Goal: Book appointment/travel/reservation

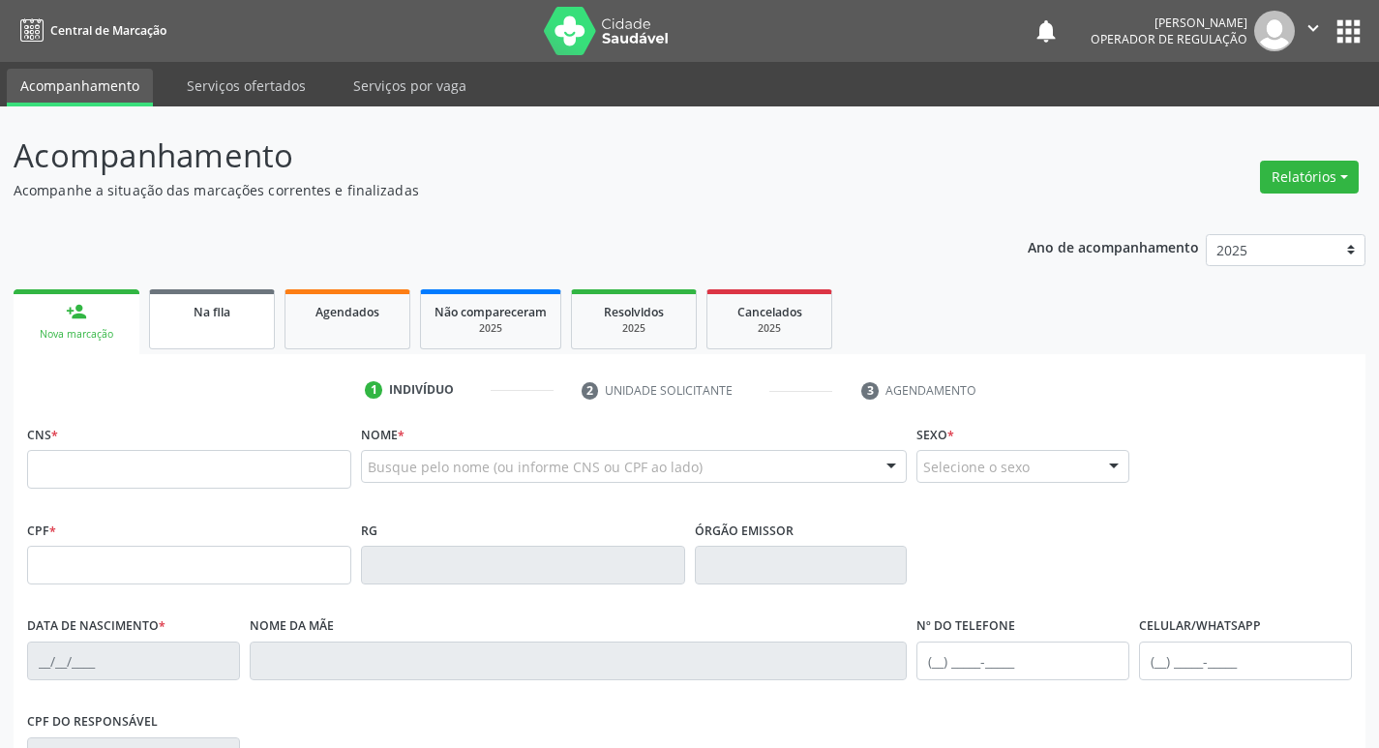
click at [230, 332] on link "Na fila" at bounding box center [212, 319] width 126 height 60
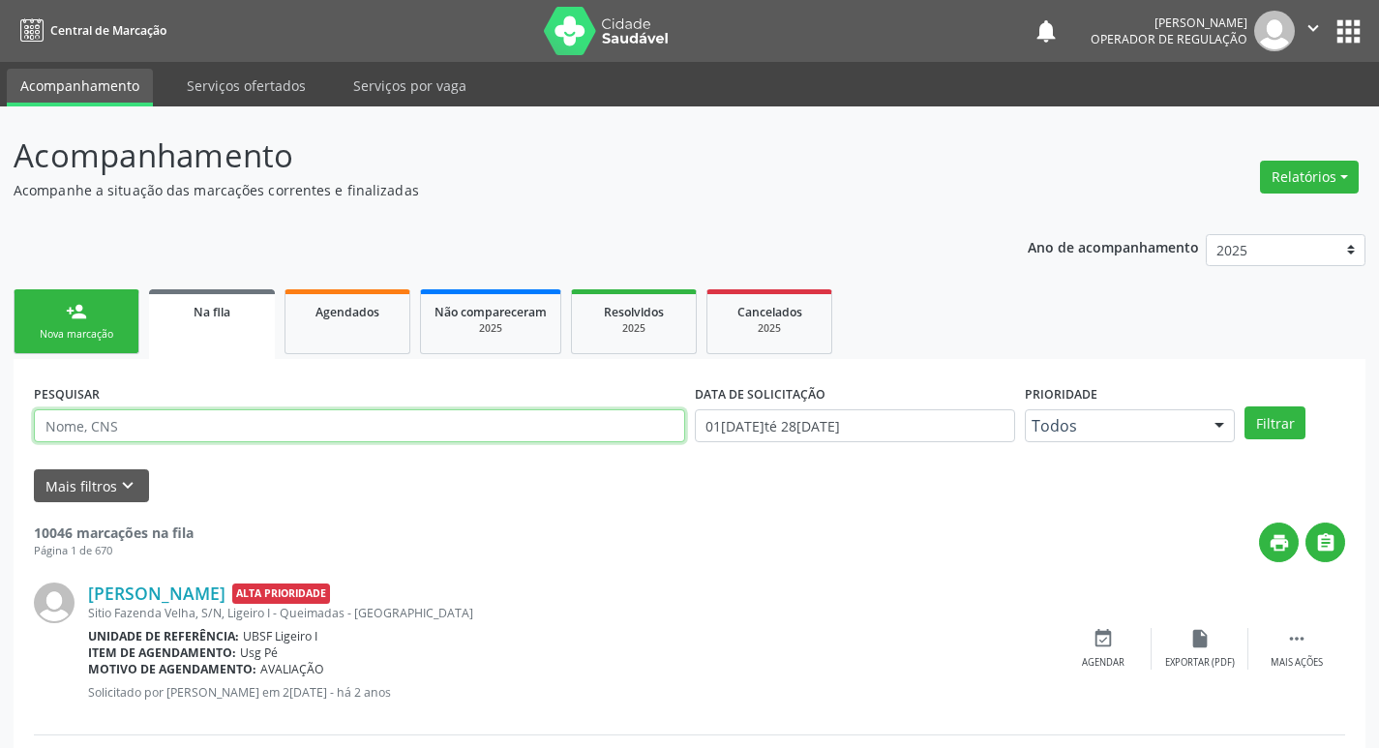
click at [182, 435] on input "text" at bounding box center [359, 425] width 651 height 33
type input "708002534001930"
click at [1245, 406] on button "Filtrar" at bounding box center [1275, 422] width 61 height 33
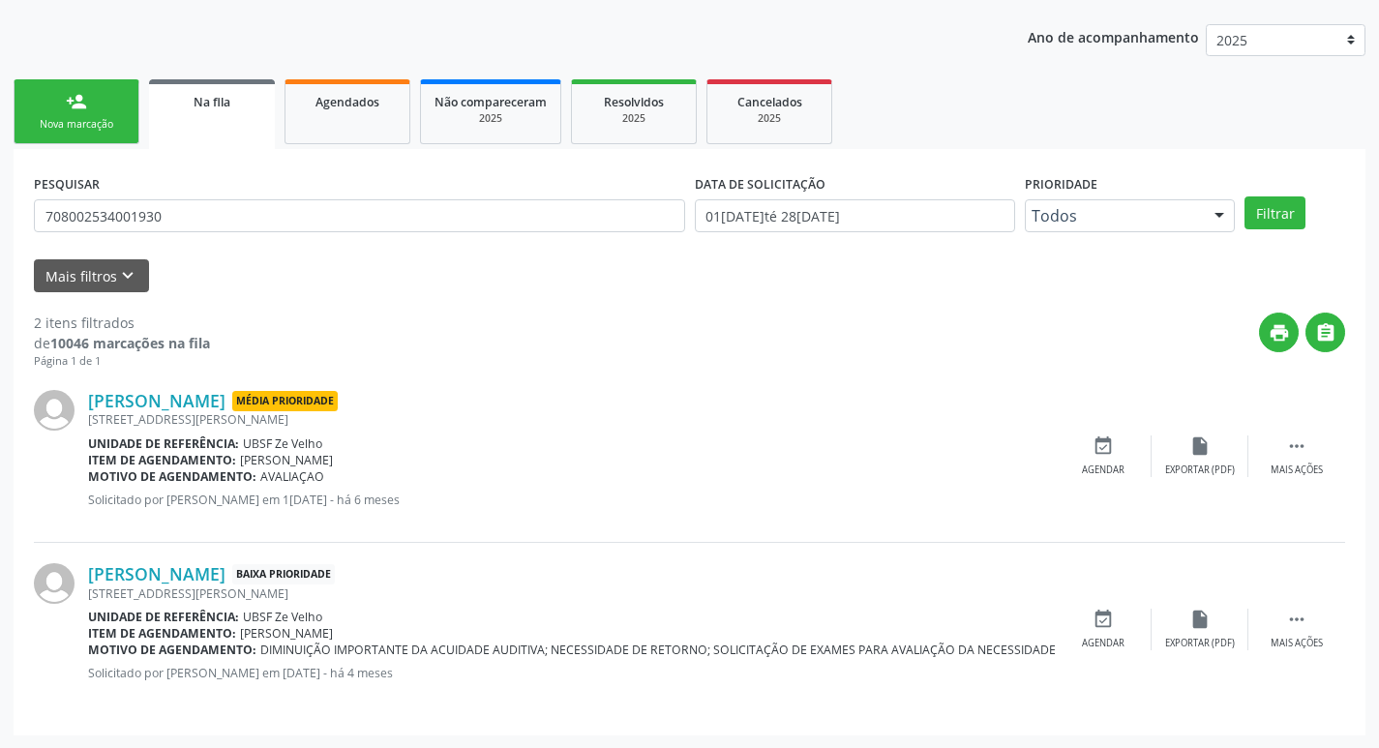
scroll to position [211, 0]
click at [1106, 636] on div "Agendar" at bounding box center [1103, 643] width 43 height 14
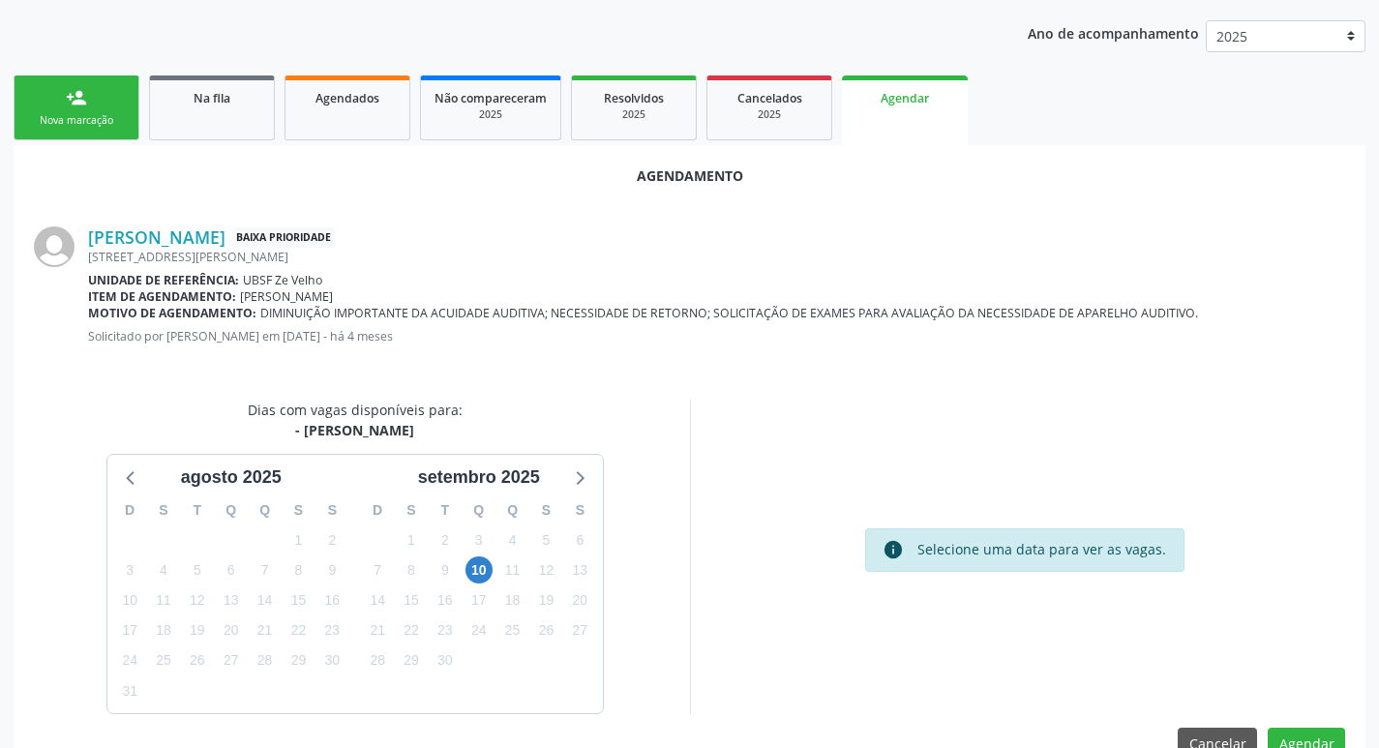
scroll to position [259, 0]
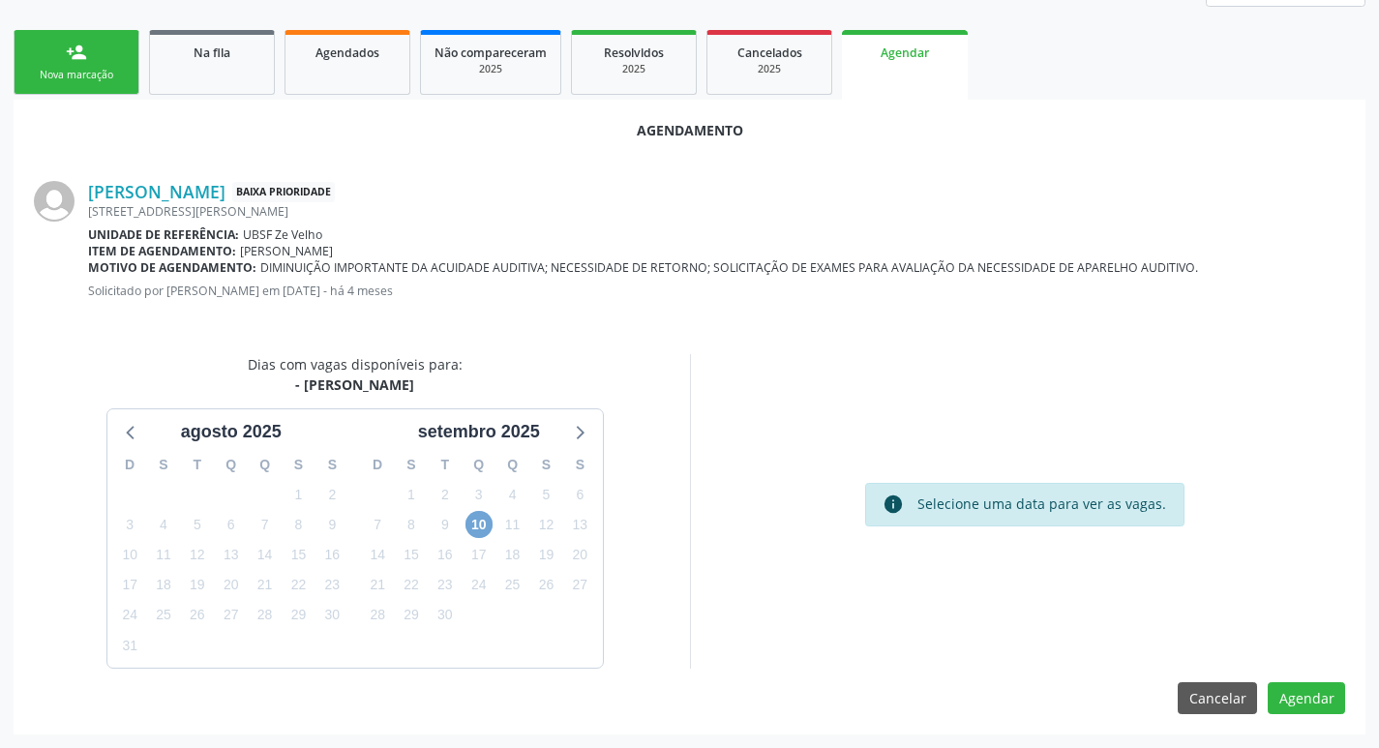
click at [476, 536] on span "10" at bounding box center [479, 524] width 27 height 27
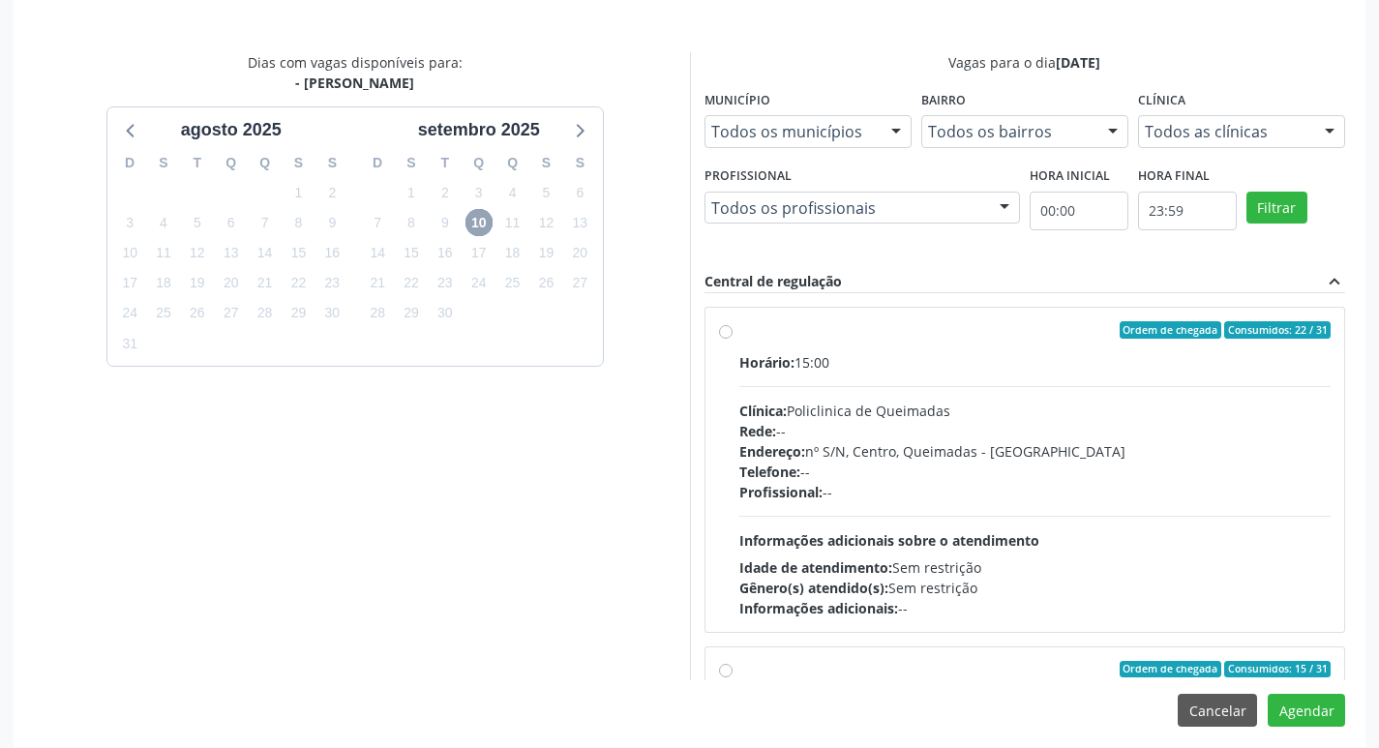
scroll to position [574, 0]
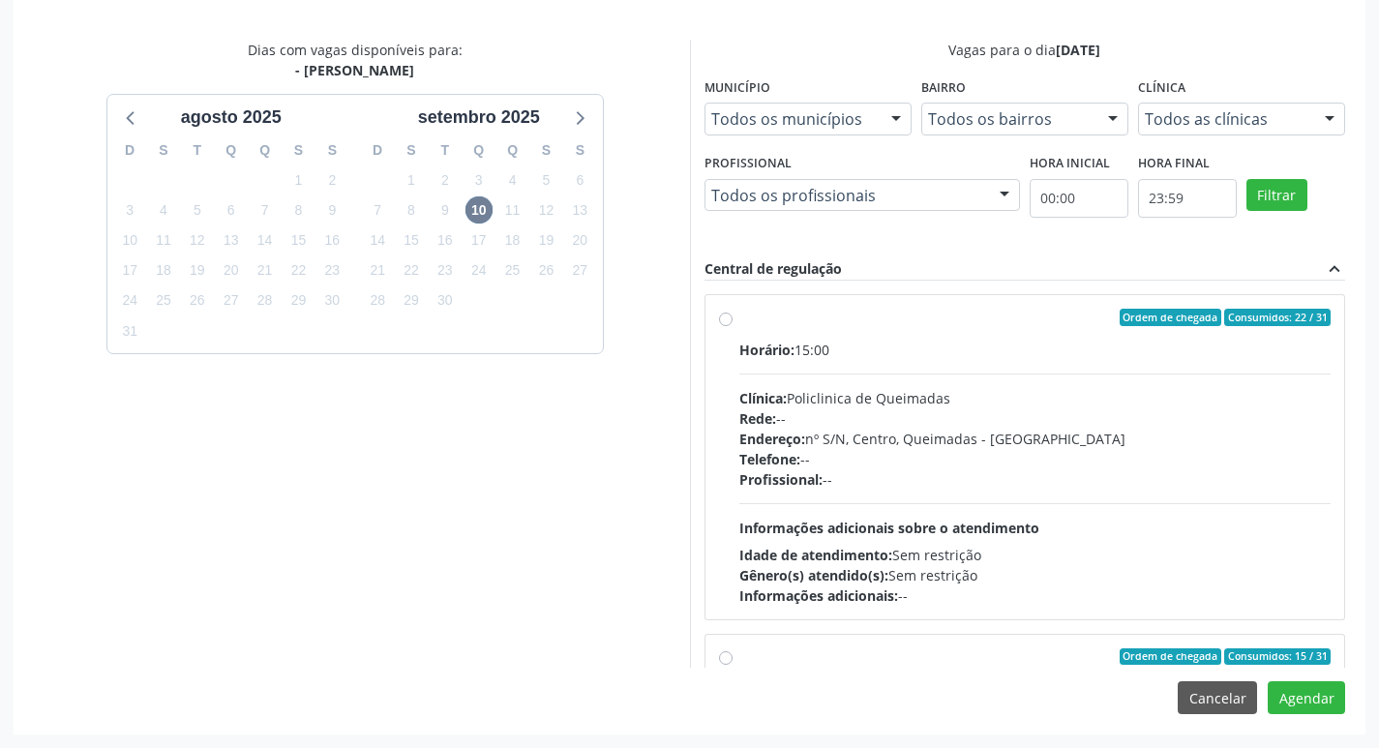
click at [1105, 315] on div "Ordem de chegada Consumidos: 22 / 31" at bounding box center [1035, 317] width 592 height 17
click at [733, 315] on input "Ordem de chegada Consumidos: 22 / 31 Horário: 15:00 Clínica: Policlinica de Que…" at bounding box center [726, 317] width 14 height 17
radio input "true"
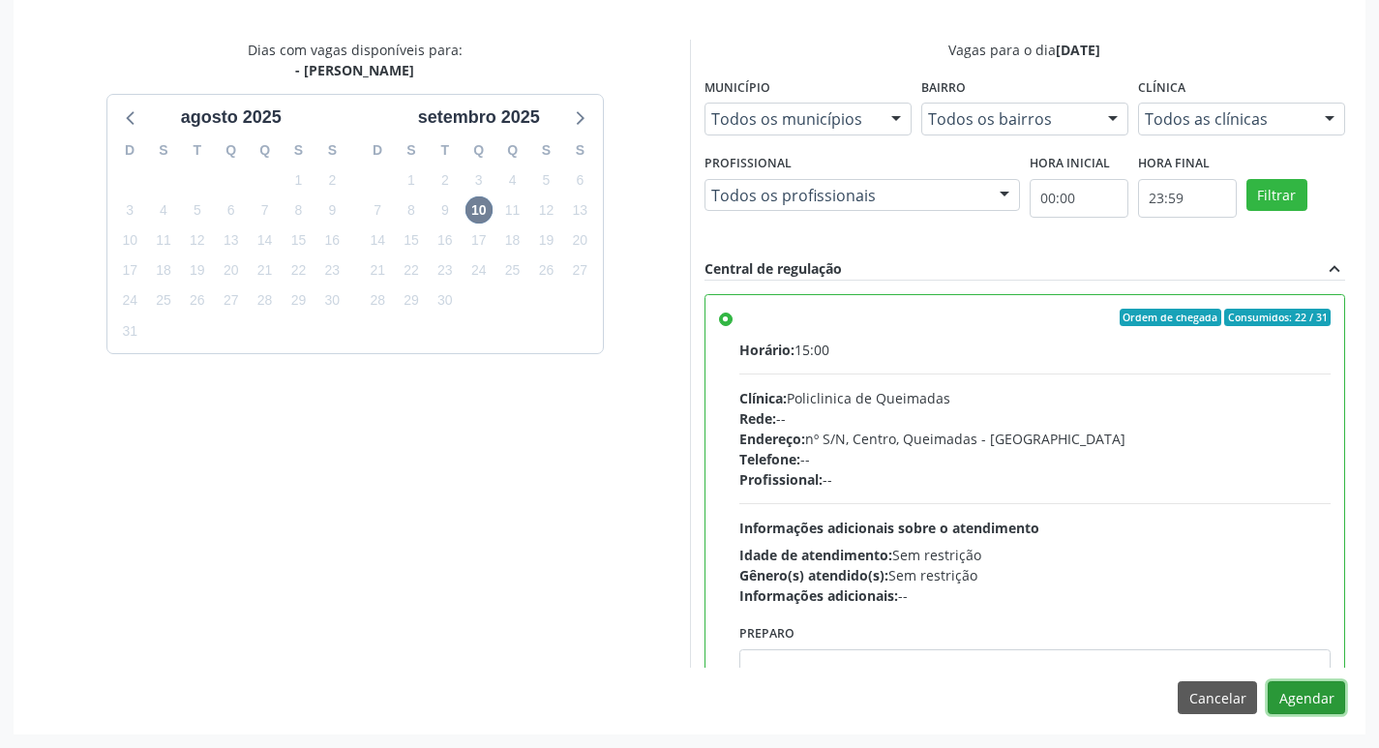
click at [1299, 695] on button "Agendar" at bounding box center [1306, 697] width 77 height 33
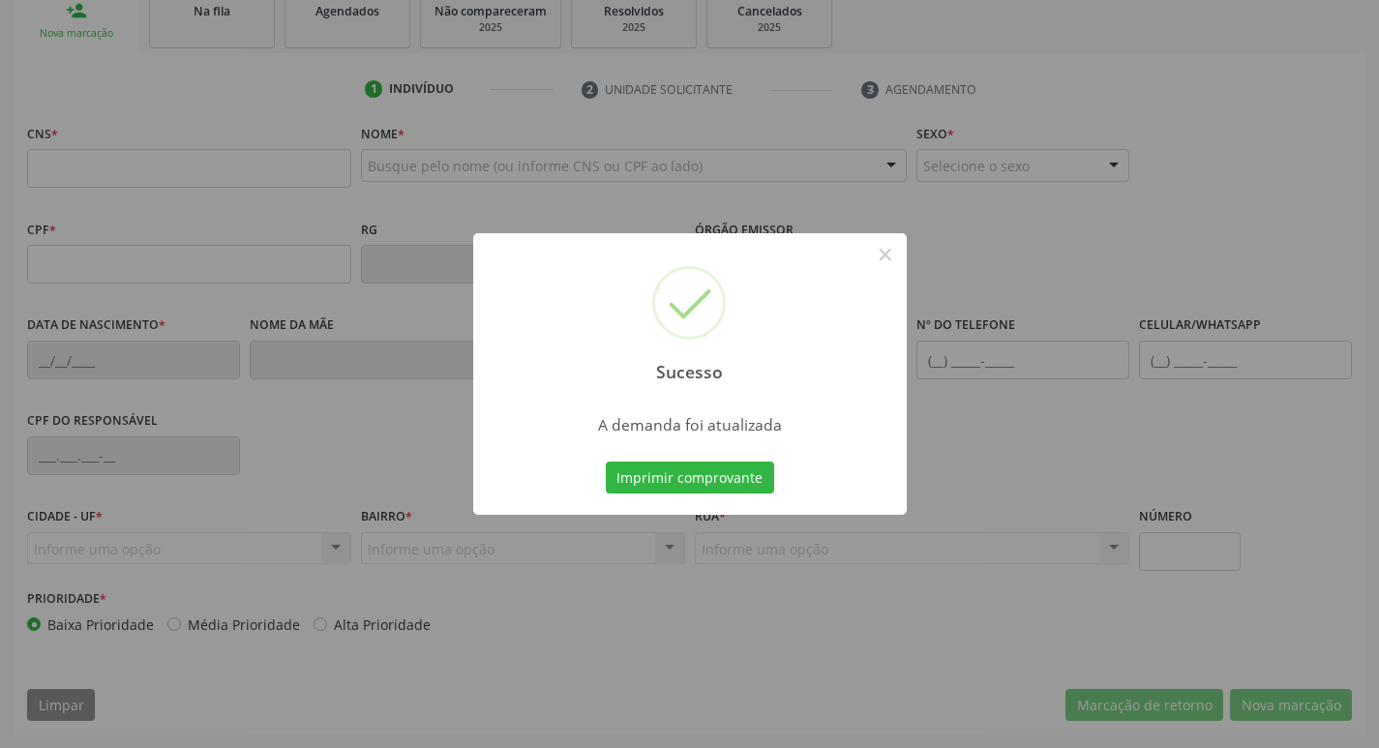
scroll to position [301, 0]
click at [747, 483] on button "Imprimir comprovante" at bounding box center [690, 478] width 168 height 33
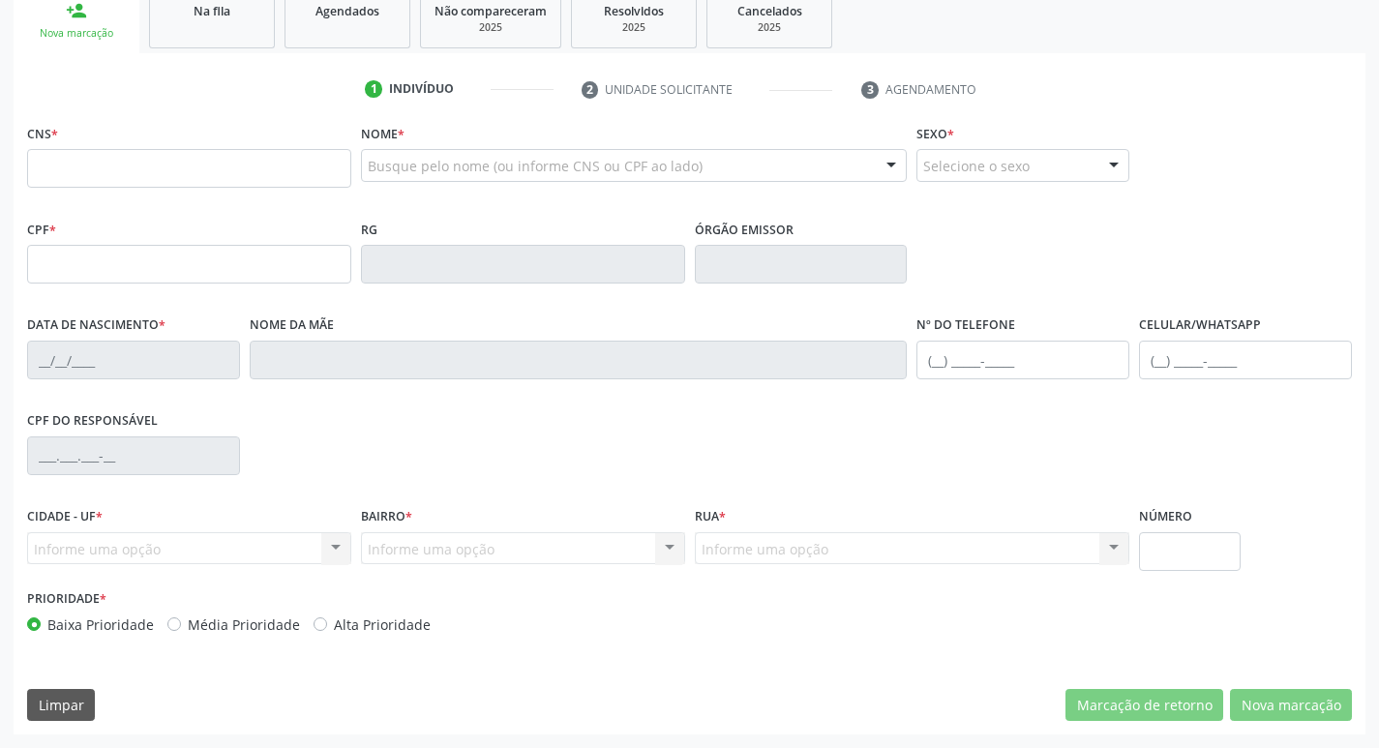
click at [258, 31] on link "Na fila" at bounding box center [212, 18] width 126 height 60
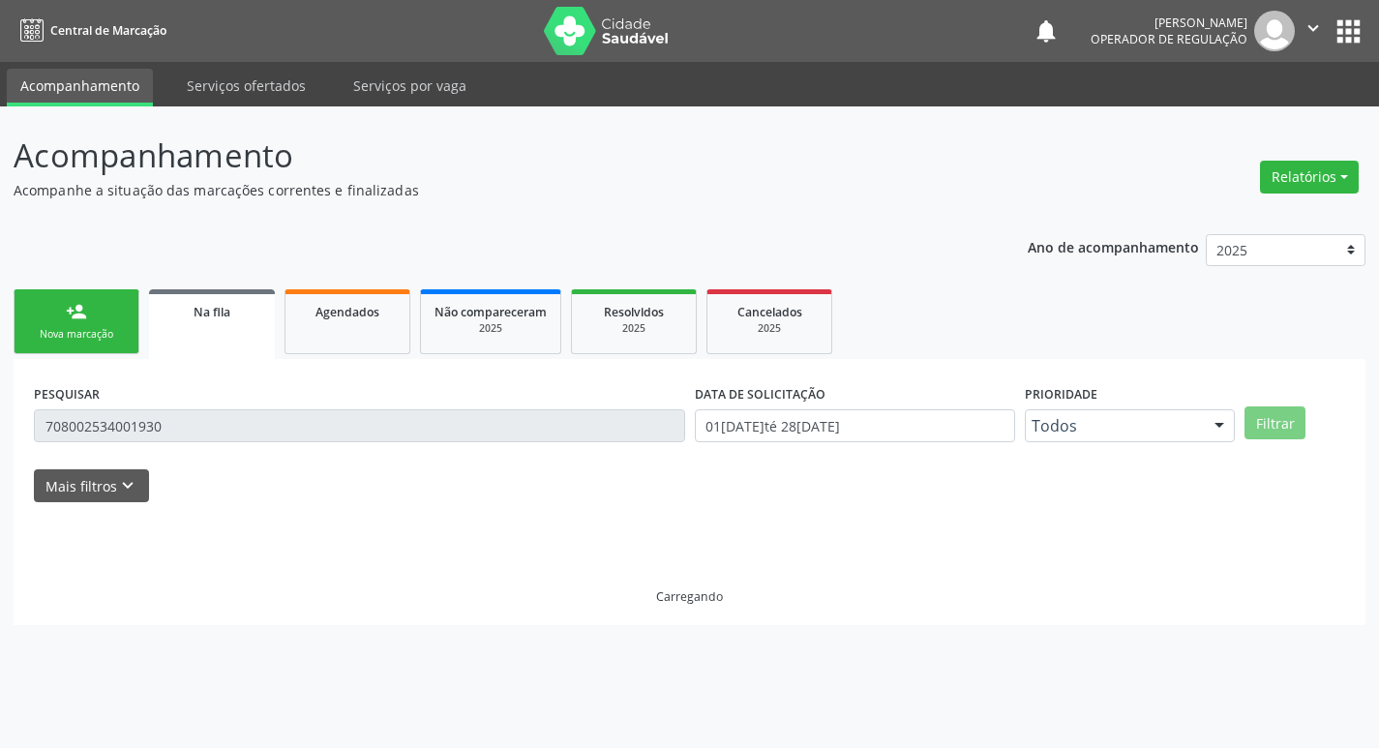
scroll to position [0, 0]
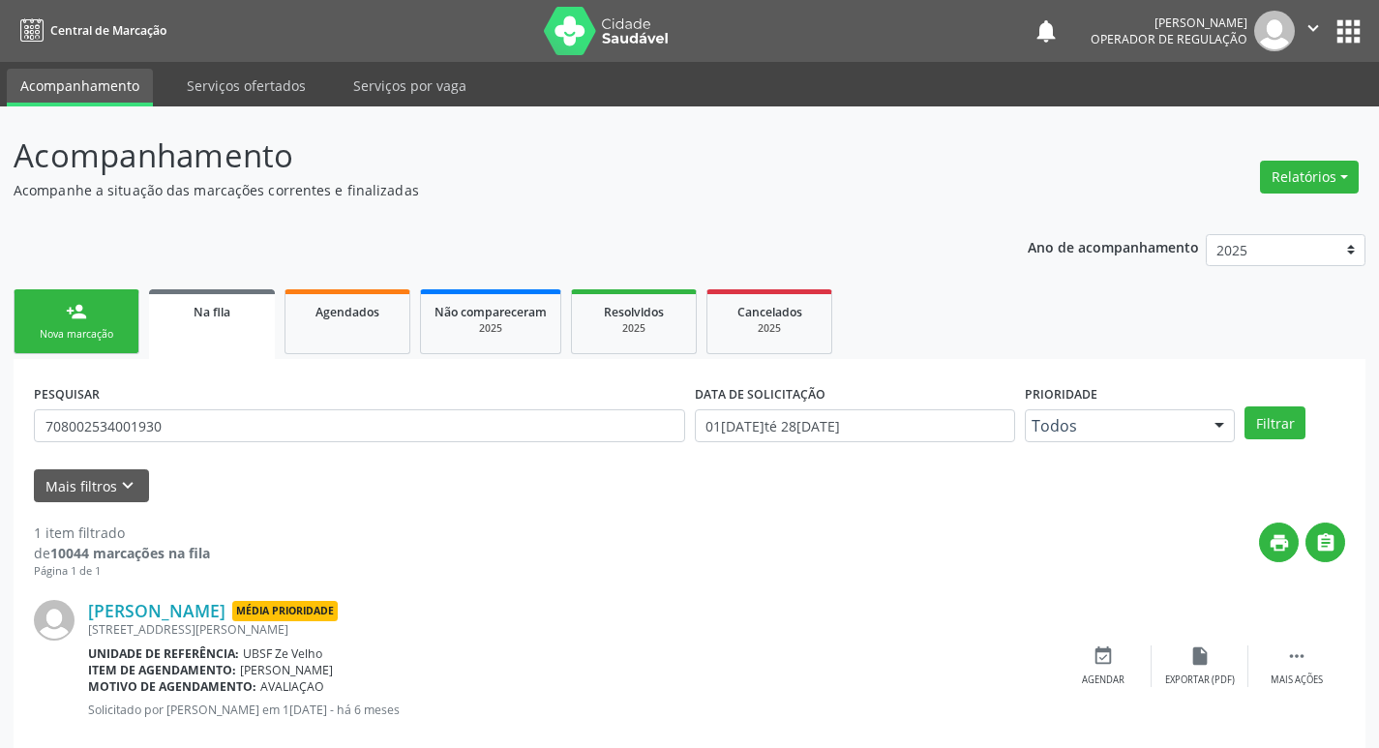
drag, startPoint x: 179, startPoint y: 432, endPoint x: 108, endPoint y: 421, distance: 71.4
click at [108, 421] on div "PESQUISAR 708002534001930" at bounding box center [359, 416] width 661 height 75
drag, startPoint x: 217, startPoint y: 406, endPoint x: 65, endPoint y: 431, distance: 153.9
click at [68, 417] on div "PESQUISAR 708002534001930" at bounding box center [359, 416] width 661 height 75
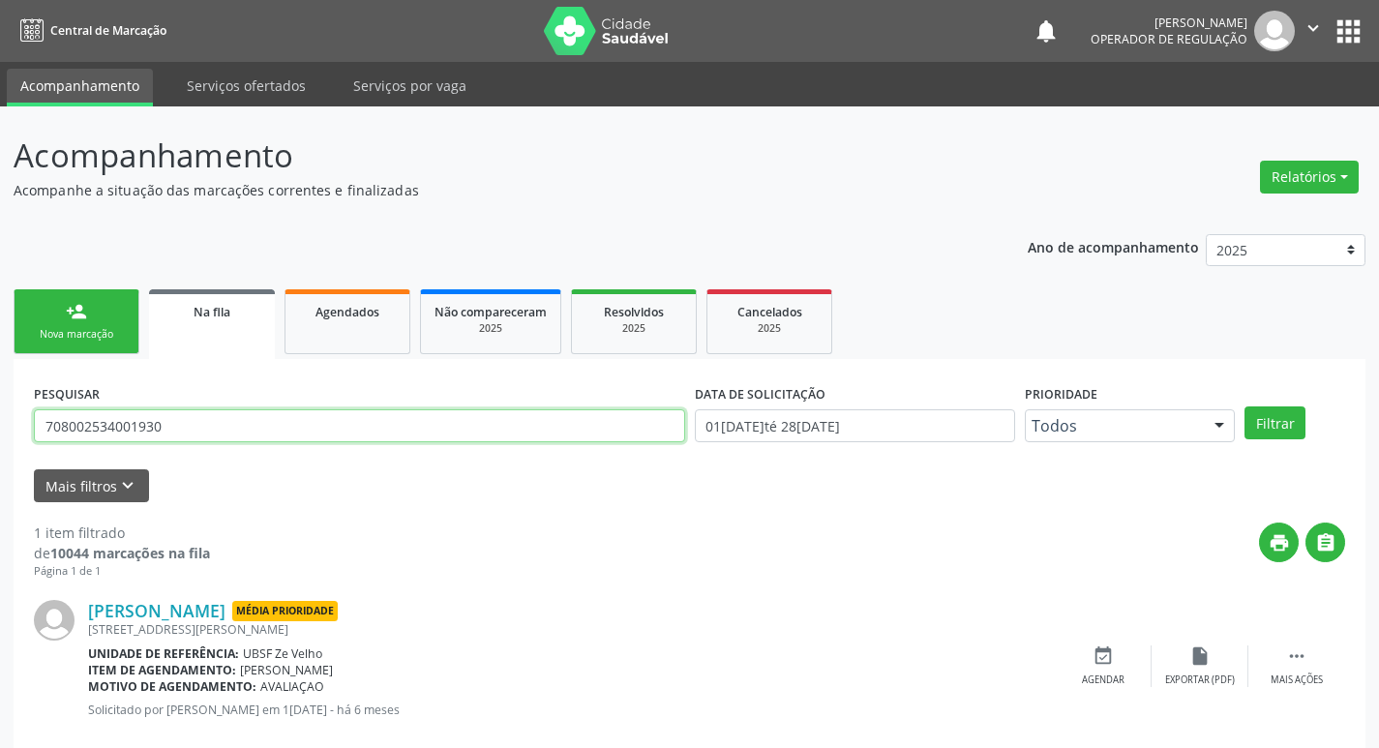
drag, startPoint x: 238, startPoint y: 426, endPoint x: 0, endPoint y: 418, distance: 238.2
click at [0, 418] on div "Acompanhamento Acompanhe a situação das marcações correntes e finalizadas Relat…" at bounding box center [689, 445] width 1379 height 679
type input "704009887899264"
click at [1245, 406] on button "Filtrar" at bounding box center [1275, 422] width 61 height 33
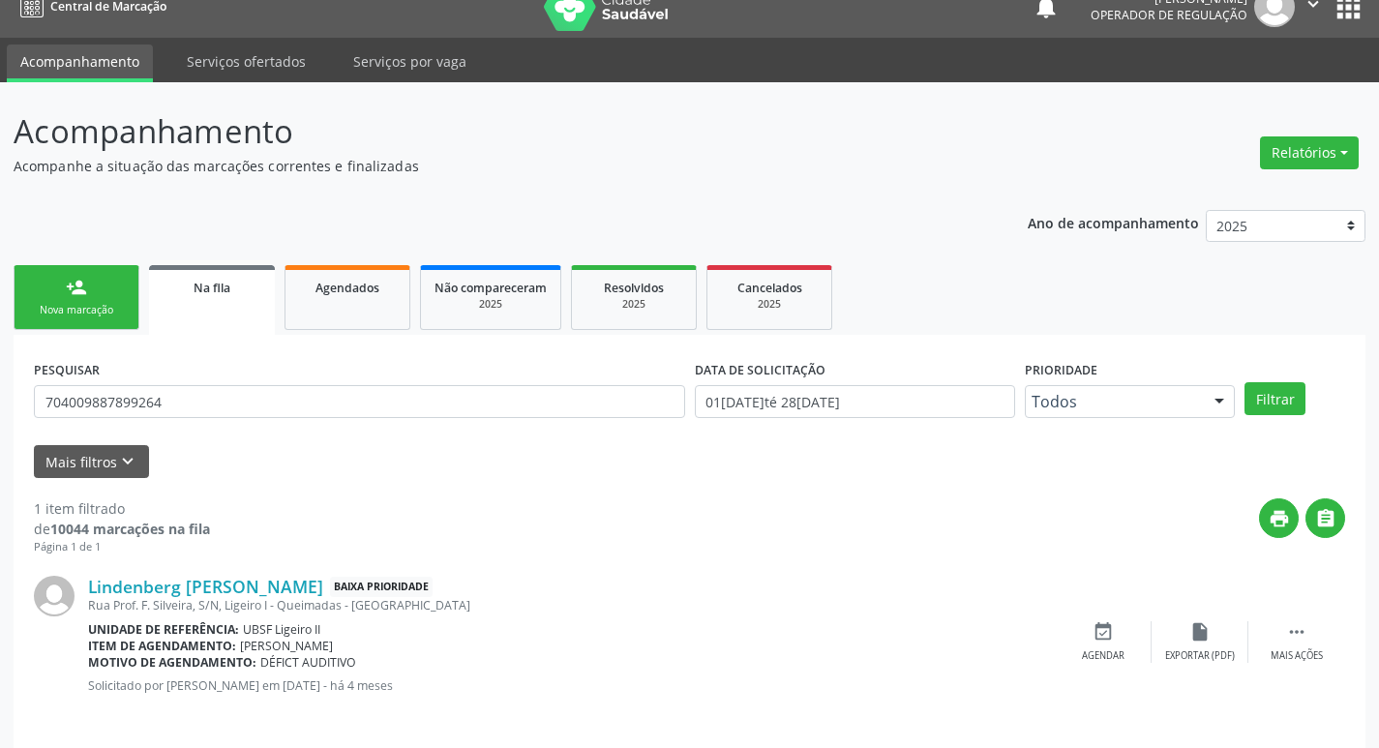
scroll to position [38, 0]
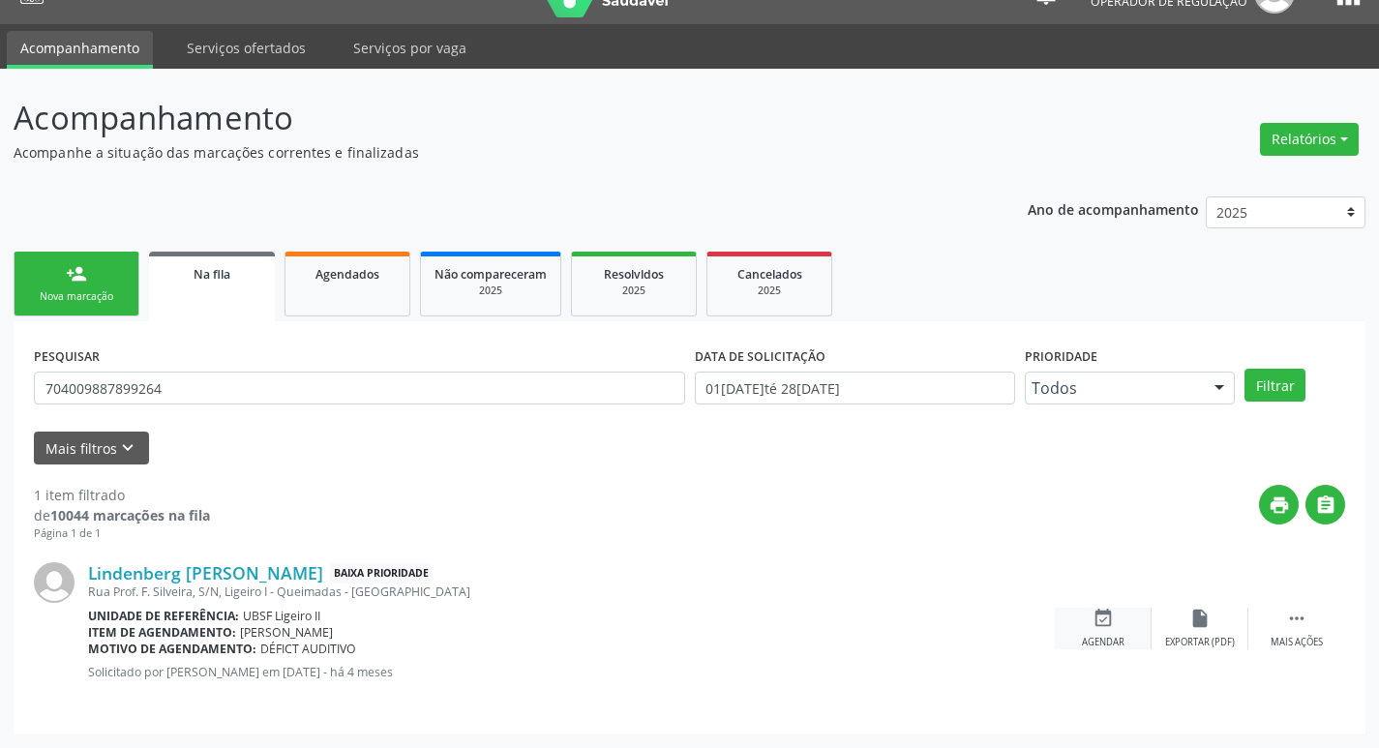
click at [1106, 615] on icon "event_available" at bounding box center [1103, 618] width 21 height 21
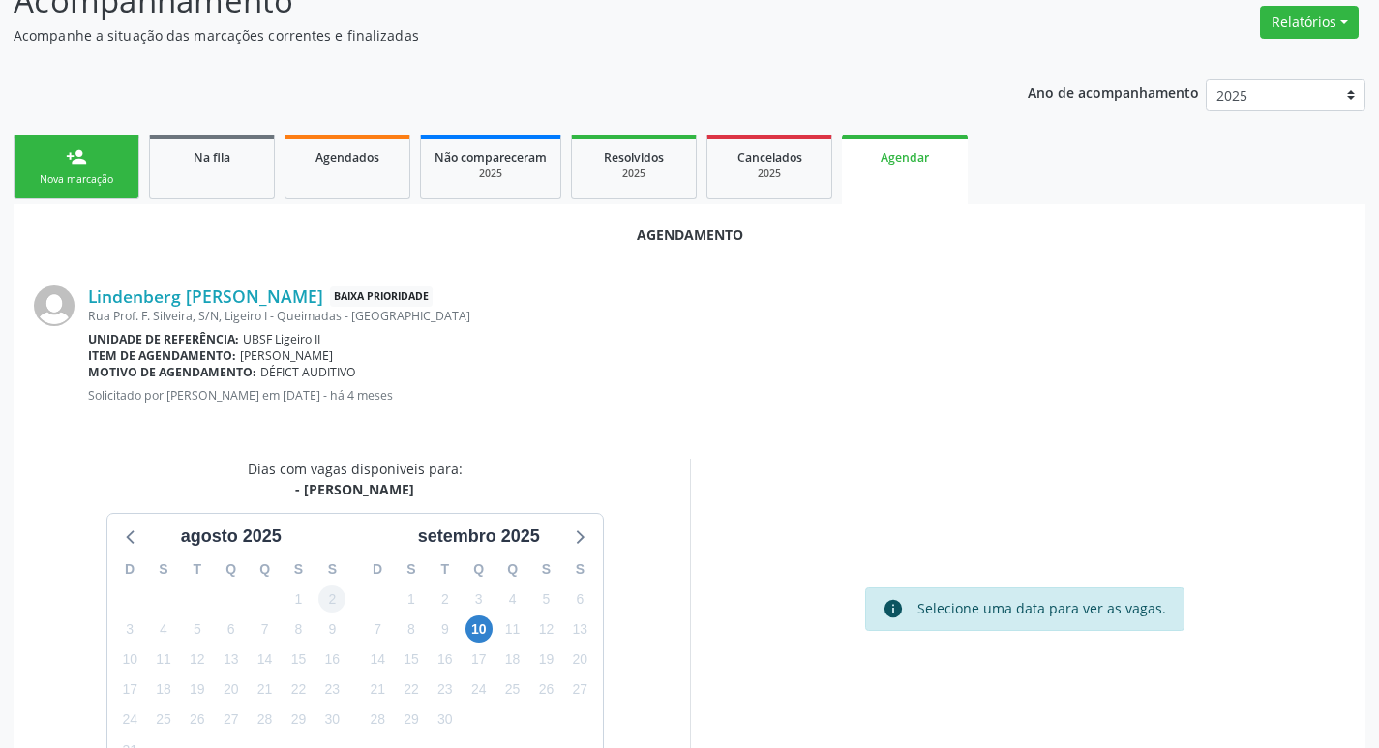
scroll to position [259, 0]
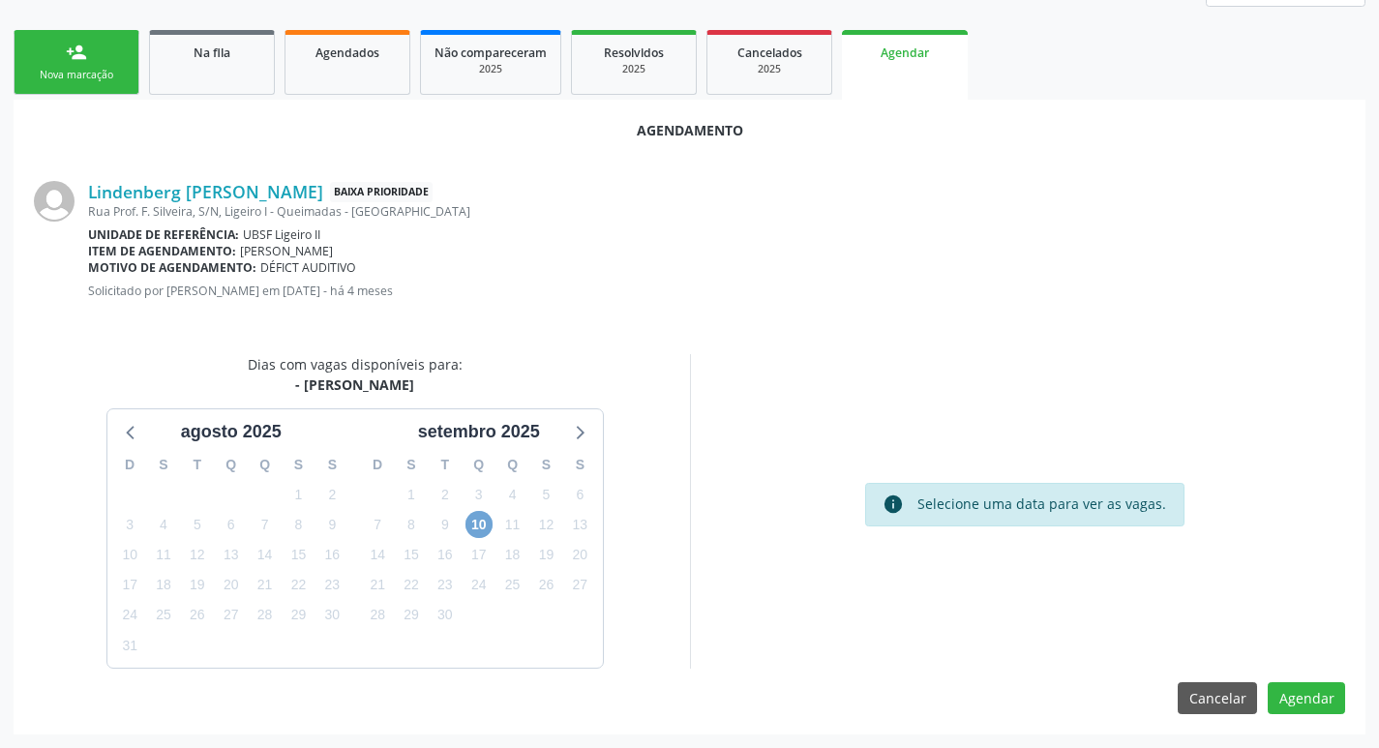
click at [478, 525] on span "10" at bounding box center [479, 524] width 27 height 27
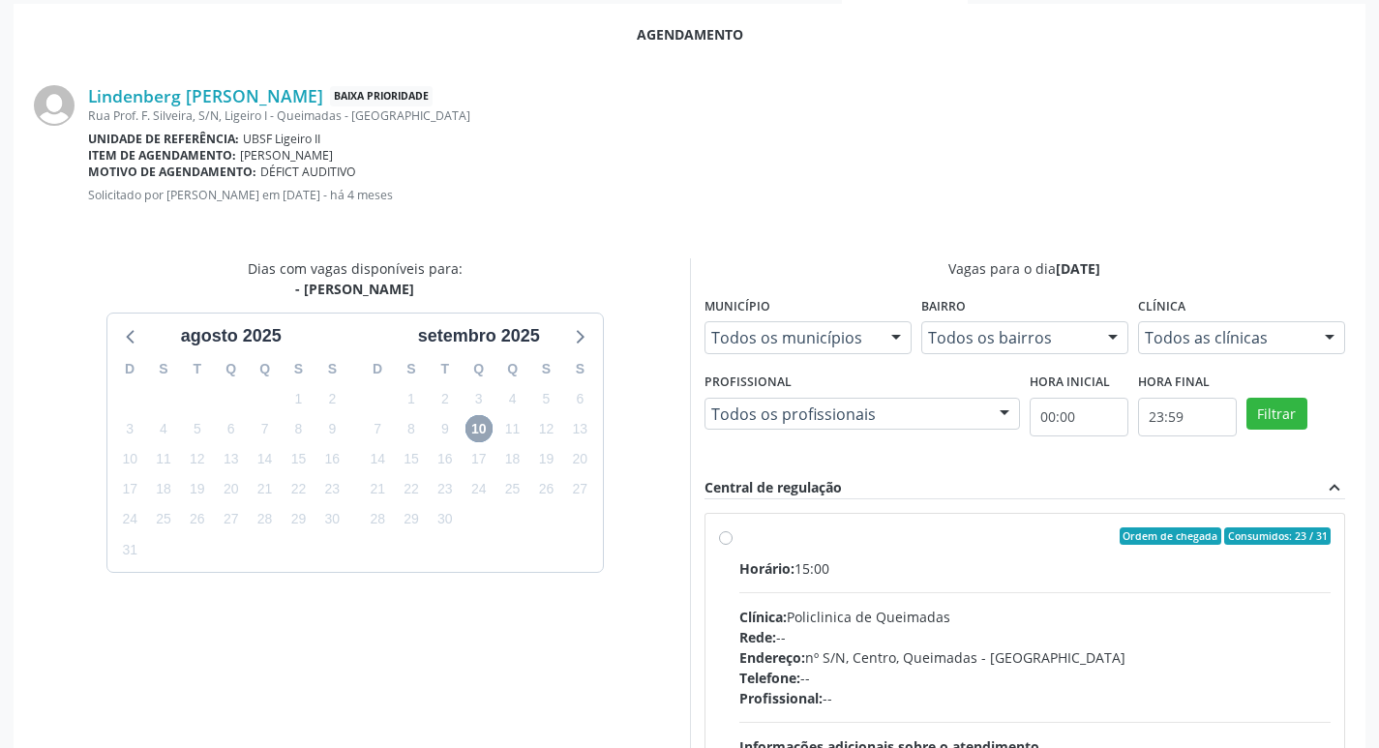
scroll to position [574, 0]
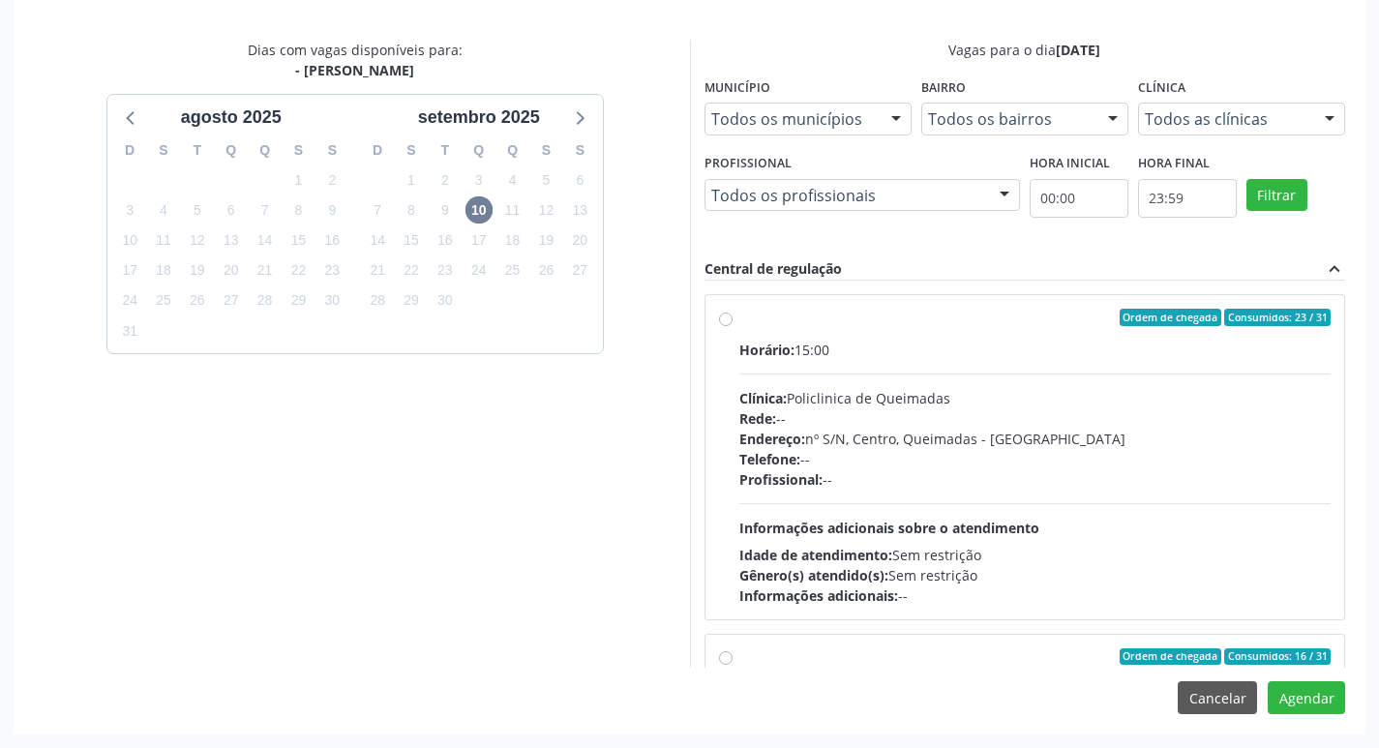
click at [922, 332] on label "Ordem de chegada Consumidos: 23 / 31 Horário: 15:00 Clínica: Policlinica de Que…" at bounding box center [1035, 457] width 592 height 297
click at [733, 326] on input "Ordem de chegada Consumidos: 23 / 31 Horário: 15:00 Clínica: Policlinica de Que…" at bounding box center [726, 317] width 14 height 17
radio input "true"
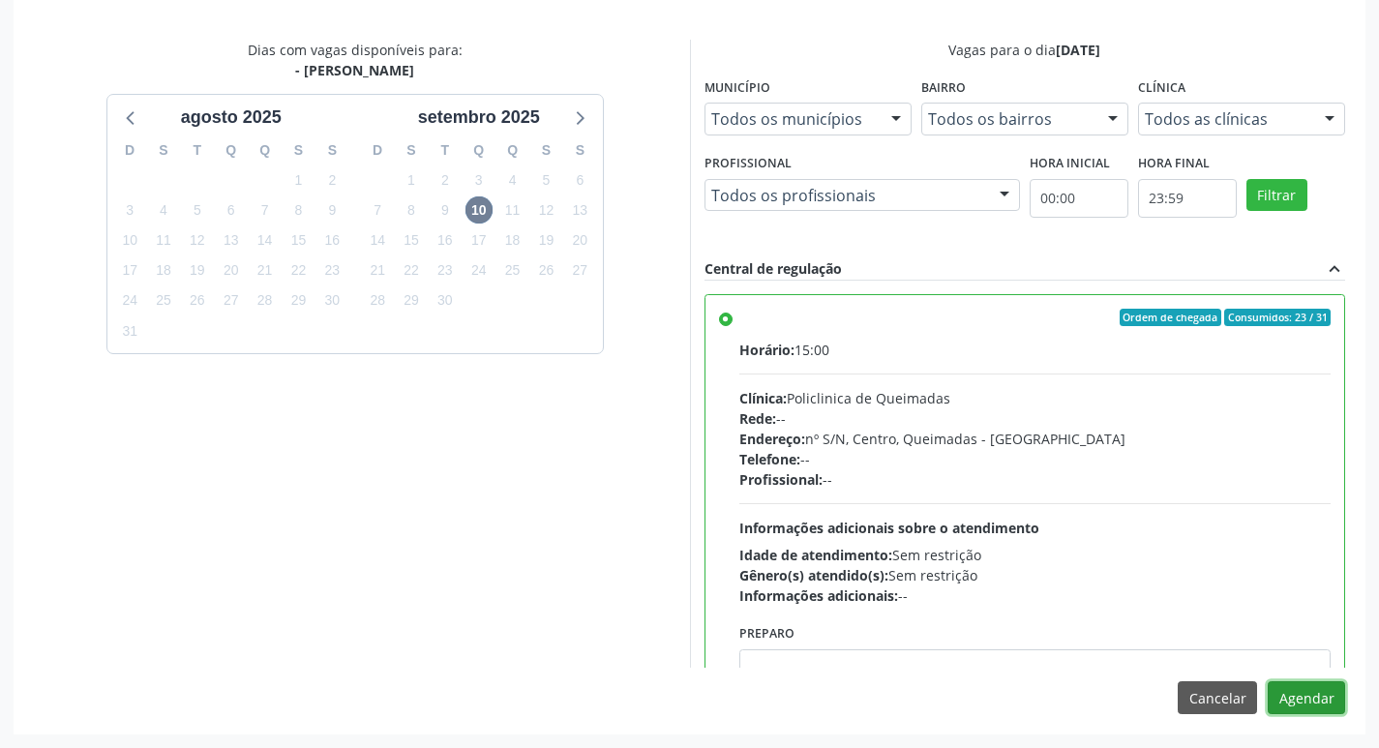
click at [1283, 684] on button "Agendar" at bounding box center [1306, 697] width 77 height 33
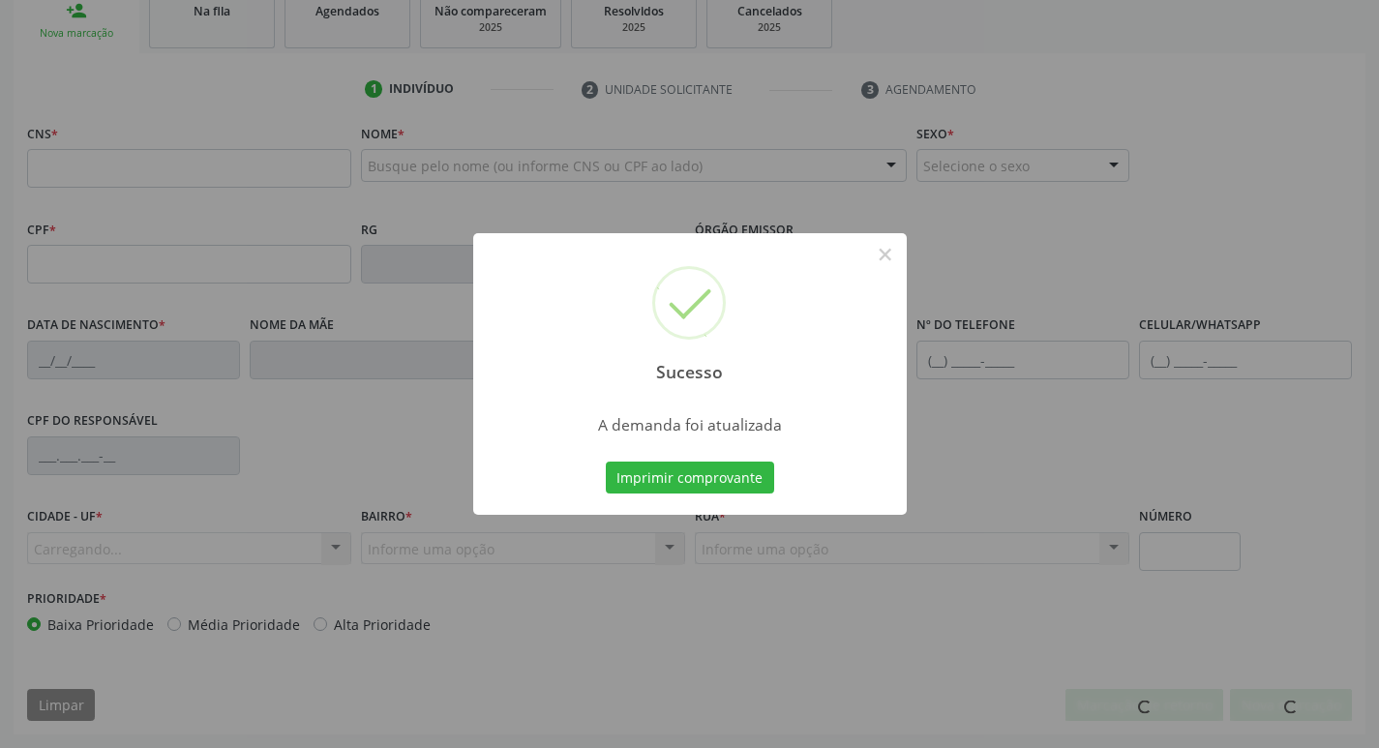
scroll to position [301, 0]
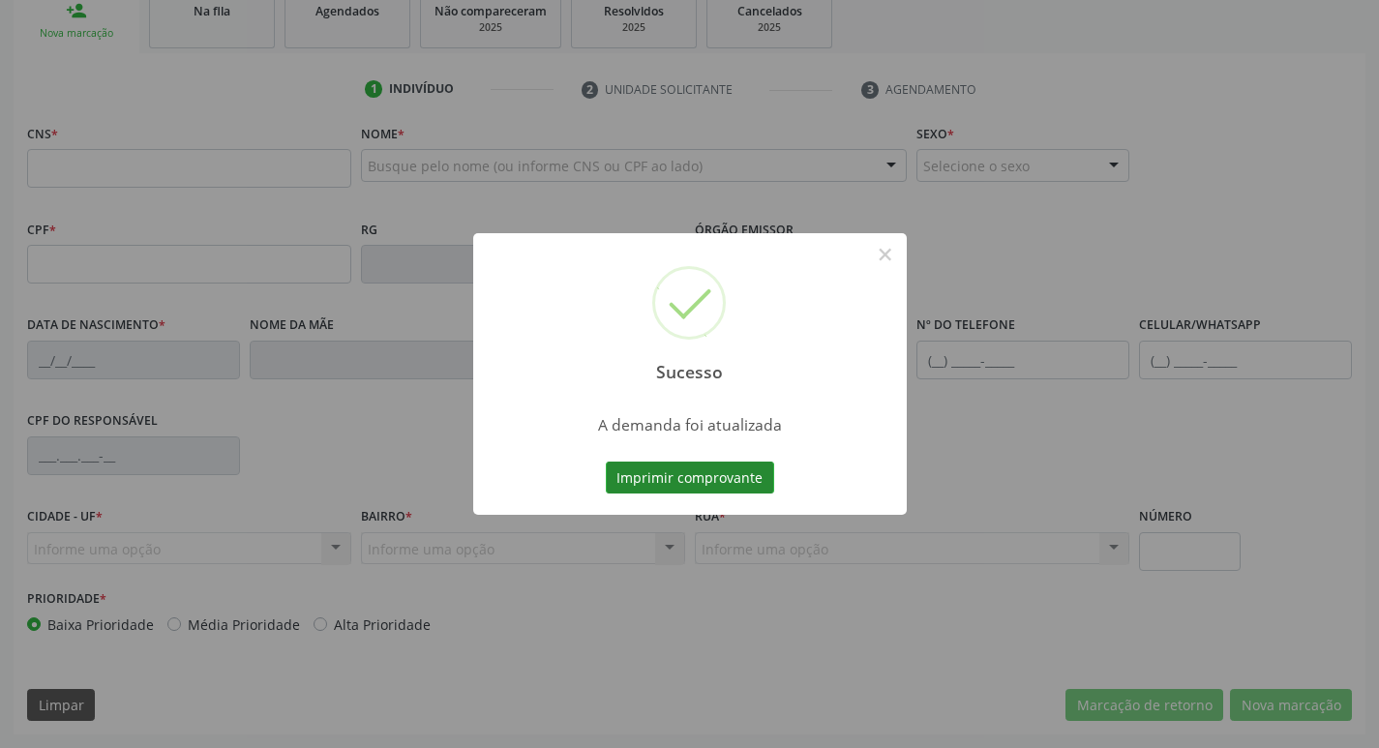
click at [684, 479] on button "Imprimir comprovante" at bounding box center [690, 478] width 168 height 33
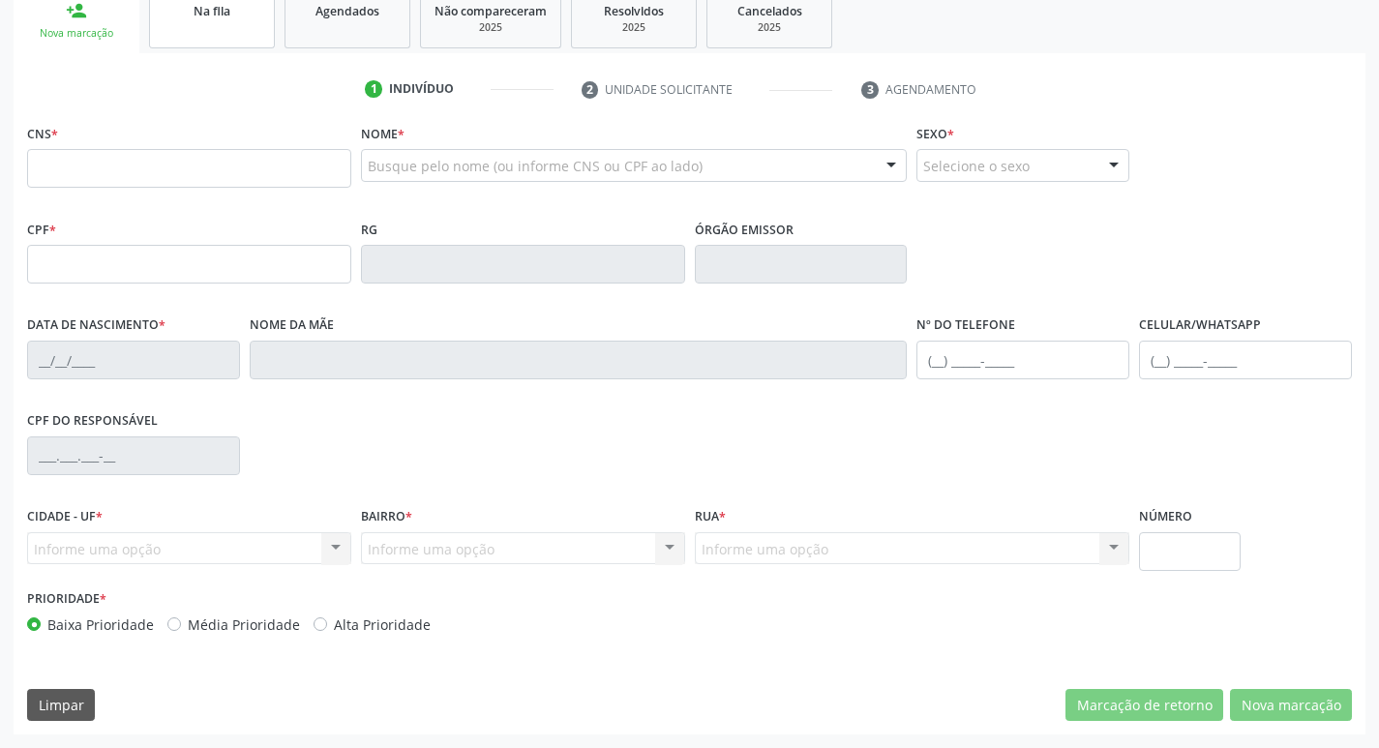
click at [235, 19] on div "Na fila" at bounding box center [212, 10] width 97 height 20
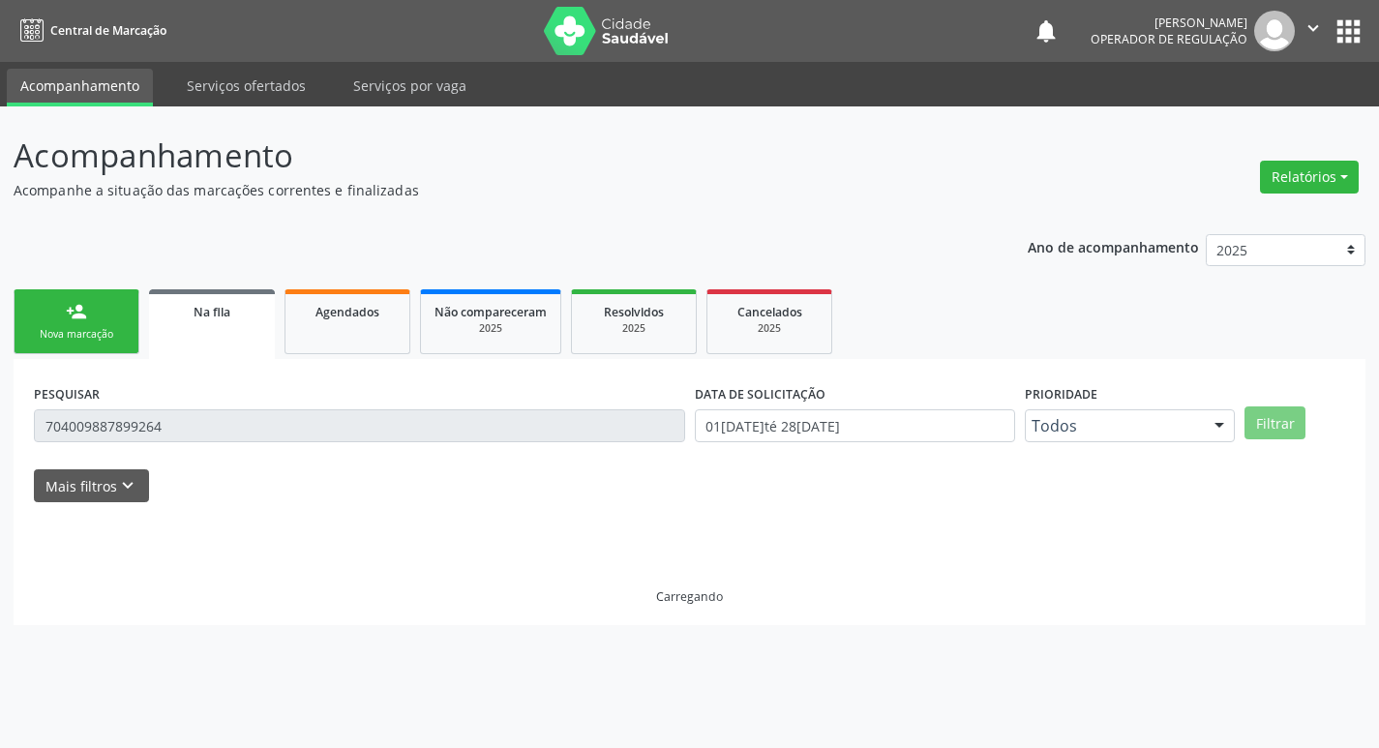
scroll to position [0, 0]
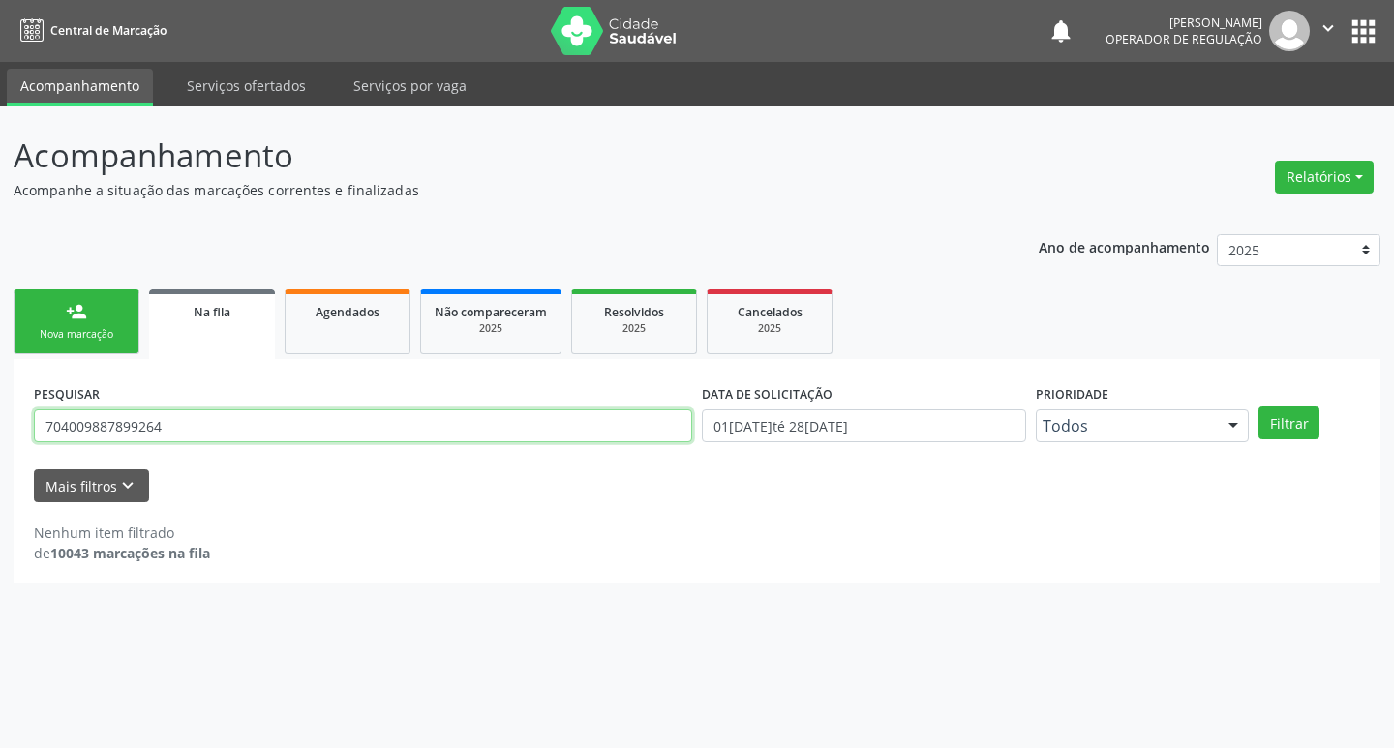
drag, startPoint x: 222, startPoint y: 439, endPoint x: 0, endPoint y: 442, distance: 221.6
click at [0, 442] on div "Acompanhamento Acompanhe a situação das marcações correntes e finalizadas Relat…" at bounding box center [697, 427] width 1394 height 642
type input "700607484521565"
click at [1258, 406] on button "Filtrar" at bounding box center [1288, 422] width 61 height 33
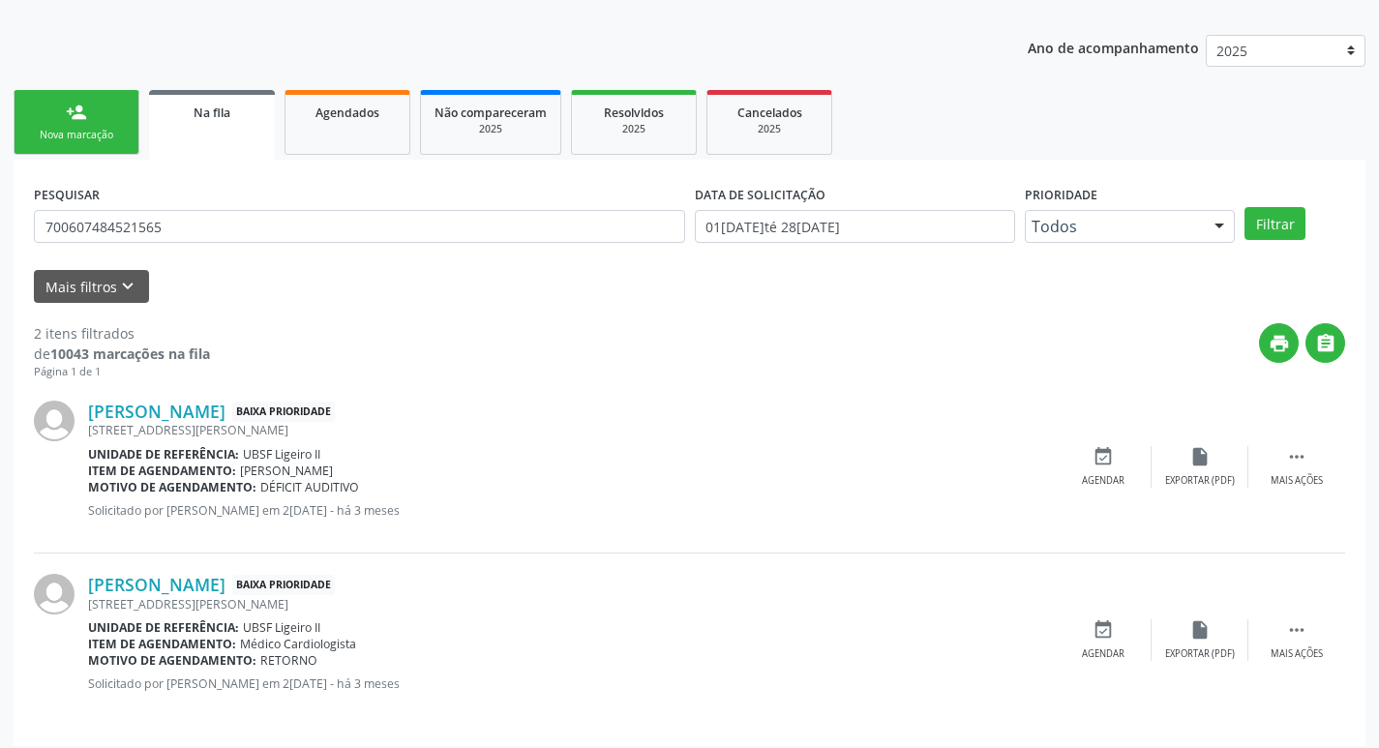
scroll to position [211, 0]
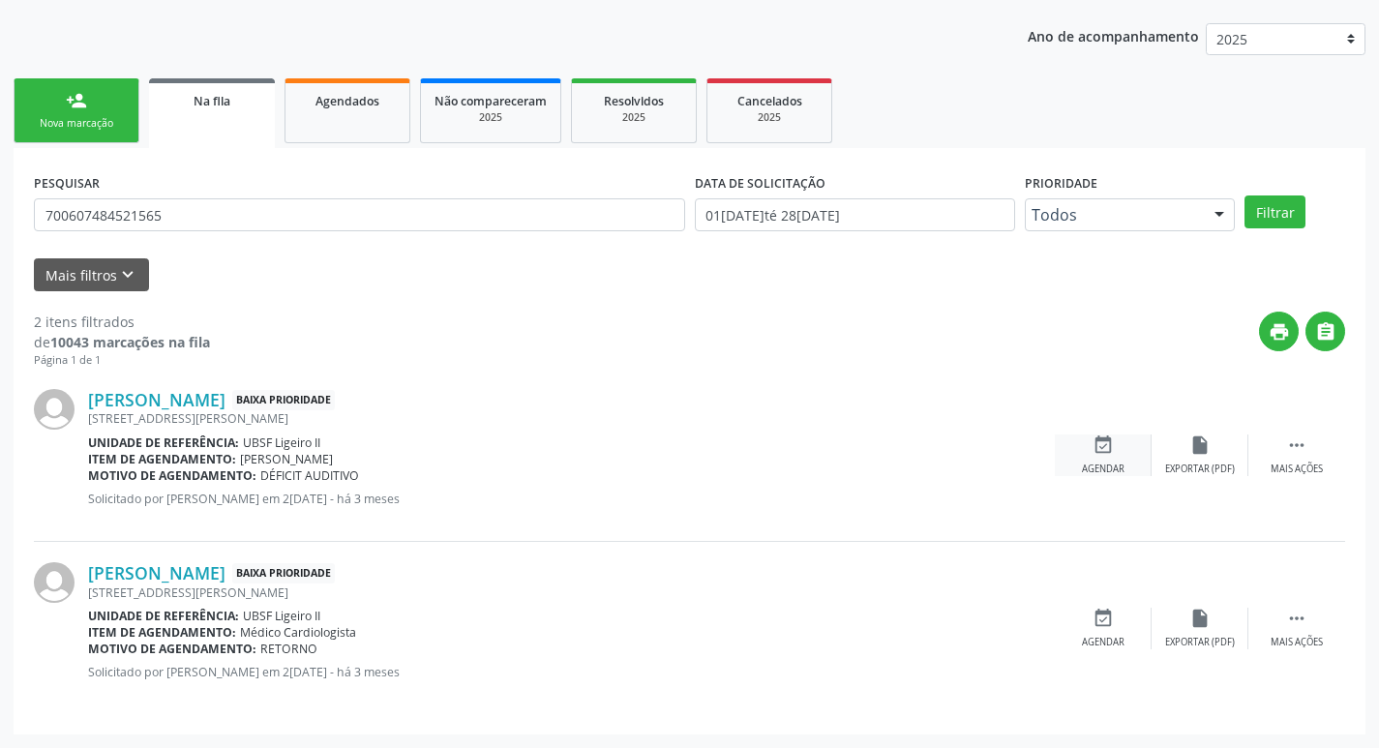
click at [1108, 466] on div "Agendar" at bounding box center [1103, 470] width 43 height 14
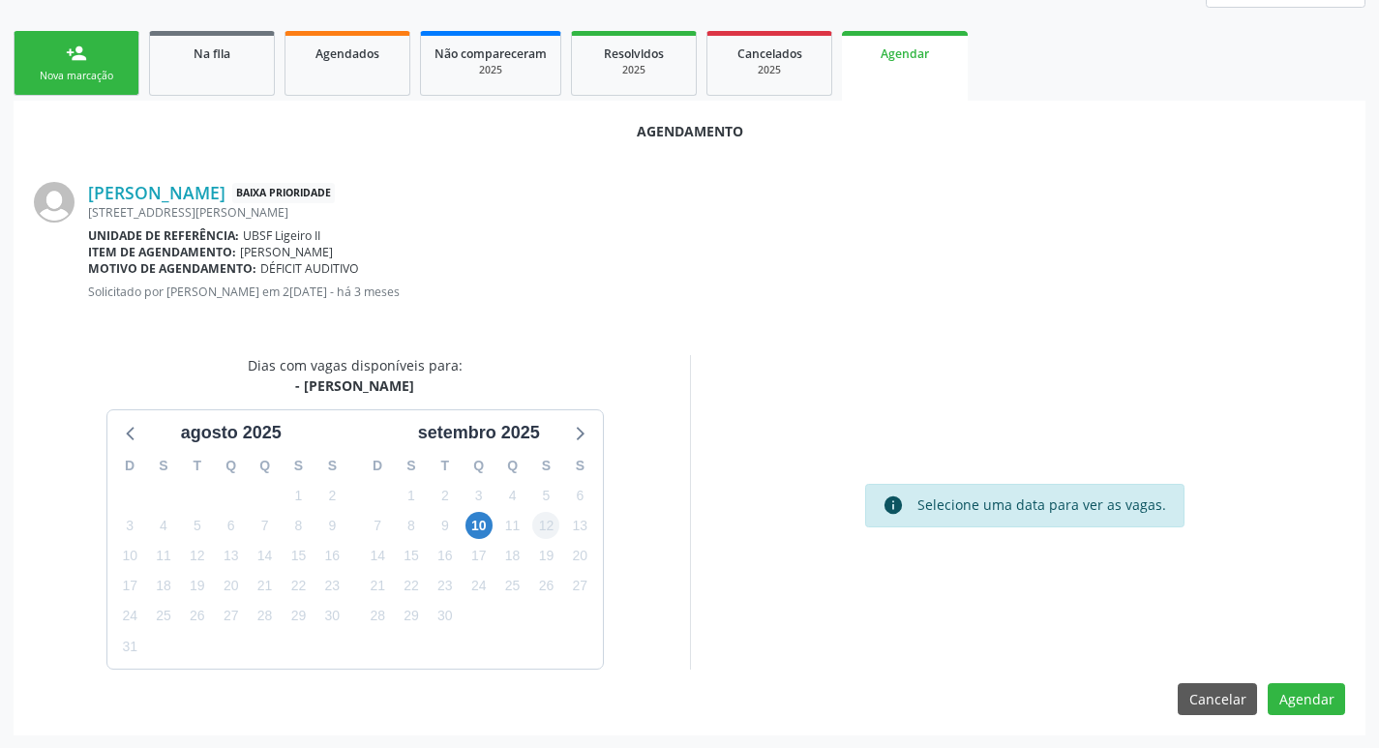
scroll to position [259, 0]
click at [480, 532] on span "10" at bounding box center [479, 524] width 27 height 27
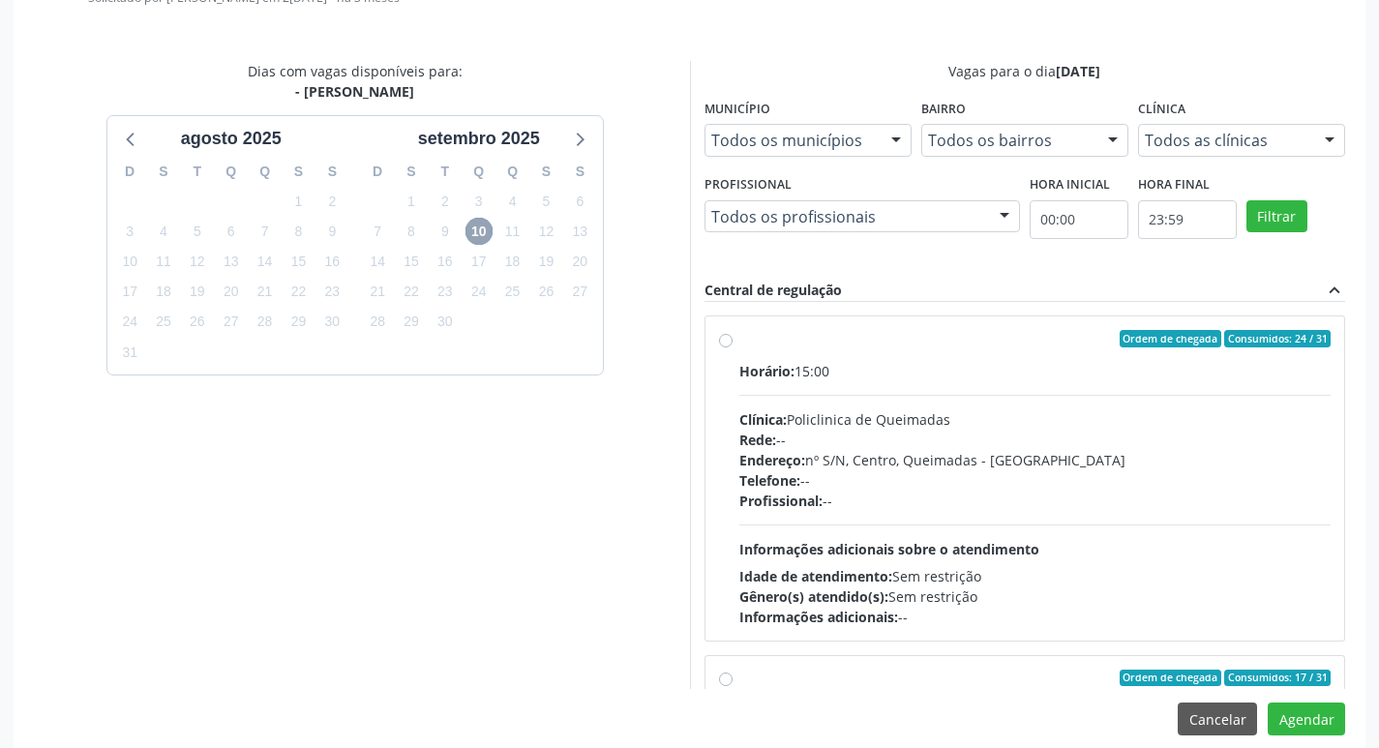
scroll to position [574, 0]
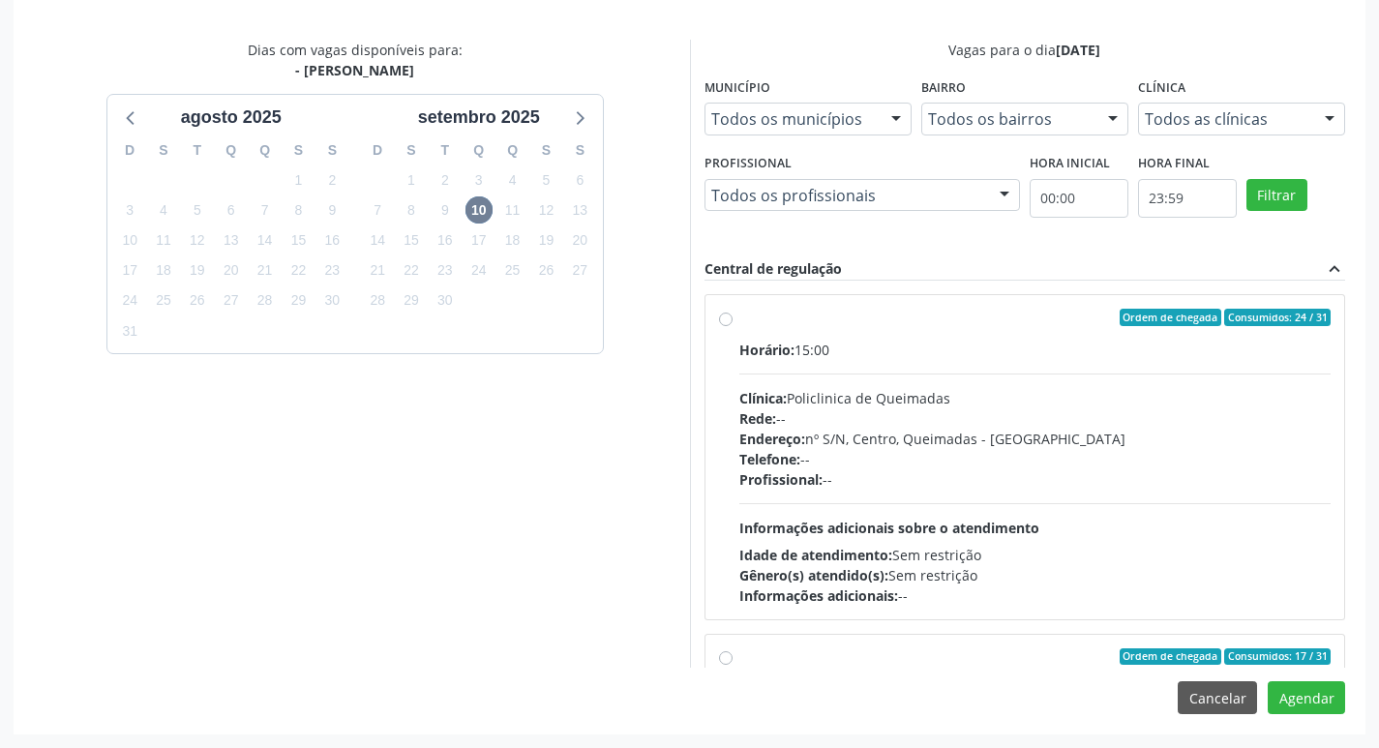
click at [941, 321] on div "Ordem de chegada Consumidos: 24 / 31" at bounding box center [1035, 317] width 592 height 17
click at [733, 321] on input "Ordem de chegada Consumidos: 24 / 31 Horário: 15:00 Clínica: Policlinica de Que…" at bounding box center [726, 317] width 14 height 17
radio input "true"
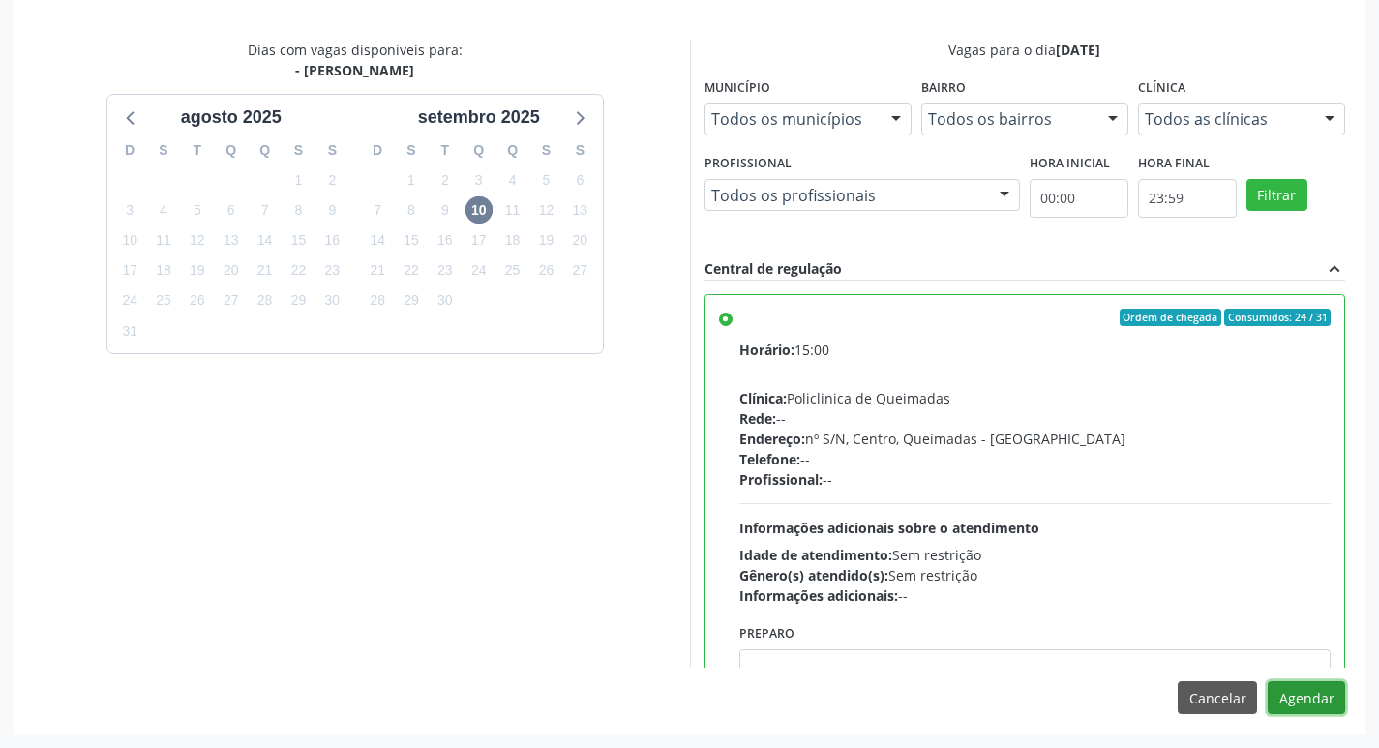
click at [1311, 699] on button "Agendar" at bounding box center [1306, 697] width 77 height 33
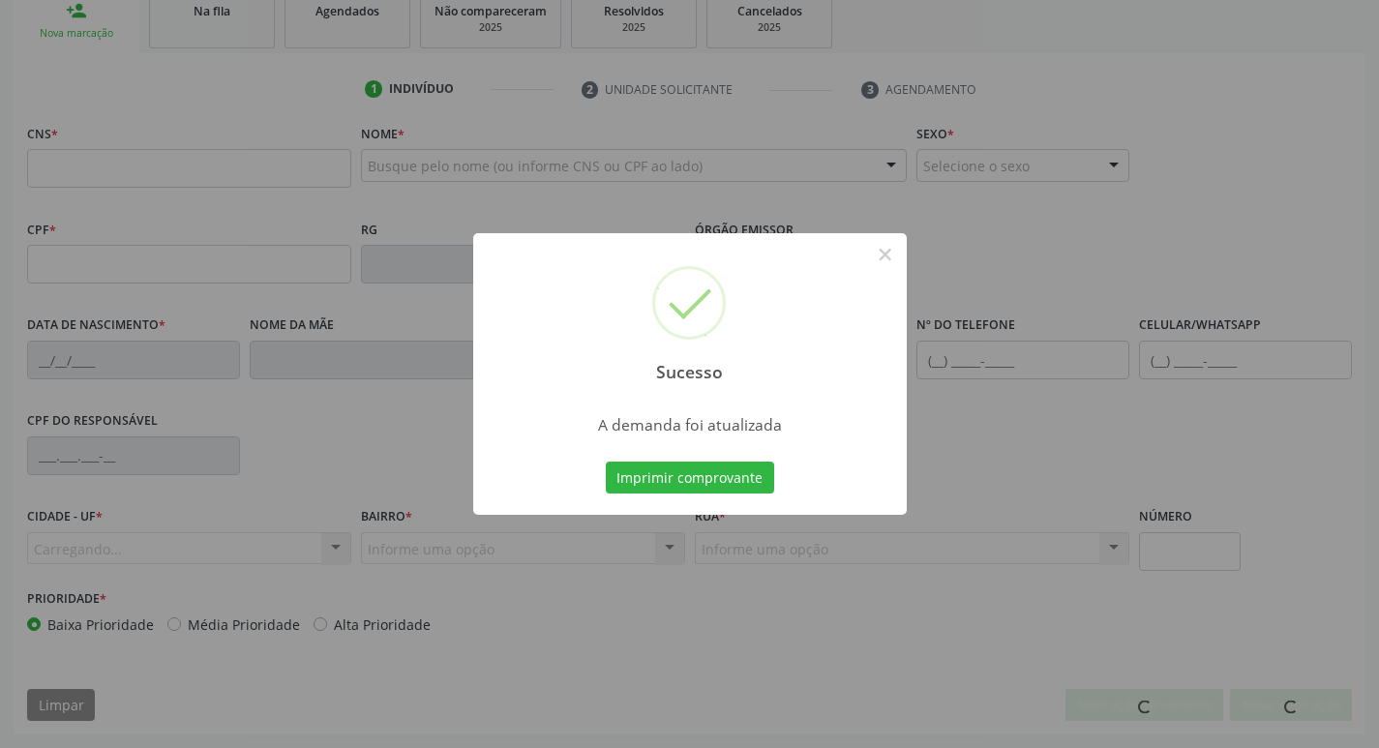
scroll to position [301, 0]
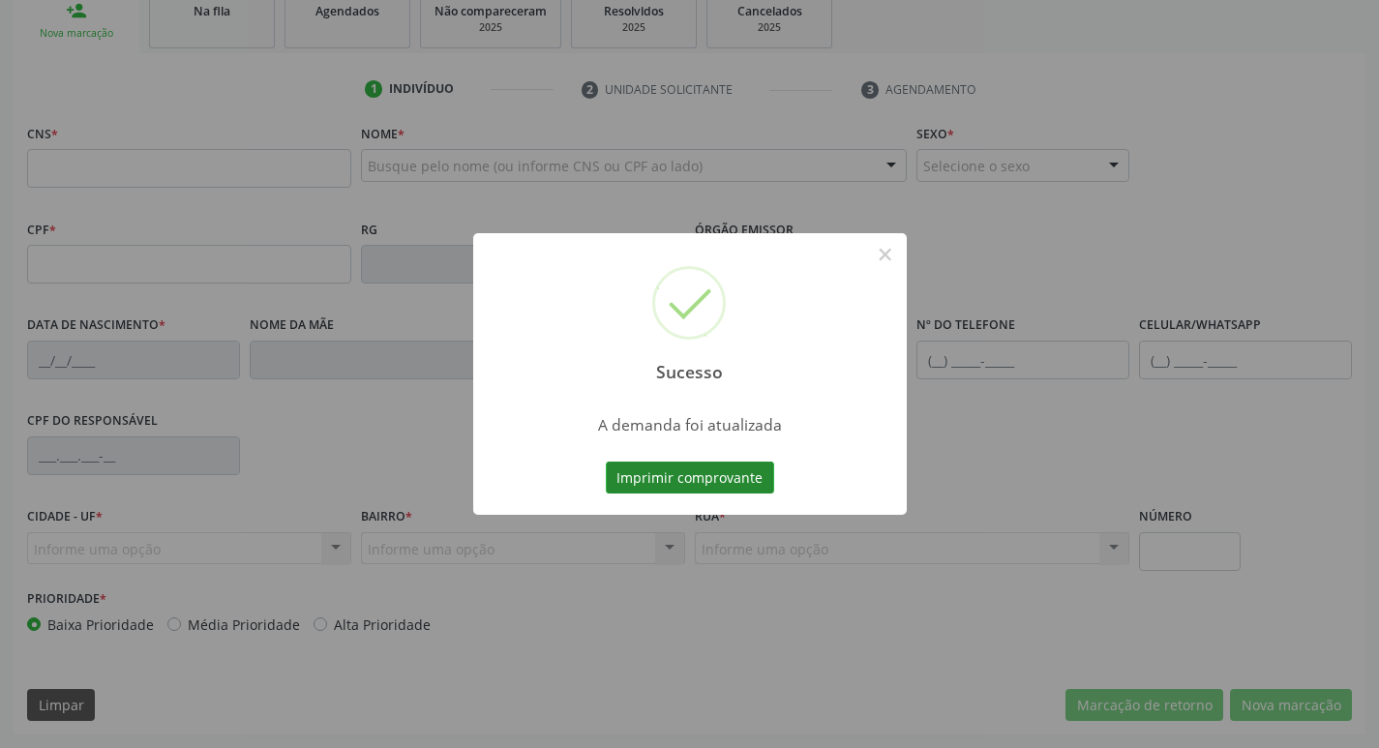
click at [634, 474] on button "Imprimir comprovante" at bounding box center [690, 478] width 168 height 33
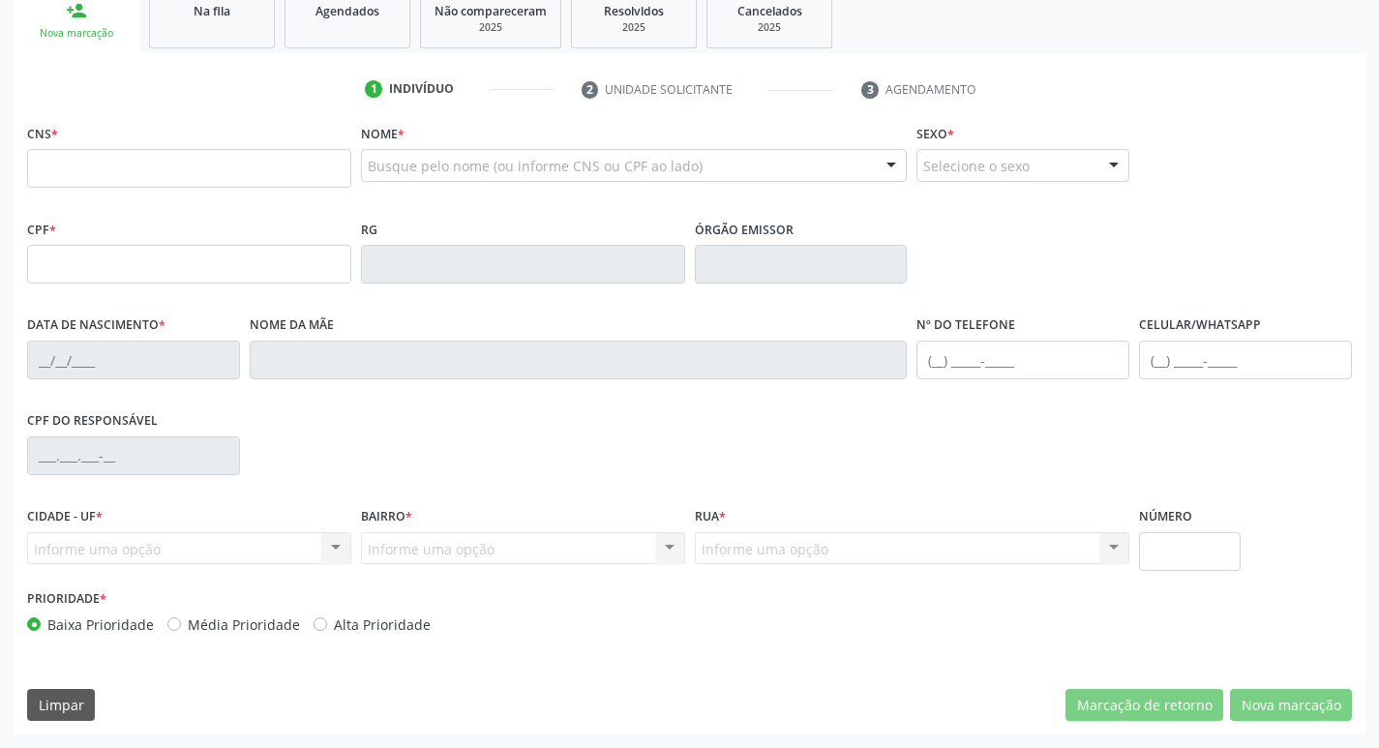
click at [221, 49] on ul "person_add Nova marcação Na fila Agendados Não compareceram 2025 Resolvidos 202…" at bounding box center [690, 19] width 1352 height 70
click at [225, 12] on span "Na fila" at bounding box center [212, 11] width 37 height 16
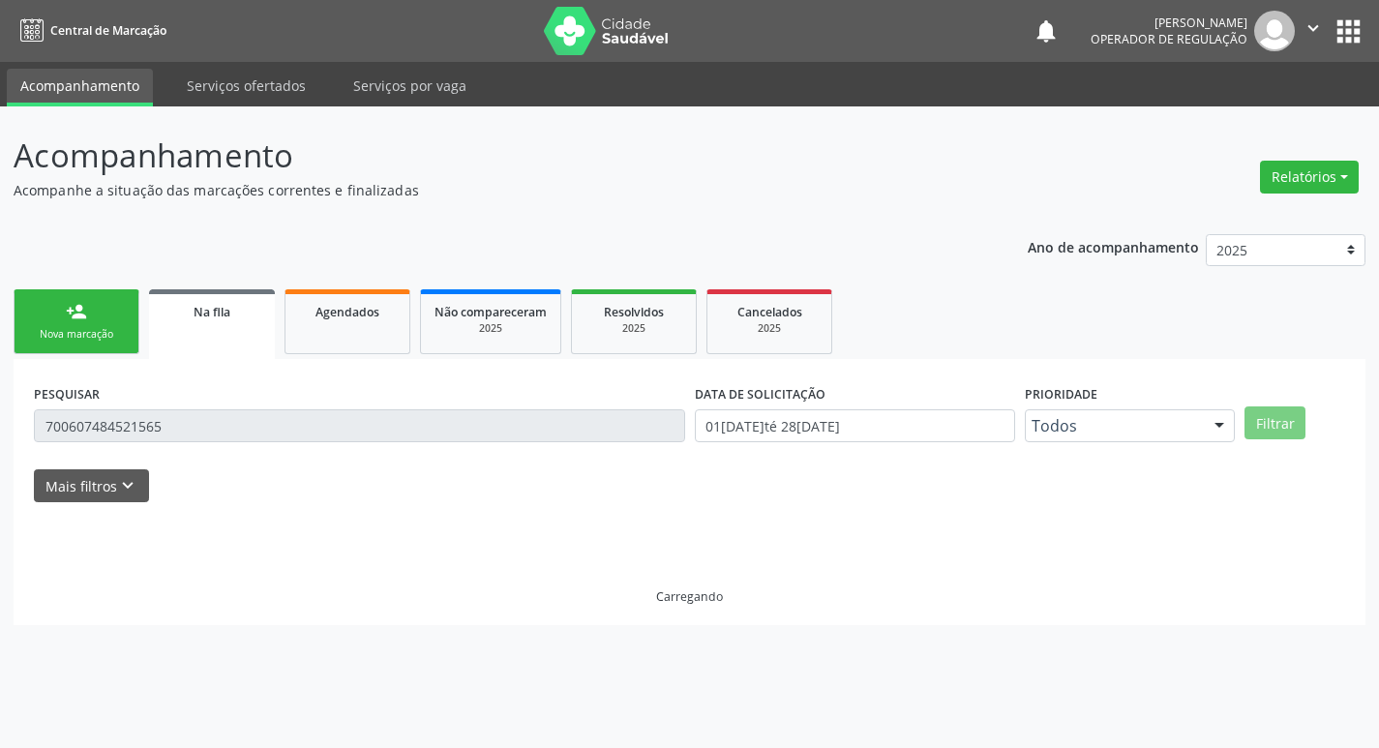
scroll to position [0, 0]
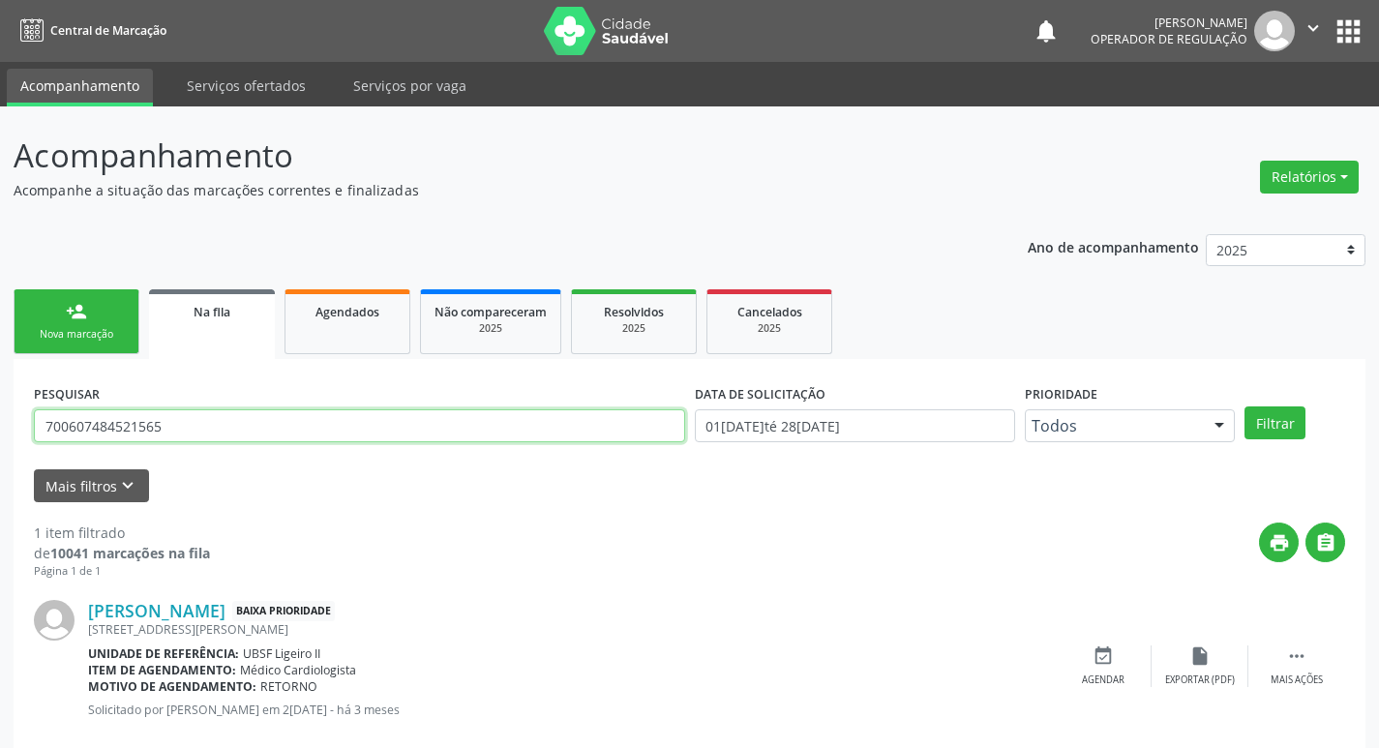
drag, startPoint x: 226, startPoint y: 422, endPoint x: 9, endPoint y: 418, distance: 217.8
click at [10, 418] on div "Acompanhamento Acompanhe a situação das marcações correntes e finalizadas Relat…" at bounding box center [689, 445] width 1379 height 679
type input "702705630371260"
click at [1245, 406] on button "Filtrar" at bounding box center [1275, 422] width 61 height 33
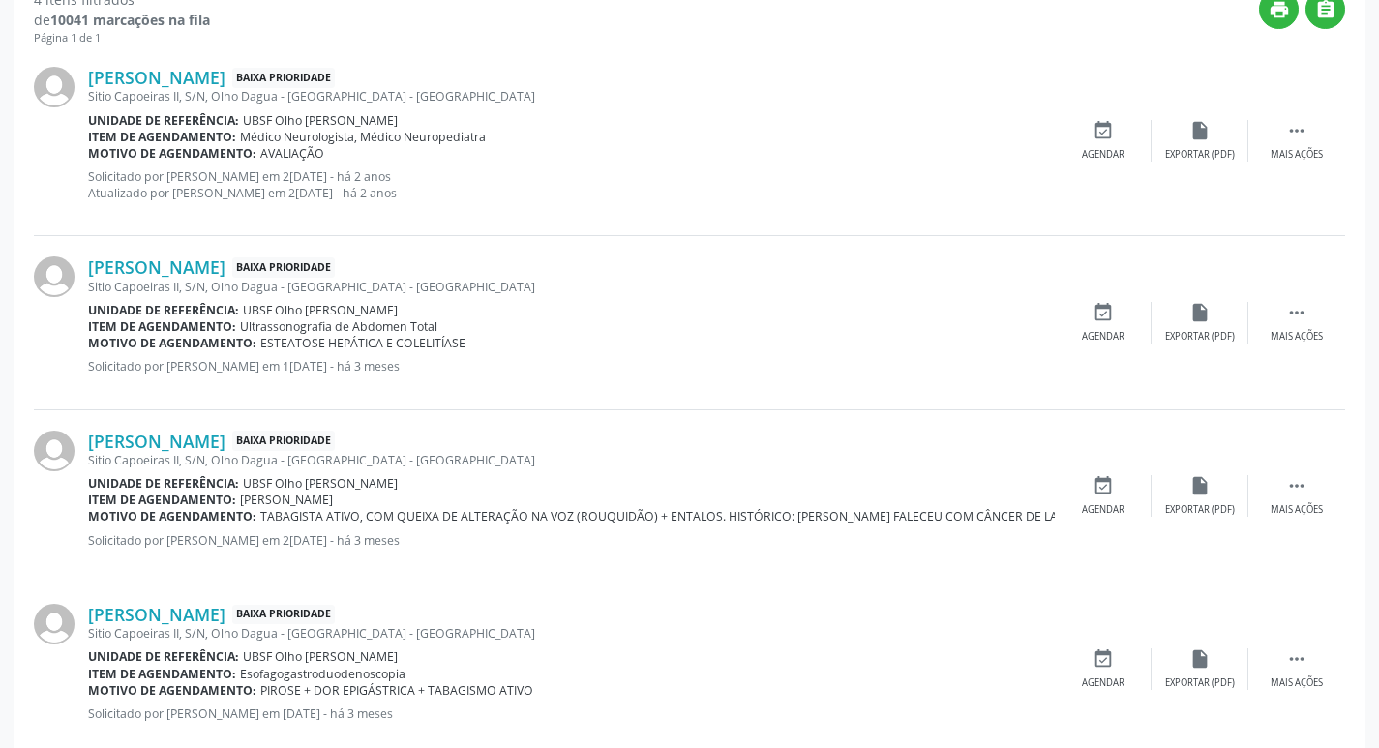
scroll to position [575, 0]
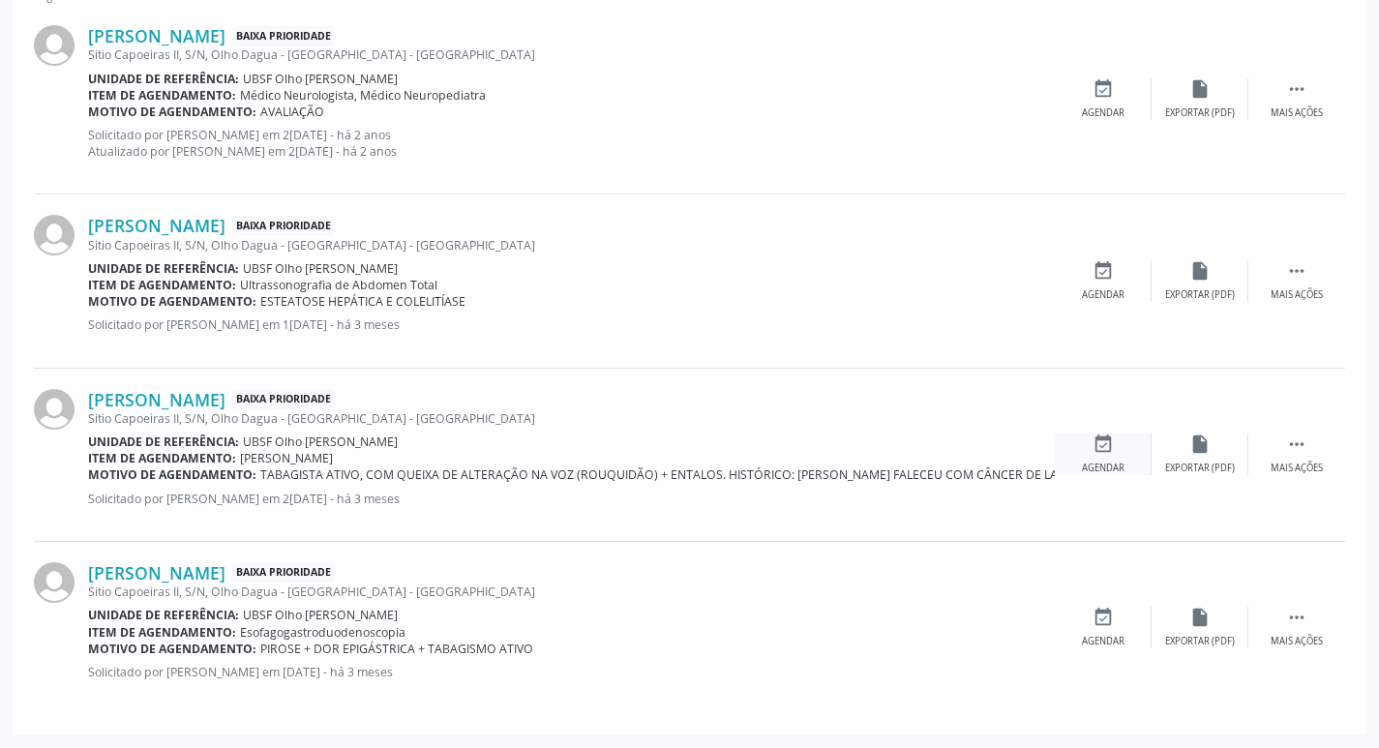
click at [1110, 459] on div "event_available Agendar" at bounding box center [1103, 455] width 97 height 42
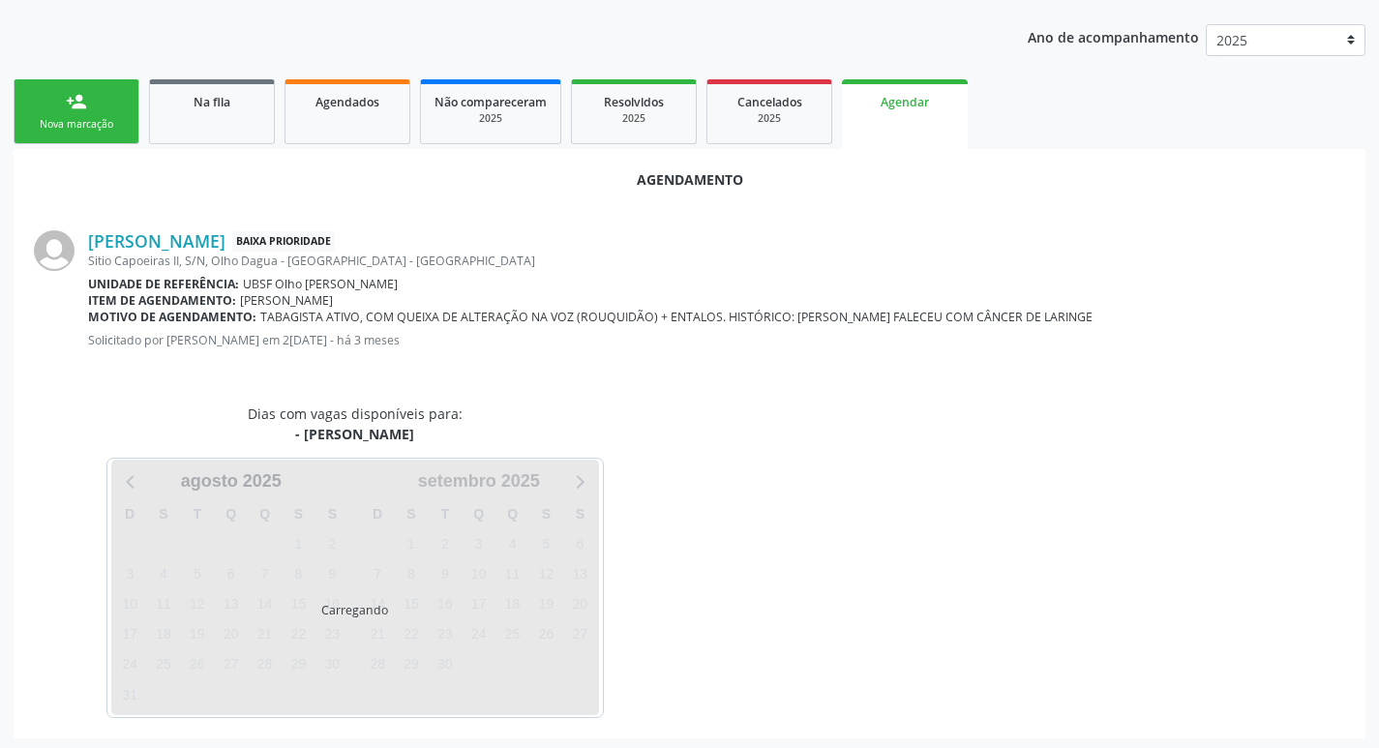
scroll to position [214, 0]
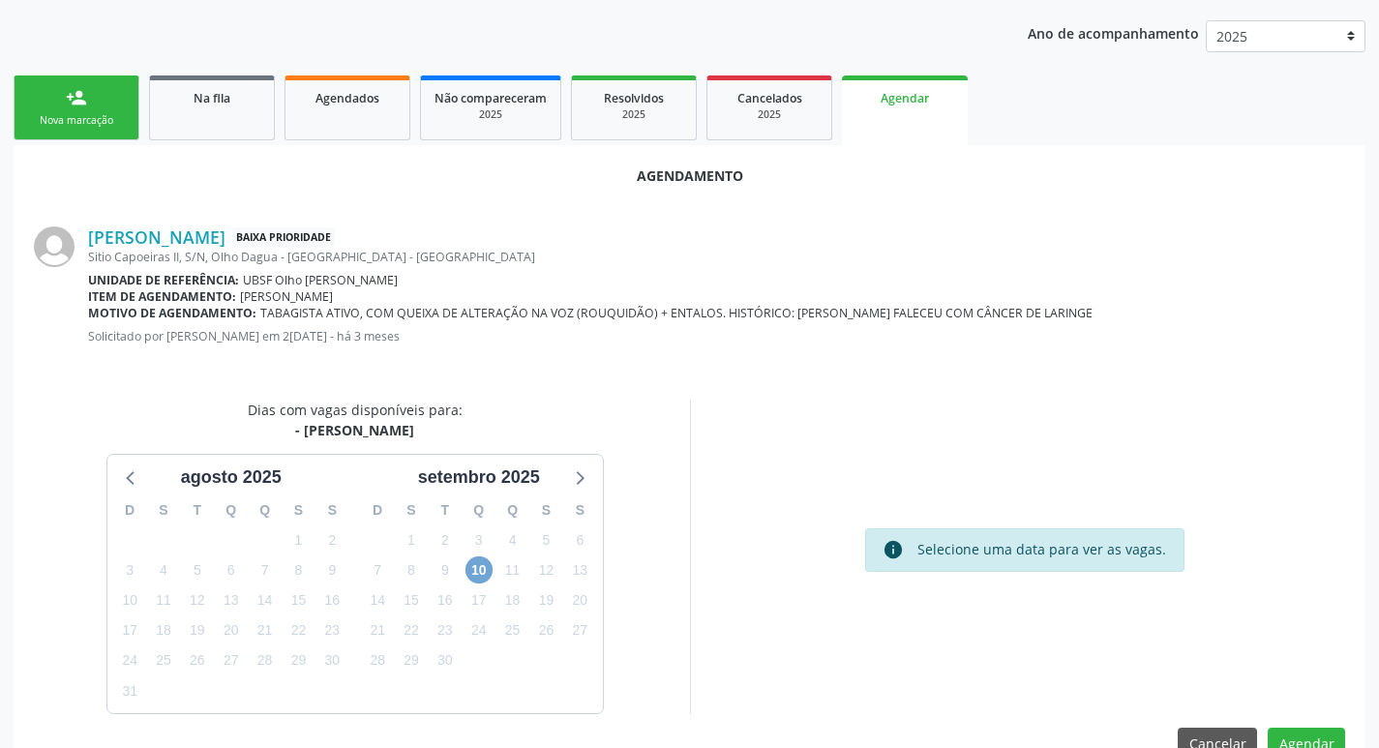
click at [470, 565] on span "10" at bounding box center [479, 569] width 27 height 27
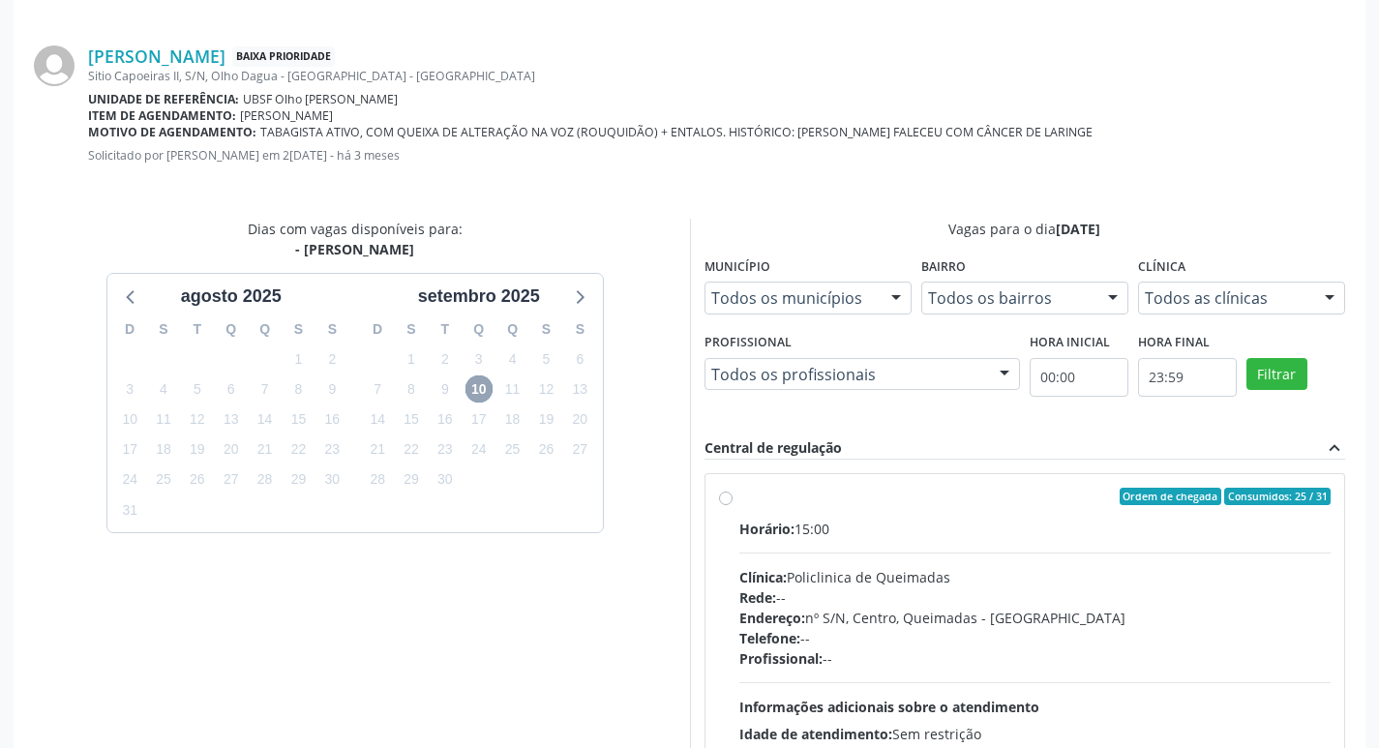
scroll to position [574, 0]
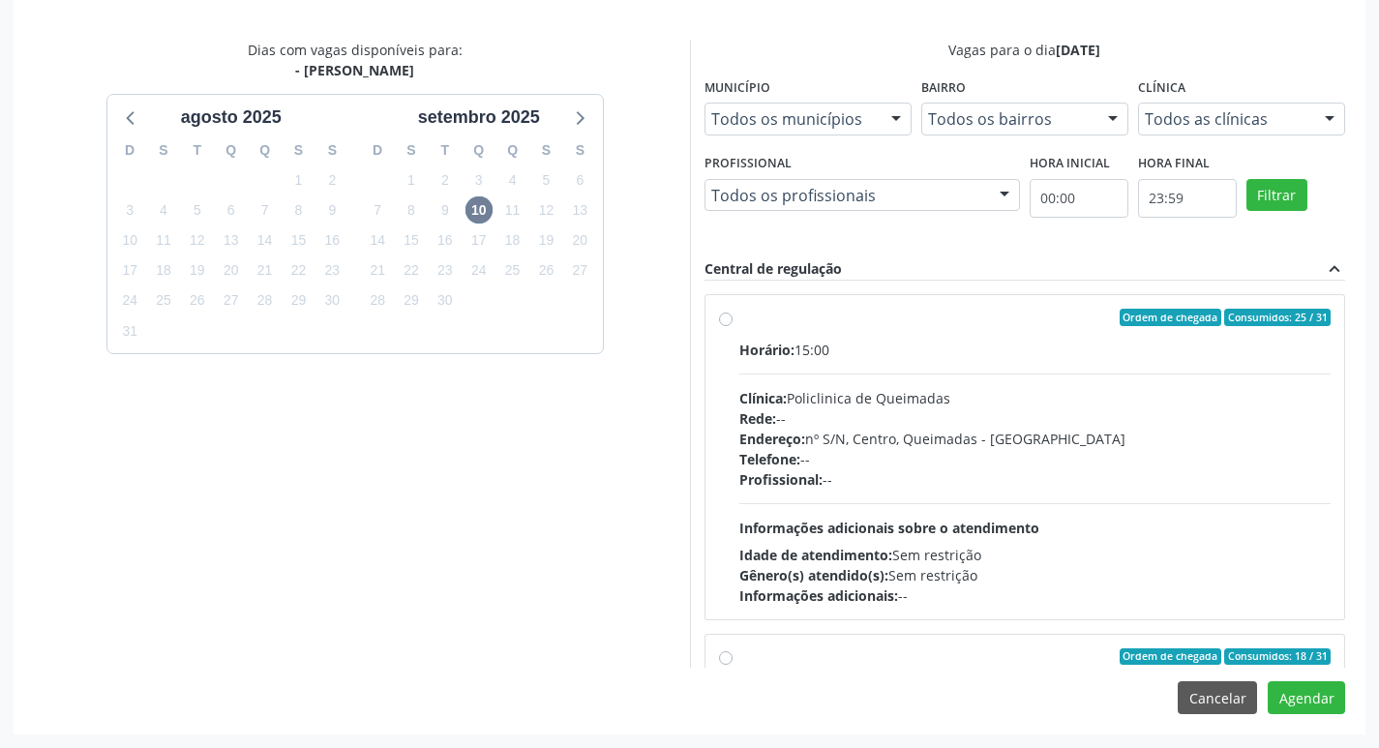
click at [1028, 338] on label "Ordem de chegada Consumidos: 25 / 31 Horário: 15:00 Clínica: Policlinica de Que…" at bounding box center [1035, 457] width 592 height 297
click at [733, 326] on input "Ordem de chegada Consumidos: 25 / 31 Horário: 15:00 Clínica: Policlinica de Que…" at bounding box center [726, 317] width 14 height 17
radio input "true"
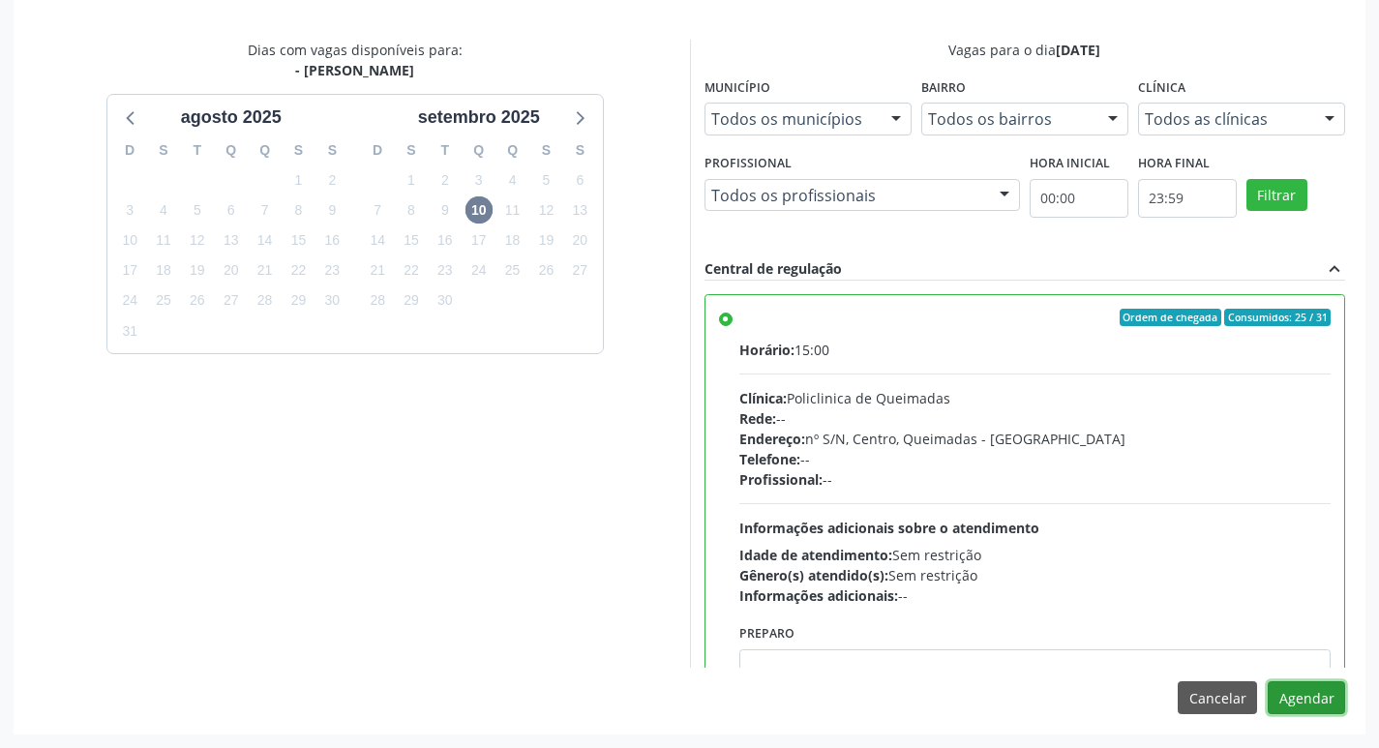
click at [1292, 693] on button "Agendar" at bounding box center [1306, 697] width 77 height 33
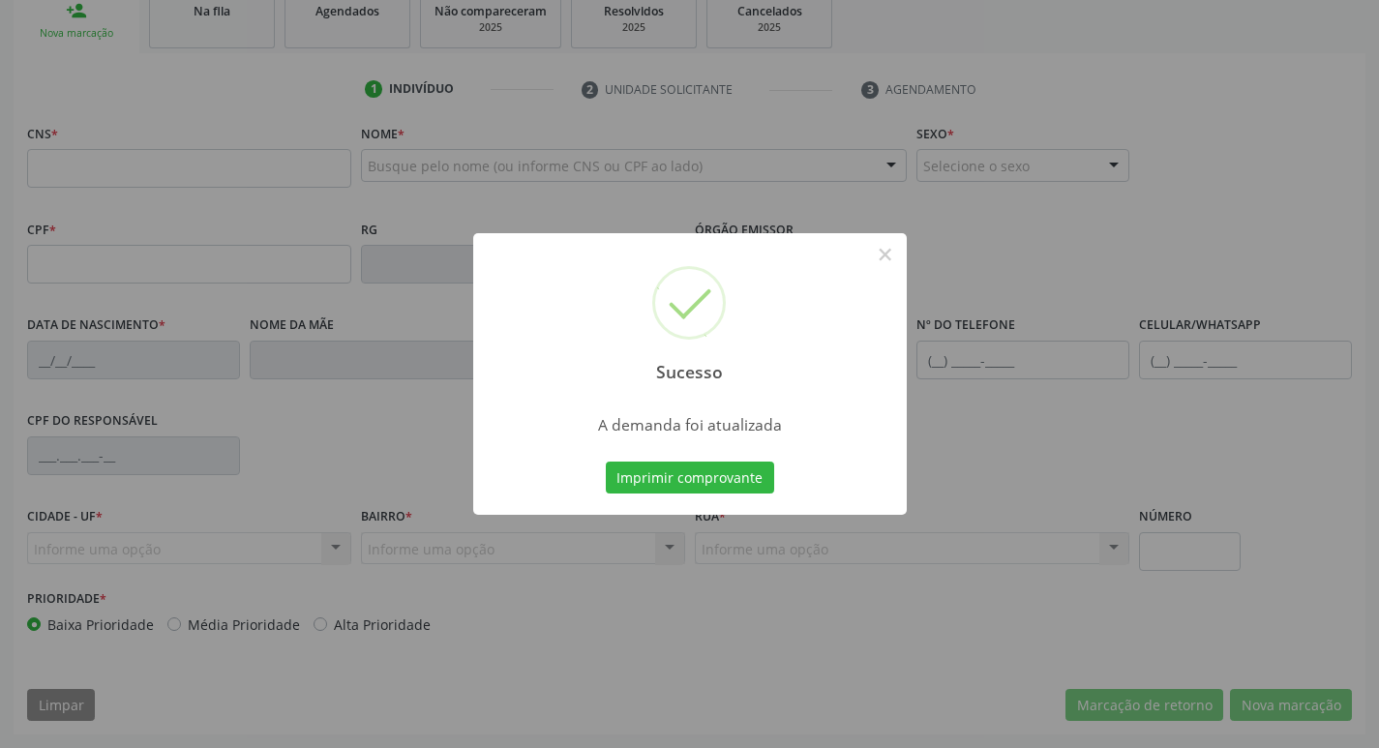
scroll to position [301, 0]
click at [679, 466] on button "Imprimir comprovante" at bounding box center [690, 478] width 168 height 33
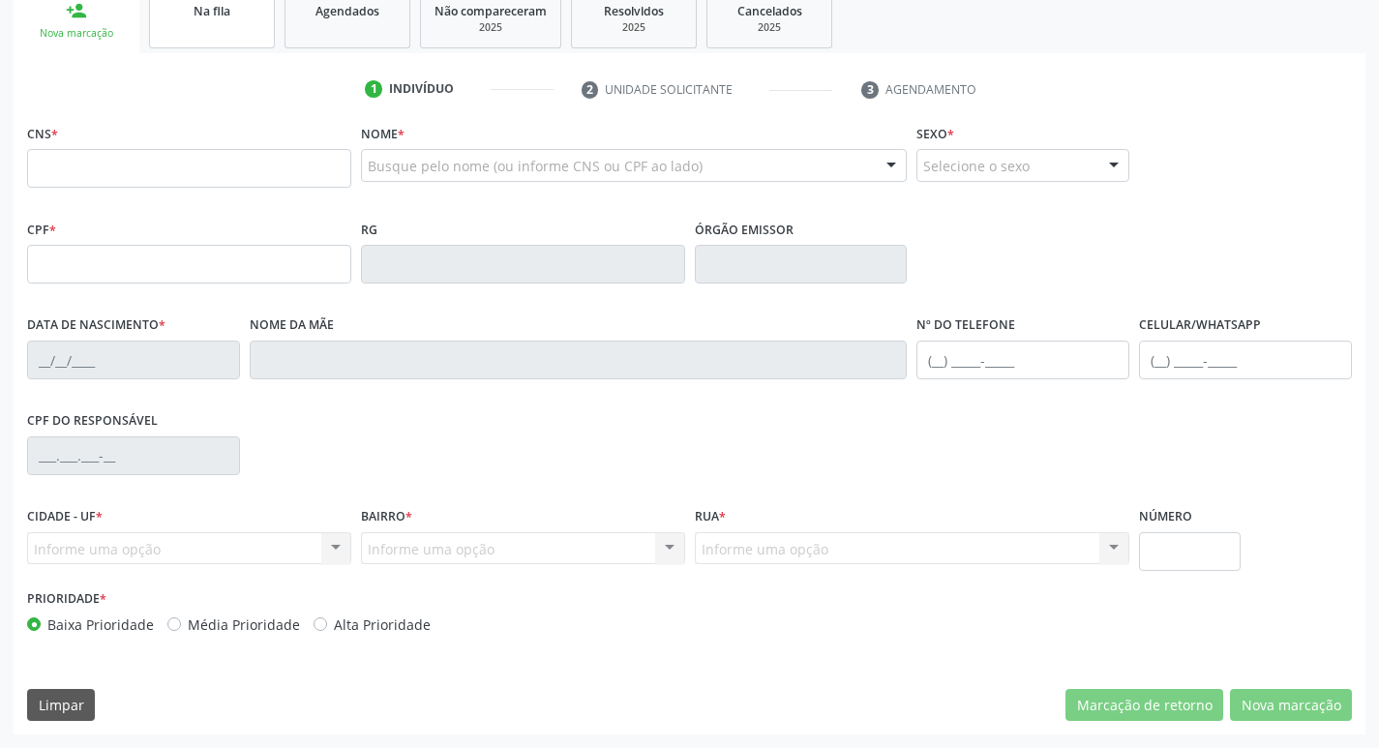
click at [247, 33] on link "Na fila" at bounding box center [212, 18] width 126 height 60
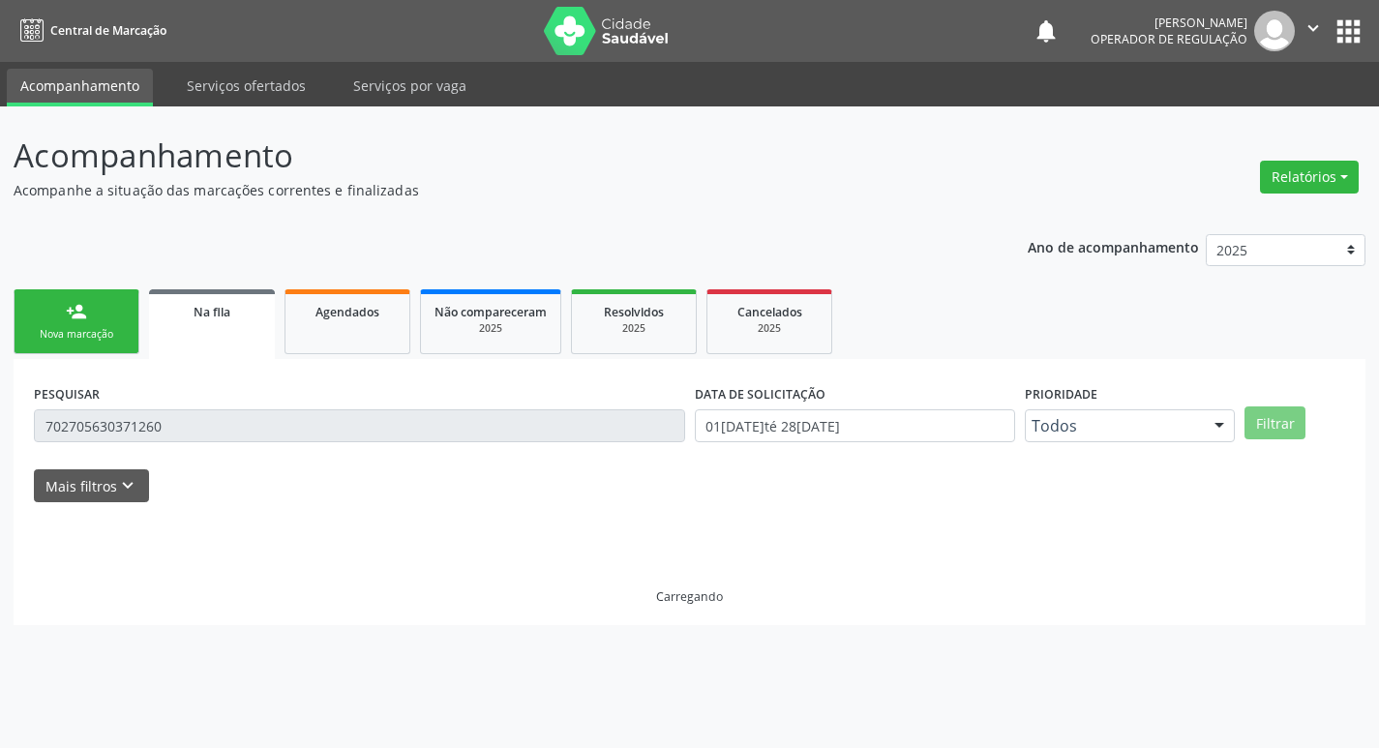
scroll to position [0, 0]
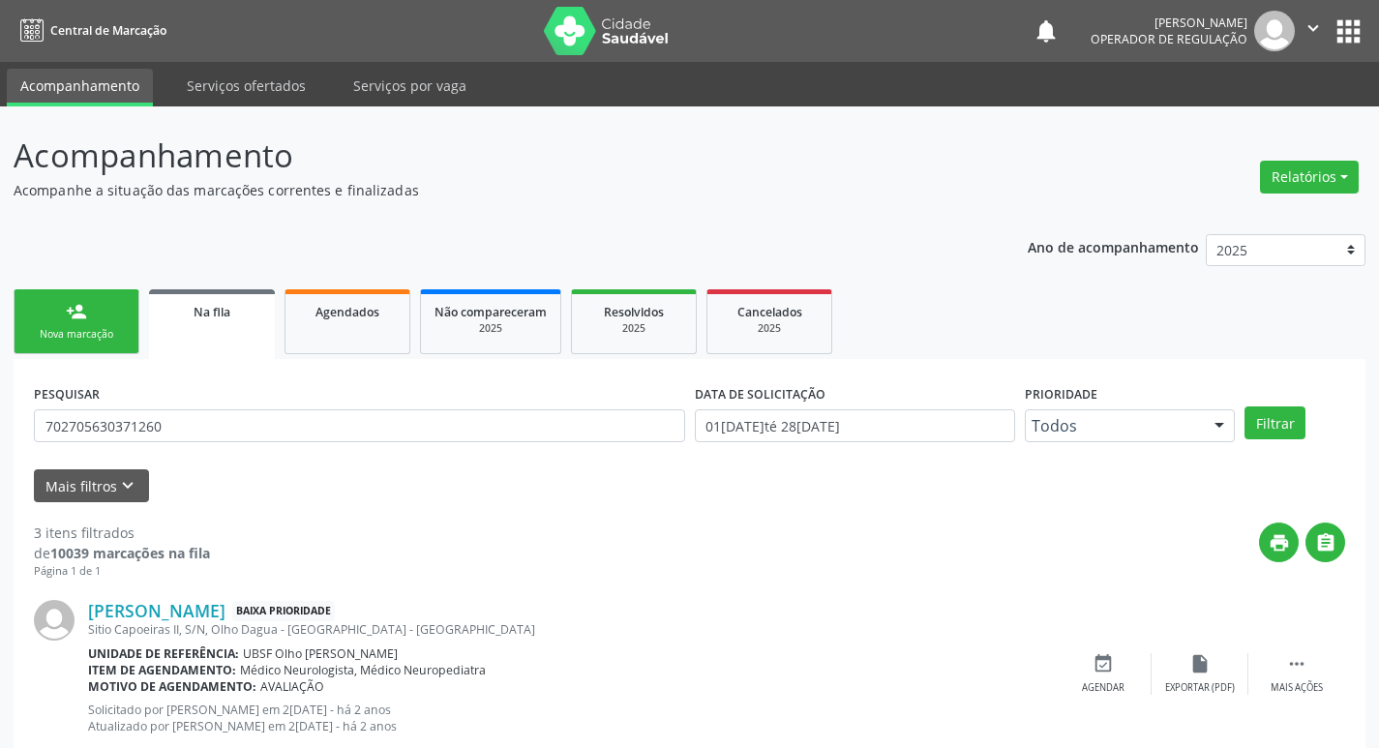
drag, startPoint x: 182, startPoint y: 449, endPoint x: 171, endPoint y: 436, distance: 17.2
click at [171, 436] on div "PESQUISAR 702705630371260" at bounding box center [359, 416] width 661 height 75
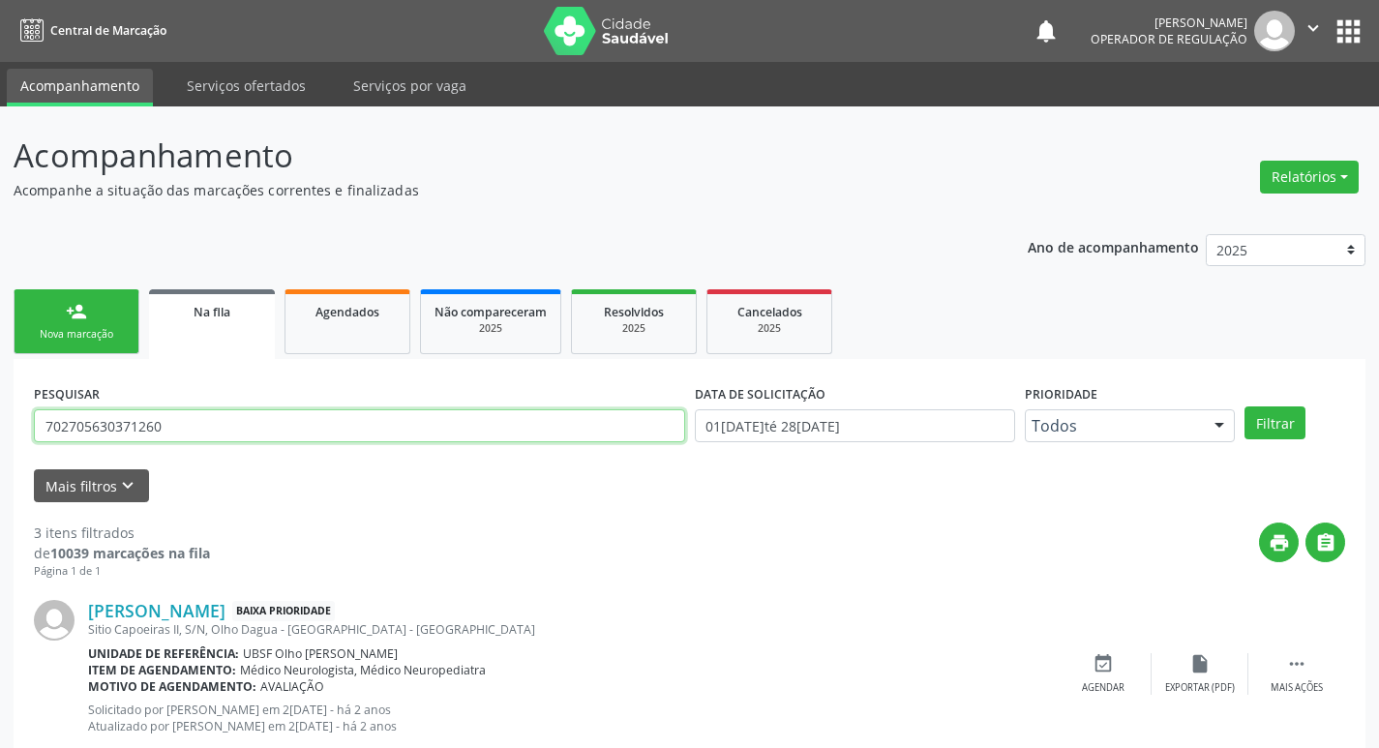
drag, startPoint x: 175, startPoint y: 426, endPoint x: 0, endPoint y: 422, distance: 175.2
click at [0, 422] on div "Acompanhamento Acompanhe a situação das marcações correntes e finalizadas Relat…" at bounding box center [689, 627] width 1379 height 1043
type input "708609078265382"
click at [1245, 406] on button "Filtrar" at bounding box center [1275, 422] width 61 height 33
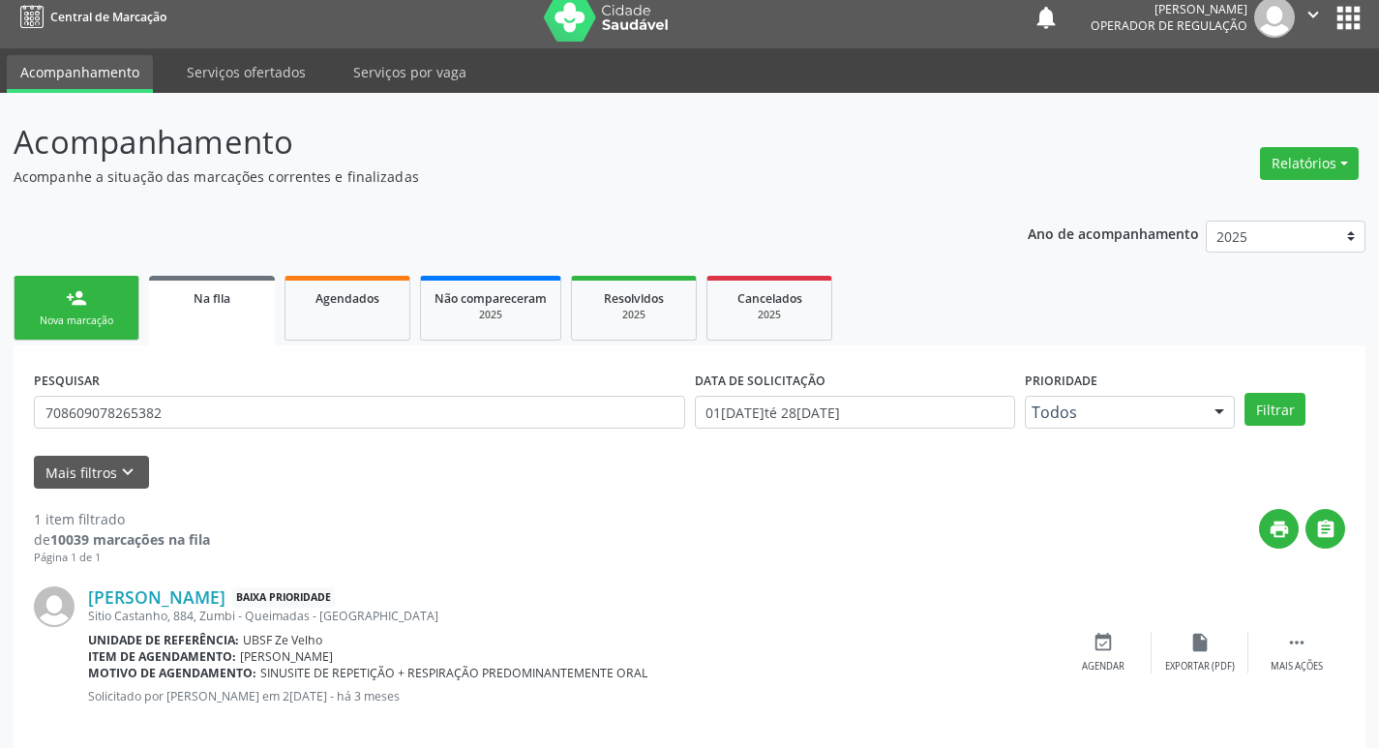
scroll to position [38, 0]
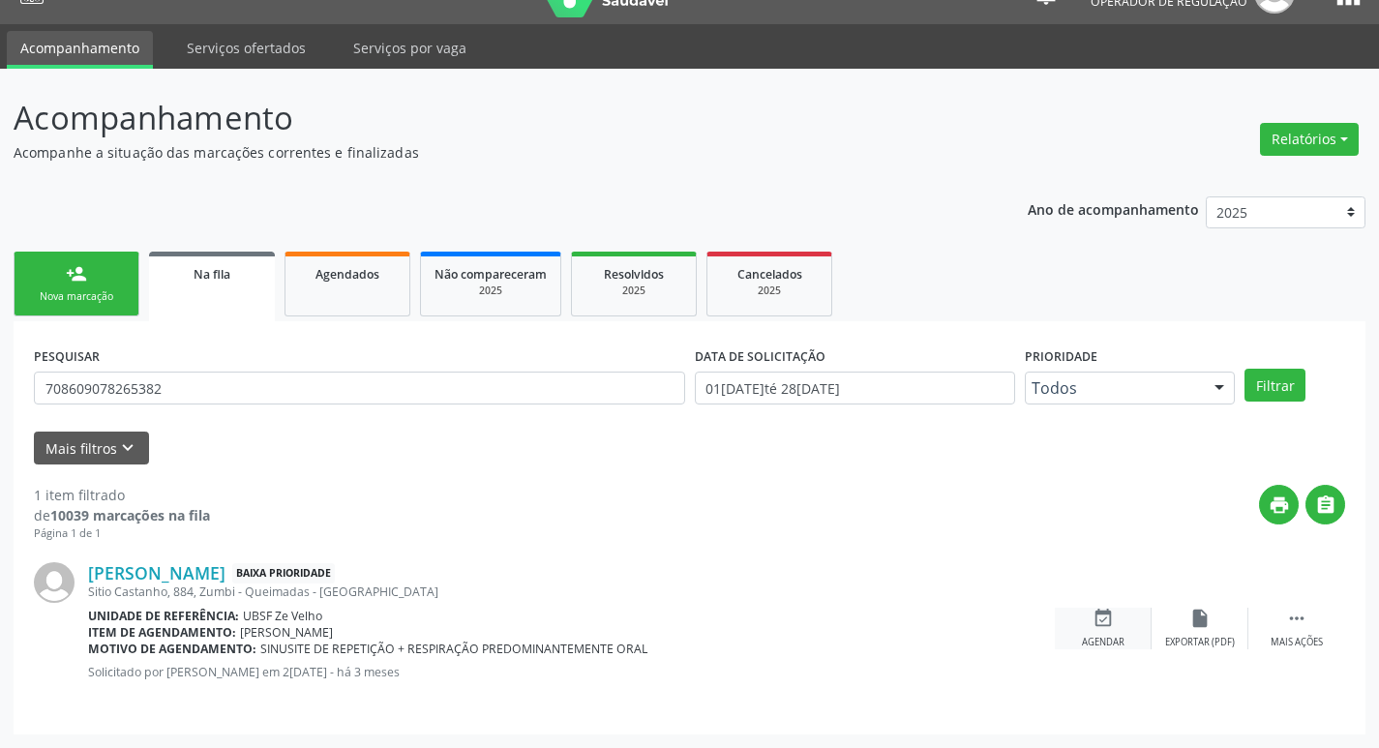
click at [1101, 612] on icon "event_available" at bounding box center [1103, 618] width 21 height 21
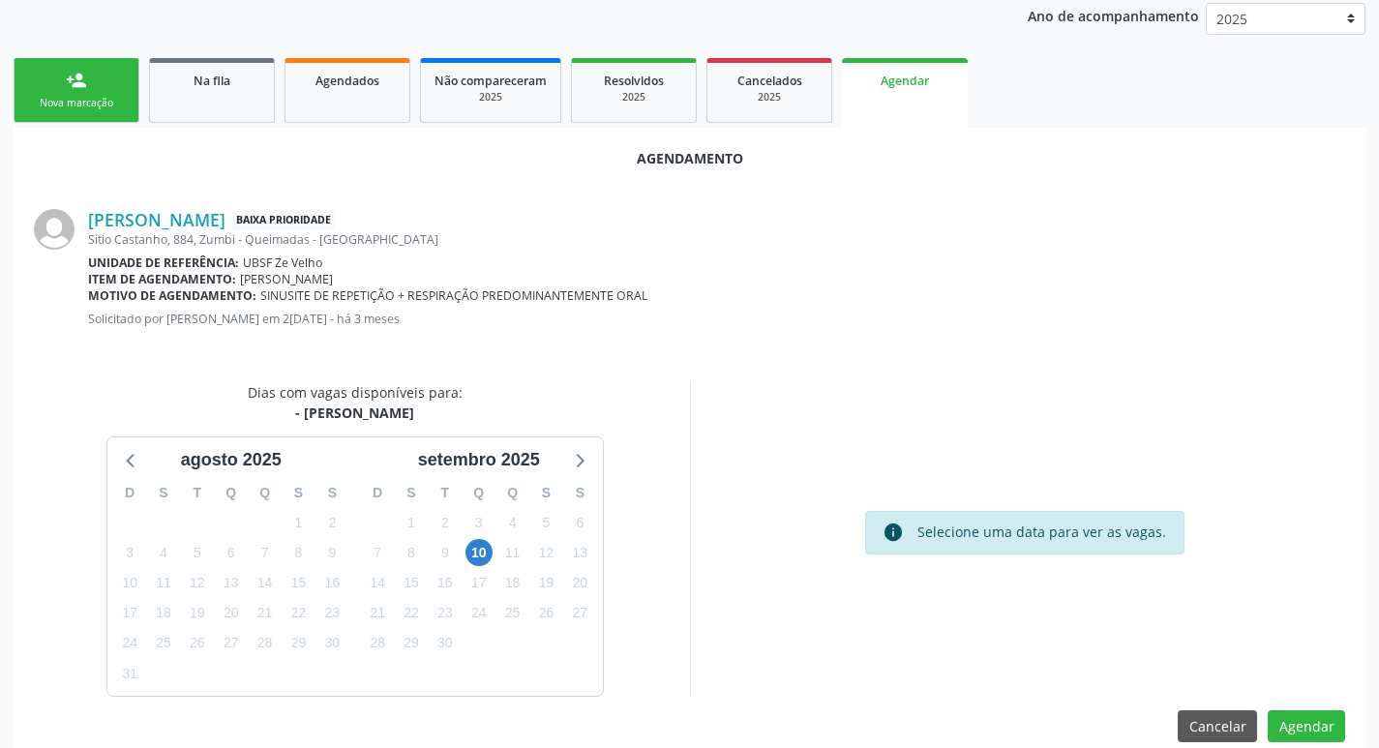
scroll to position [259, 0]
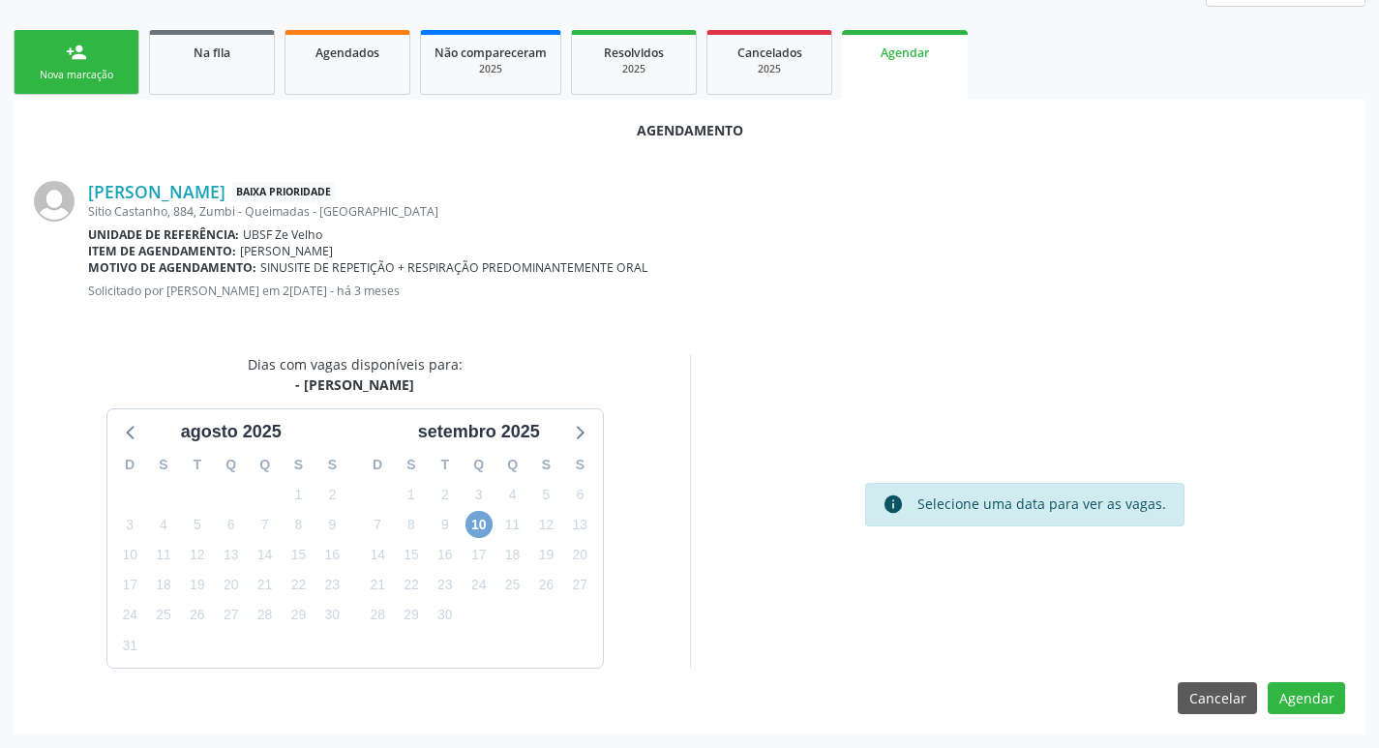
click at [484, 526] on span "10" at bounding box center [479, 524] width 27 height 27
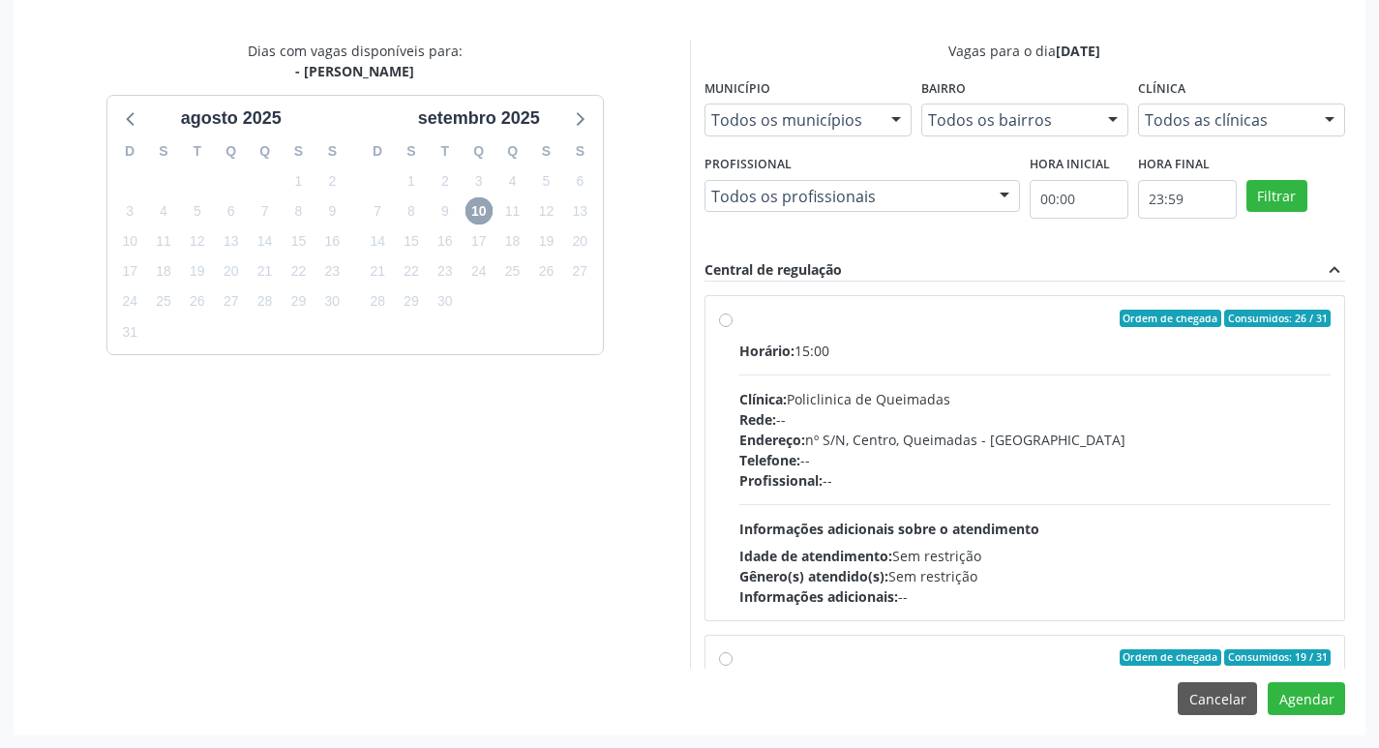
scroll to position [574, 0]
click at [905, 320] on div "Ordem de chegada Consumidos: 26 / 31" at bounding box center [1035, 317] width 592 height 17
click at [733, 320] on input "Ordem de chegada Consumidos: 26 / 31 Horário: 15:00 Clínica: Policlinica de Que…" at bounding box center [726, 317] width 14 height 17
radio input "true"
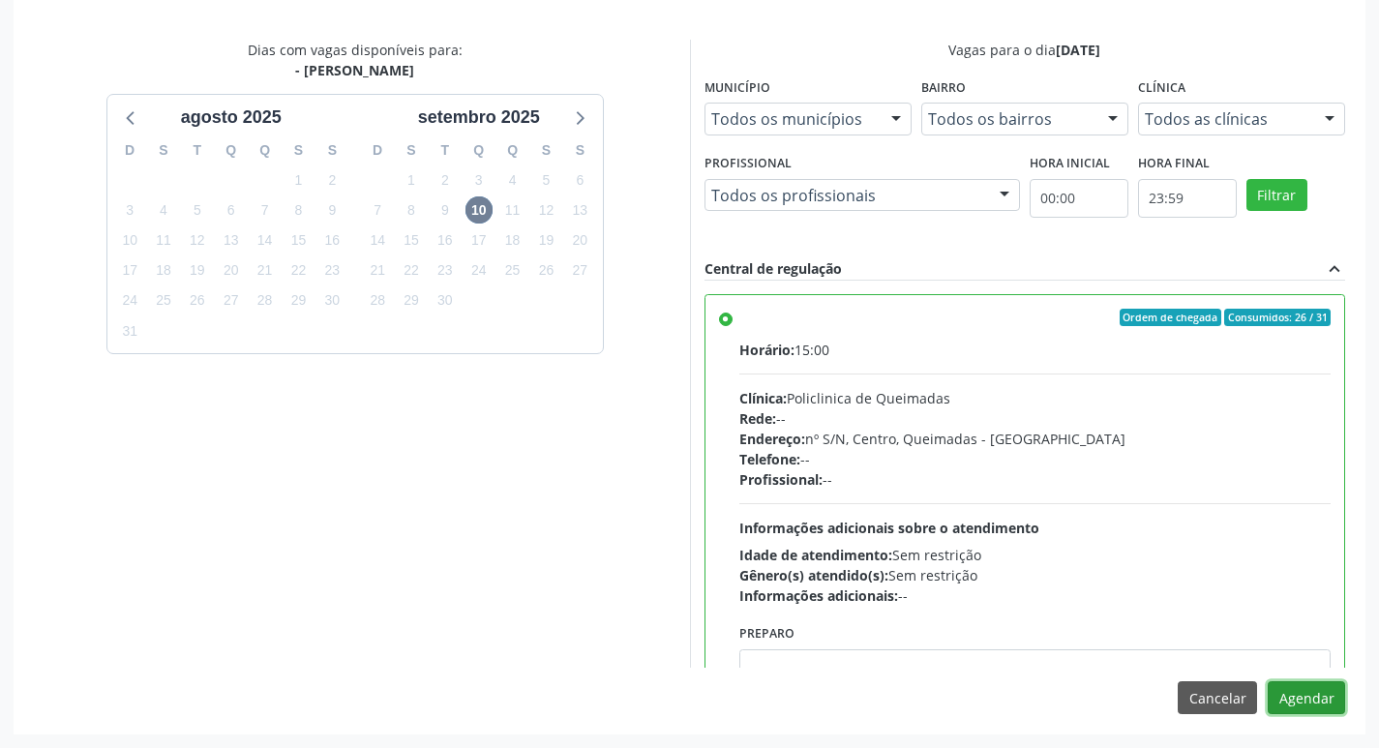
click at [1282, 696] on button "Agendar" at bounding box center [1306, 697] width 77 height 33
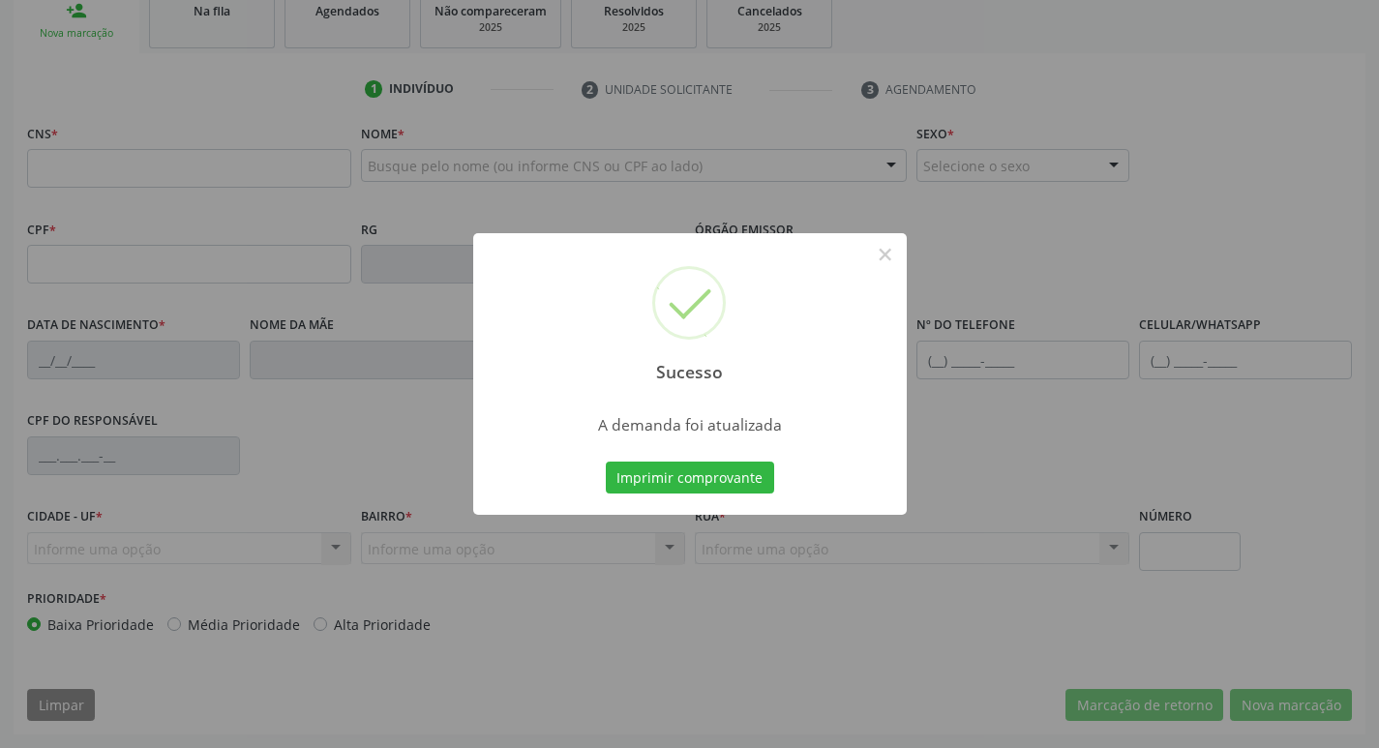
scroll to position [301, 0]
click at [680, 484] on button "Imprimir comprovante" at bounding box center [690, 478] width 168 height 33
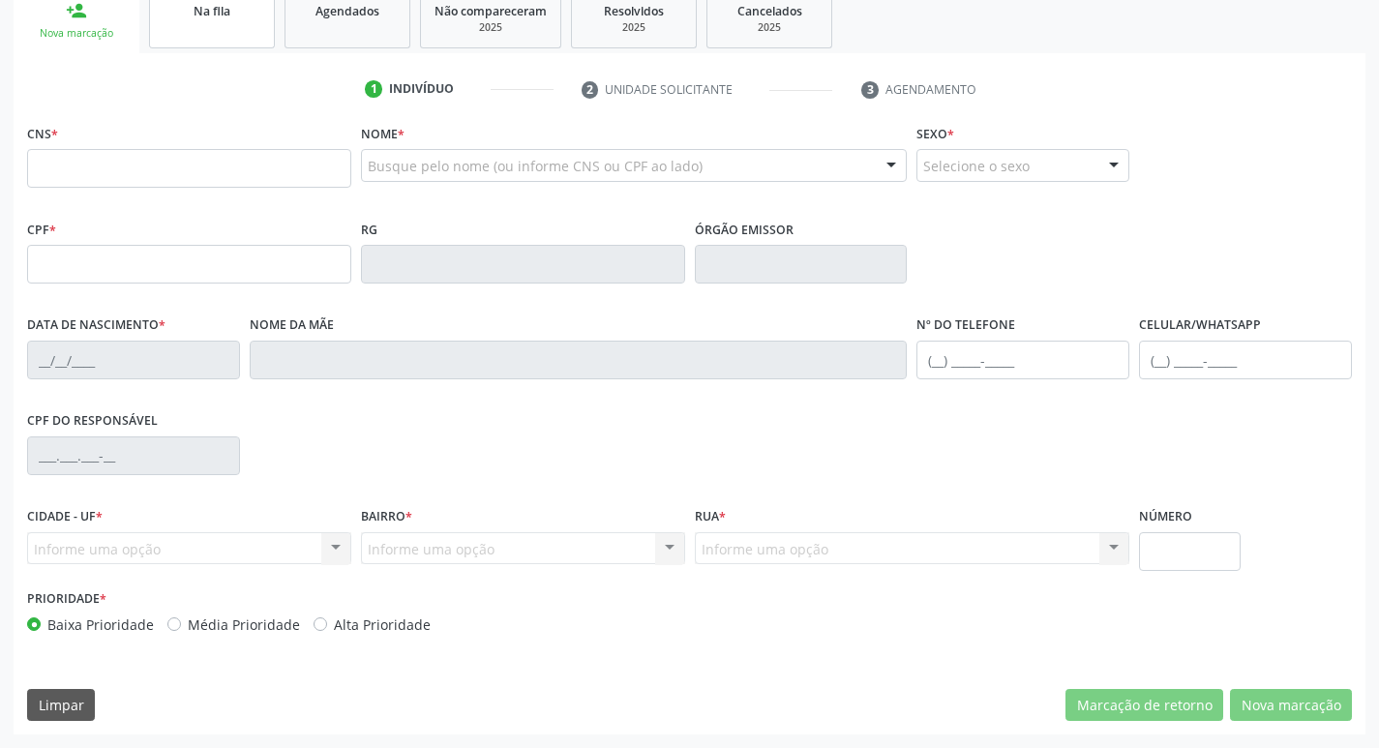
click at [251, 23] on link "Na fila" at bounding box center [212, 18] width 126 height 60
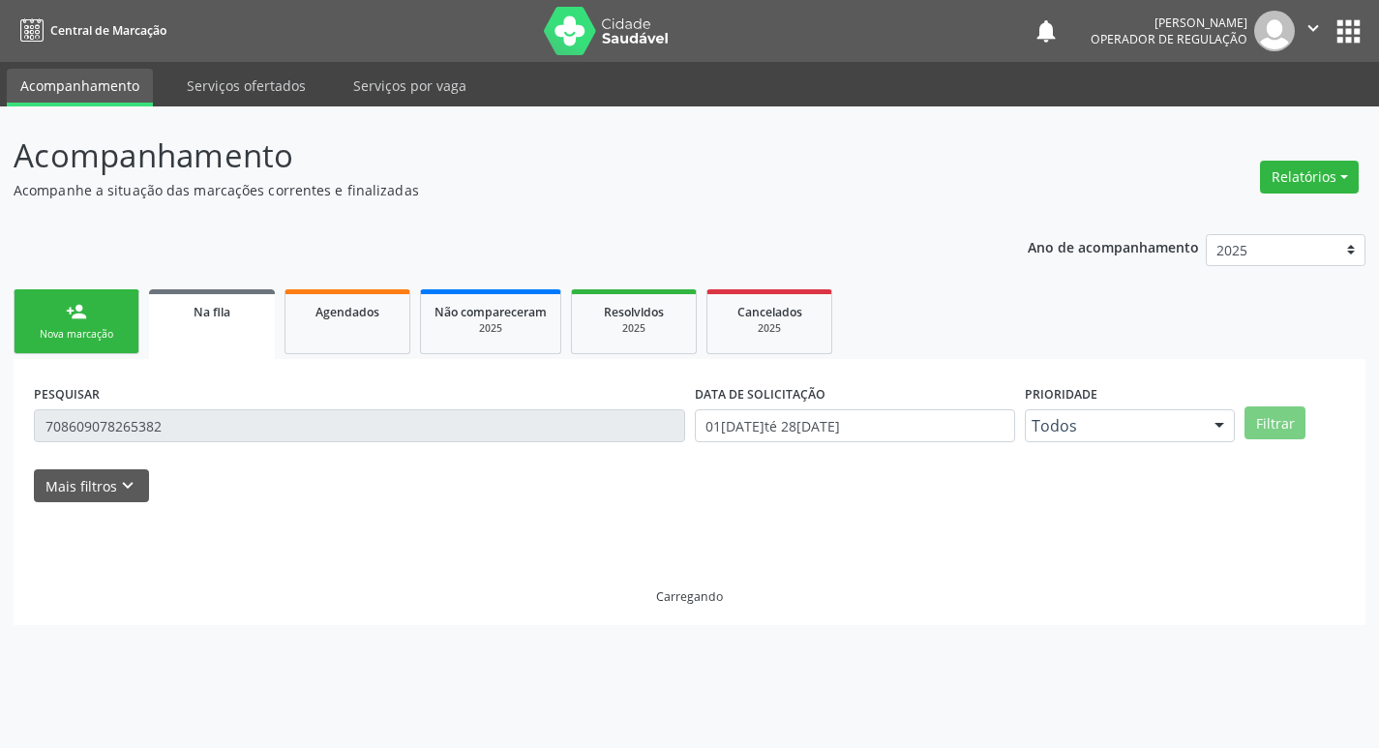
scroll to position [0, 0]
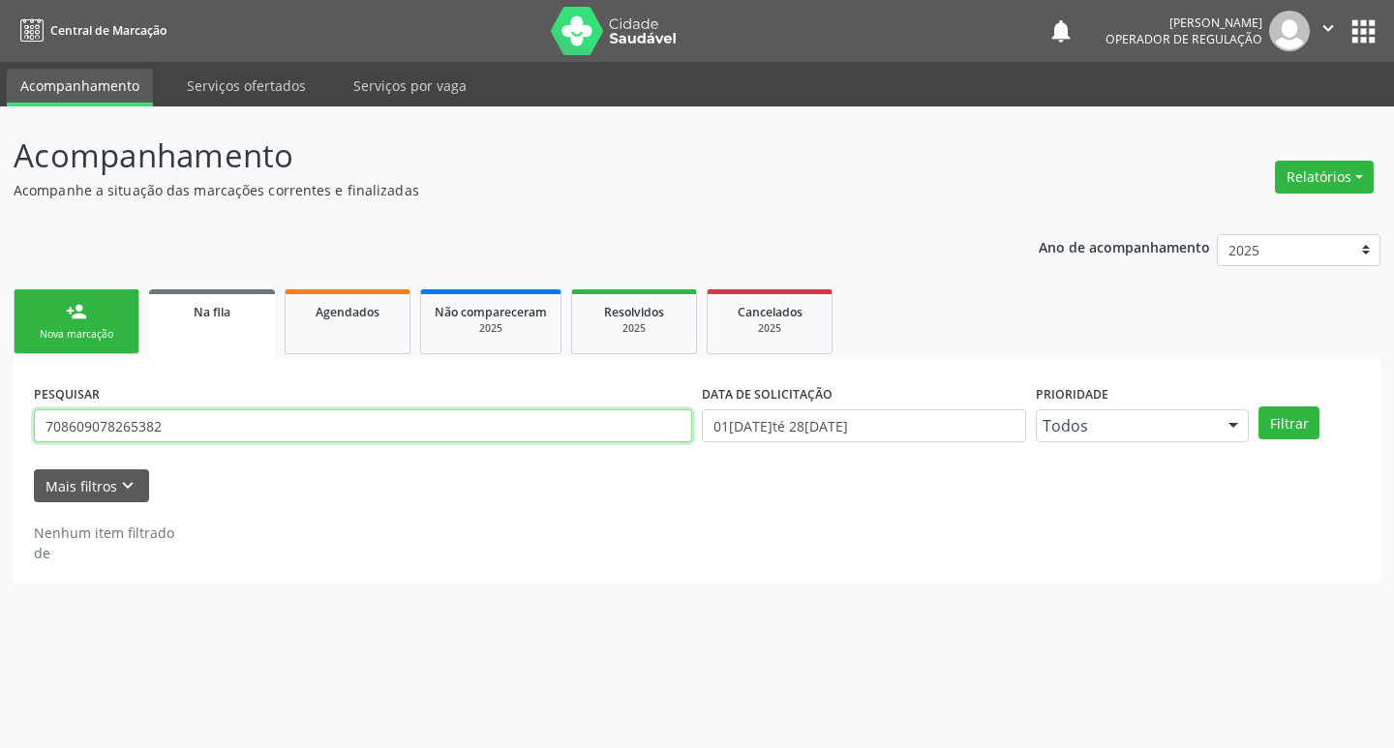
click at [185, 421] on input "708609078265382" at bounding box center [363, 425] width 658 height 33
drag, startPoint x: 185, startPoint y: 421, endPoint x: 84, endPoint y: 420, distance: 100.7
click at [84, 420] on input "708609078265382" at bounding box center [363, 425] width 658 height 33
type input "702904591999176"
click at [1258, 406] on button "Filtrar" at bounding box center [1288, 422] width 61 height 33
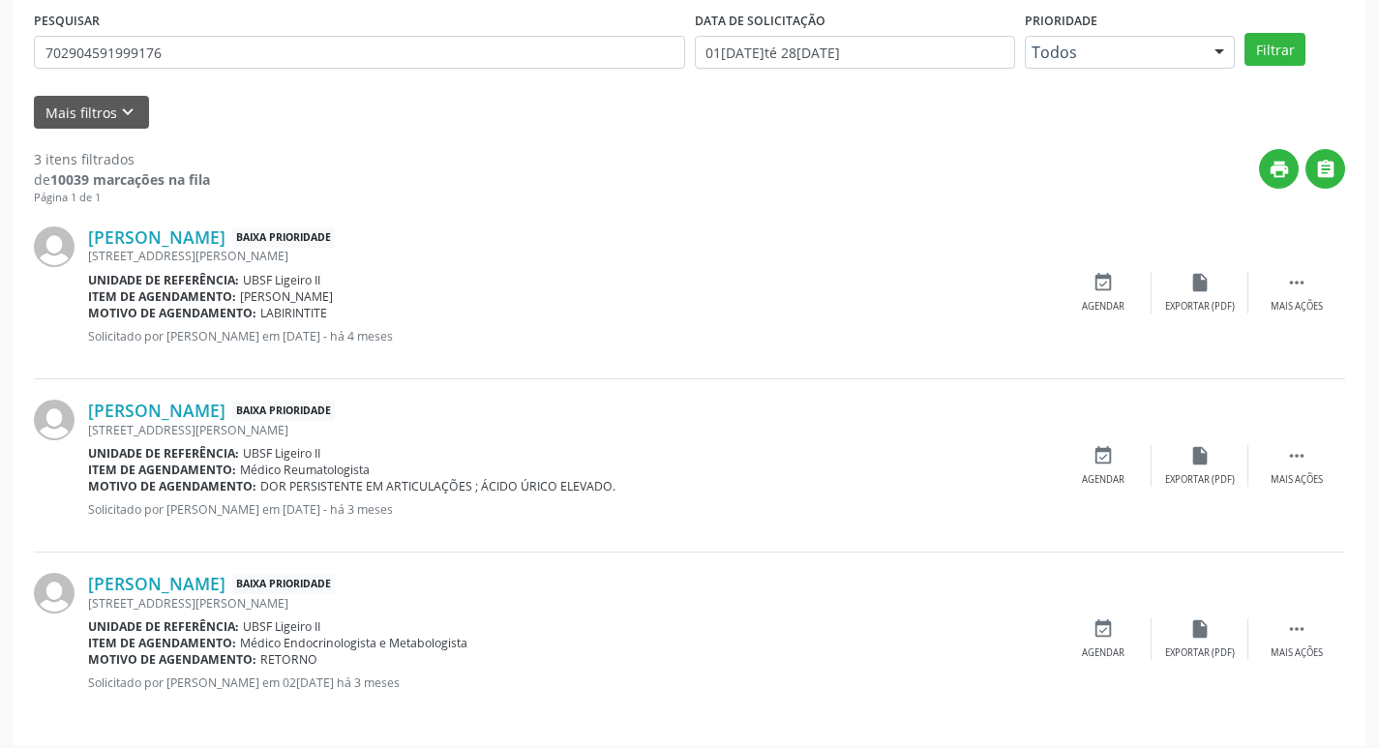
scroll to position [385, 0]
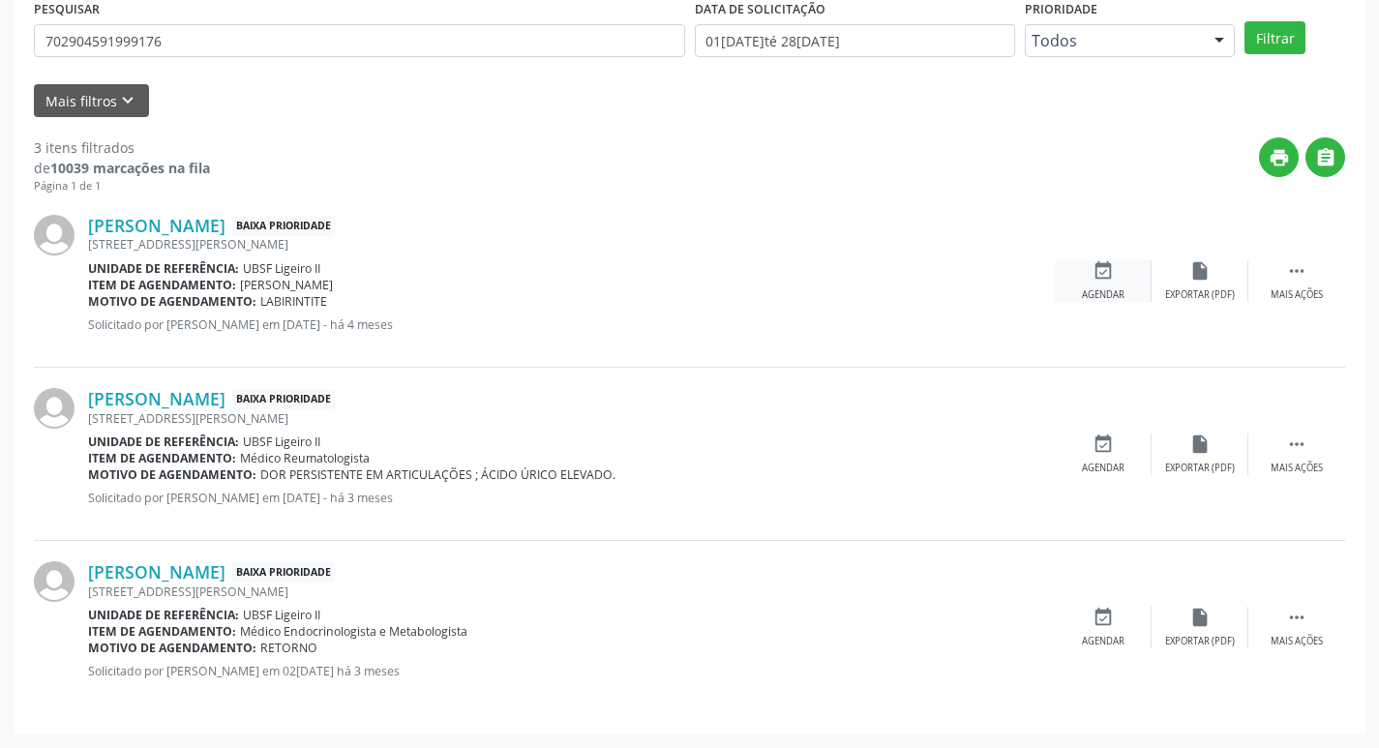
click at [1105, 289] on div "Agendar" at bounding box center [1103, 295] width 43 height 14
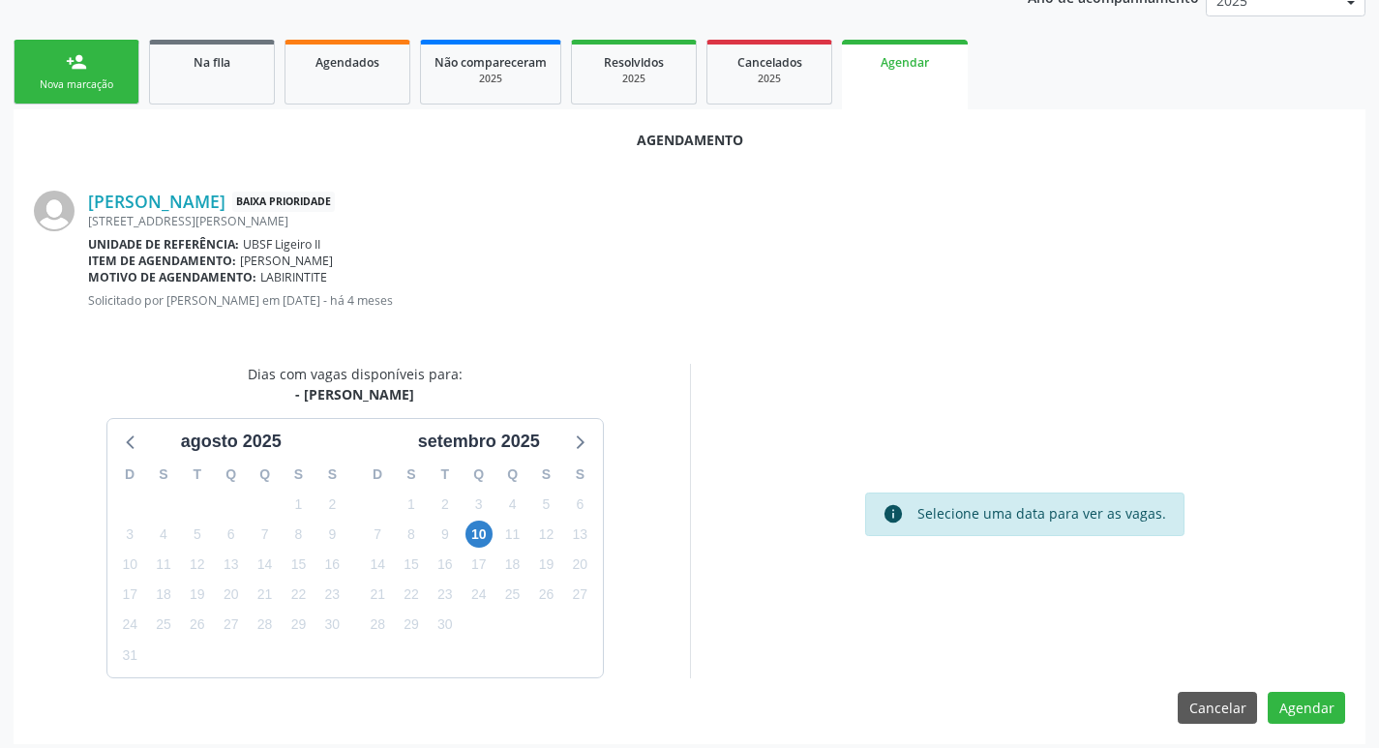
scroll to position [259, 0]
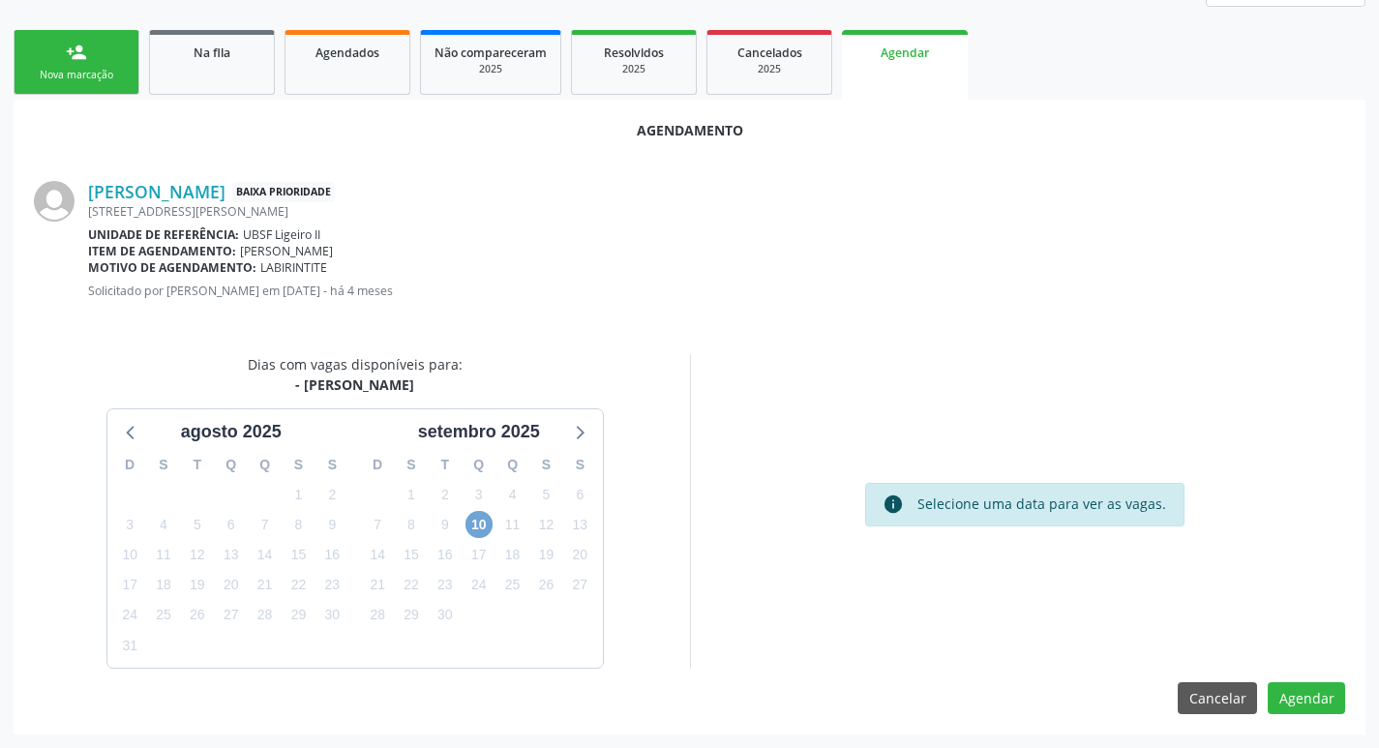
click at [484, 526] on span "10" at bounding box center [479, 524] width 27 height 27
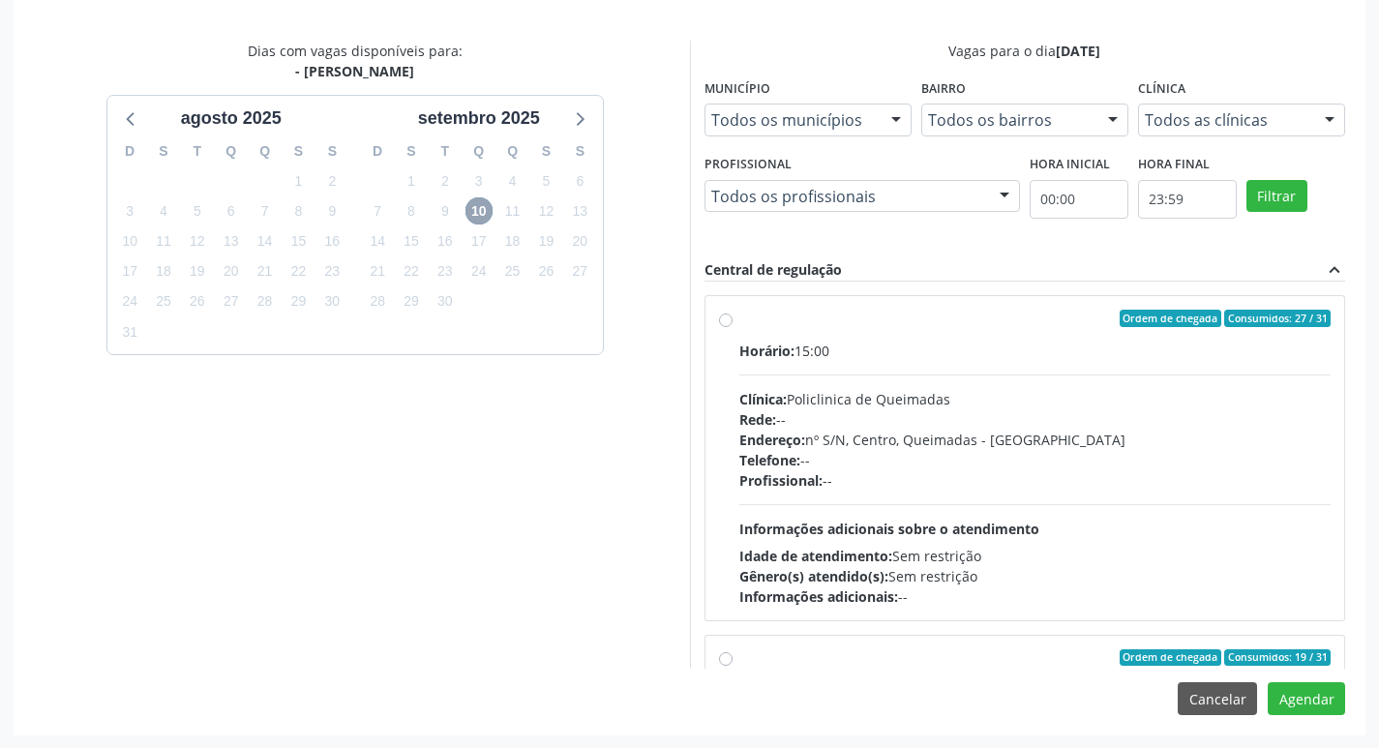
scroll to position [574, 0]
click at [1038, 324] on div "Ordem de chegada Consumidos: 27 / 31" at bounding box center [1035, 317] width 592 height 17
click at [733, 324] on input "Ordem de chegada Consumidos: 27 / 31 Horário: 15:00 Clínica: Policlinica de Que…" at bounding box center [726, 317] width 14 height 17
radio input "true"
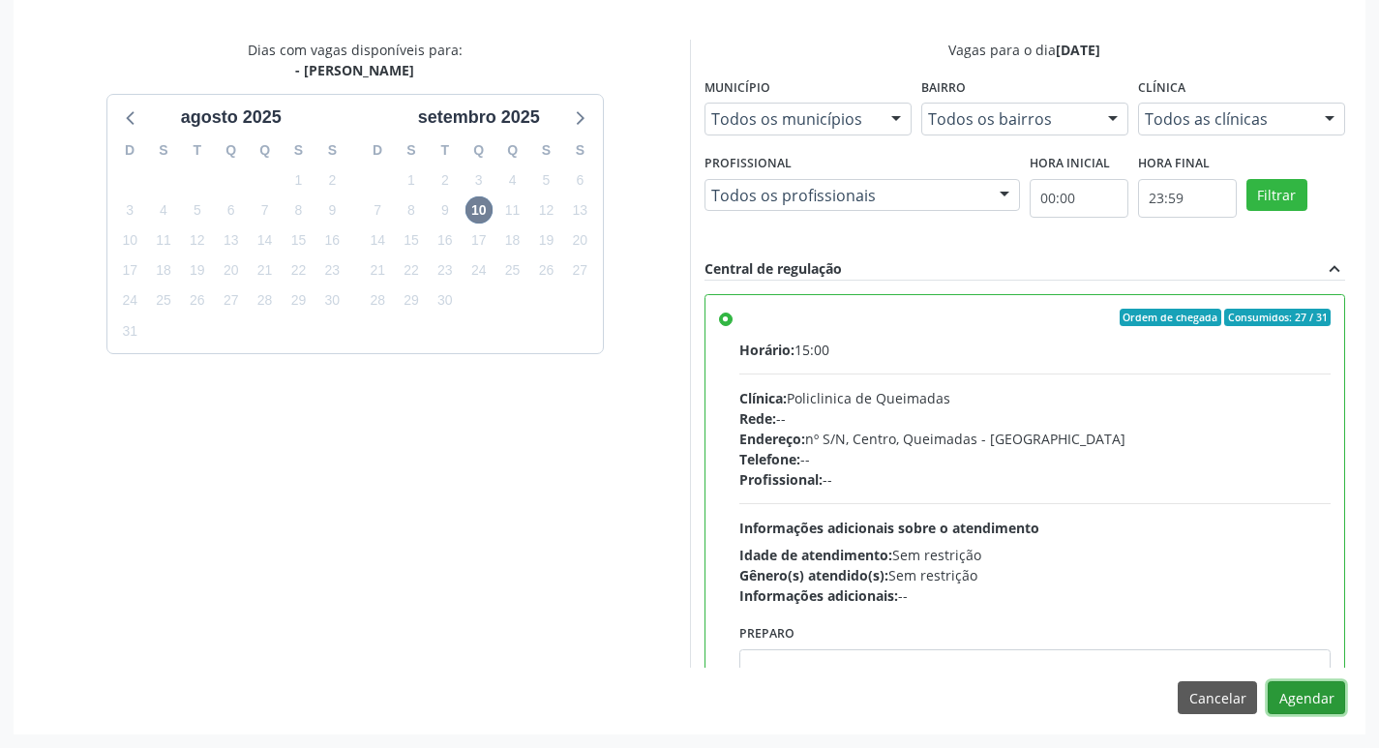
click at [1325, 686] on button "Agendar" at bounding box center [1306, 697] width 77 height 33
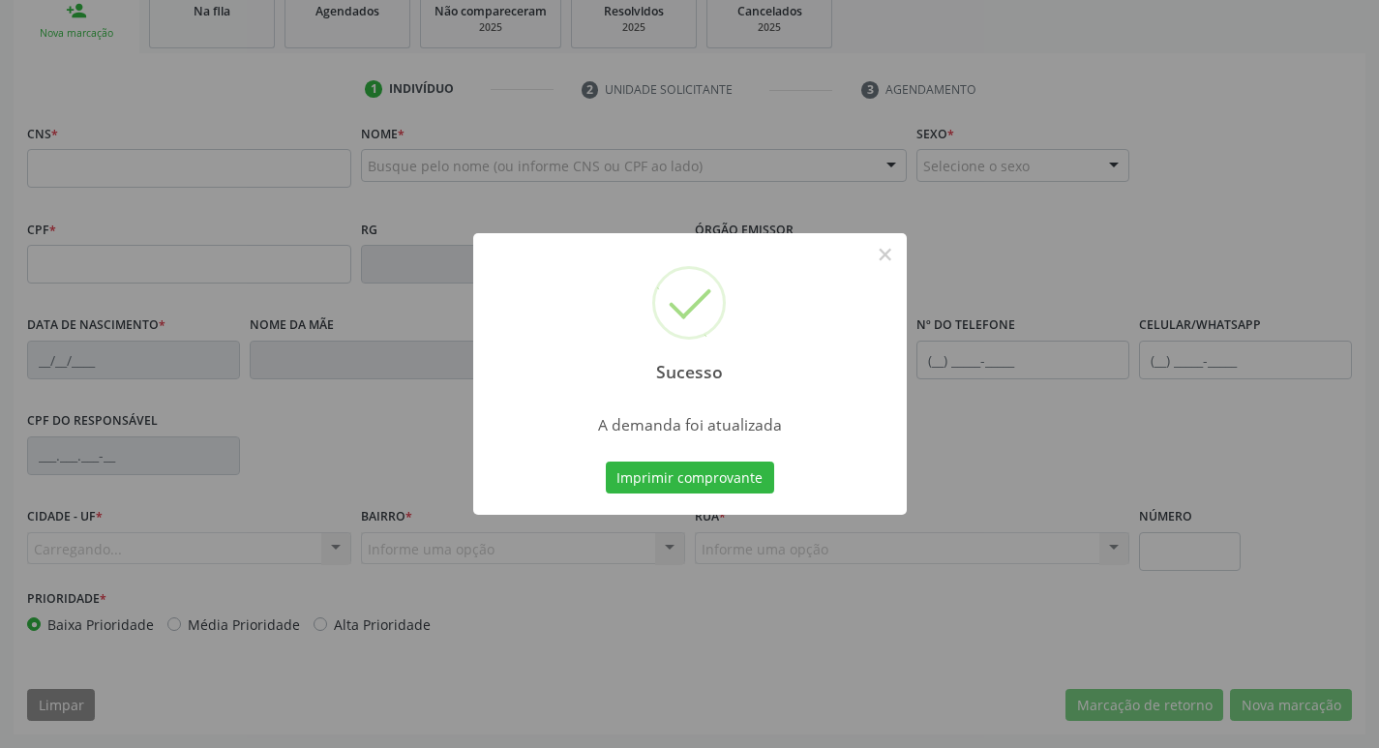
scroll to position [301, 0]
click at [687, 466] on button "Imprimir comprovante" at bounding box center [690, 478] width 168 height 33
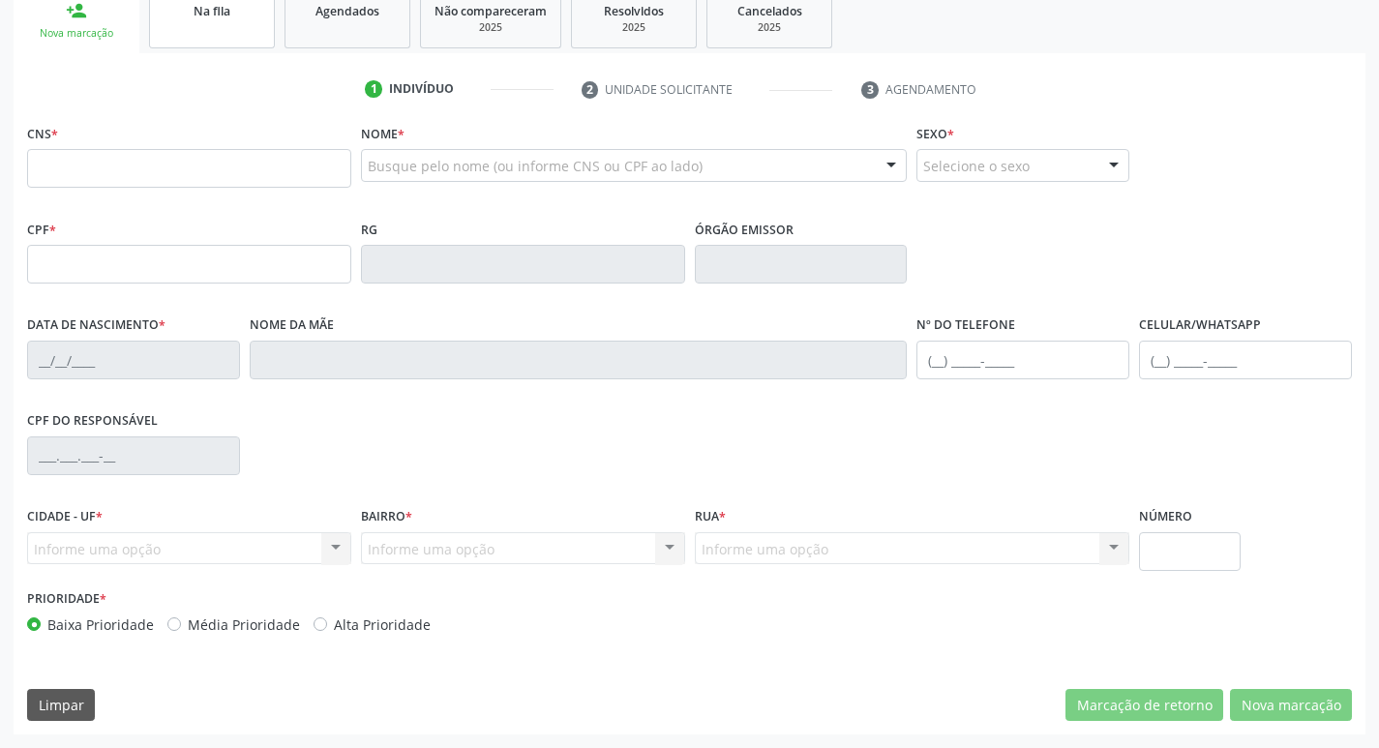
click at [234, 19] on div "Na fila" at bounding box center [212, 10] width 97 height 20
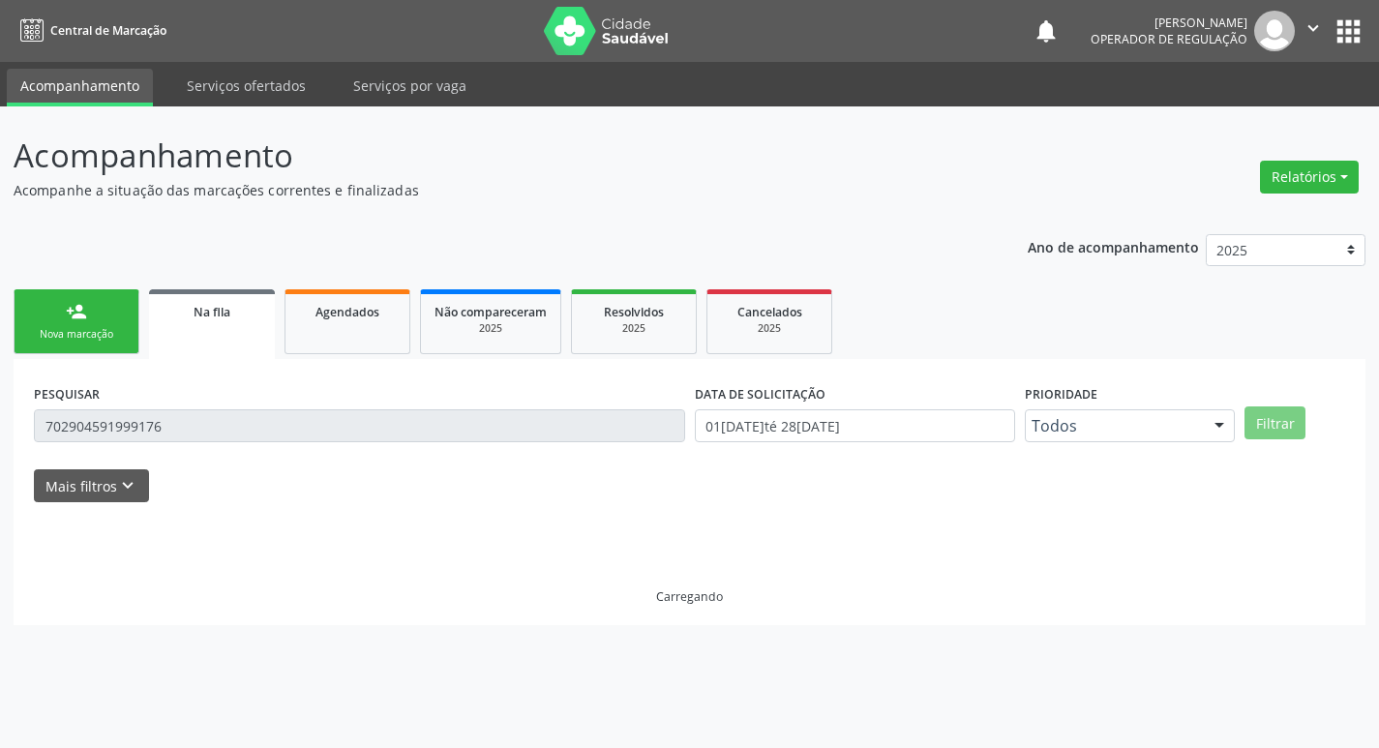
scroll to position [0, 0]
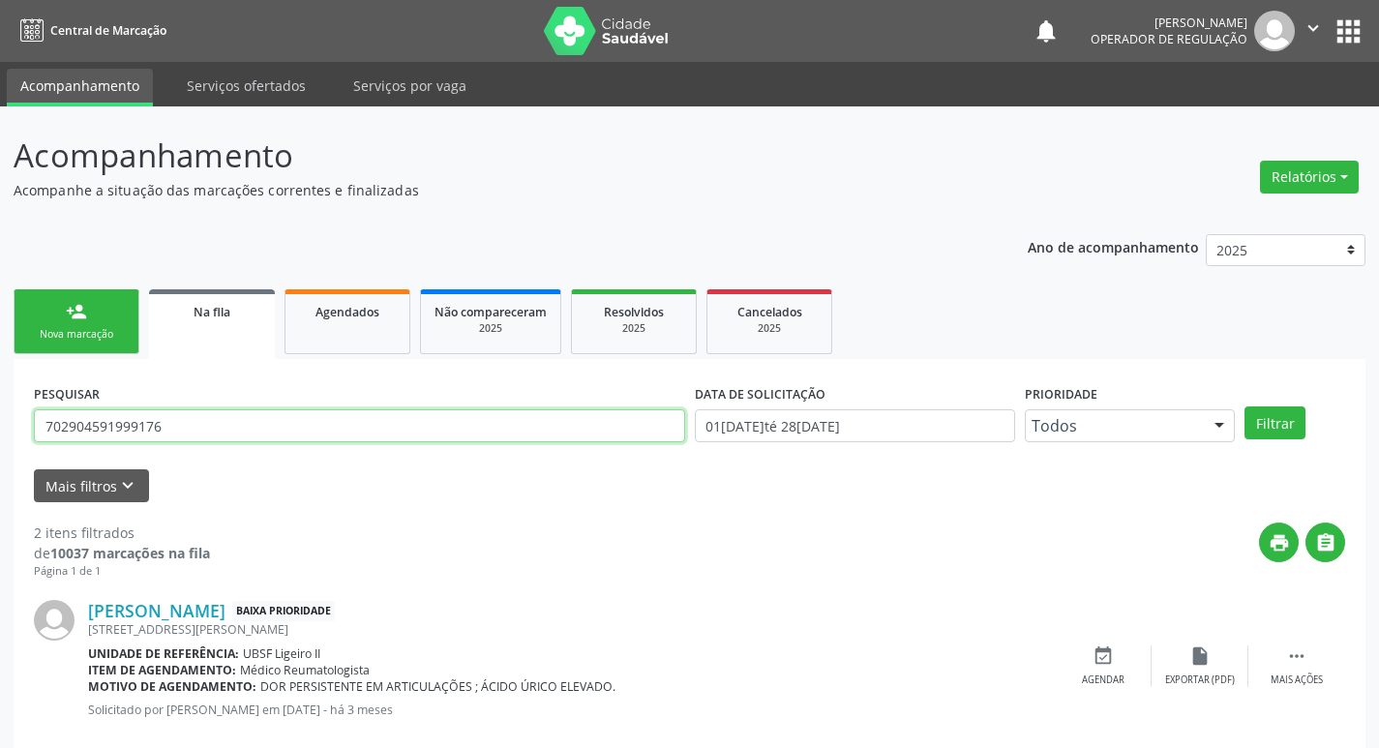
drag, startPoint x: 189, startPoint y: 435, endPoint x: 7, endPoint y: 376, distance: 191.0
click at [0, 414] on div "Acompanhamento Acompanhe a situação das marcações correntes e finalizadas Relat…" at bounding box center [689, 532] width 1379 height 853
type input "706200558749161"
click at [1245, 406] on button "Filtrar" at bounding box center [1275, 422] width 61 height 33
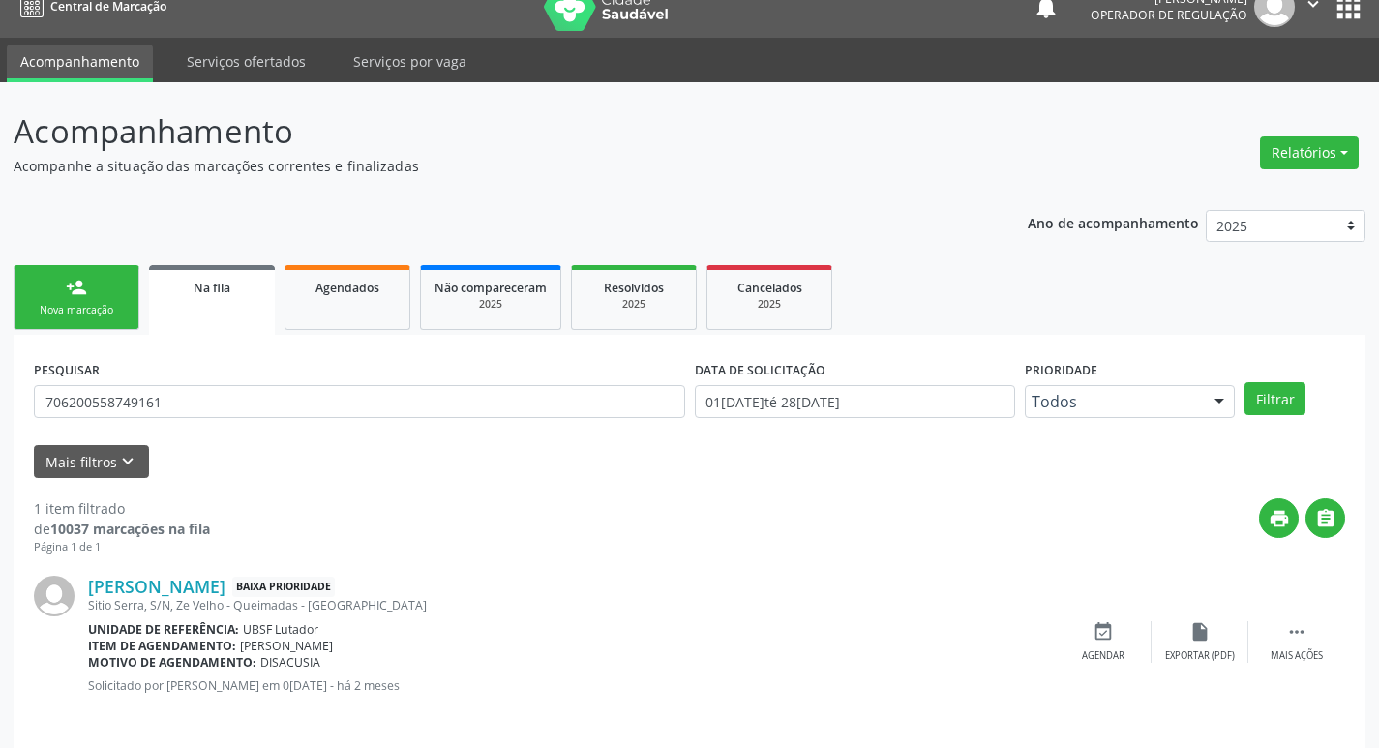
scroll to position [38, 0]
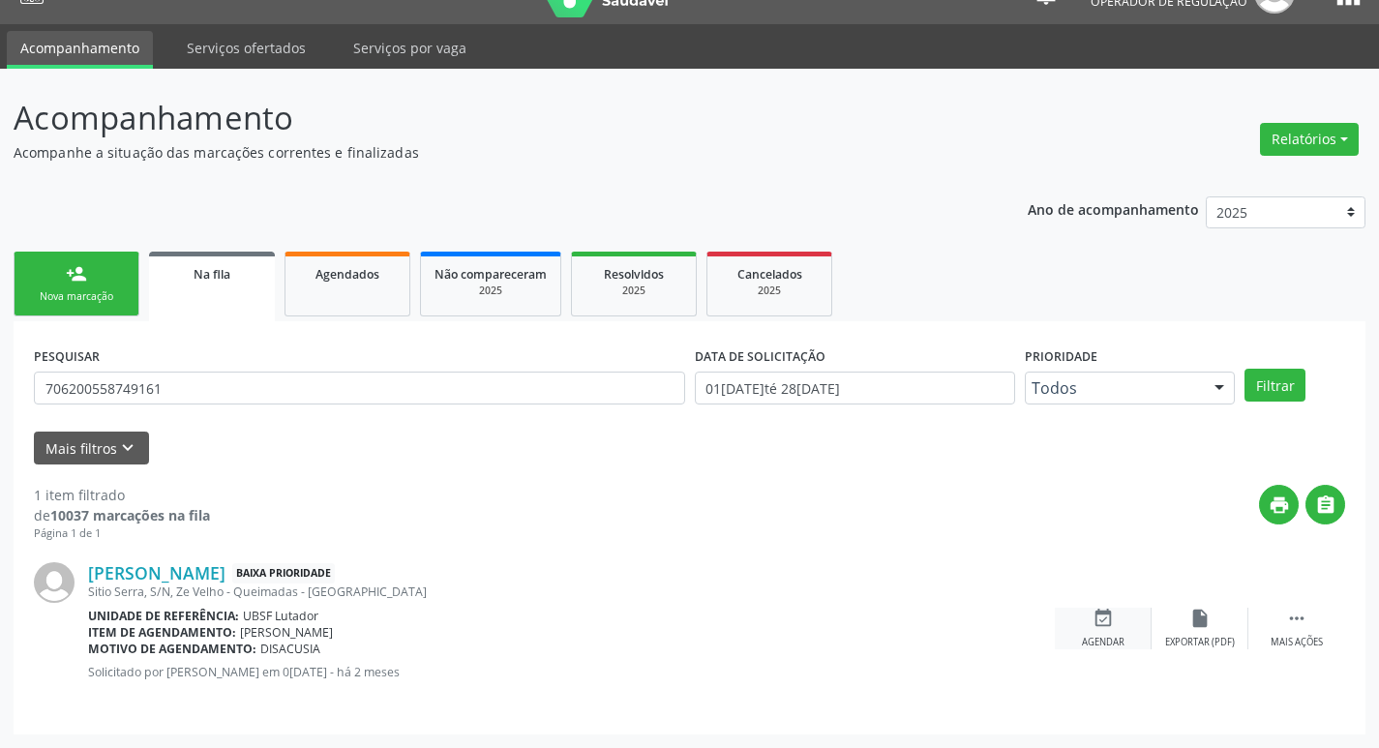
click at [1121, 631] on div "event_available Agendar" at bounding box center [1103, 629] width 97 height 42
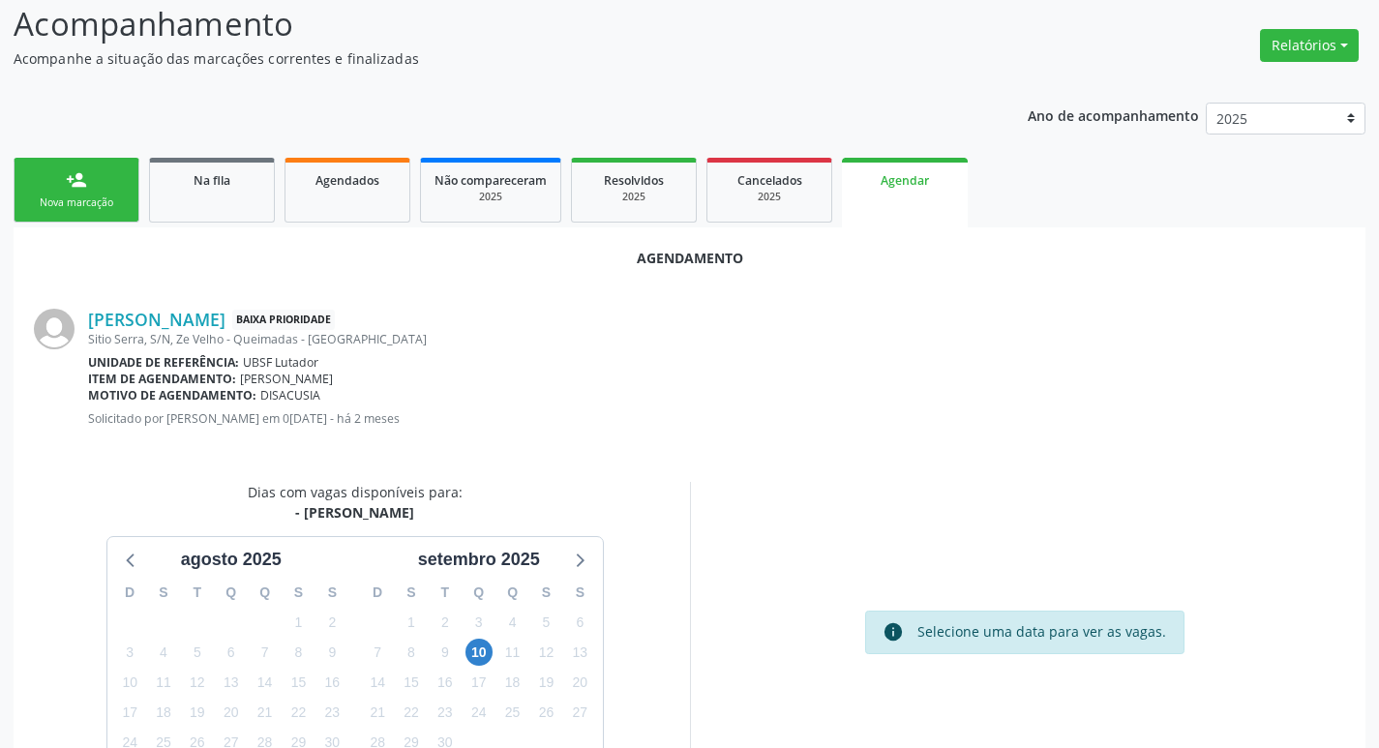
scroll to position [259, 0]
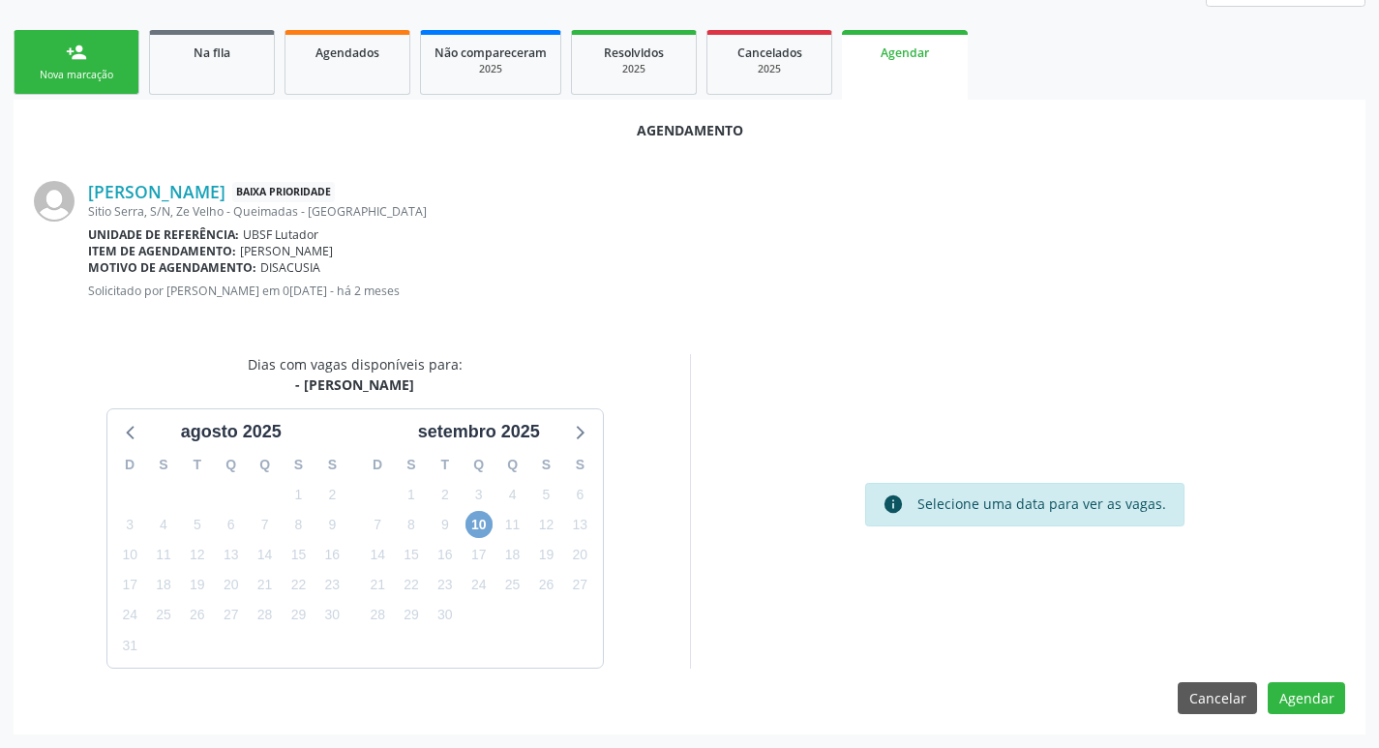
click at [471, 530] on span "10" at bounding box center [479, 524] width 27 height 27
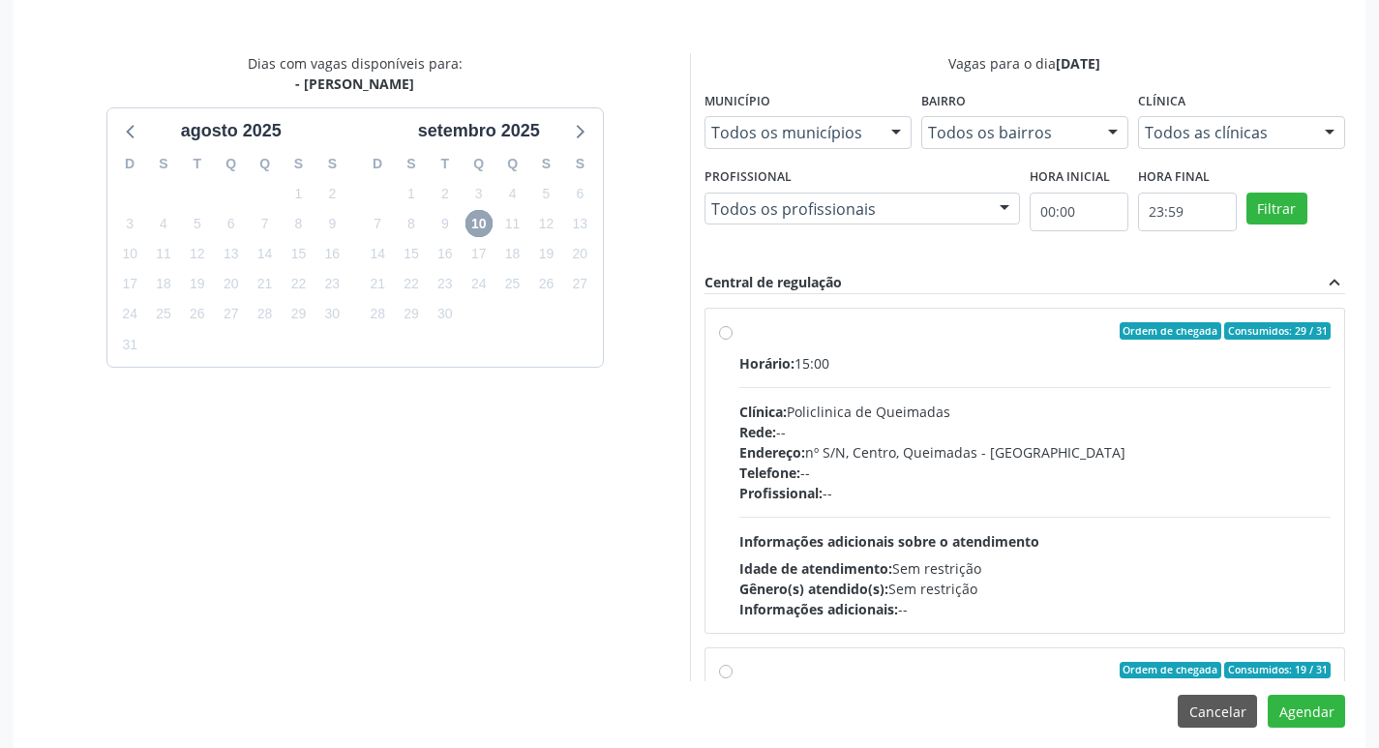
scroll to position [574, 0]
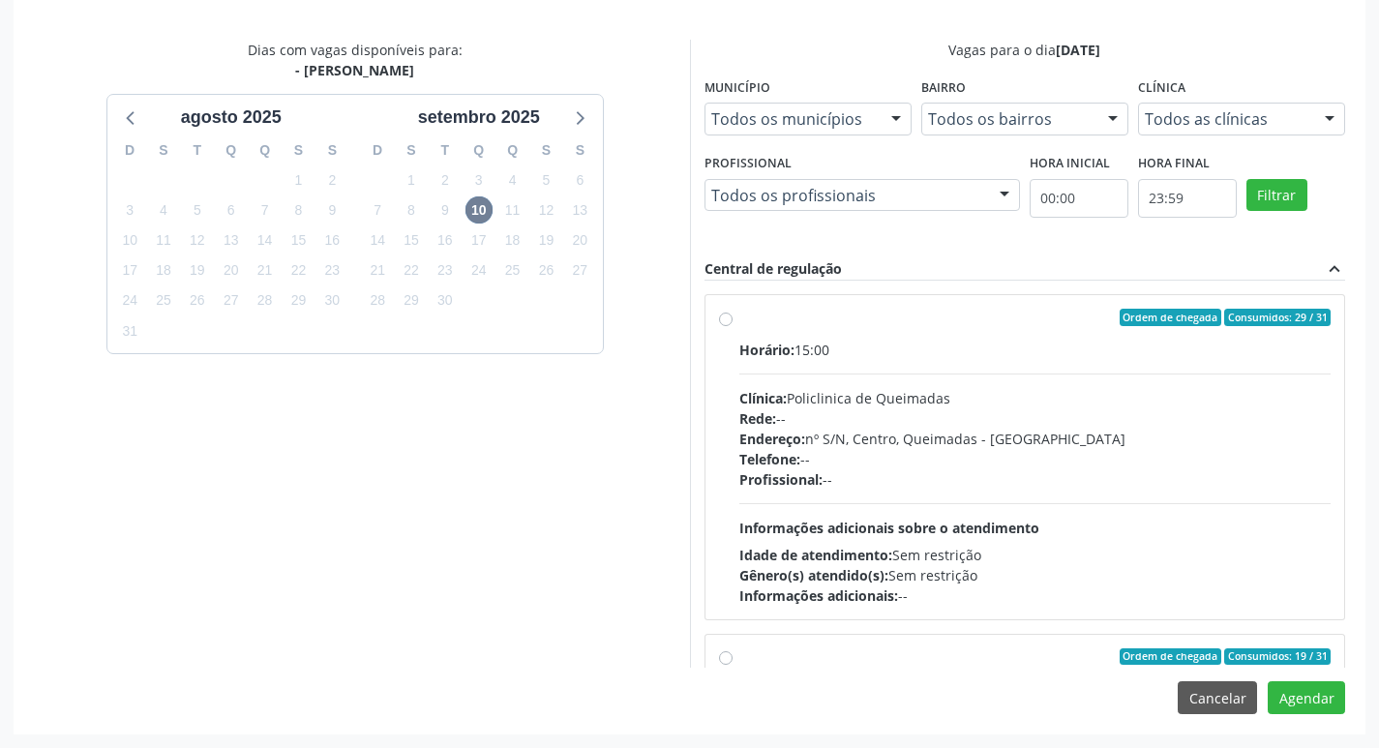
click at [894, 328] on label "Ordem de chegada Consumidos: 29 / 31 Horário: 15:00 Clínica: Policlinica de Que…" at bounding box center [1035, 457] width 592 height 297
click at [733, 326] on input "Ordem de chegada Consumidos: 29 / 31 Horário: 15:00 Clínica: Policlinica de Que…" at bounding box center [726, 317] width 14 height 17
radio input "true"
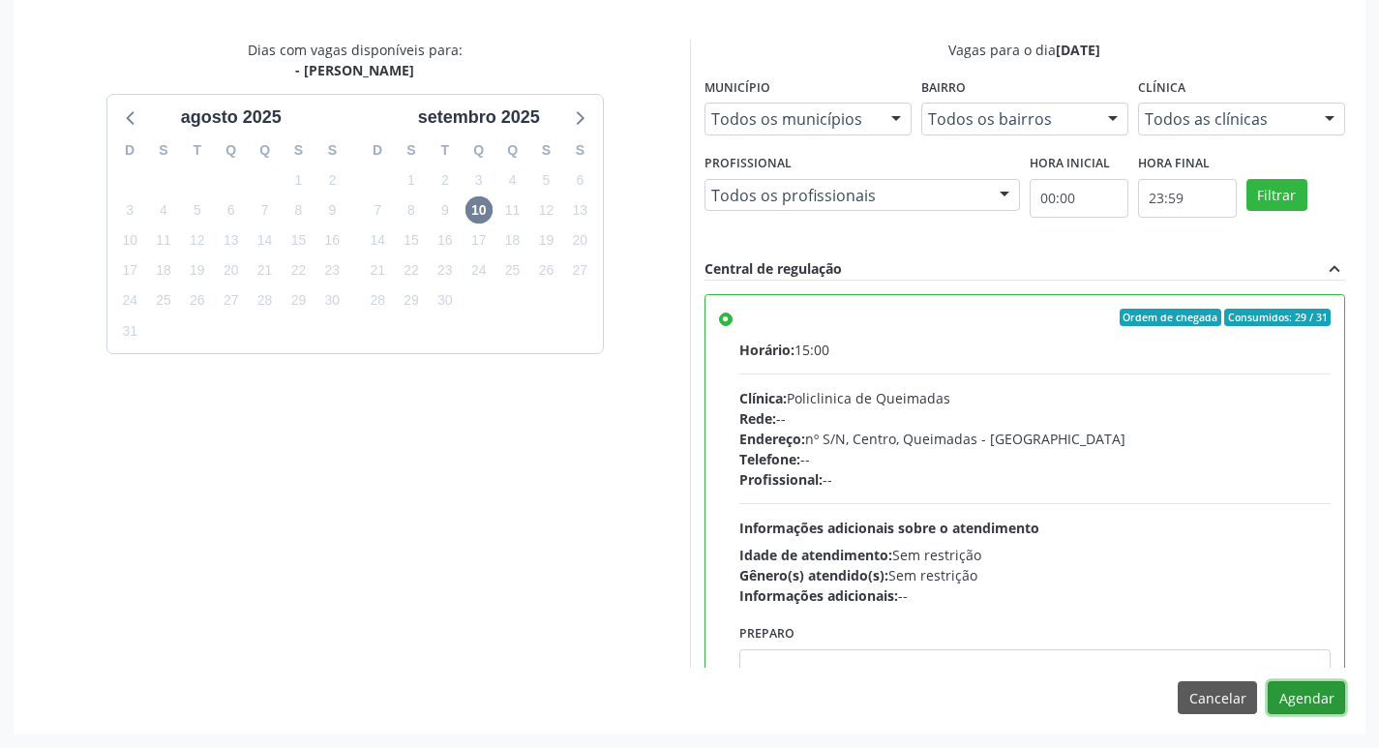
click at [1307, 707] on button "Agendar" at bounding box center [1306, 697] width 77 height 33
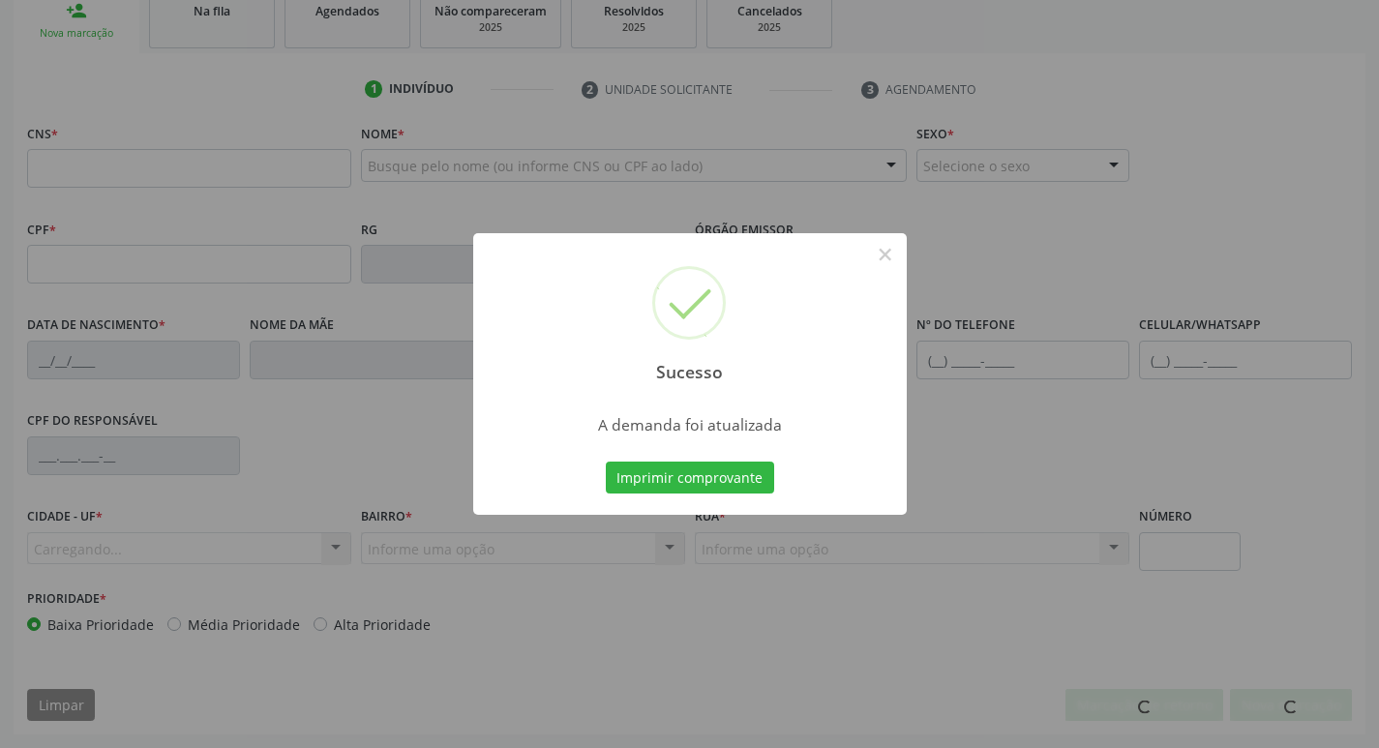
scroll to position [301, 0]
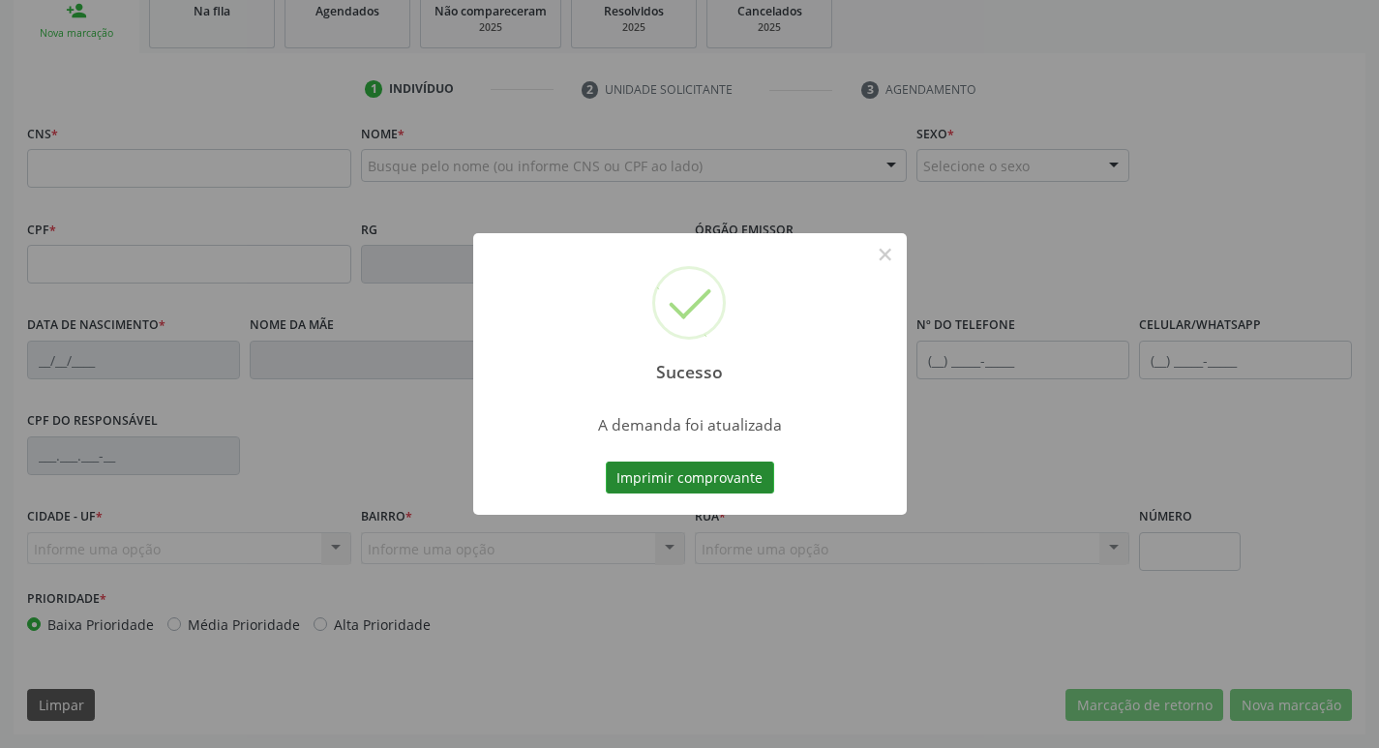
click at [733, 479] on button "Imprimir comprovante" at bounding box center [690, 478] width 168 height 33
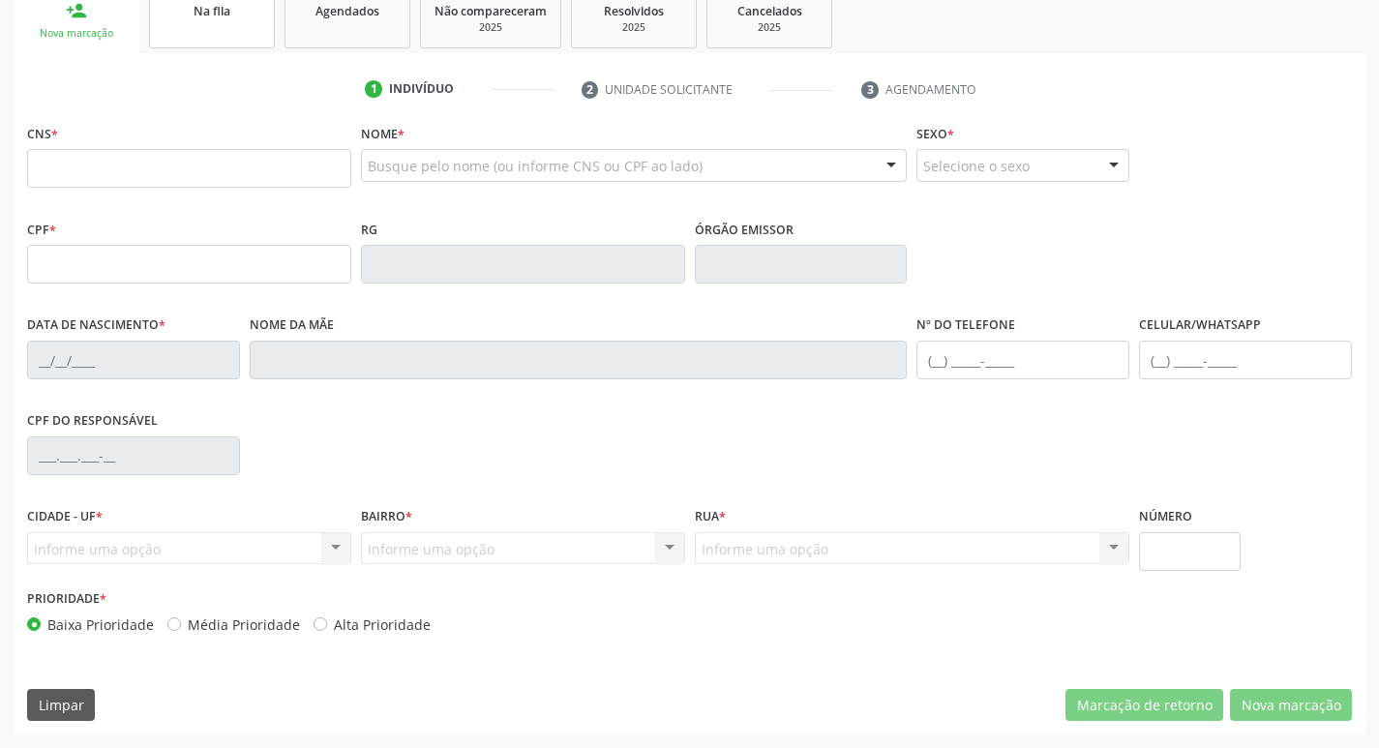
click at [199, 31] on link "Na fila" at bounding box center [212, 18] width 126 height 60
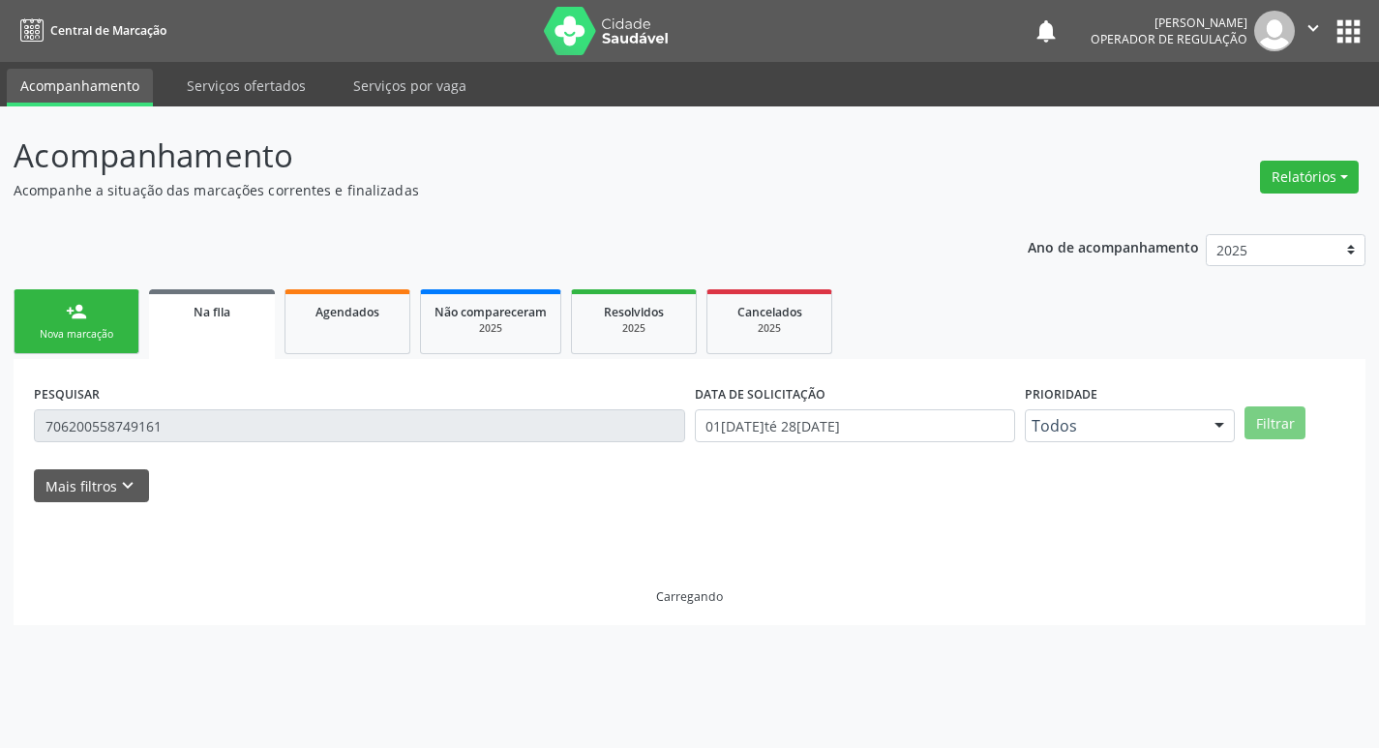
scroll to position [0, 0]
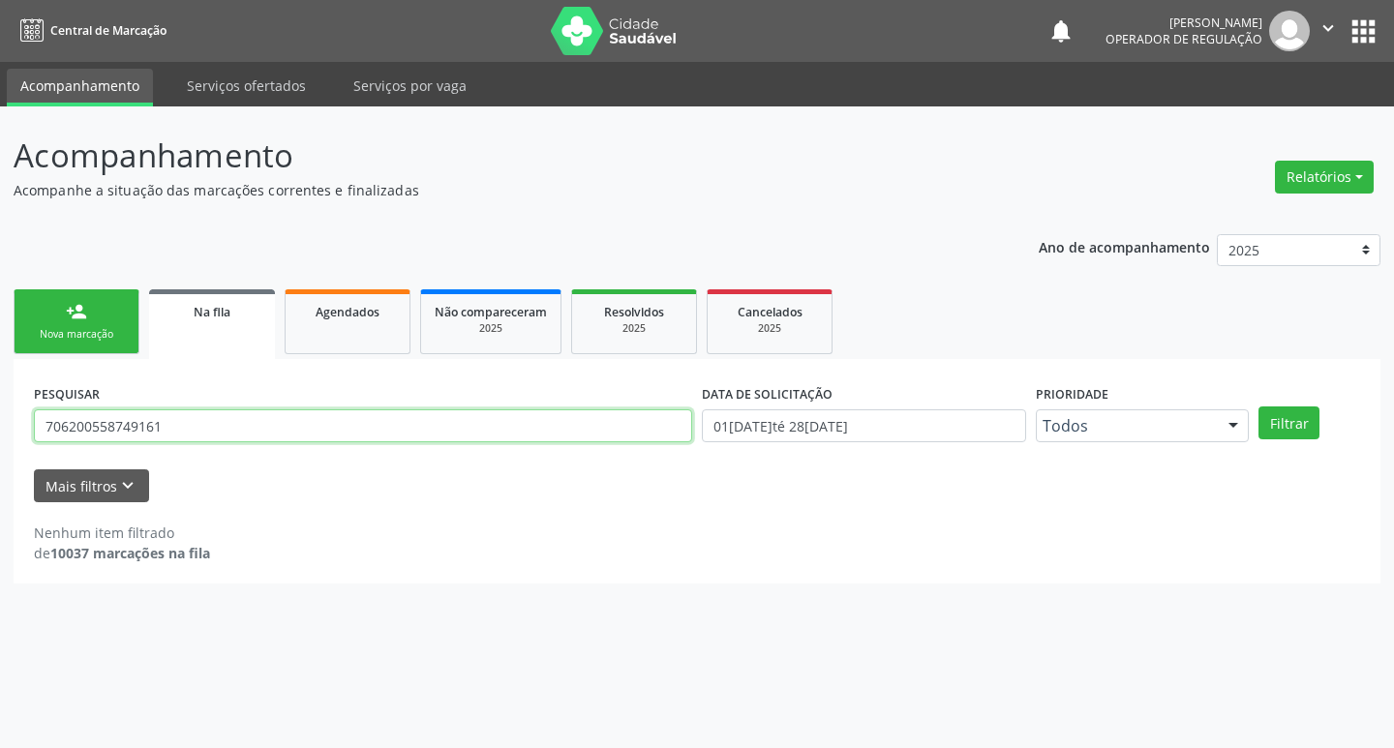
drag, startPoint x: 201, startPoint y: 429, endPoint x: 0, endPoint y: 421, distance: 201.5
click at [0, 421] on div "Acompanhamento Acompanhe a situação das marcações correntes e finalizadas Relat…" at bounding box center [697, 427] width 1394 height 642
type input "700209470962322"
click at [1258, 406] on button "Filtrar" at bounding box center [1288, 422] width 61 height 33
drag, startPoint x: 209, startPoint y: 432, endPoint x: 21, endPoint y: 429, distance: 187.8
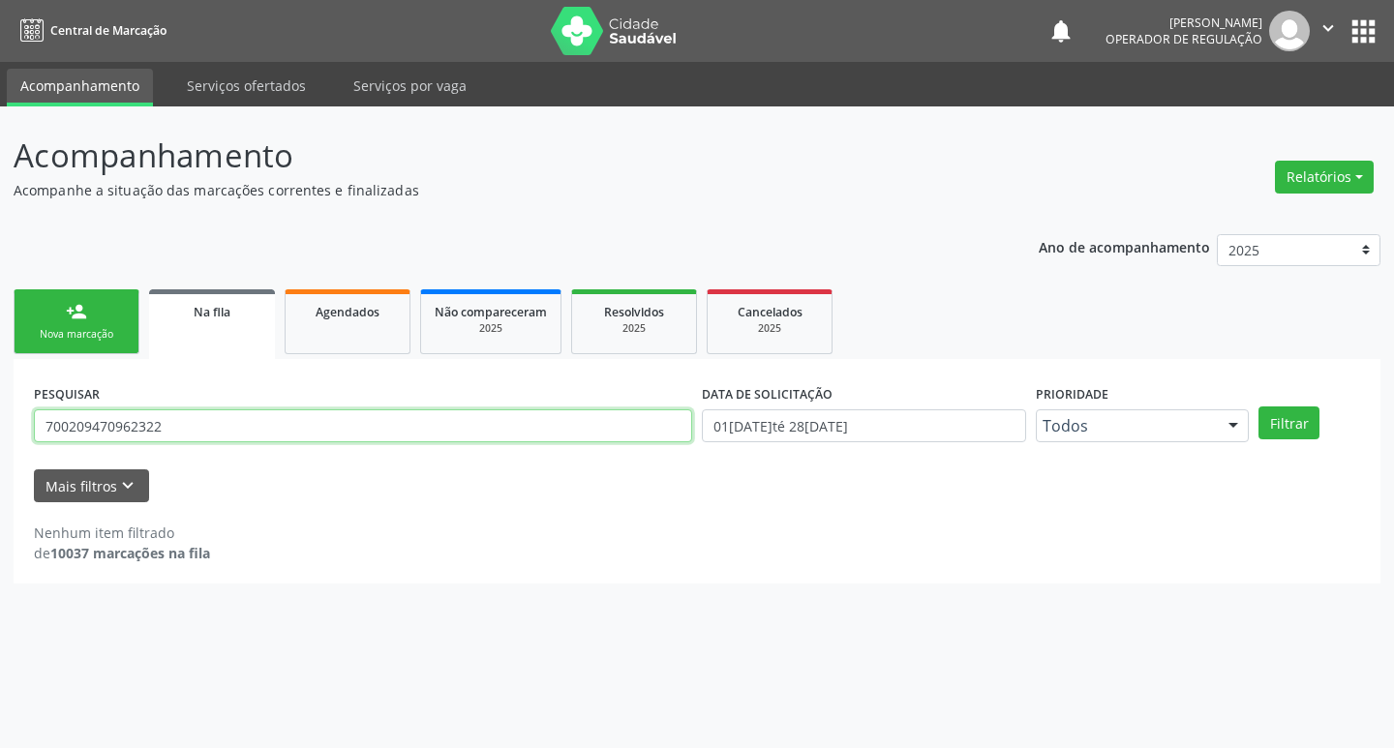
click at [21, 429] on div "PESQUISAR 700209470962322 DATA DE SOLICITAÇÃO 0[DATE] até 2[DATE] Prioridade To…" at bounding box center [697, 471] width 1367 height 225
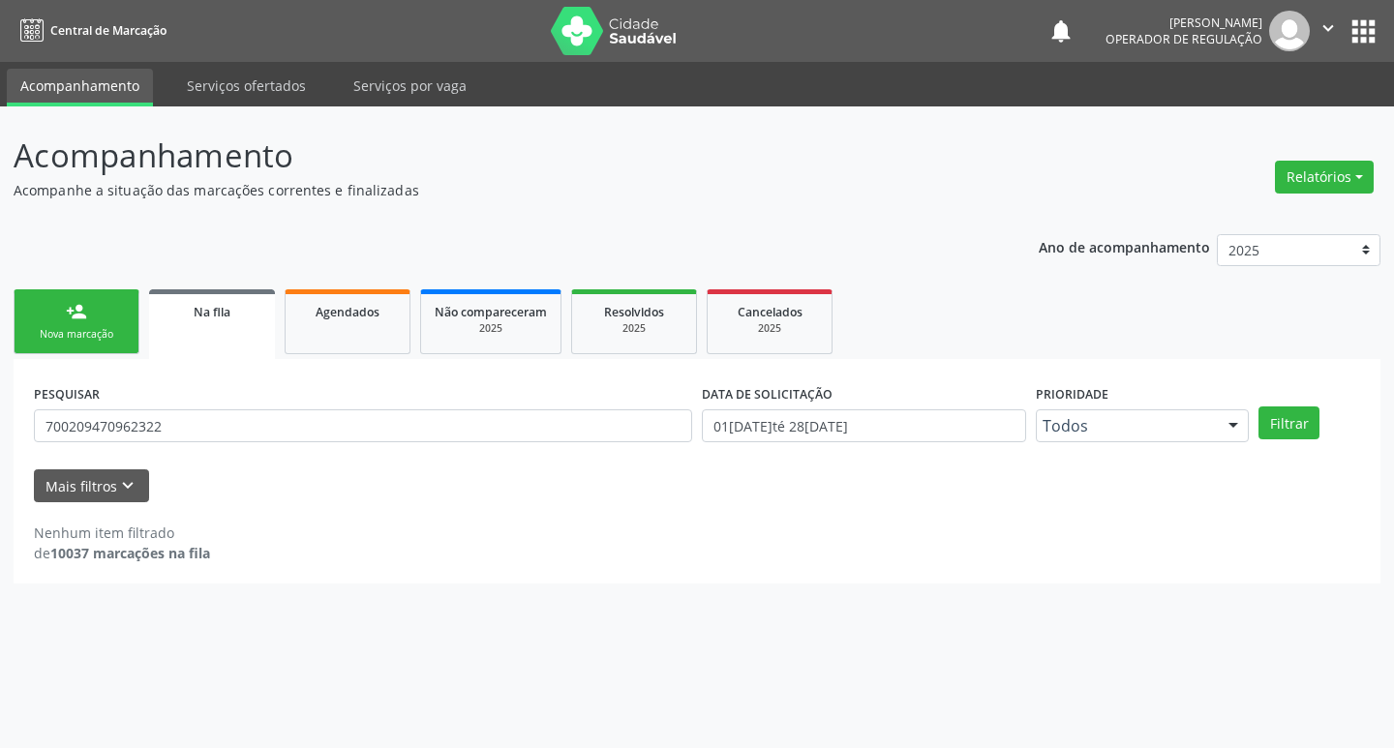
drag, startPoint x: 565, startPoint y: 484, endPoint x: 1393, endPoint y: 335, distance: 840.8
click at [570, 483] on div "Mais filtros keyboard_arrow_down" at bounding box center [697, 486] width 1336 height 34
click at [1314, 414] on button "Filtrar" at bounding box center [1288, 422] width 61 height 33
drag, startPoint x: 186, startPoint y: 406, endPoint x: 162, endPoint y: 406, distance: 24.2
click at [163, 406] on div "PESQUISAR 700209470962322" at bounding box center [363, 416] width 668 height 75
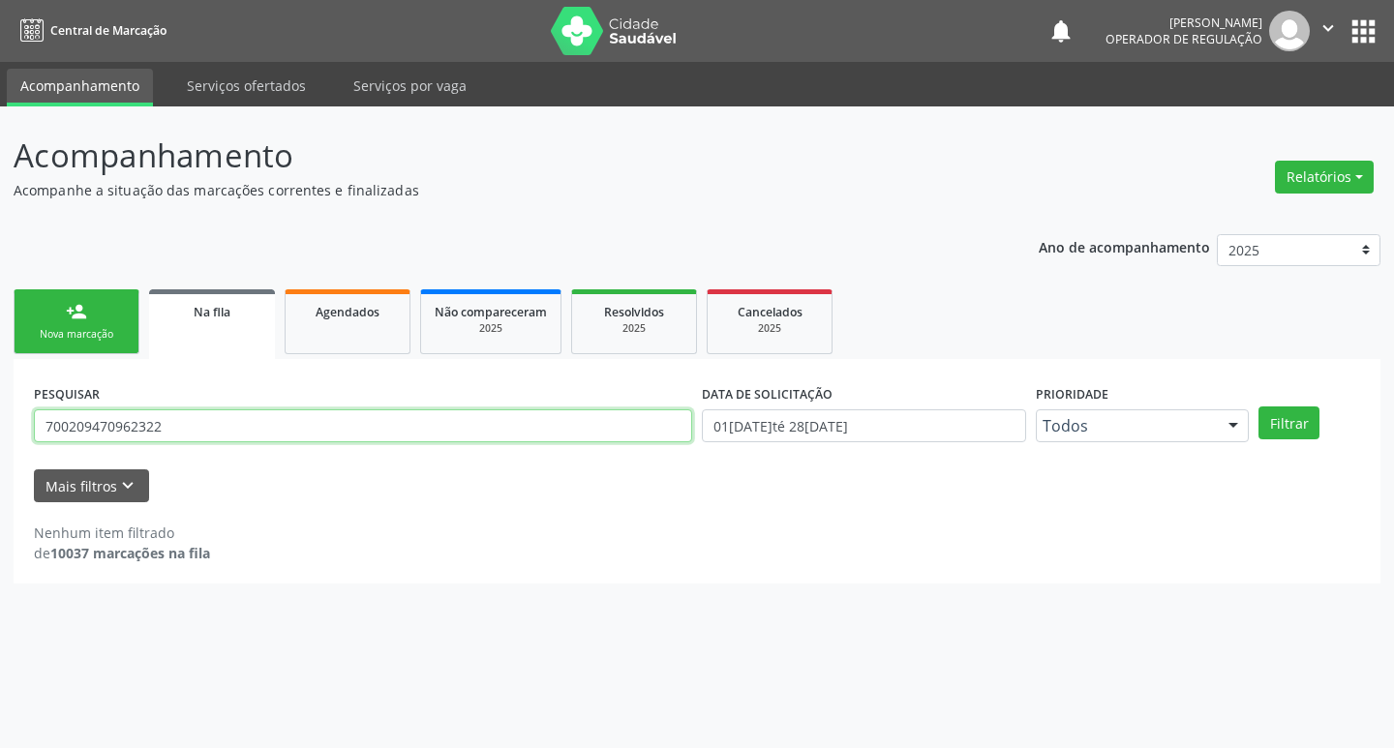
click at [171, 416] on input "700209470962322" at bounding box center [363, 425] width 658 height 33
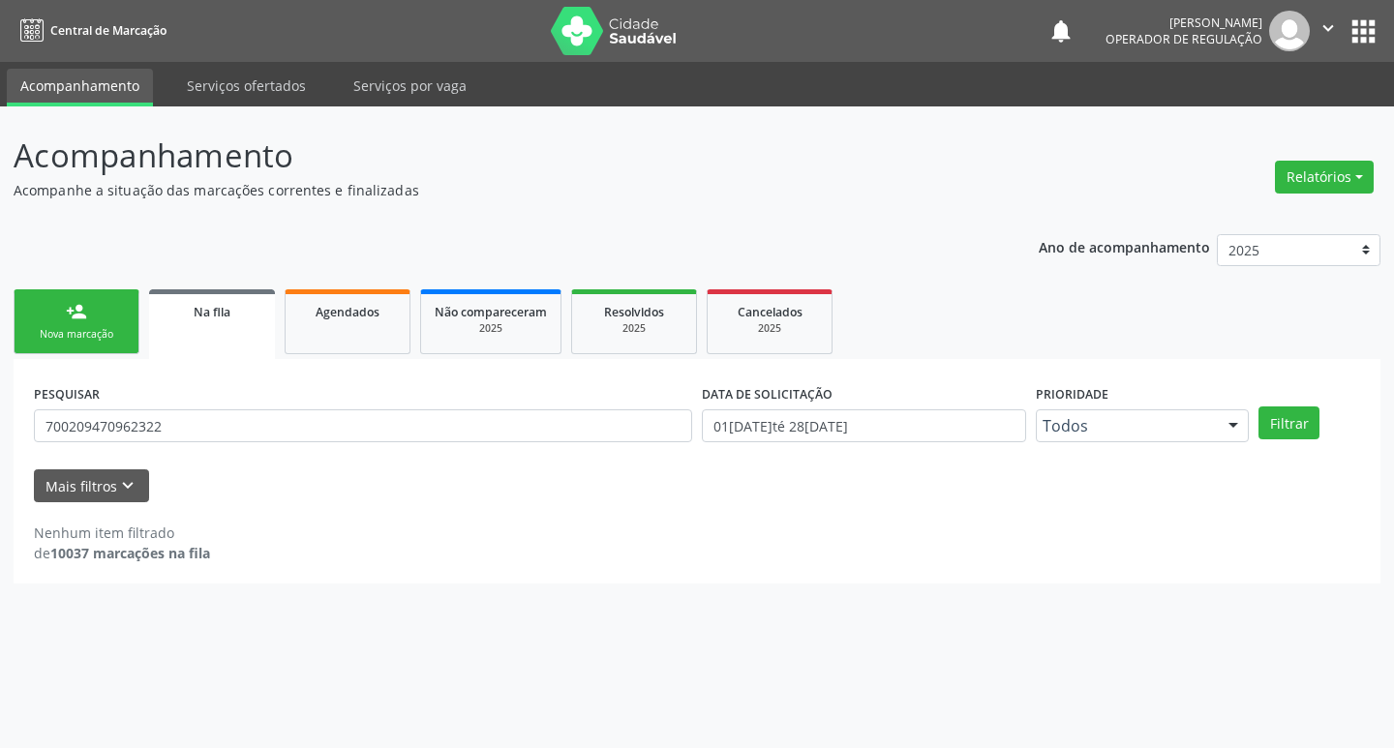
click at [96, 343] on link "person_add Nova marcação" at bounding box center [77, 321] width 126 height 65
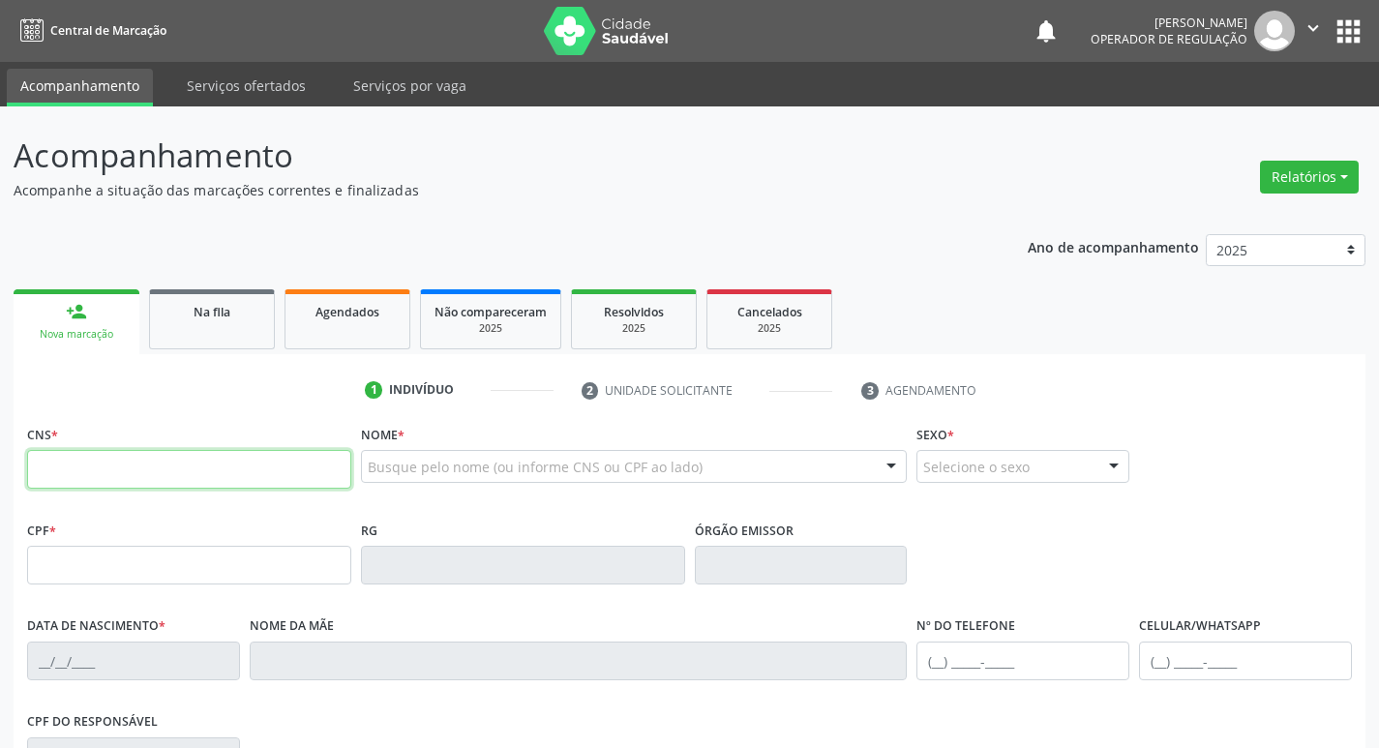
click at [103, 483] on input "text" at bounding box center [189, 469] width 324 height 39
paste input "700 2094 7096 2322"
type input "700 2094 7096 2322"
type input "179.240.134-58"
type input "2[DATE]"
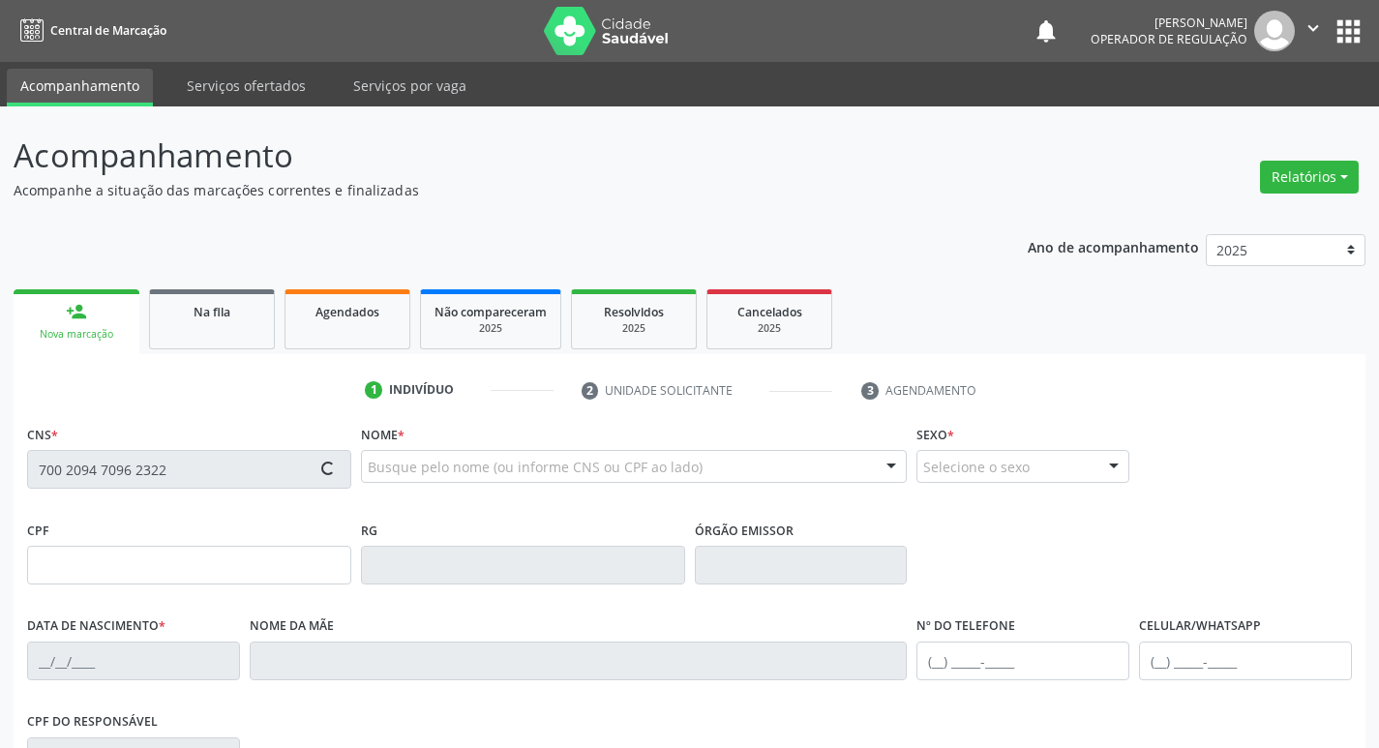
type input "[PERSON_NAME]"
type input "[PHONE_NUMBER]"
type input "114.990.374-06"
type input "S/N"
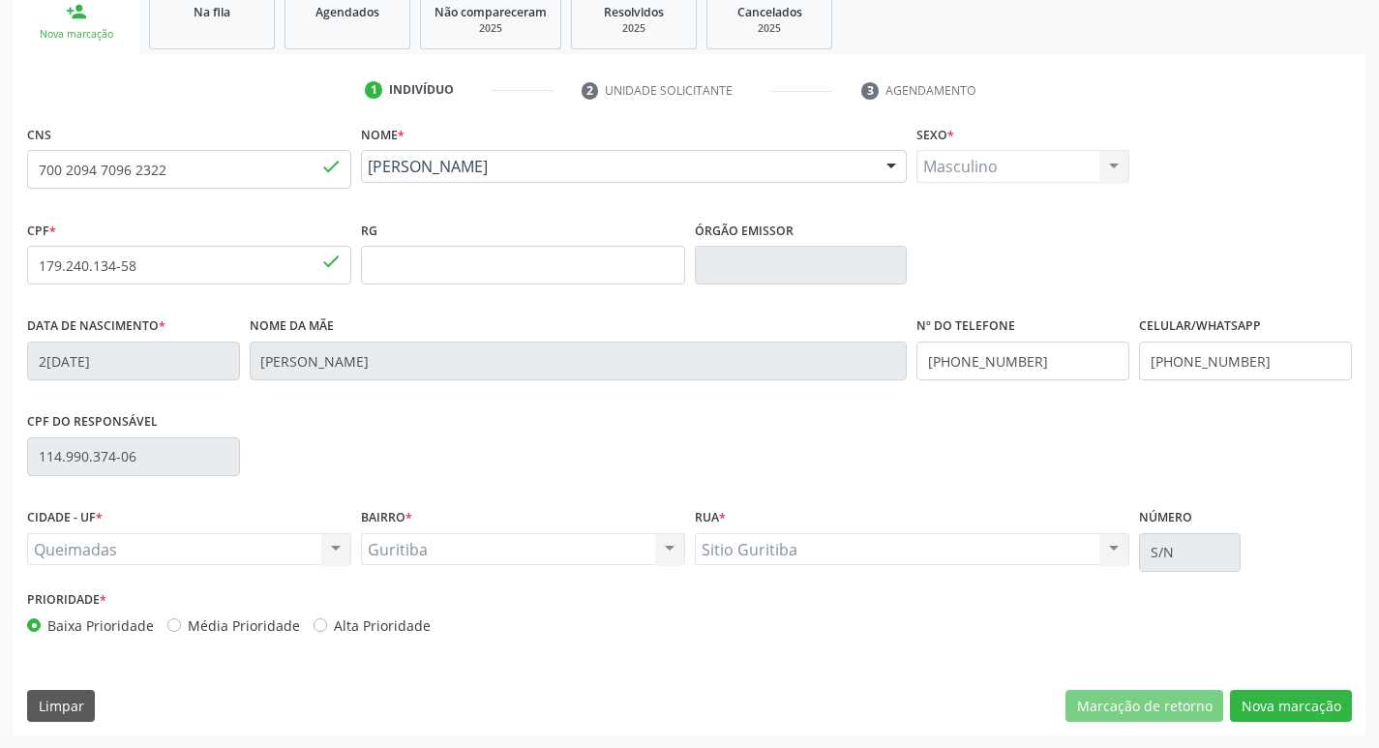
scroll to position [301, 0]
click at [1296, 698] on button "Nova marcação" at bounding box center [1291, 705] width 122 height 33
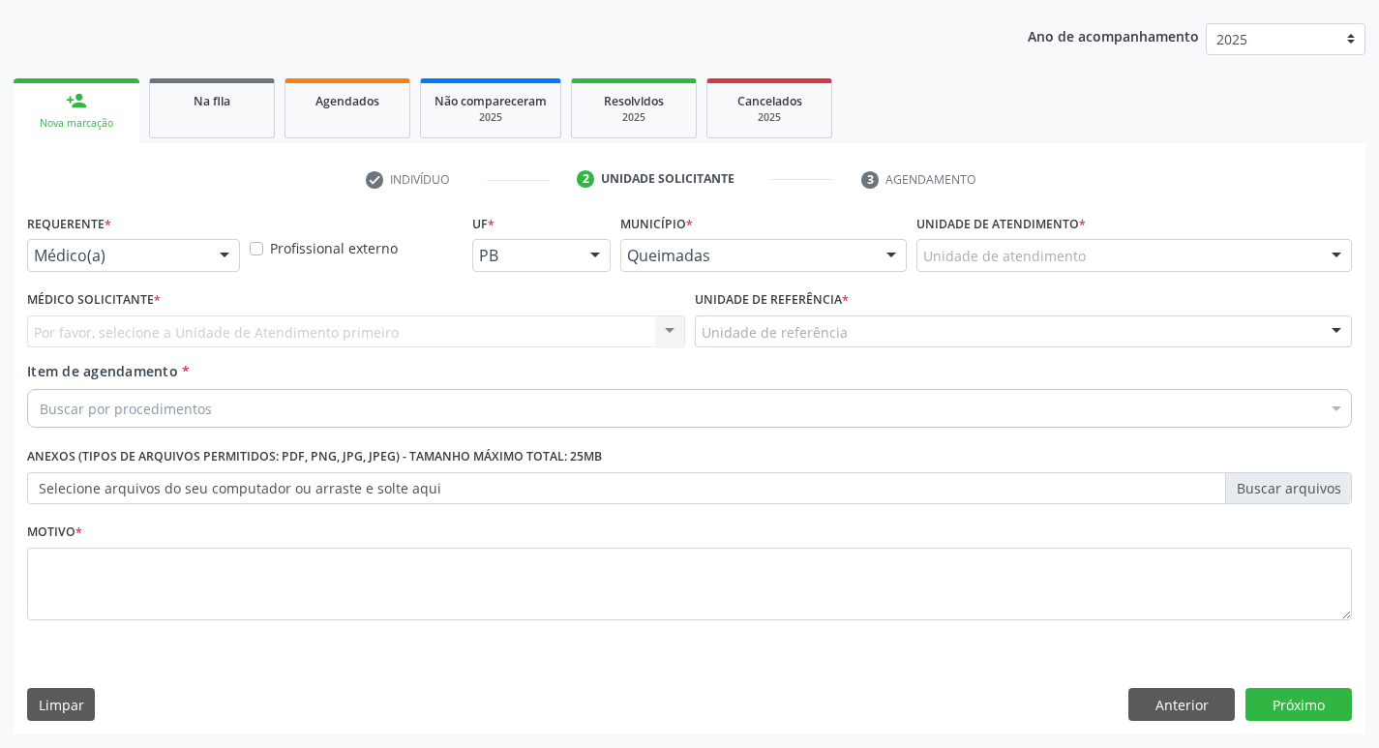
scroll to position [211, 0]
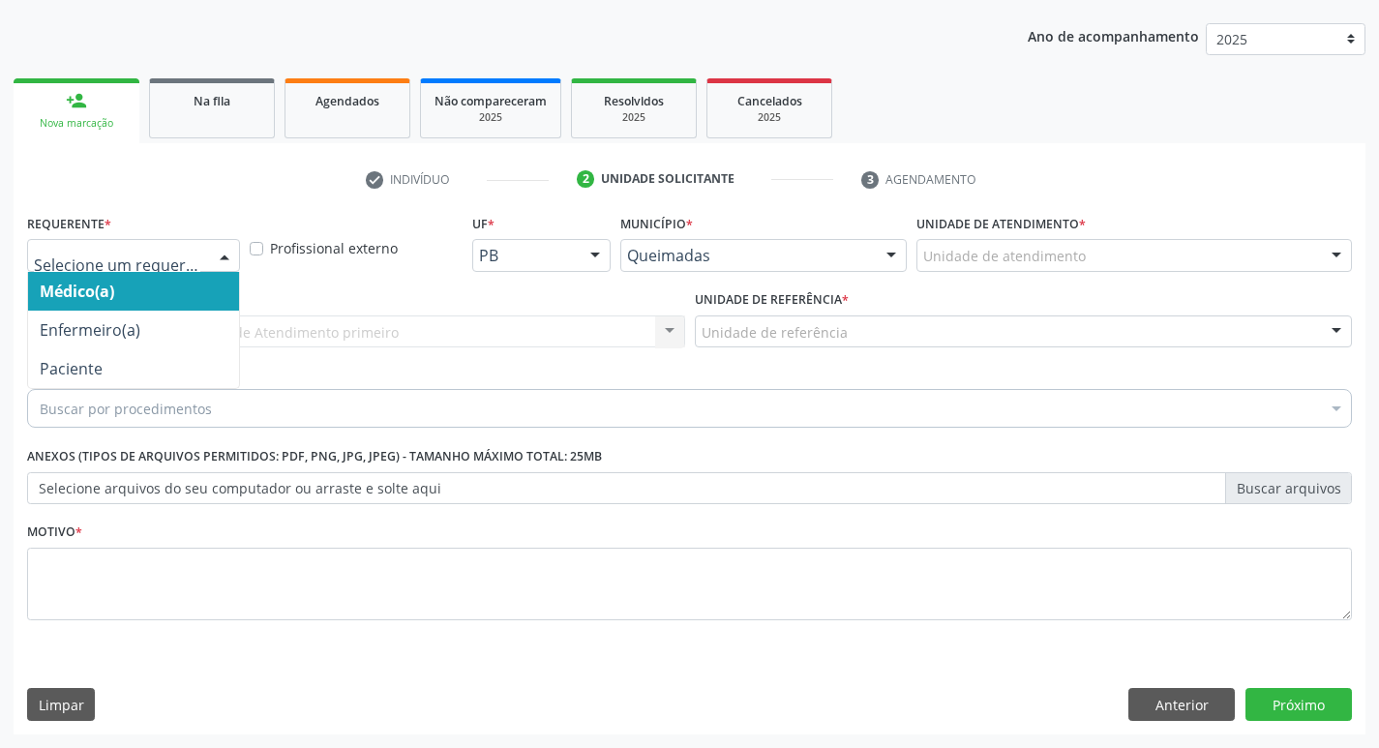
click at [218, 260] on div at bounding box center [224, 256] width 29 height 33
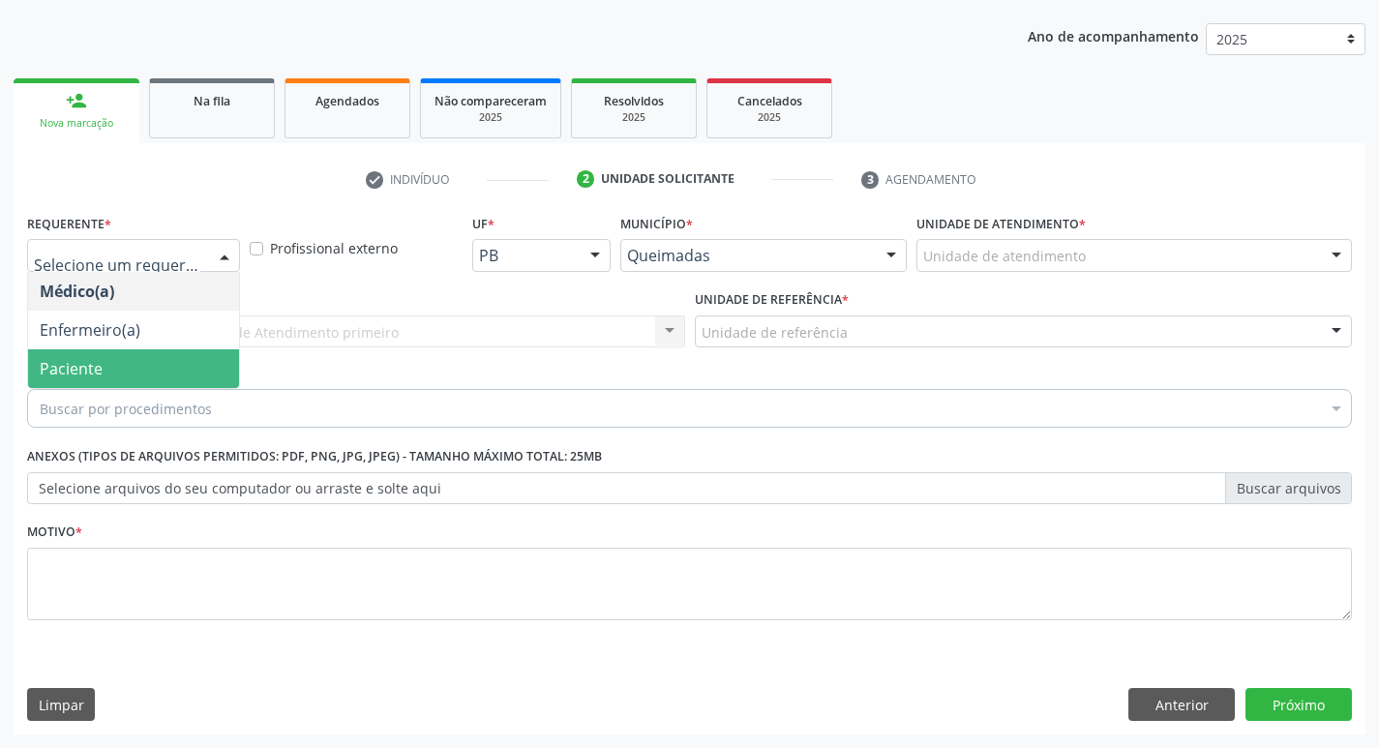
click at [156, 386] on span "Paciente" at bounding box center [133, 368] width 211 height 39
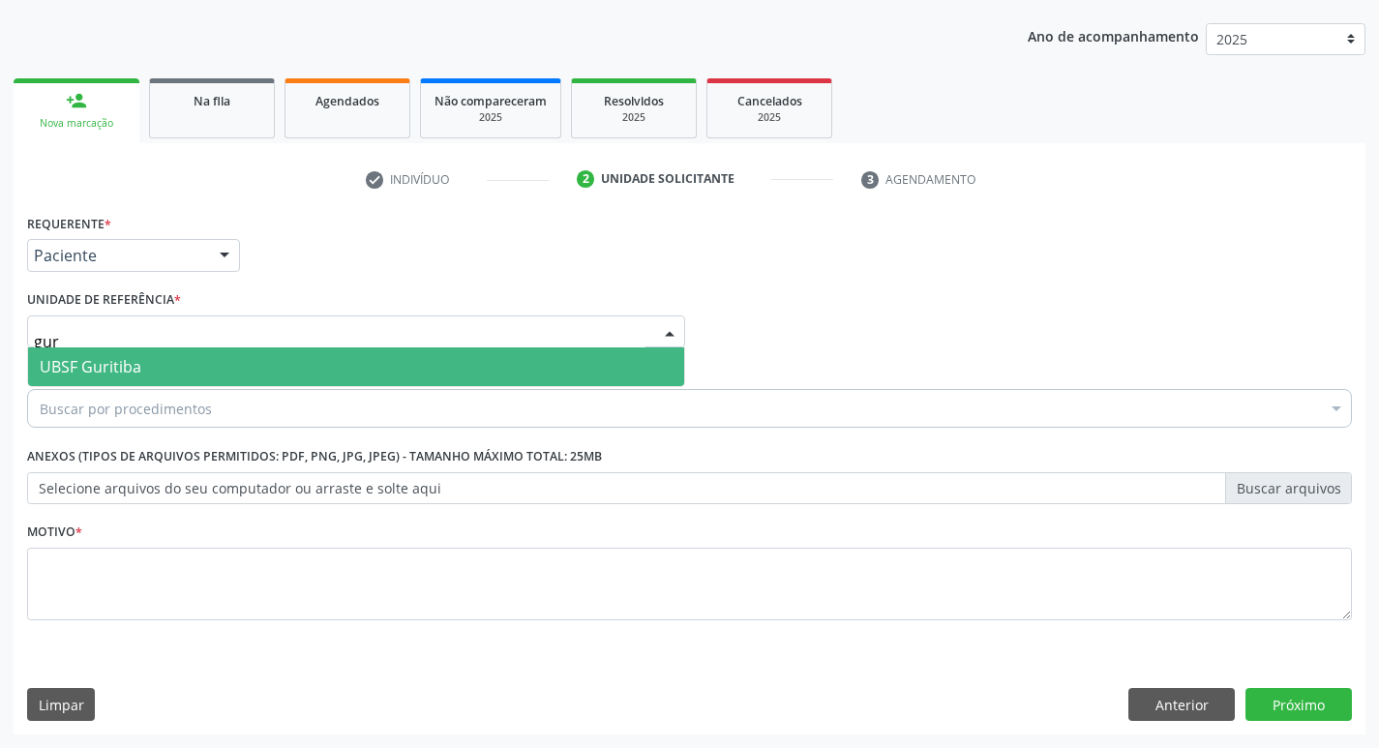
type input "gur"
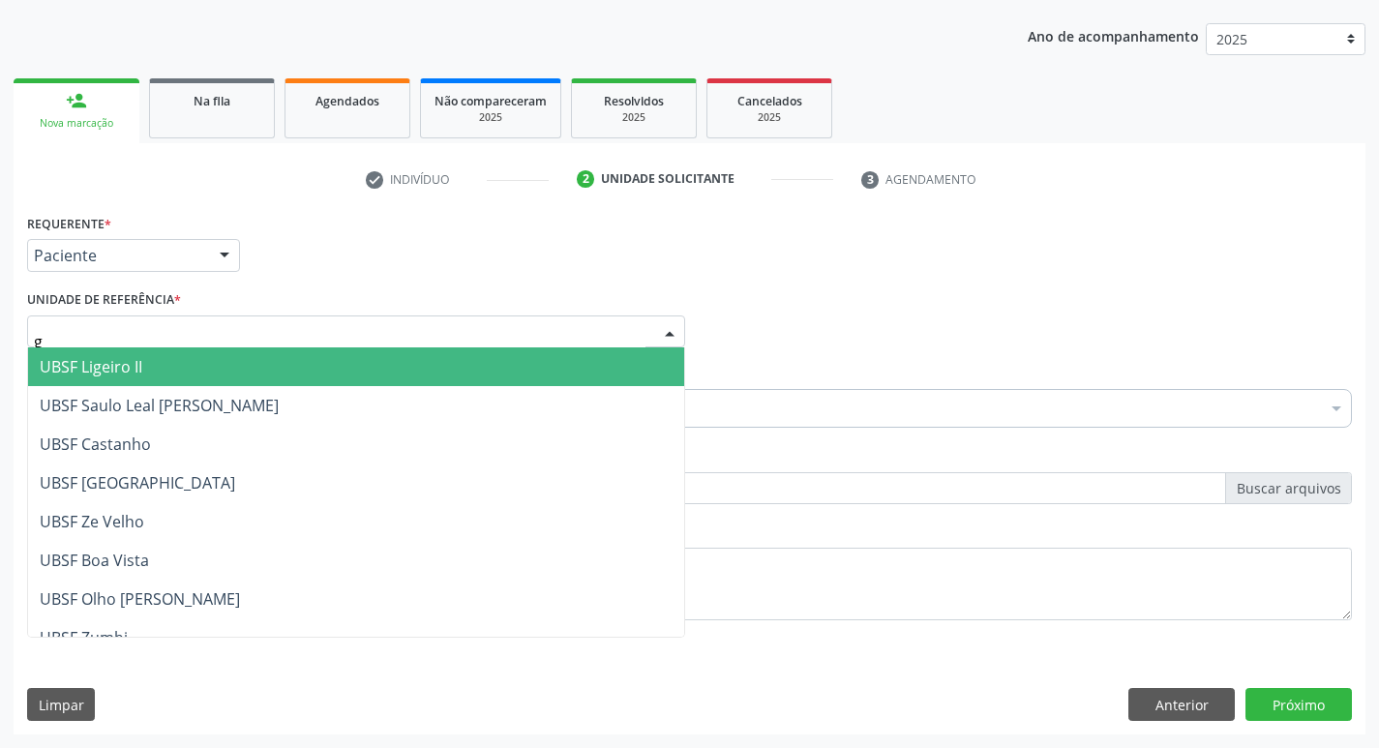
type input "gu"
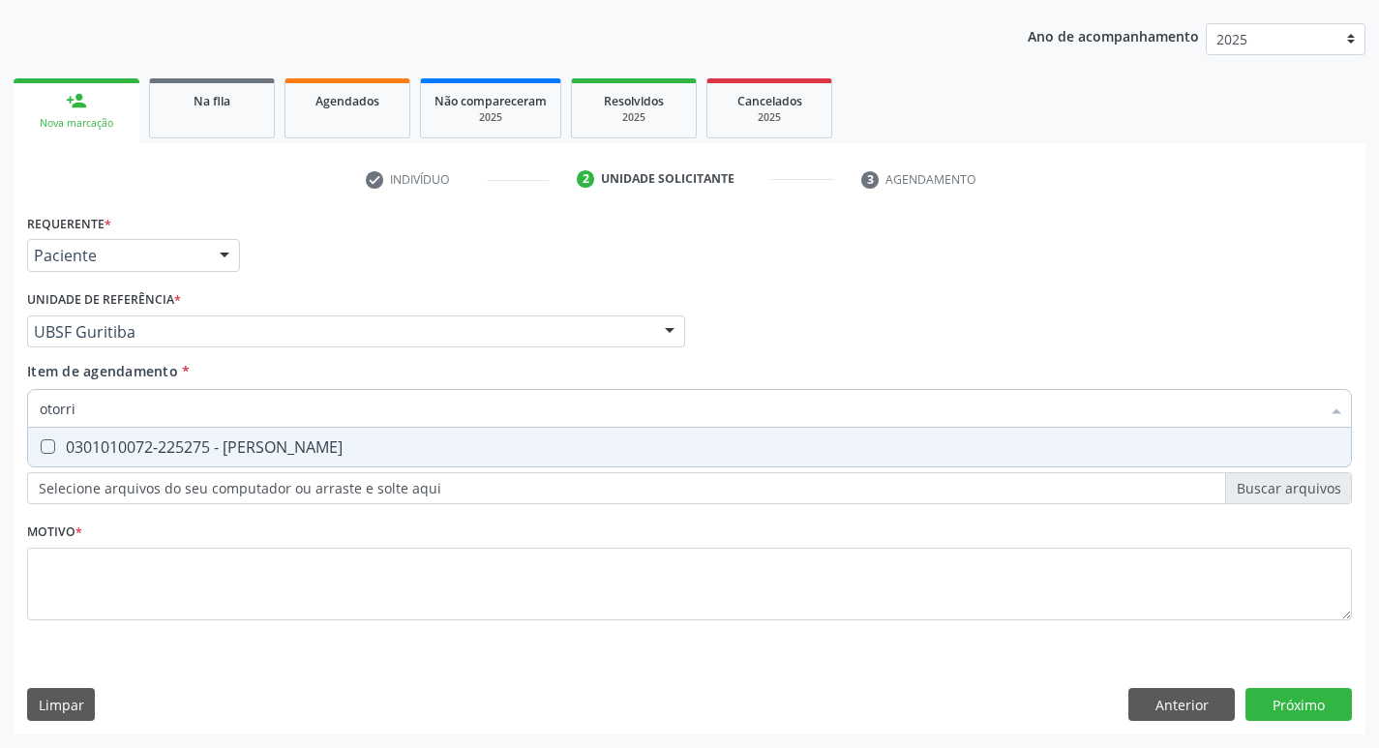
type input "otorrin"
click at [154, 447] on div "0301010072-225275 - [PERSON_NAME]" at bounding box center [690, 446] width 1300 height 15
checkbox Otorrinolaringologista "true"
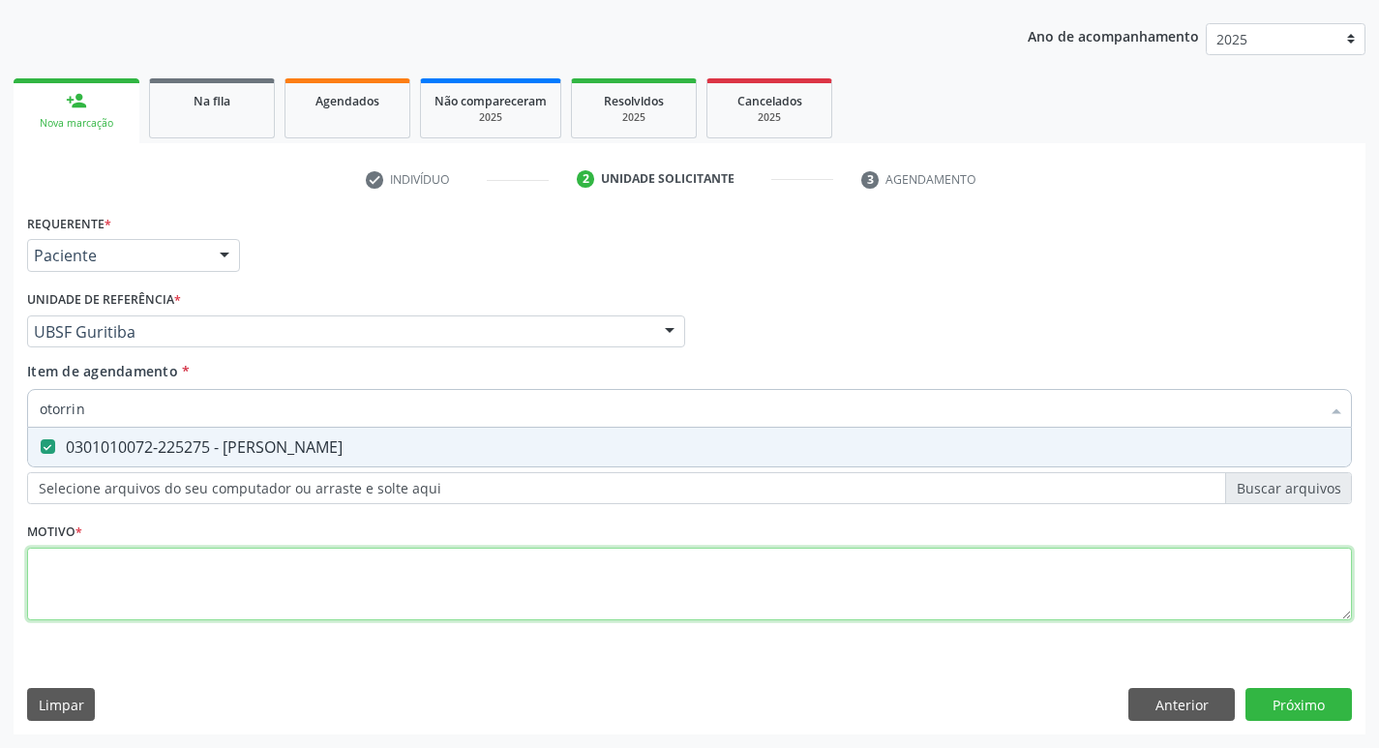
click at [152, 598] on div "Requerente * Paciente Médico(a) Enfermeiro(a) Paciente Nenhum resultado encontr…" at bounding box center [689, 428] width 1325 height 438
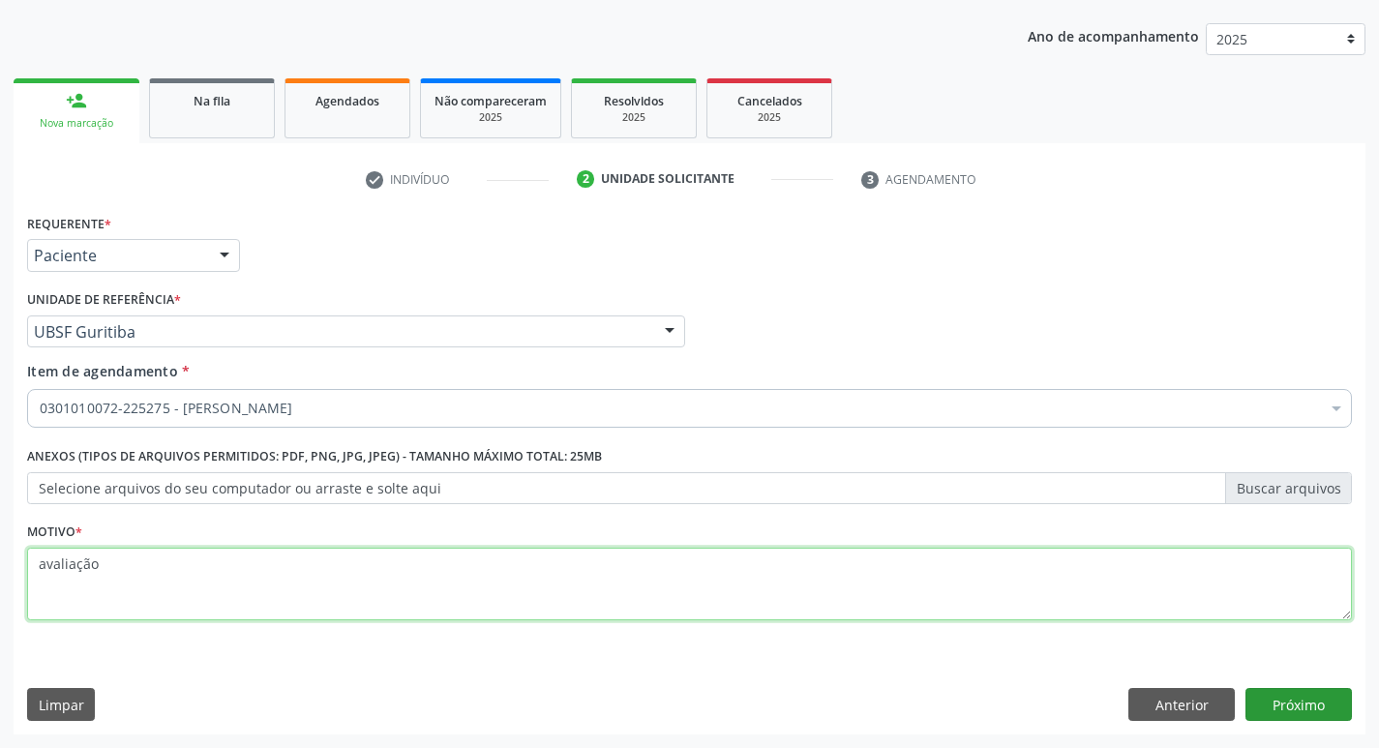
type textarea "avaliação"
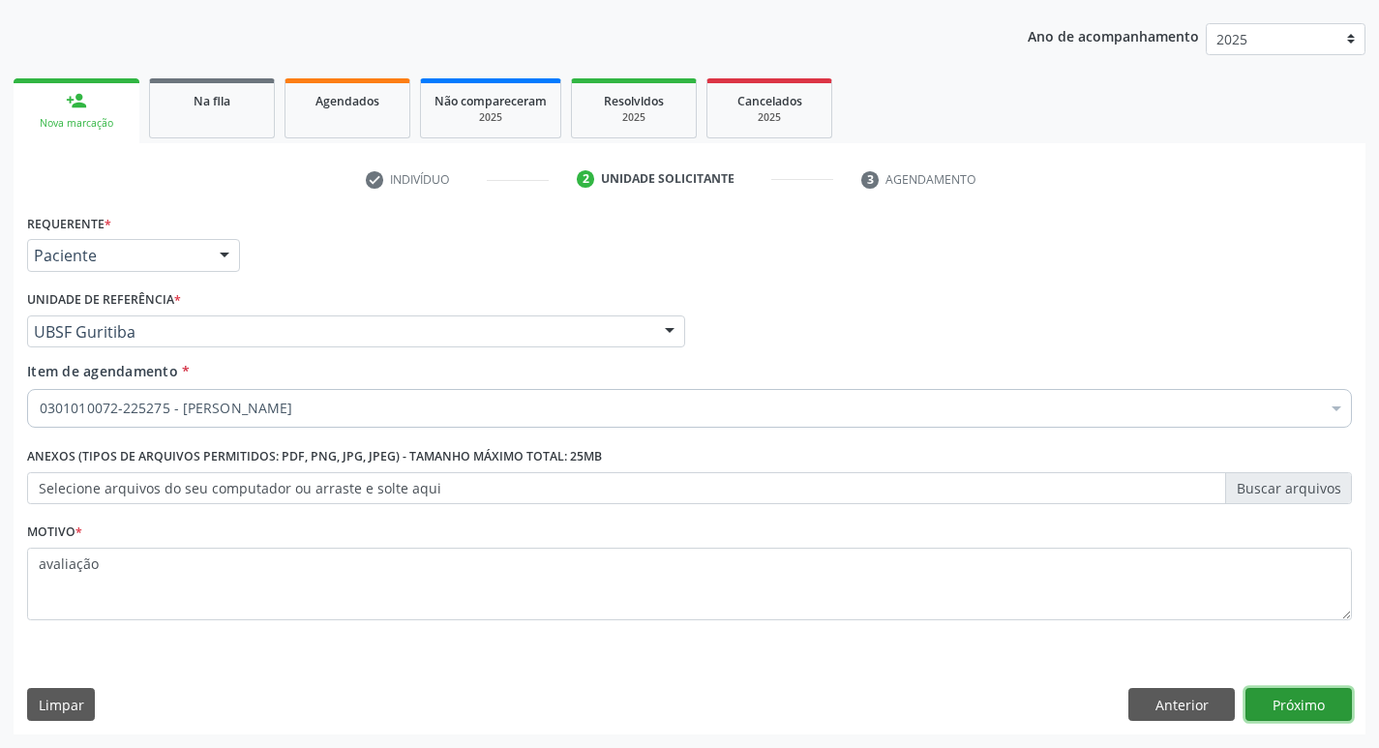
click at [1300, 698] on button "Próximo" at bounding box center [1299, 704] width 106 height 33
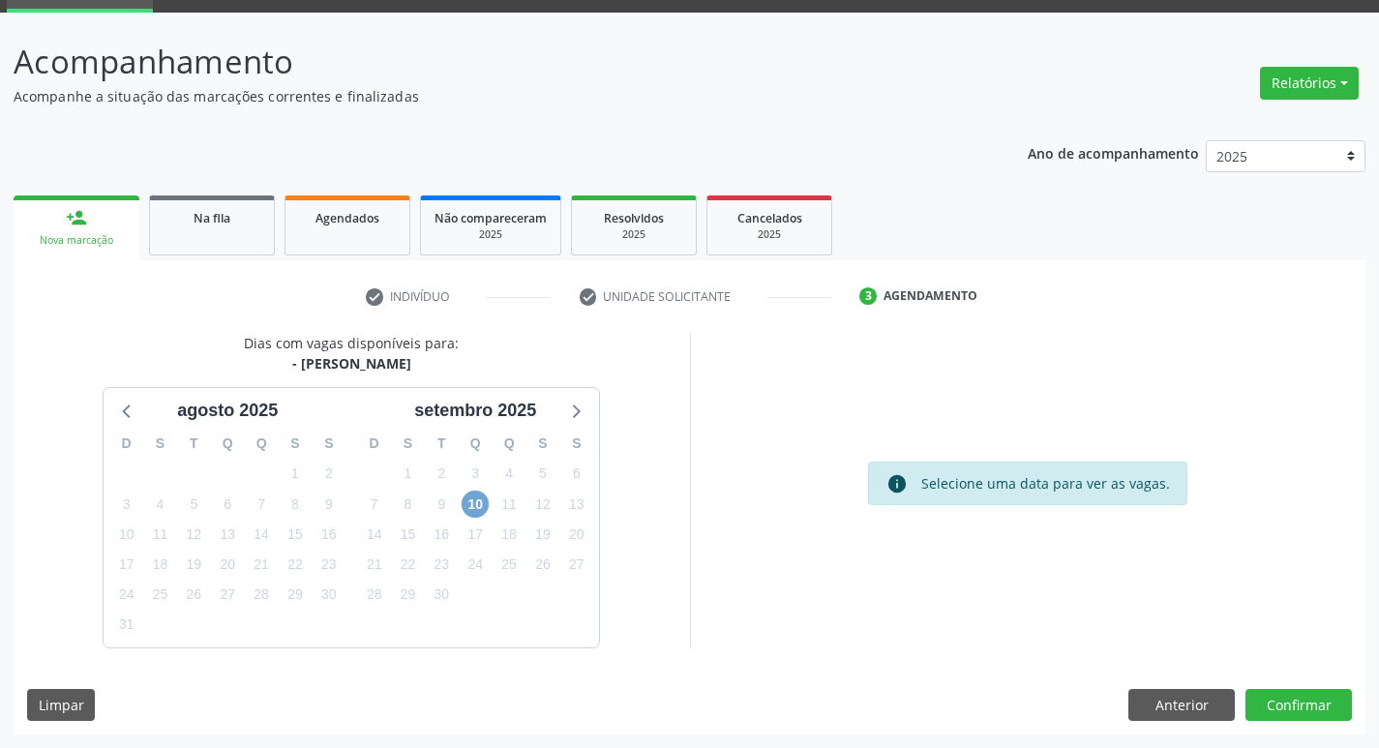
click at [474, 504] on span "10" at bounding box center [475, 504] width 27 height 27
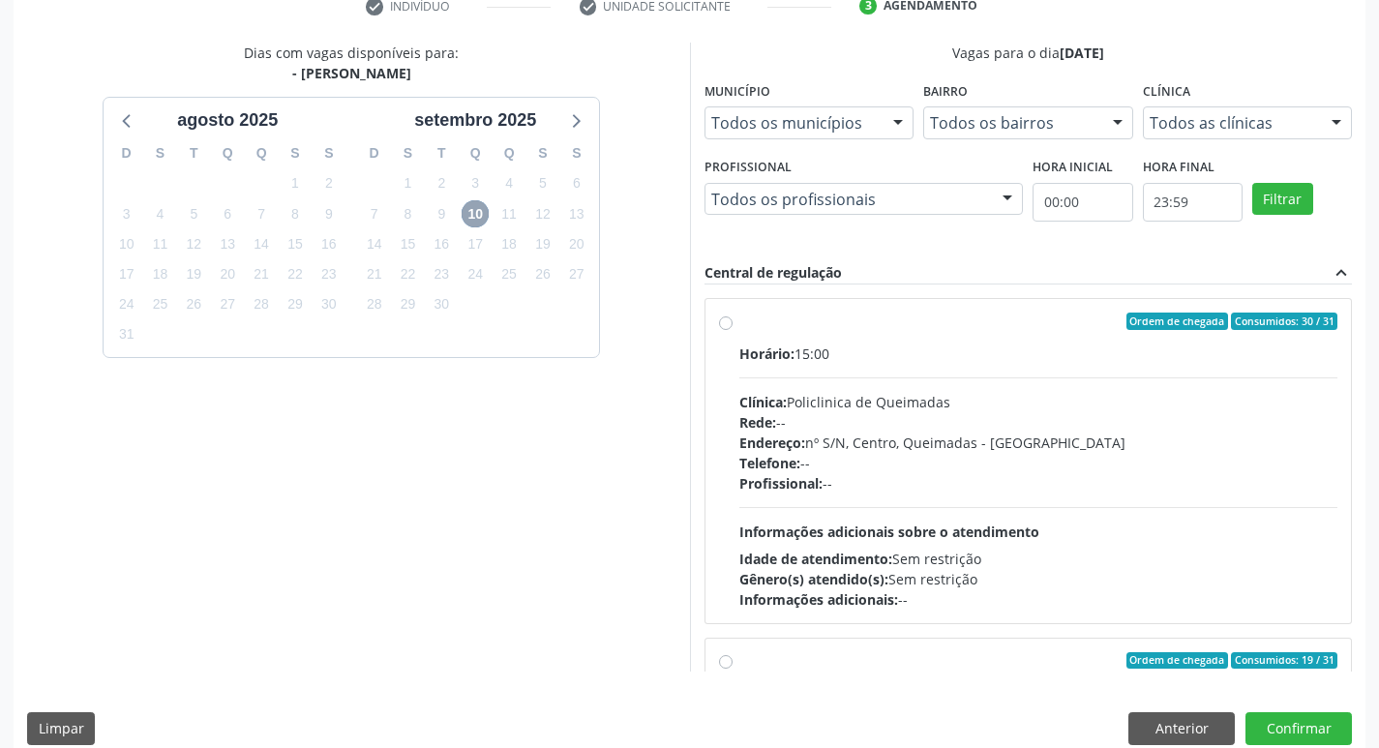
scroll to position [408, 0]
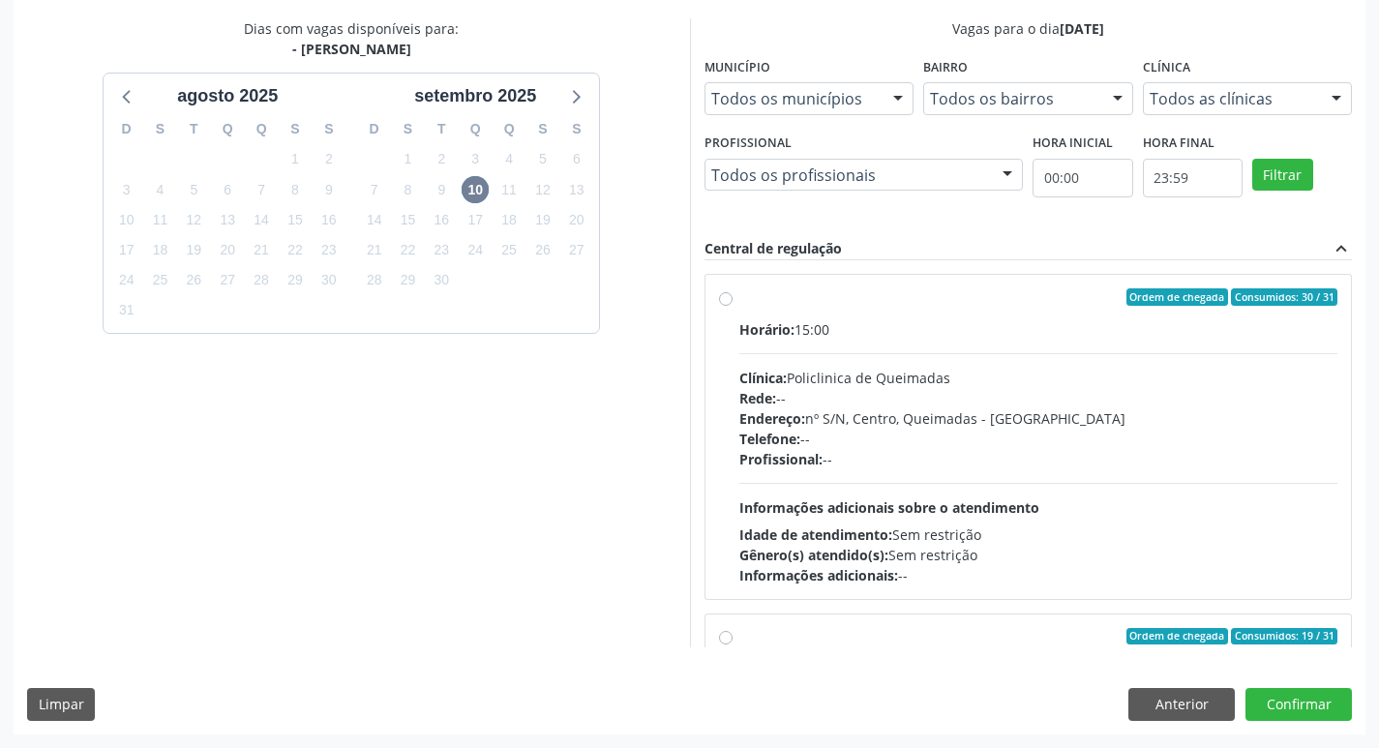
click at [1192, 298] on span "Ordem de chegada" at bounding box center [1178, 296] width 102 height 17
click at [733, 298] on input "Ordem de chegada Consumidos: 30 / 31 Horário: 15:00 Clínica: Policlinica de Que…" at bounding box center [726, 296] width 14 height 17
radio input "true"
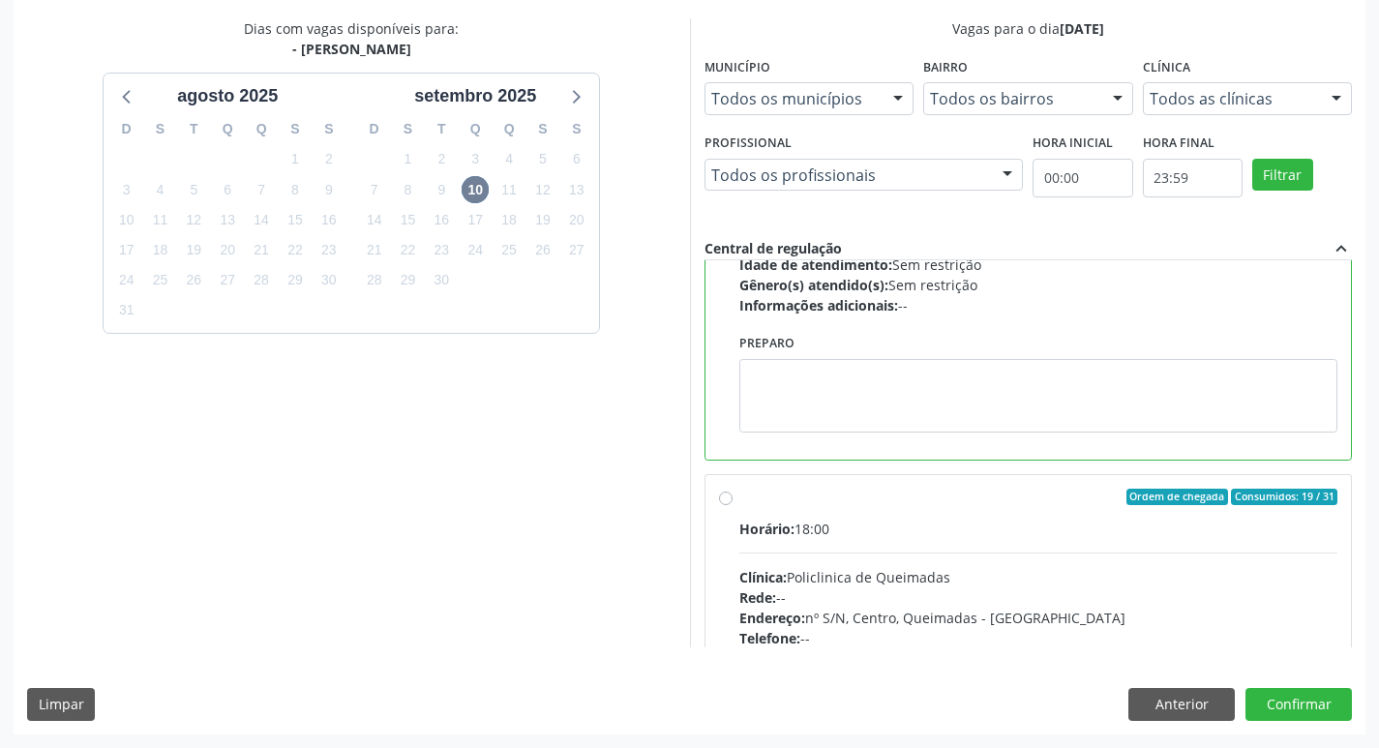
scroll to position [290, 0]
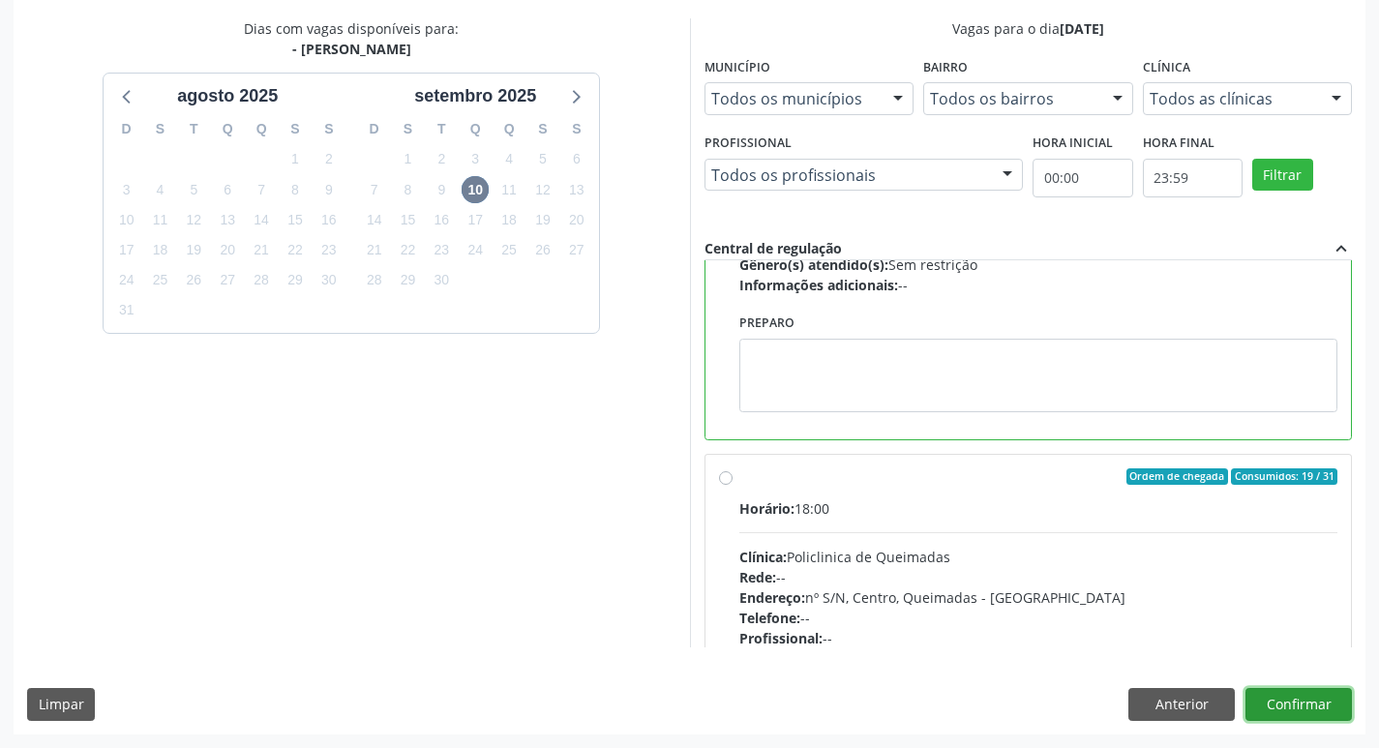
click at [1305, 700] on button "Confirmar" at bounding box center [1299, 704] width 106 height 33
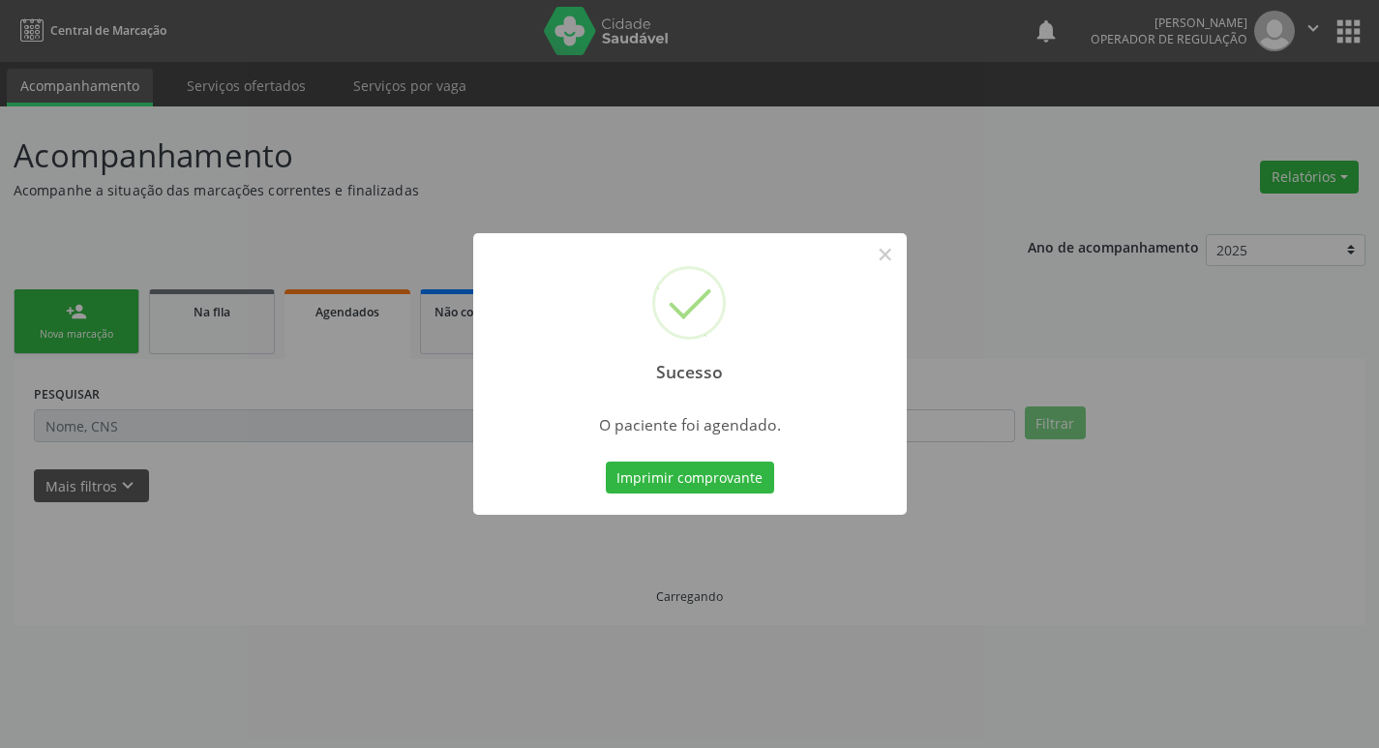
scroll to position [0, 0]
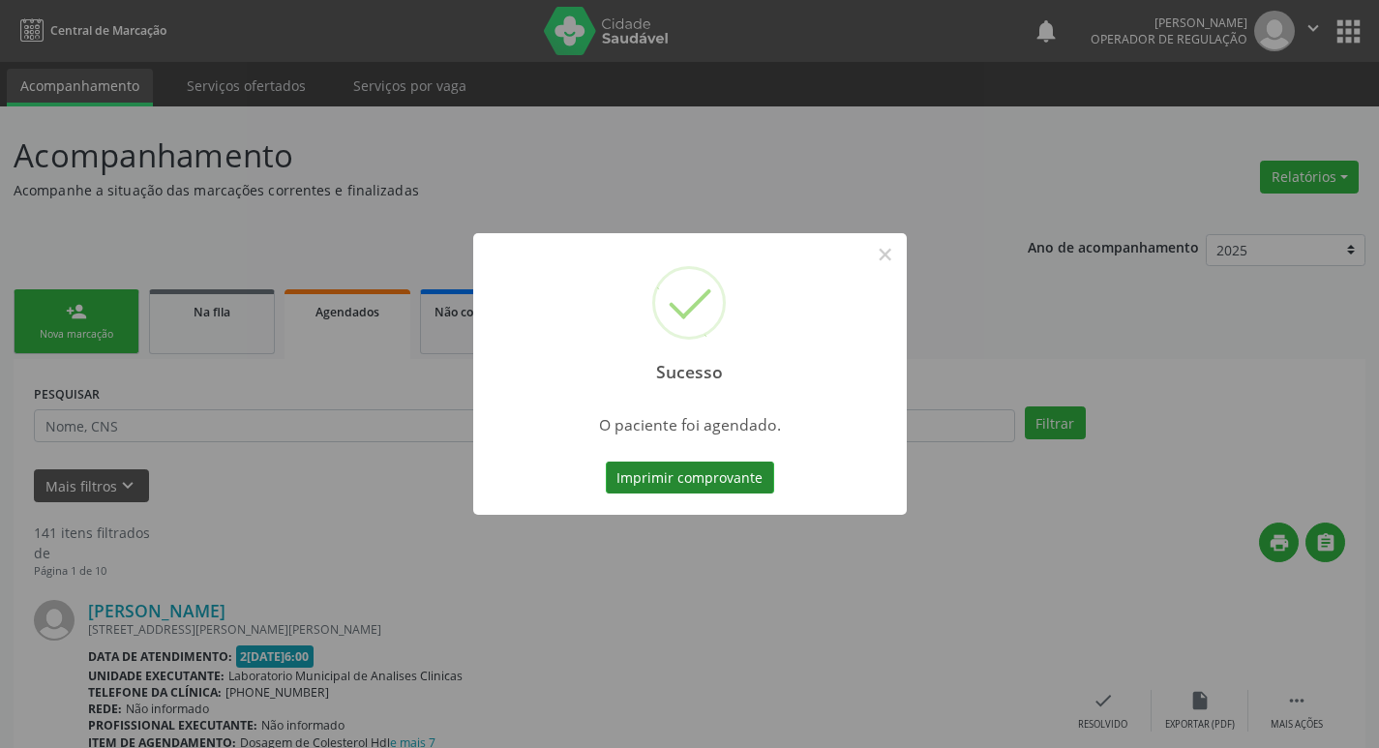
click at [761, 470] on button "Imprimir comprovante" at bounding box center [690, 478] width 168 height 33
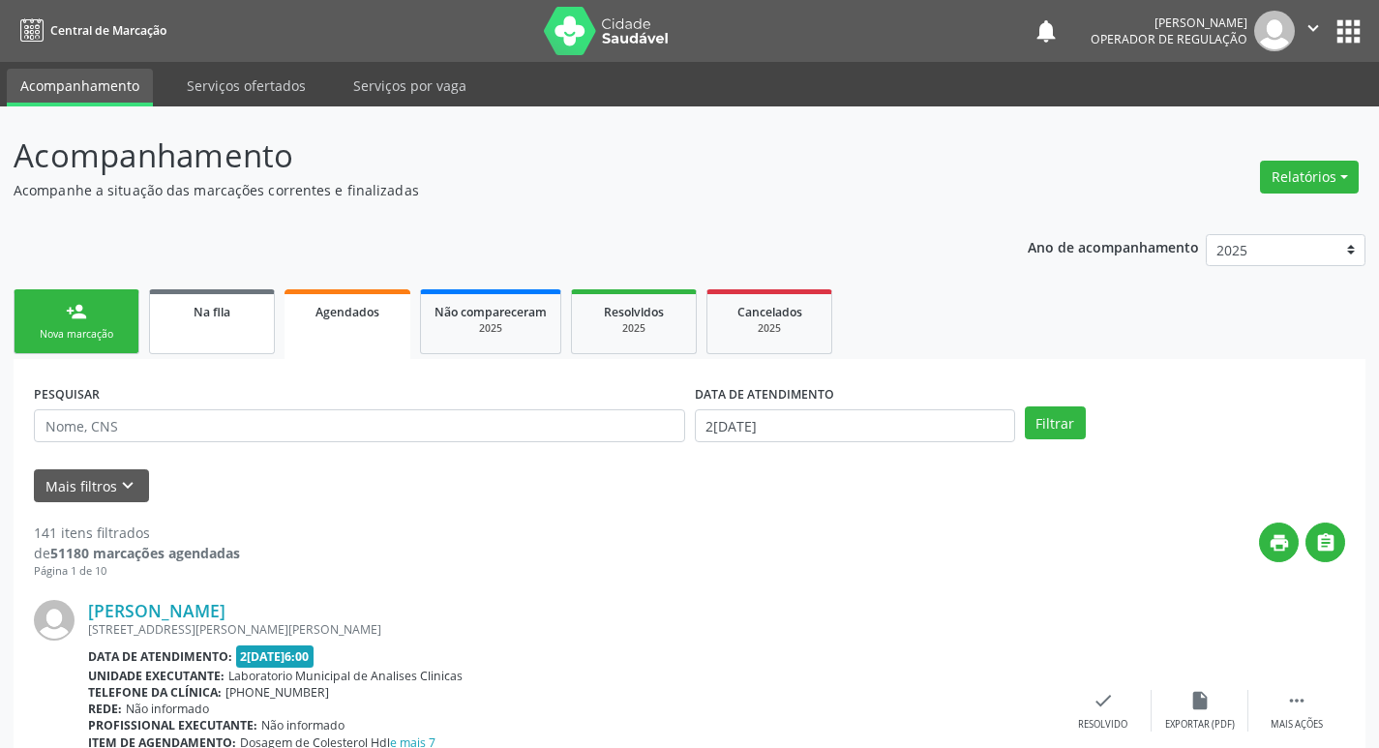
click at [174, 325] on link "Na fila" at bounding box center [212, 321] width 126 height 65
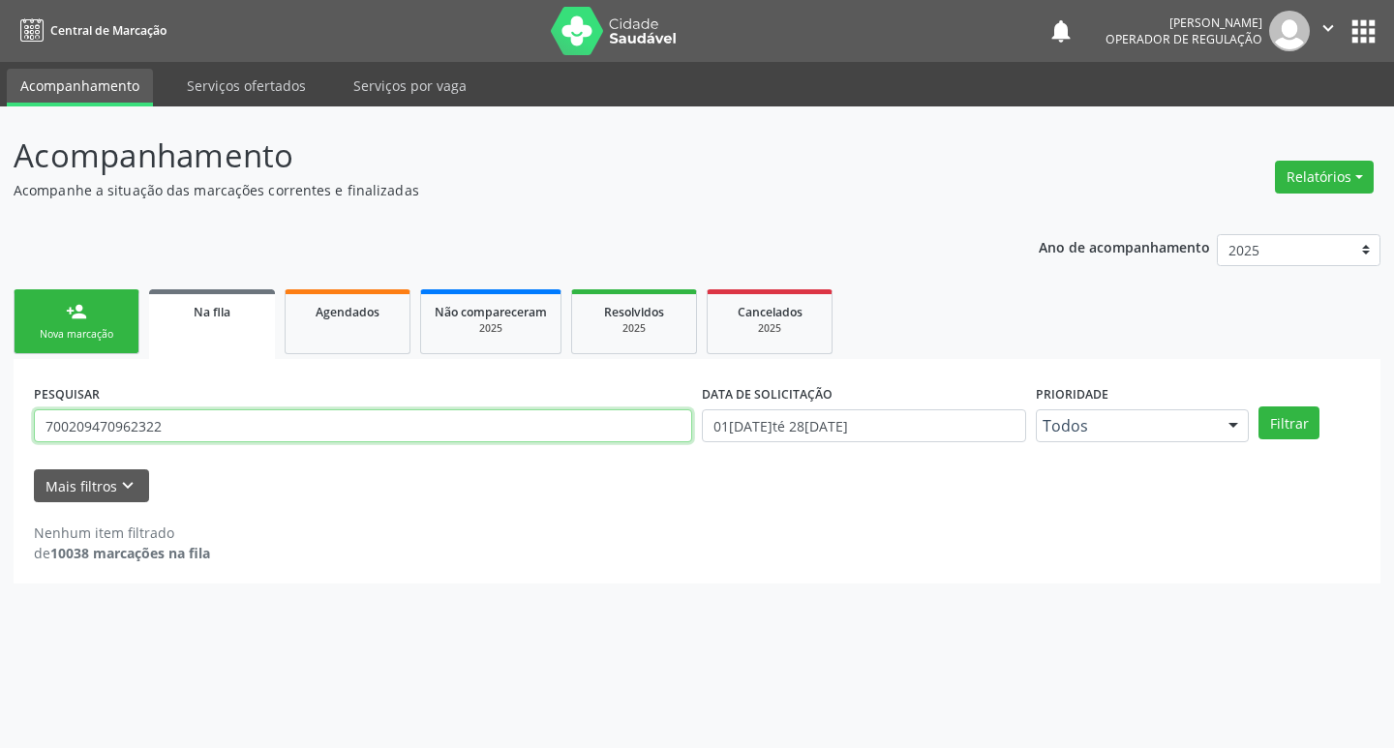
drag, startPoint x: 176, startPoint y: 430, endPoint x: 0, endPoint y: 430, distance: 176.1
click at [0, 430] on div "Acompanhamento Acompanhe a situação das marcações correntes e finalizadas Relat…" at bounding box center [697, 427] width 1394 height 642
type input "898006398462213"
click at [1258, 406] on button "Filtrar" at bounding box center [1288, 422] width 61 height 33
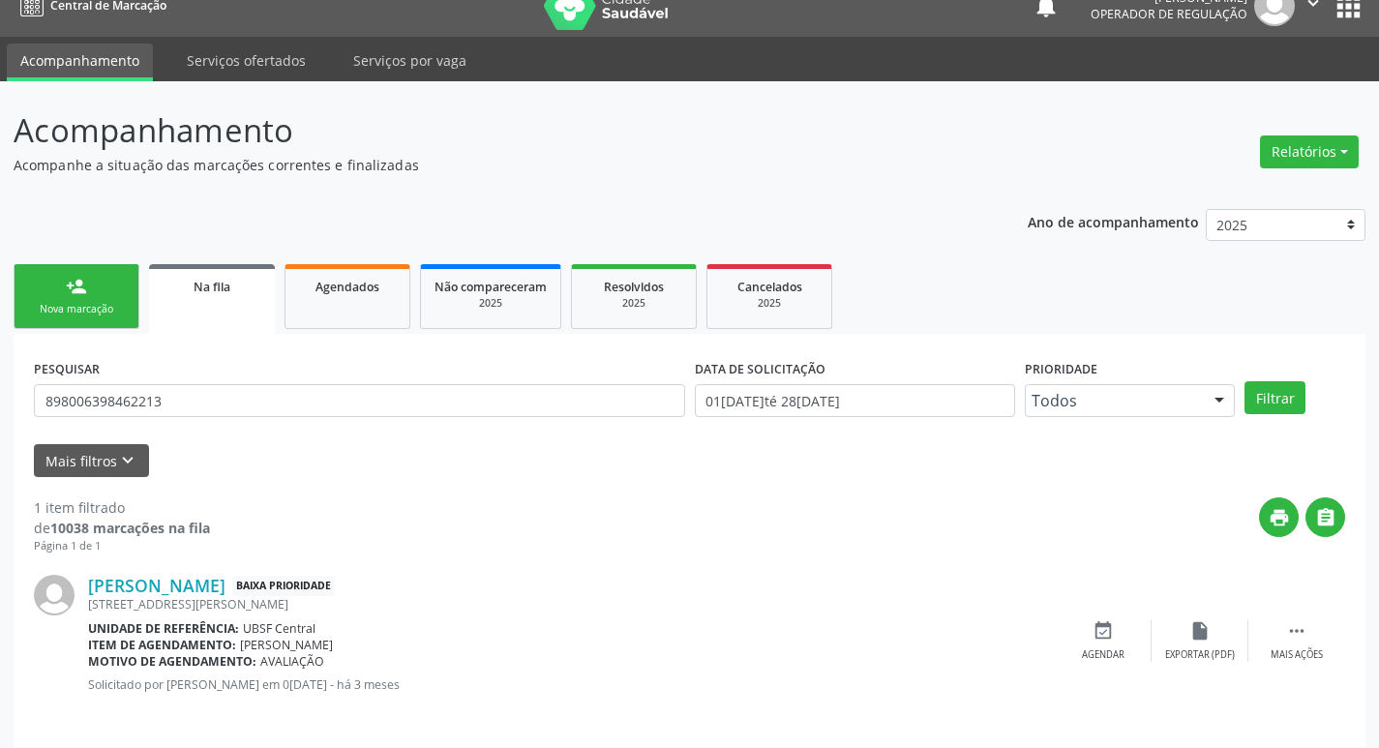
scroll to position [38, 0]
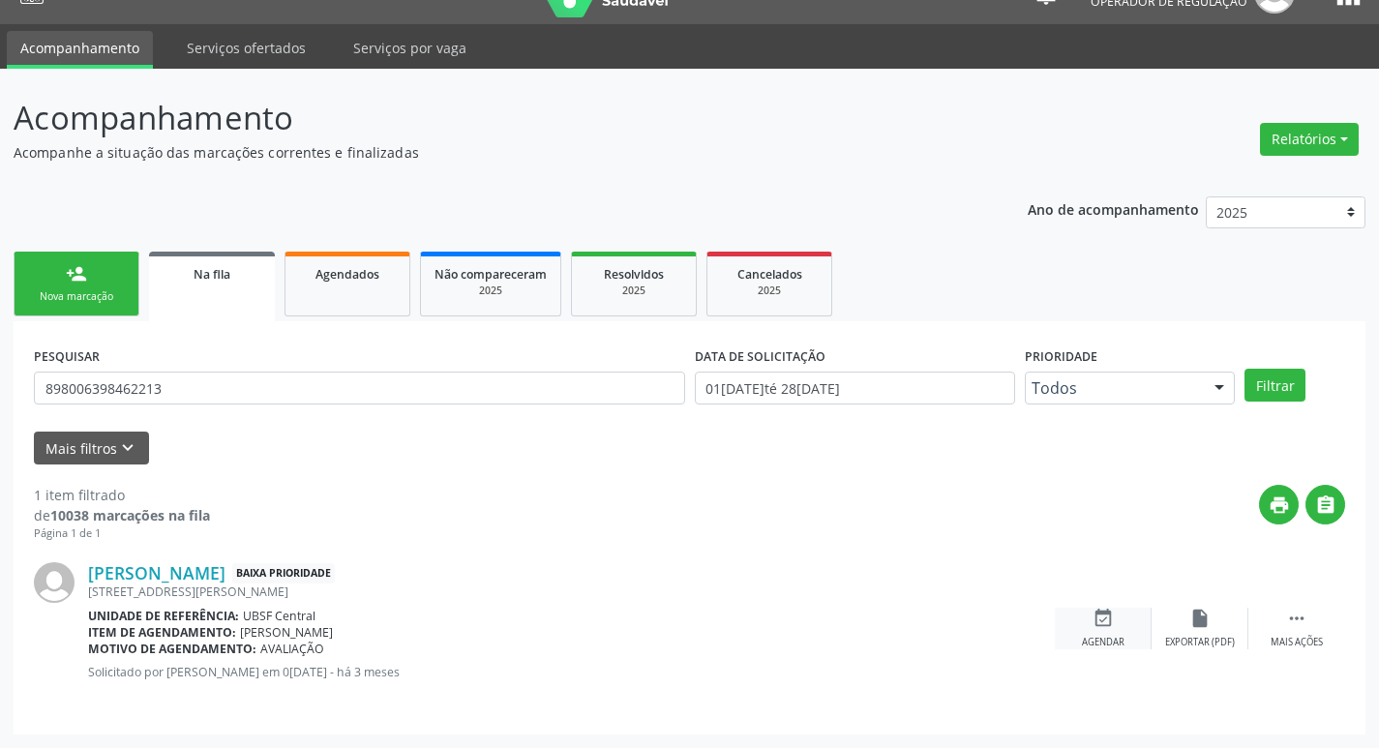
click at [1108, 636] on div "Agendar" at bounding box center [1103, 643] width 43 height 14
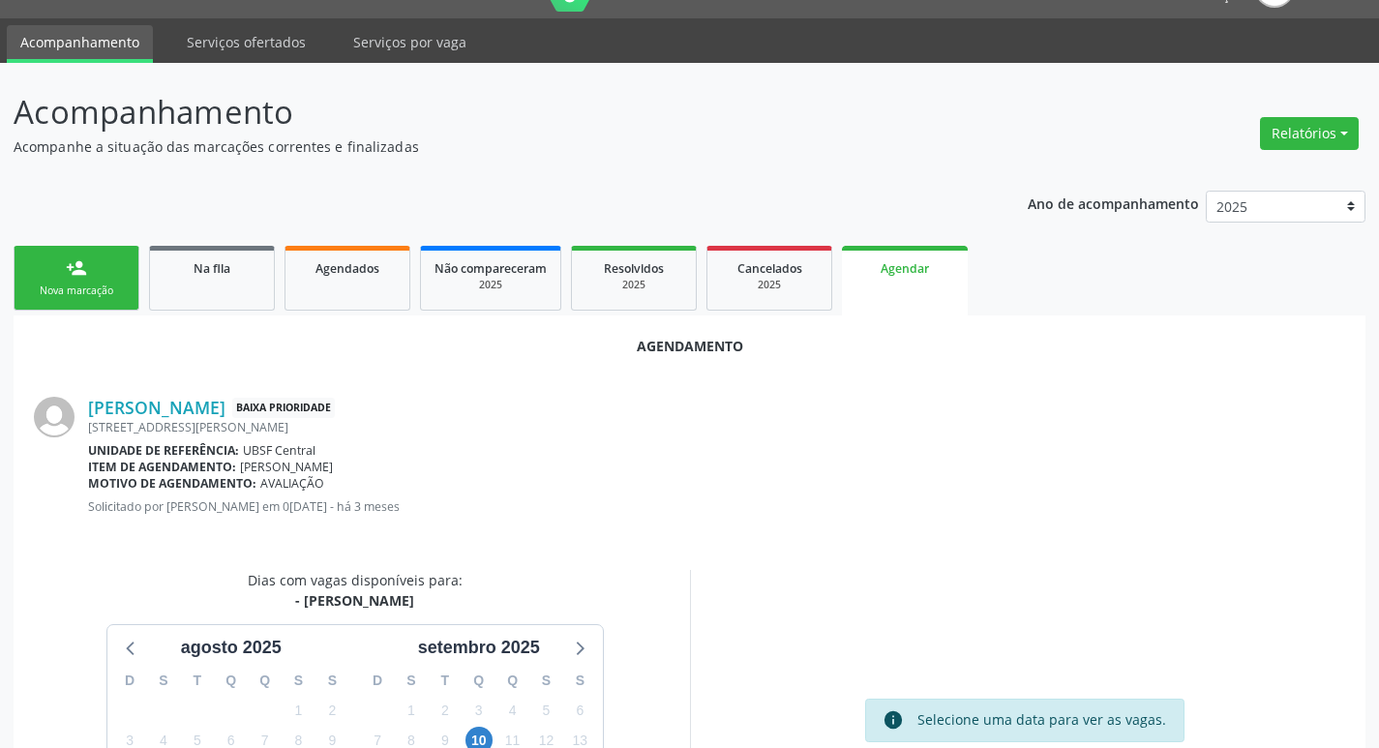
scroll to position [259, 0]
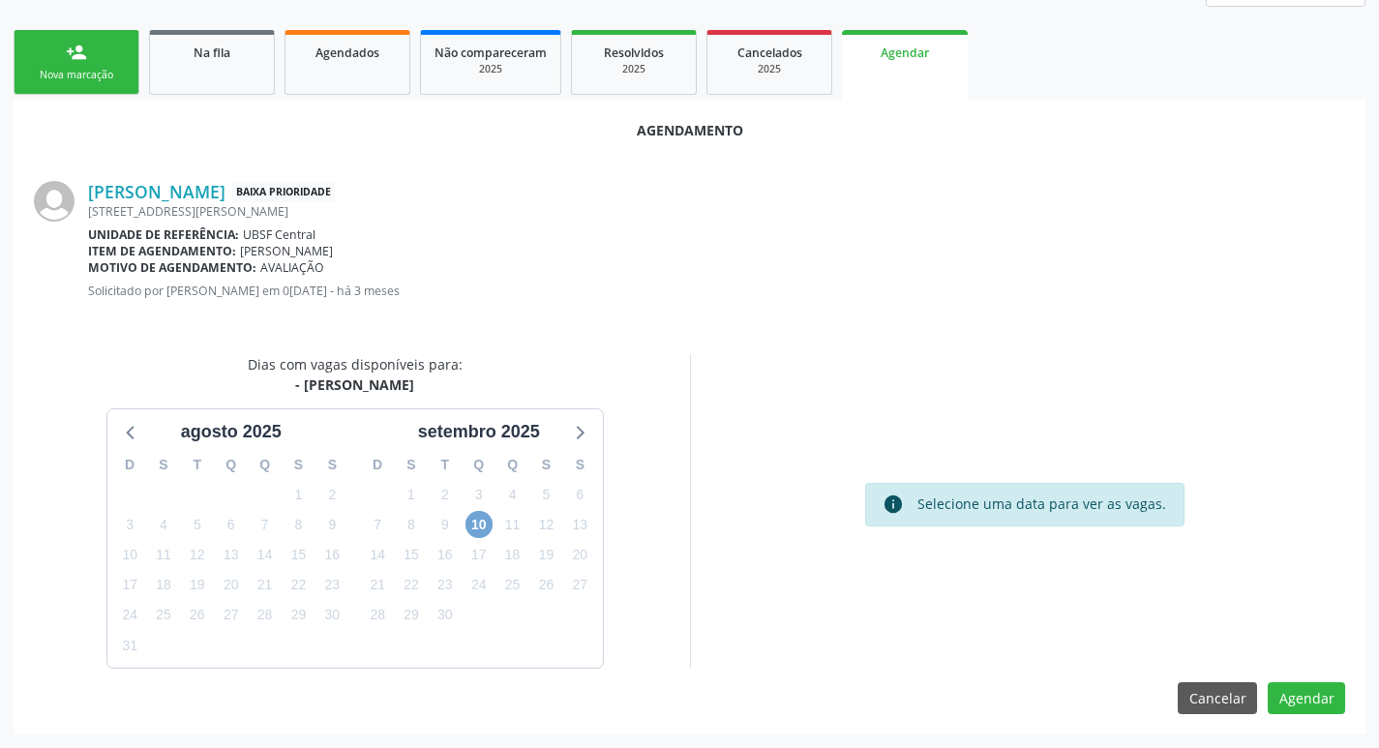
click at [480, 523] on span "10" at bounding box center [479, 524] width 27 height 27
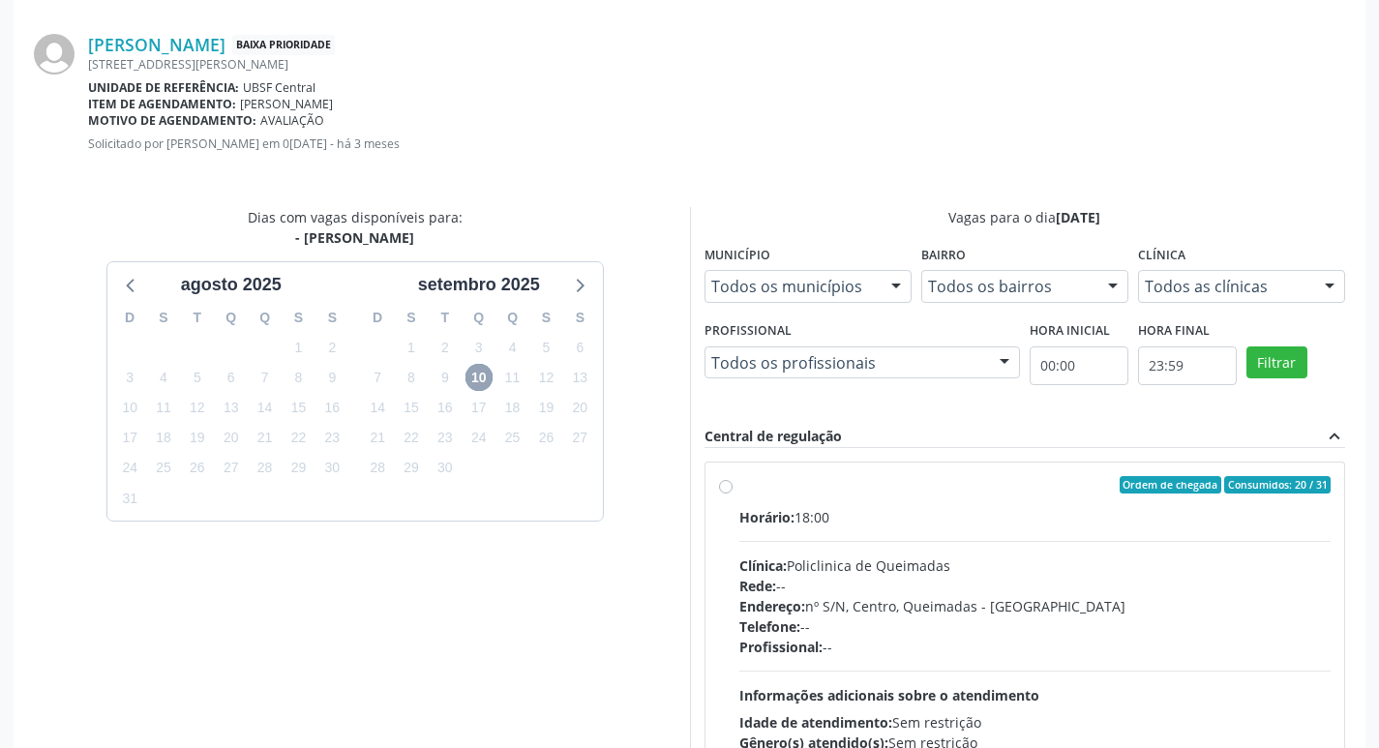
scroll to position [539, 0]
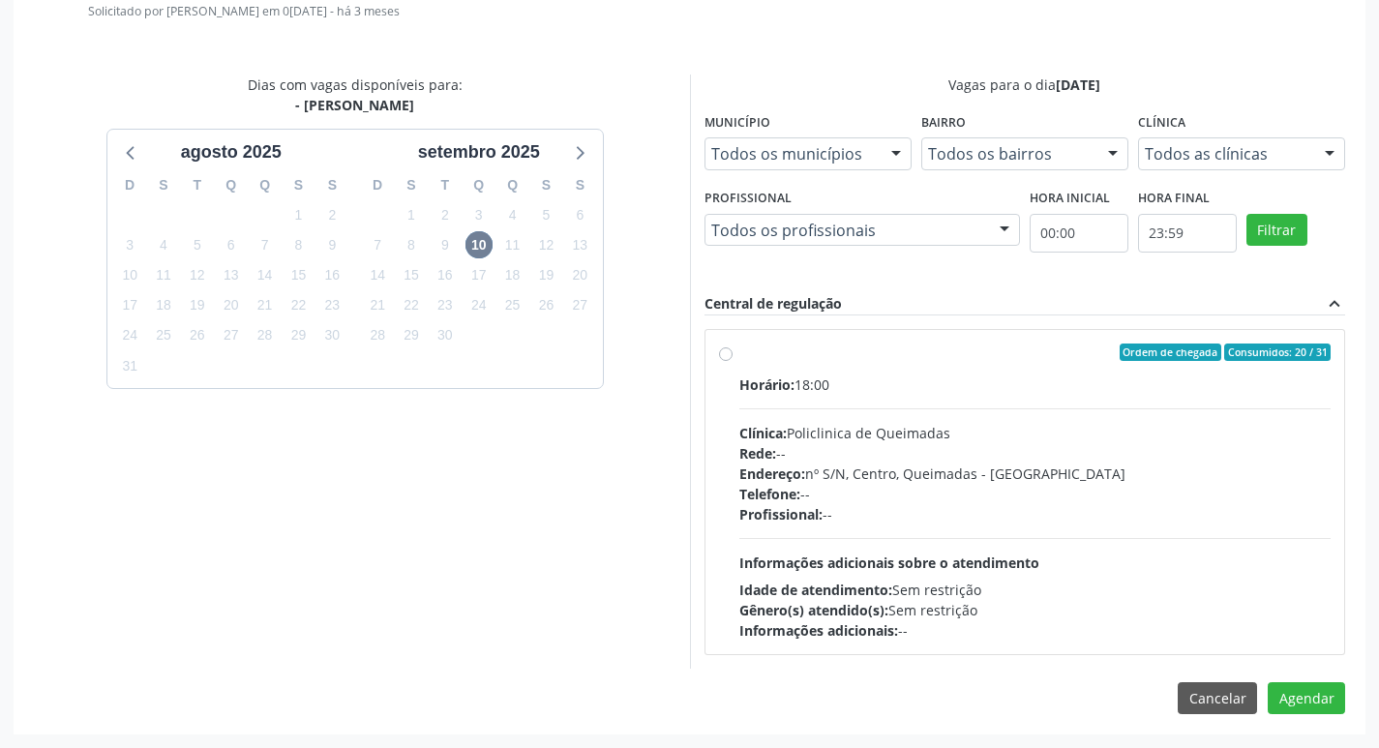
click at [940, 342] on div "Ordem de chegada Consumidos: 20 / 31 Horário: 18:00 Clínica: Policlinica de Que…" at bounding box center [1026, 492] width 640 height 324
radio input "true"
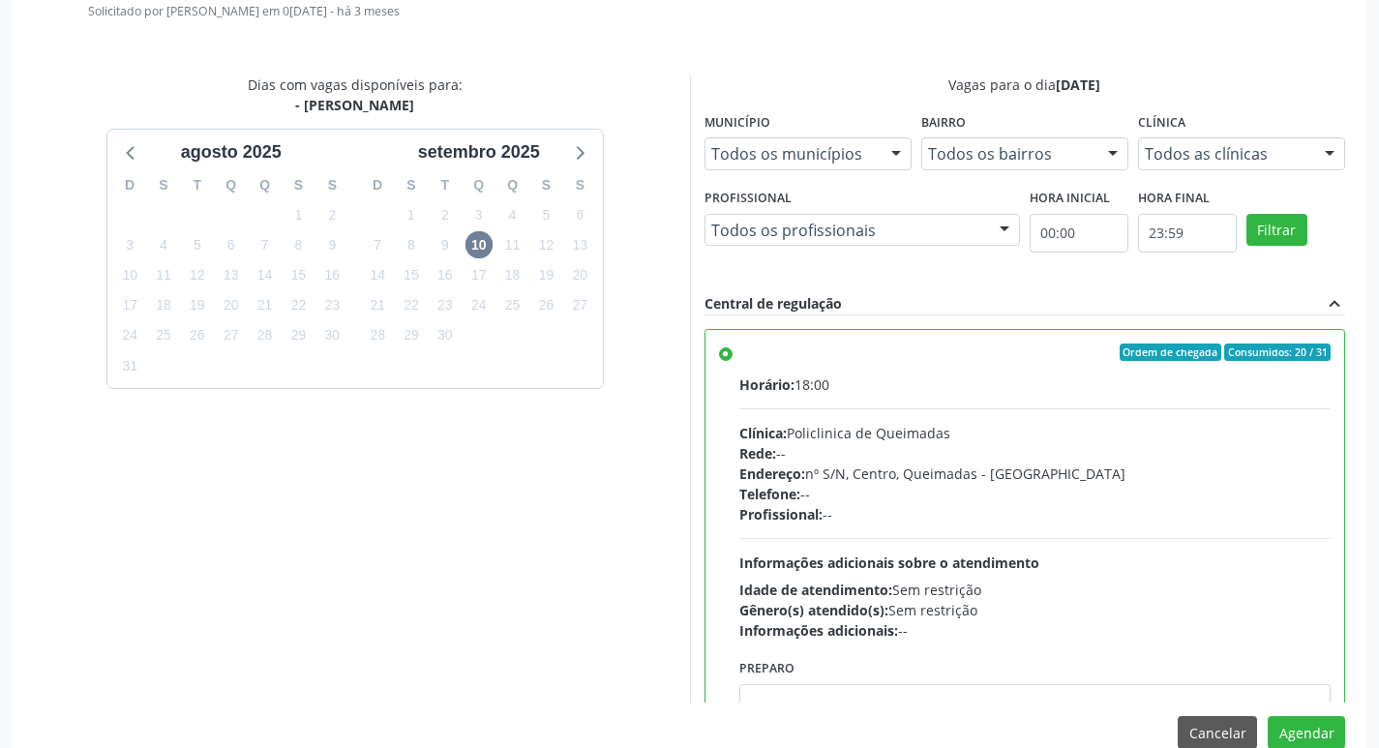
scroll to position [96, 0]
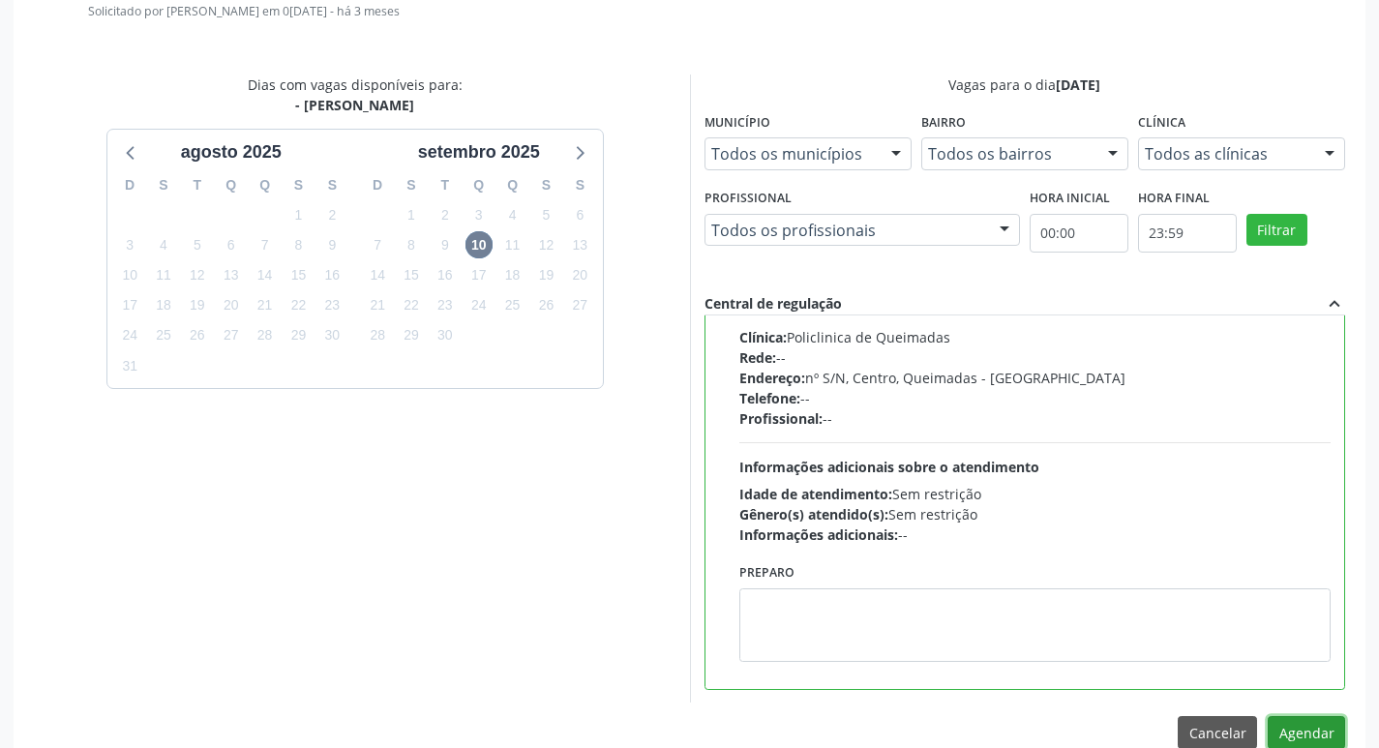
click at [1306, 736] on button "Agendar" at bounding box center [1306, 732] width 77 height 33
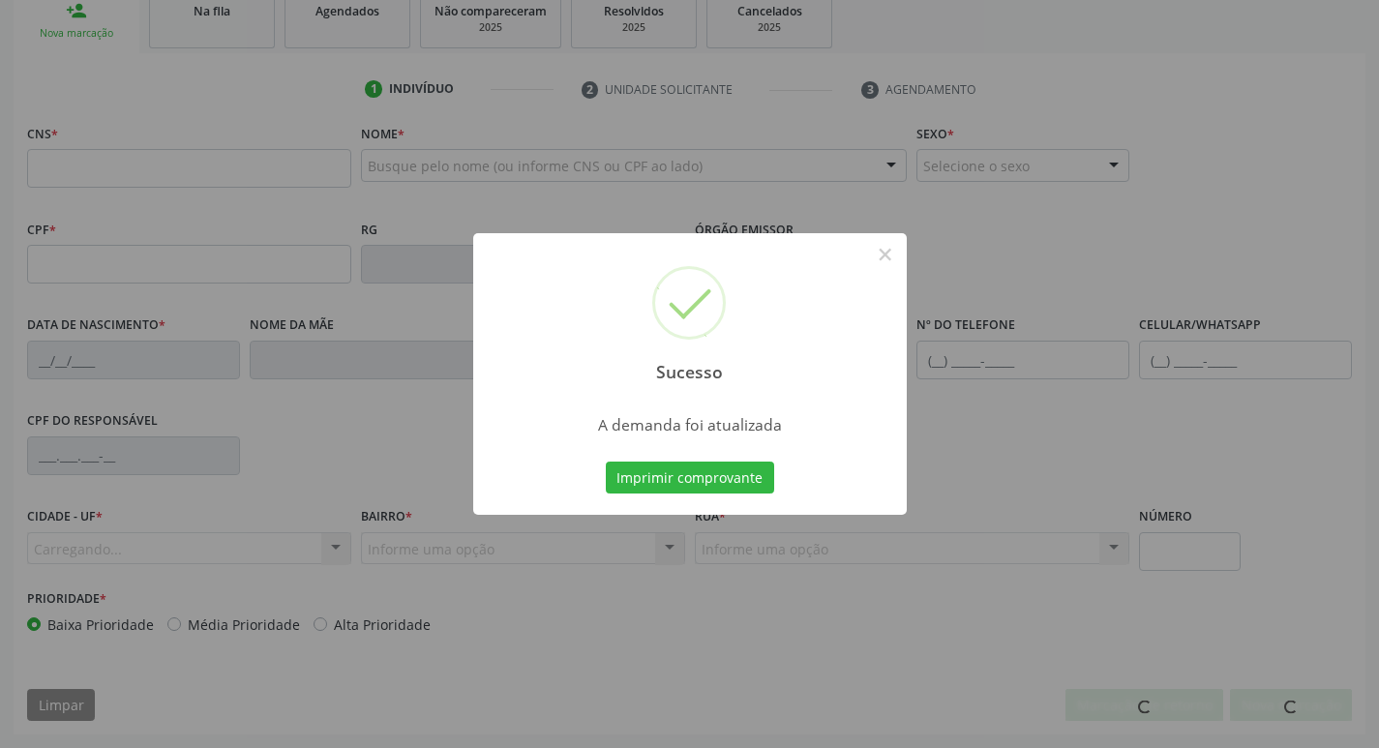
scroll to position [301, 0]
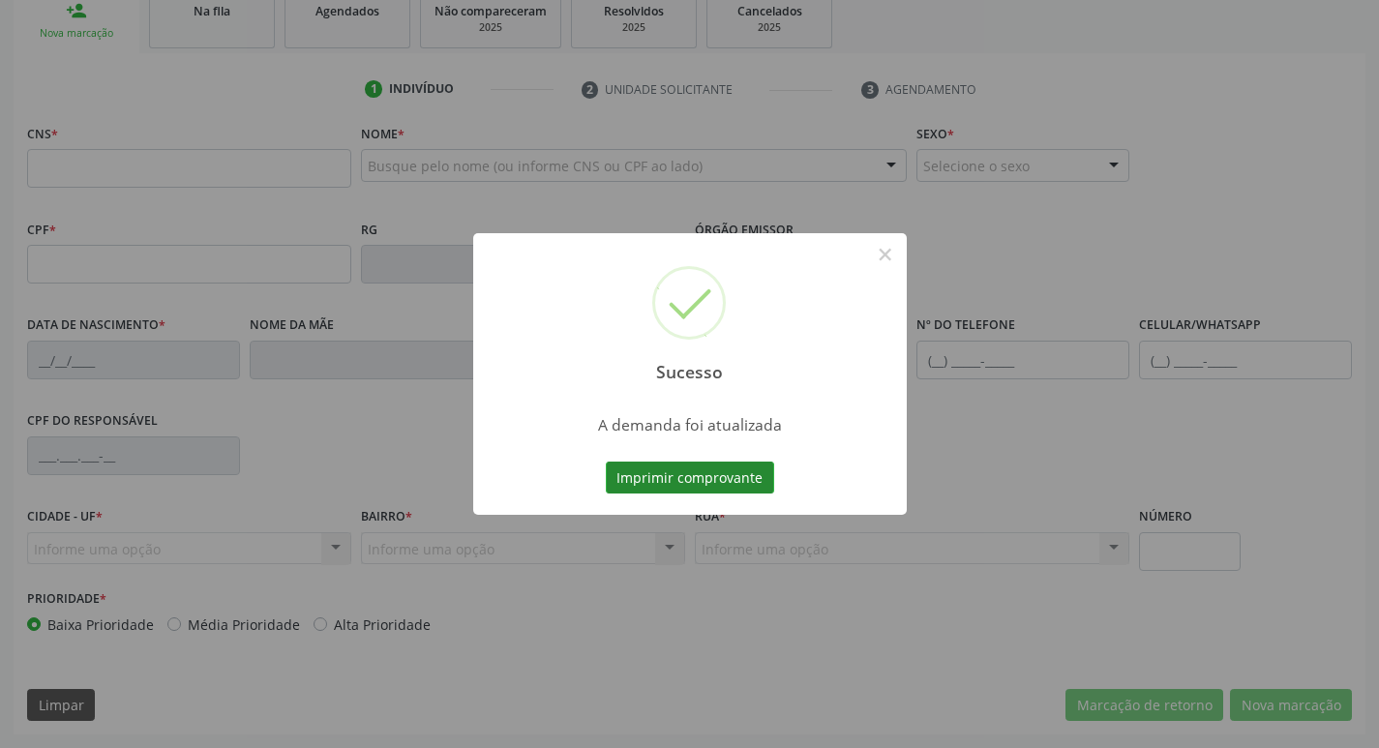
click at [713, 488] on button "Imprimir comprovante" at bounding box center [690, 478] width 168 height 33
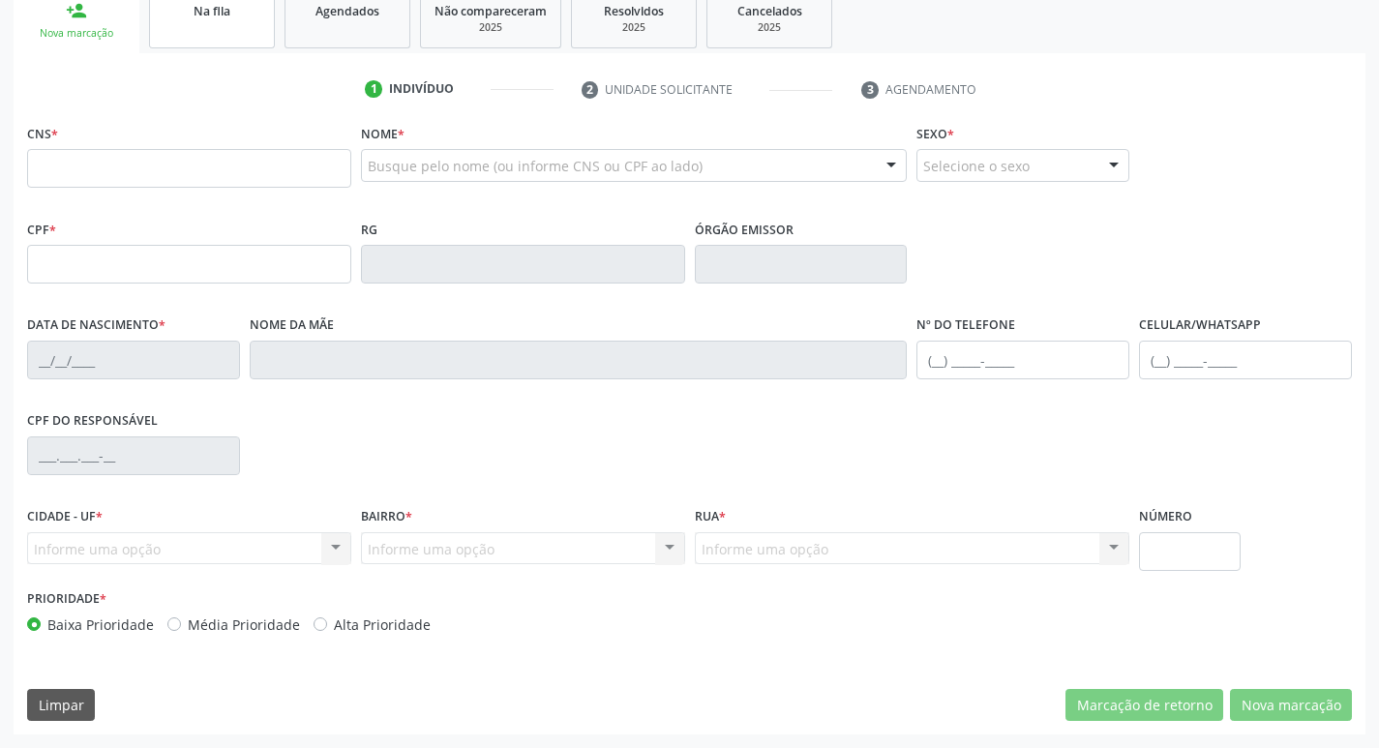
click at [230, 27] on link "Na fila" at bounding box center [212, 18] width 126 height 60
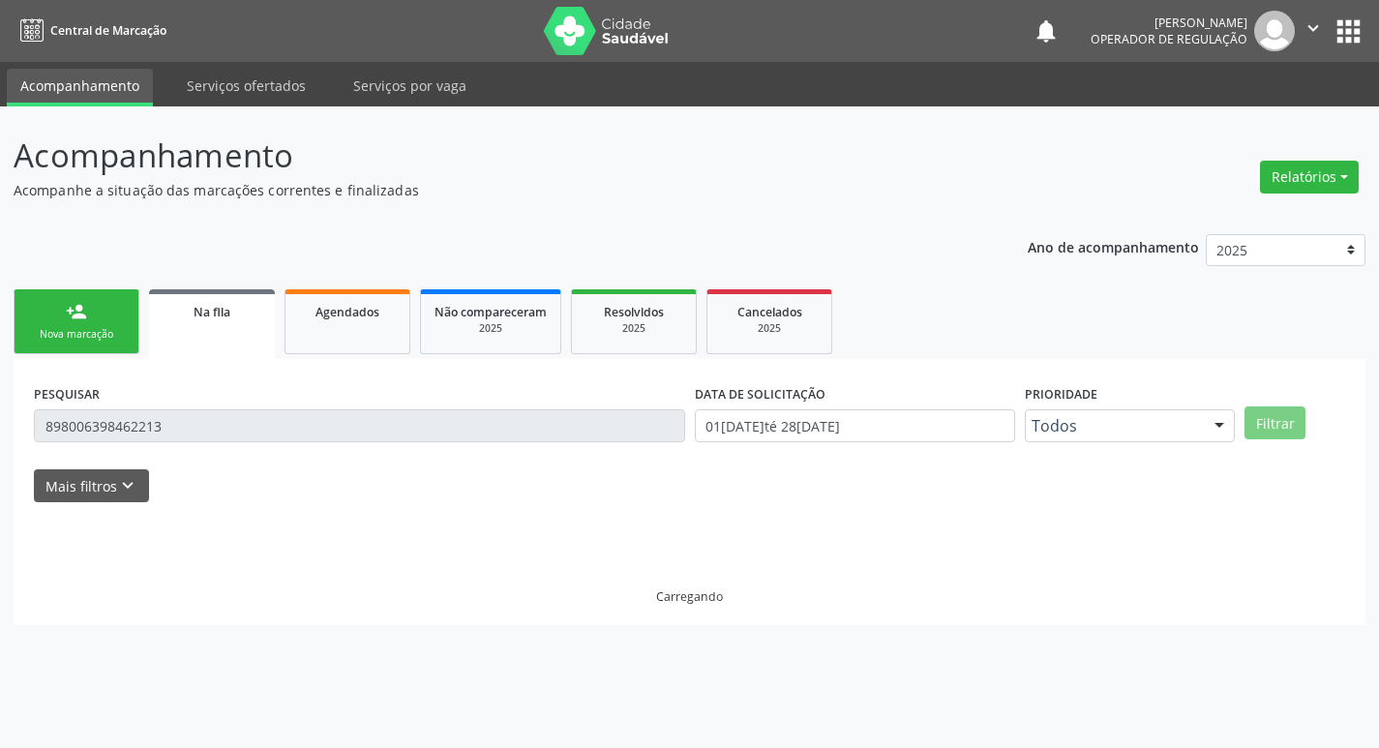
scroll to position [0, 0]
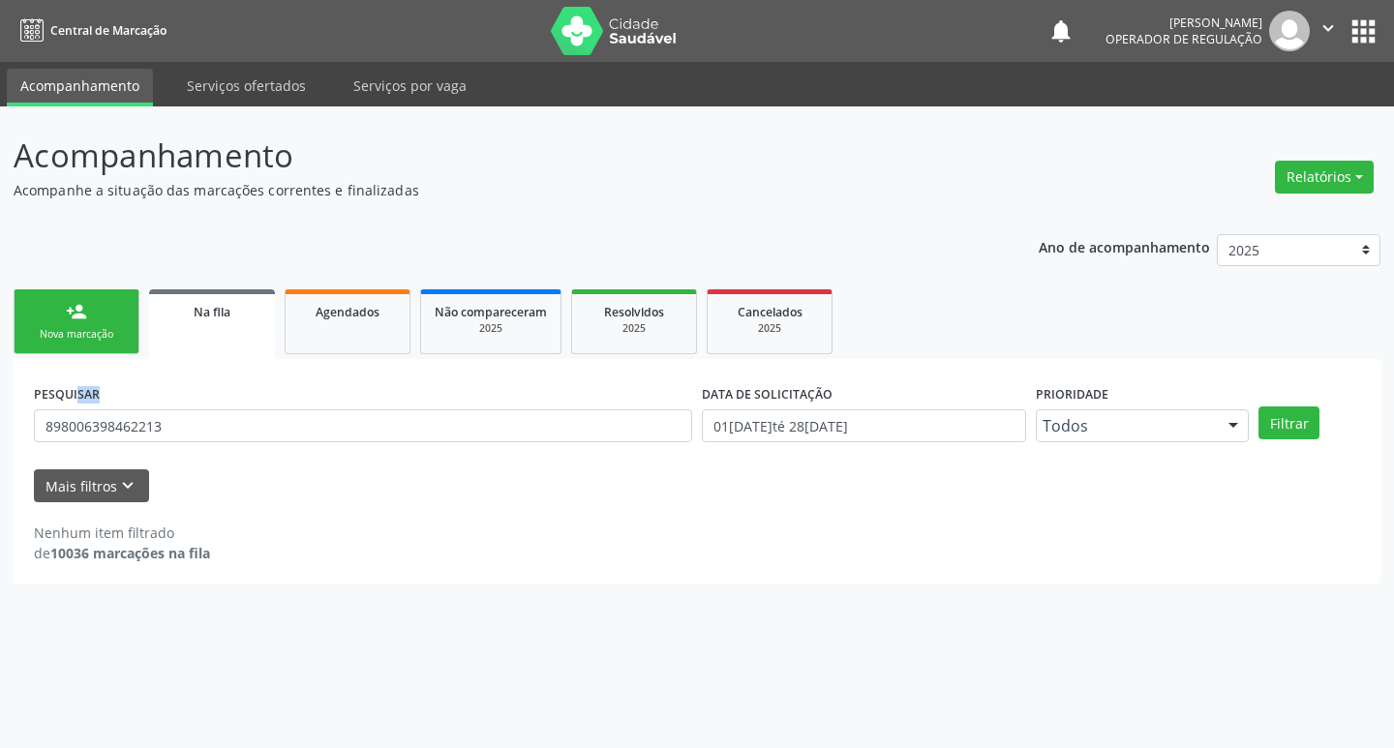
drag, startPoint x: 51, startPoint y: 410, endPoint x: 0, endPoint y: 371, distance: 64.9
click at [0, 371] on div "Acompanhamento Acompanhe a situação das marcações correntes e finalizadas Relat…" at bounding box center [697, 427] width 1394 height 642
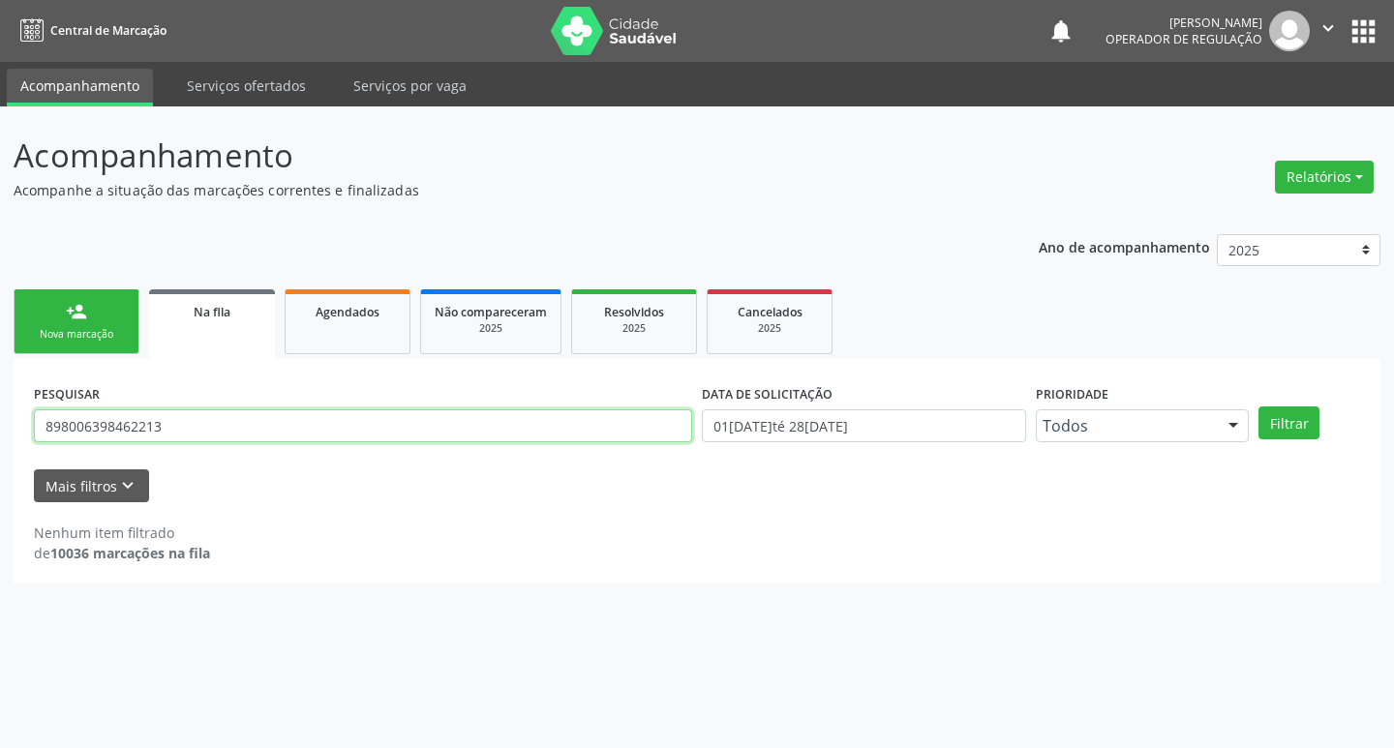
click at [173, 418] on input "898006398462213" at bounding box center [363, 425] width 658 height 33
type input "706301757671278"
click at [1258, 406] on button "Filtrar" at bounding box center [1288, 422] width 61 height 33
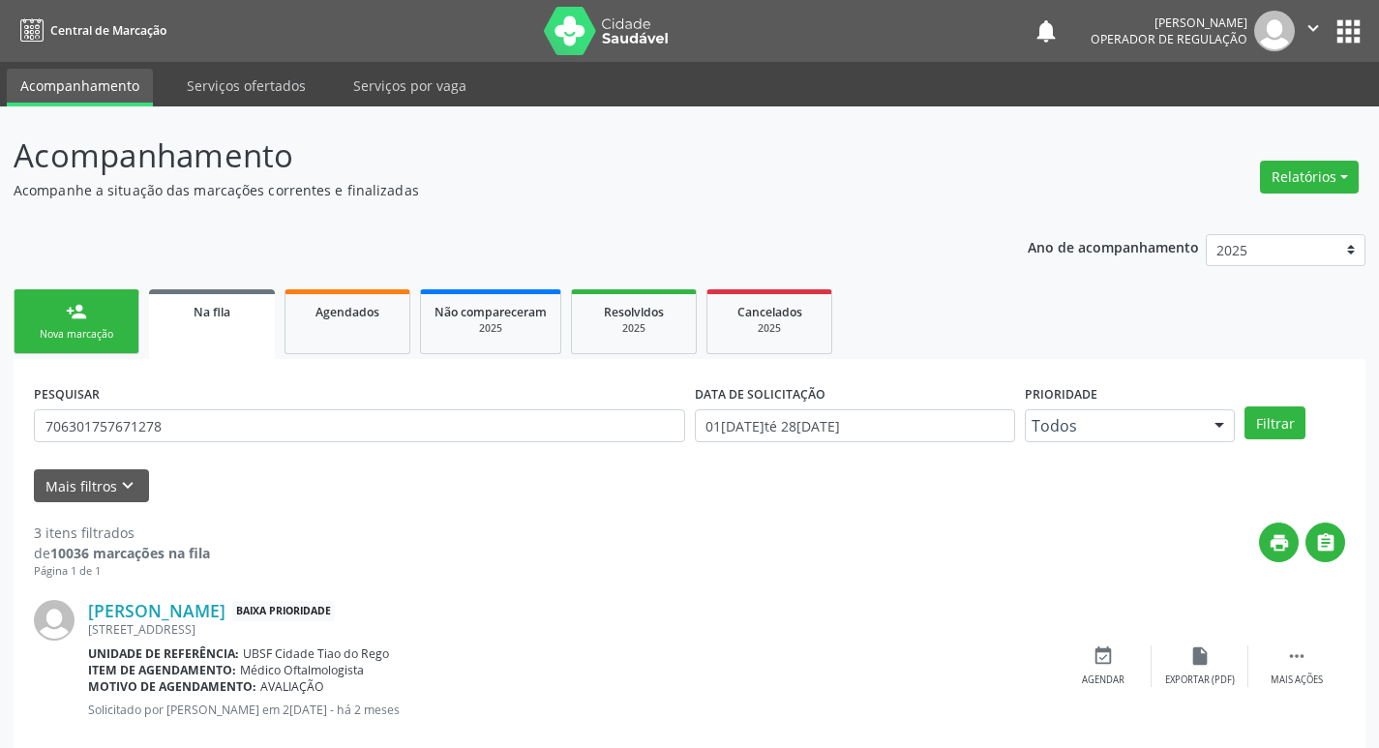
scroll to position [385, 0]
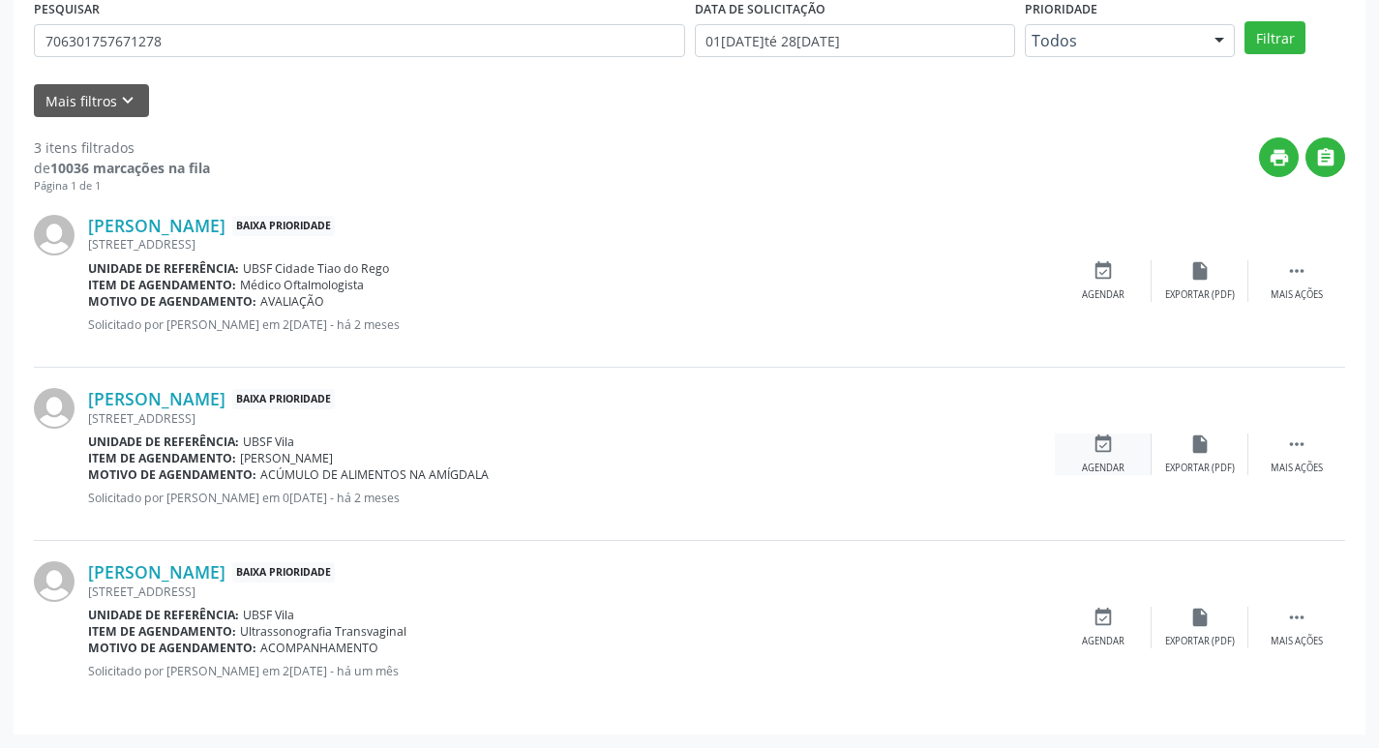
click at [1109, 456] on div "event_available Agendar" at bounding box center [1103, 455] width 97 height 42
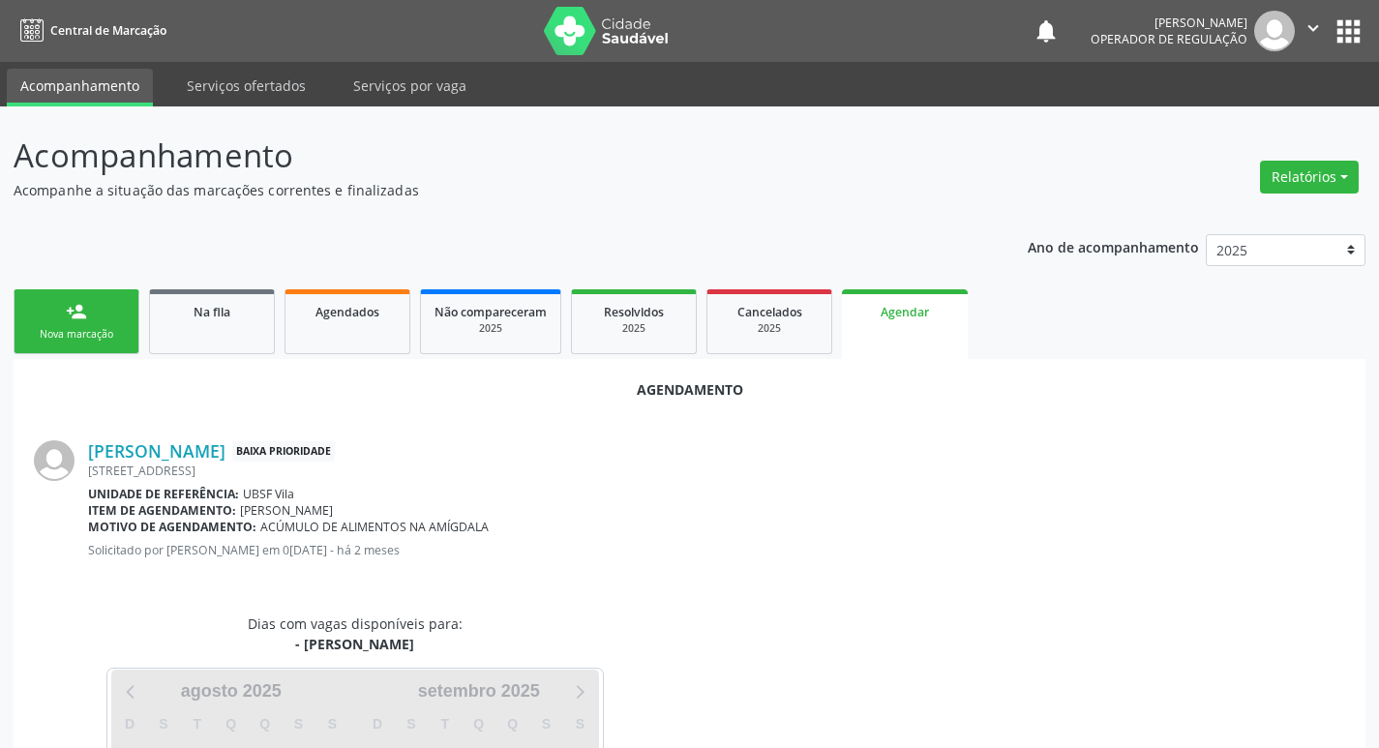
scroll to position [214, 0]
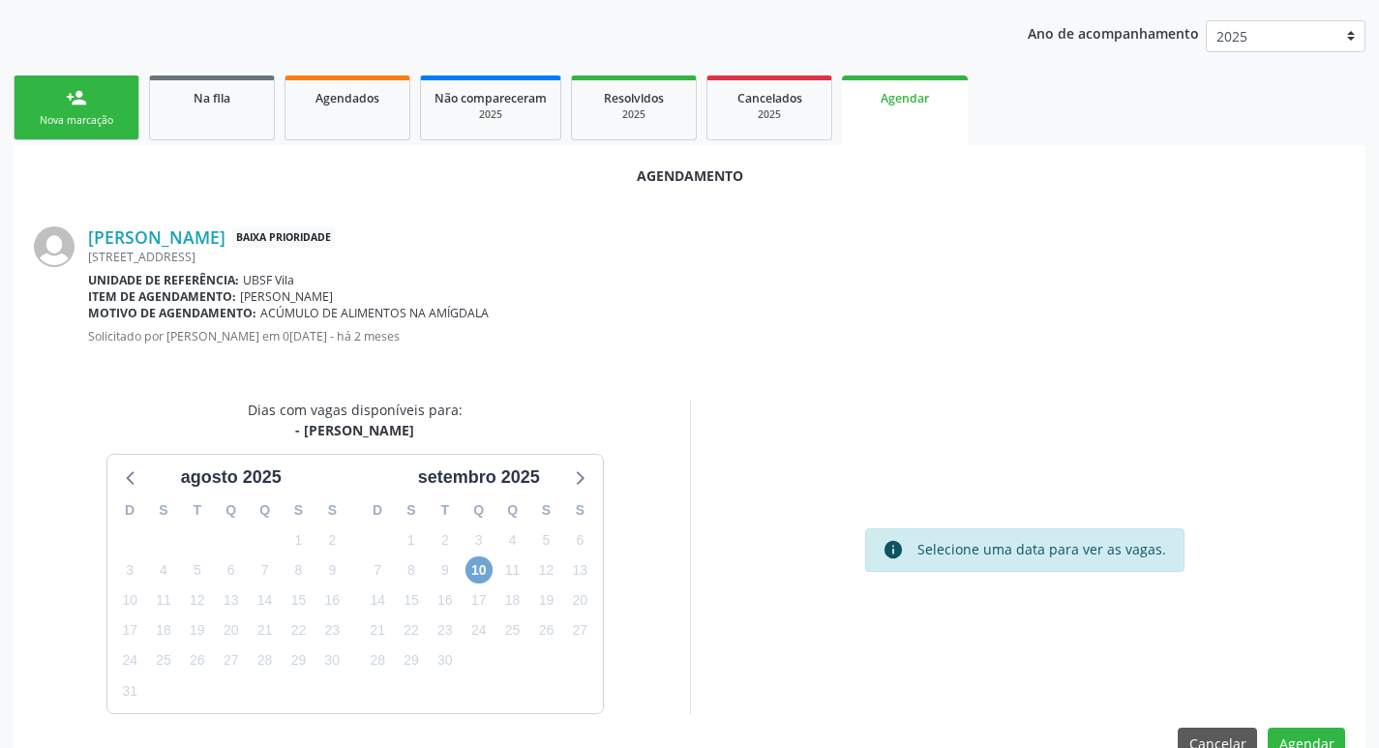
click at [486, 569] on span "10" at bounding box center [479, 569] width 27 height 27
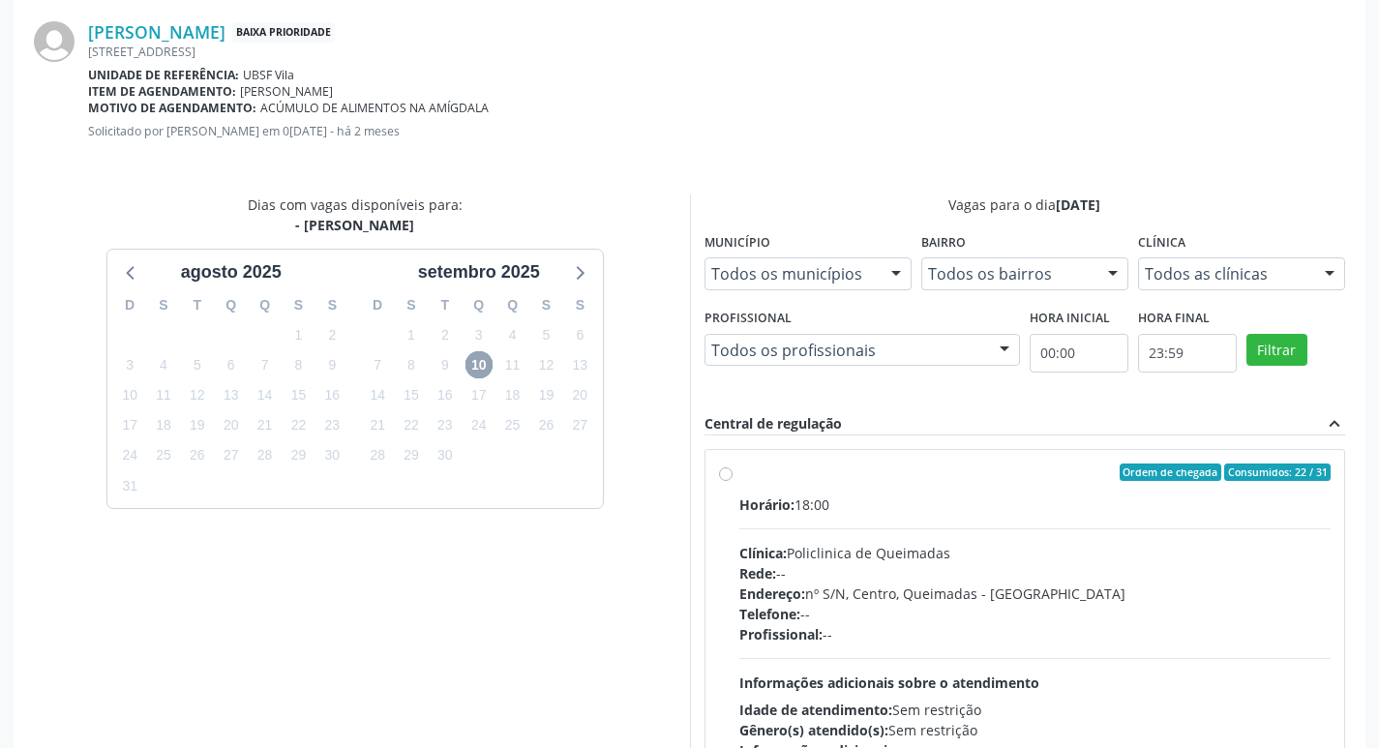
scroll to position [539, 0]
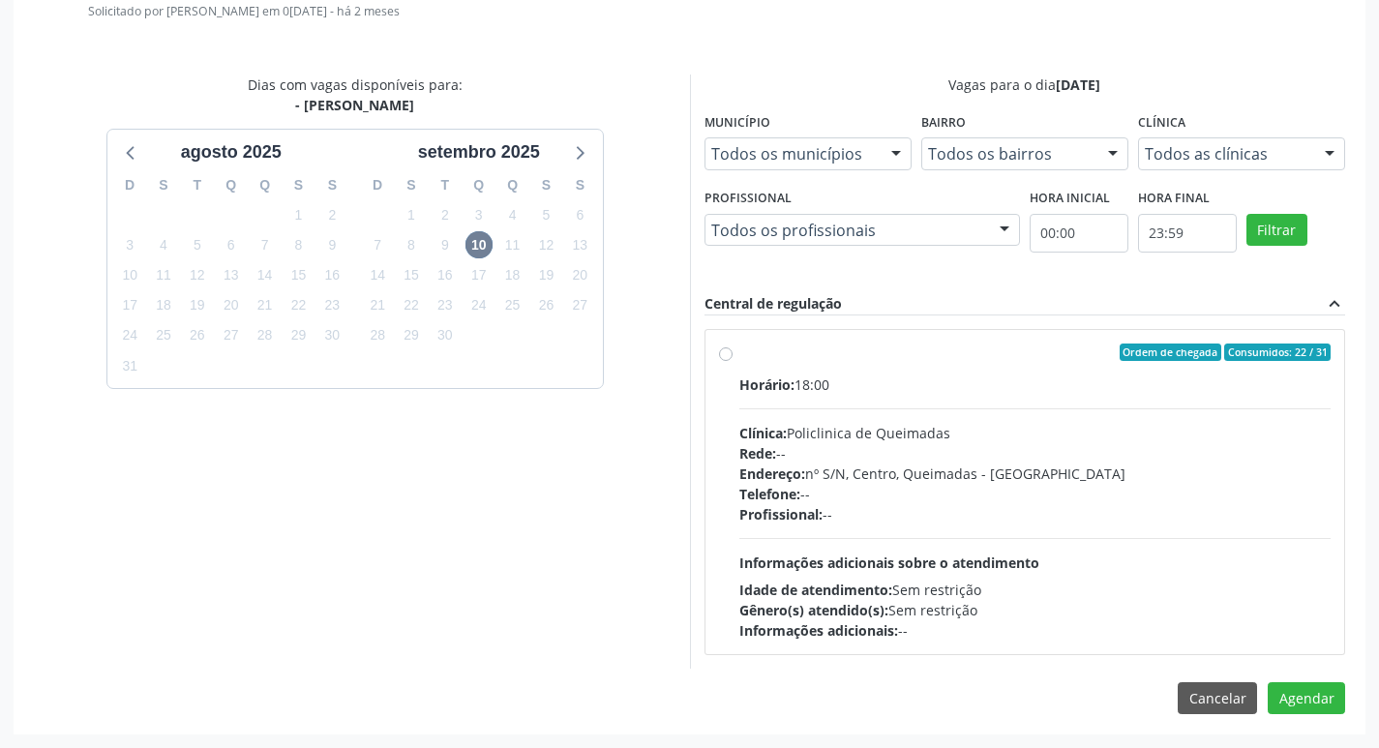
click at [900, 354] on div "Ordem de chegada Consumidos: 22 / 31" at bounding box center [1035, 352] width 592 height 17
click at [733, 354] on input "Ordem de chegada Consumidos: 22 / 31 Horário: 18:00 Clínica: Policlinica de Que…" at bounding box center [726, 352] width 14 height 17
radio input "true"
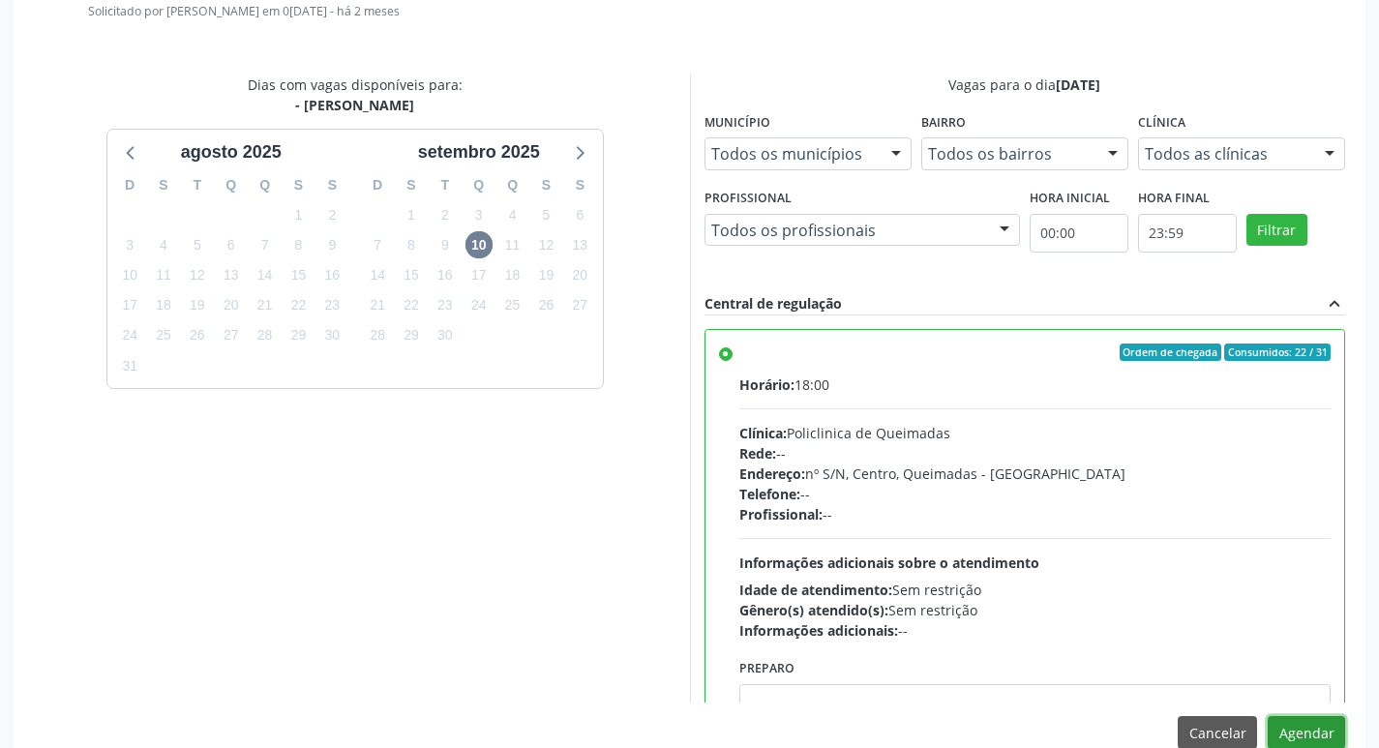
click at [1300, 735] on button "Agendar" at bounding box center [1306, 732] width 77 height 33
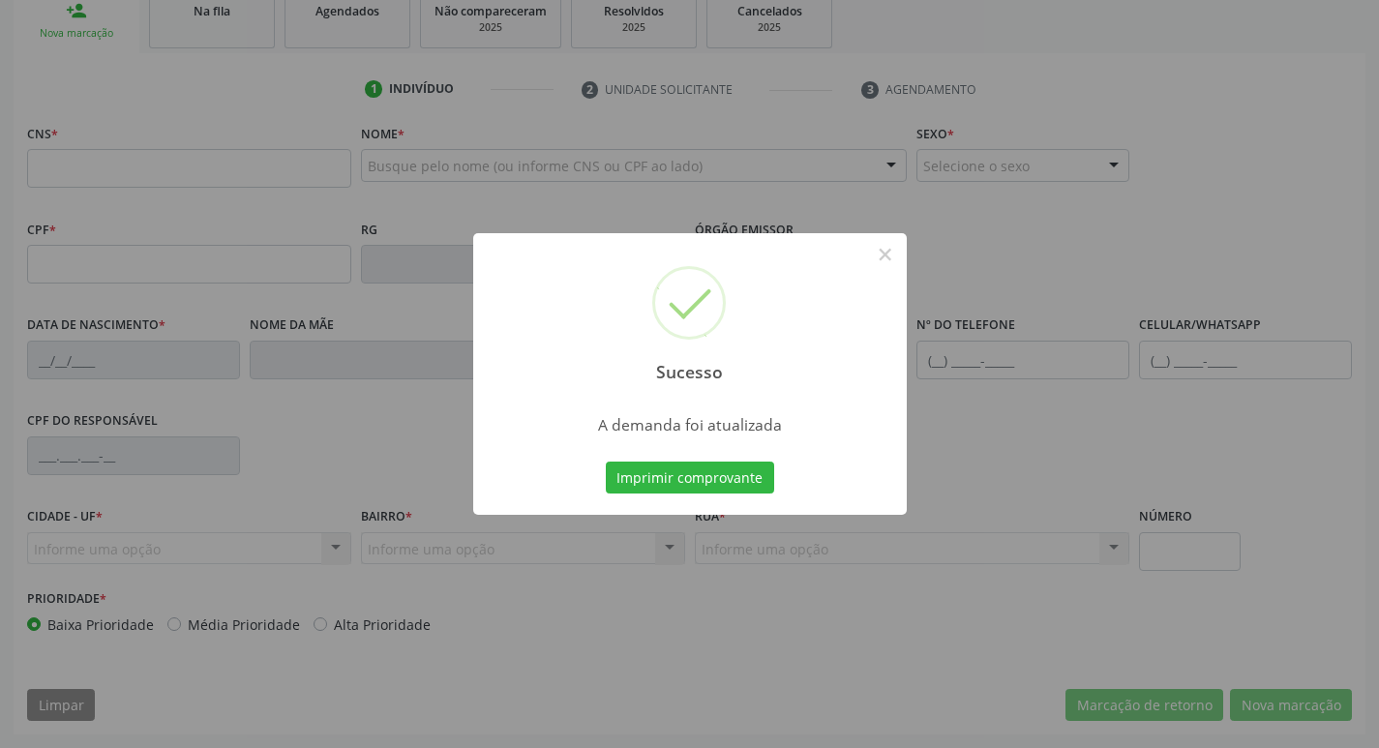
scroll to position [301, 0]
click at [707, 477] on button "Imprimir comprovante" at bounding box center [690, 478] width 168 height 33
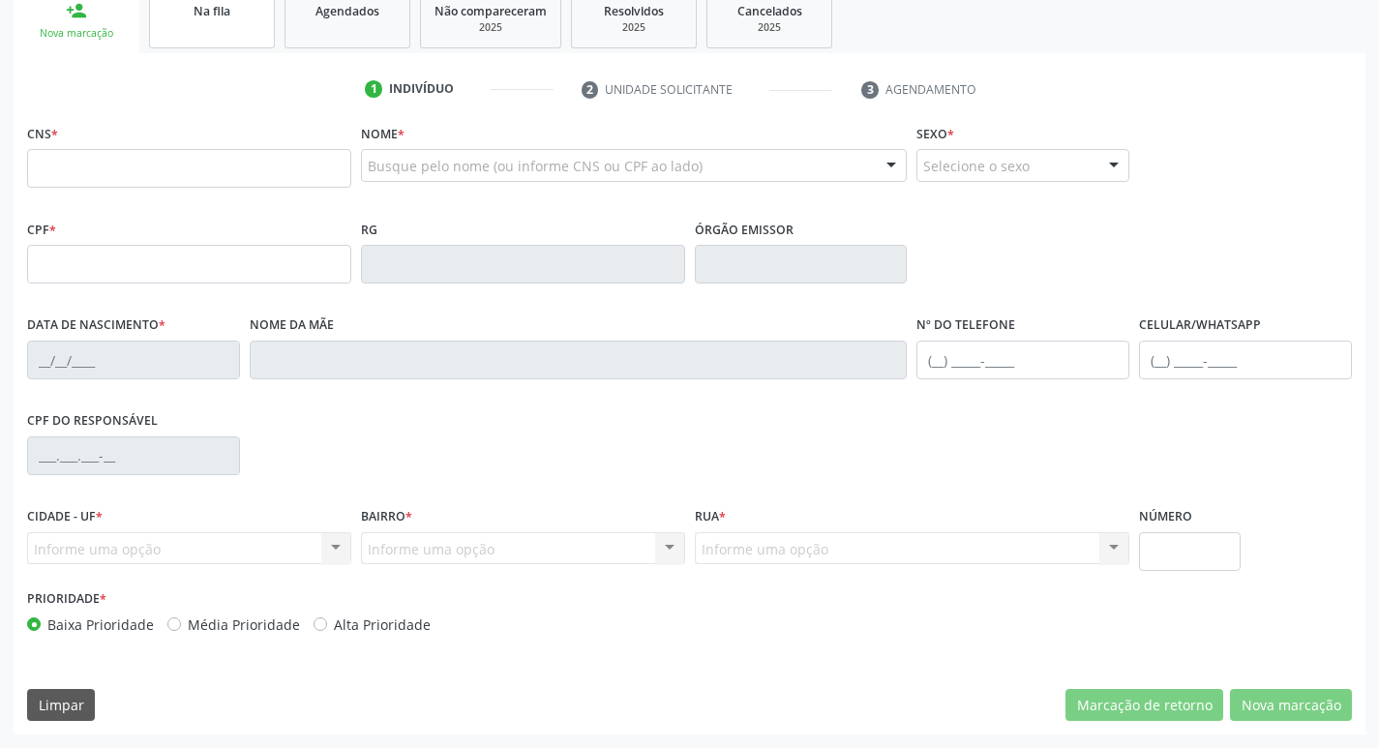
click at [233, 32] on link "Na fila" at bounding box center [212, 18] width 126 height 60
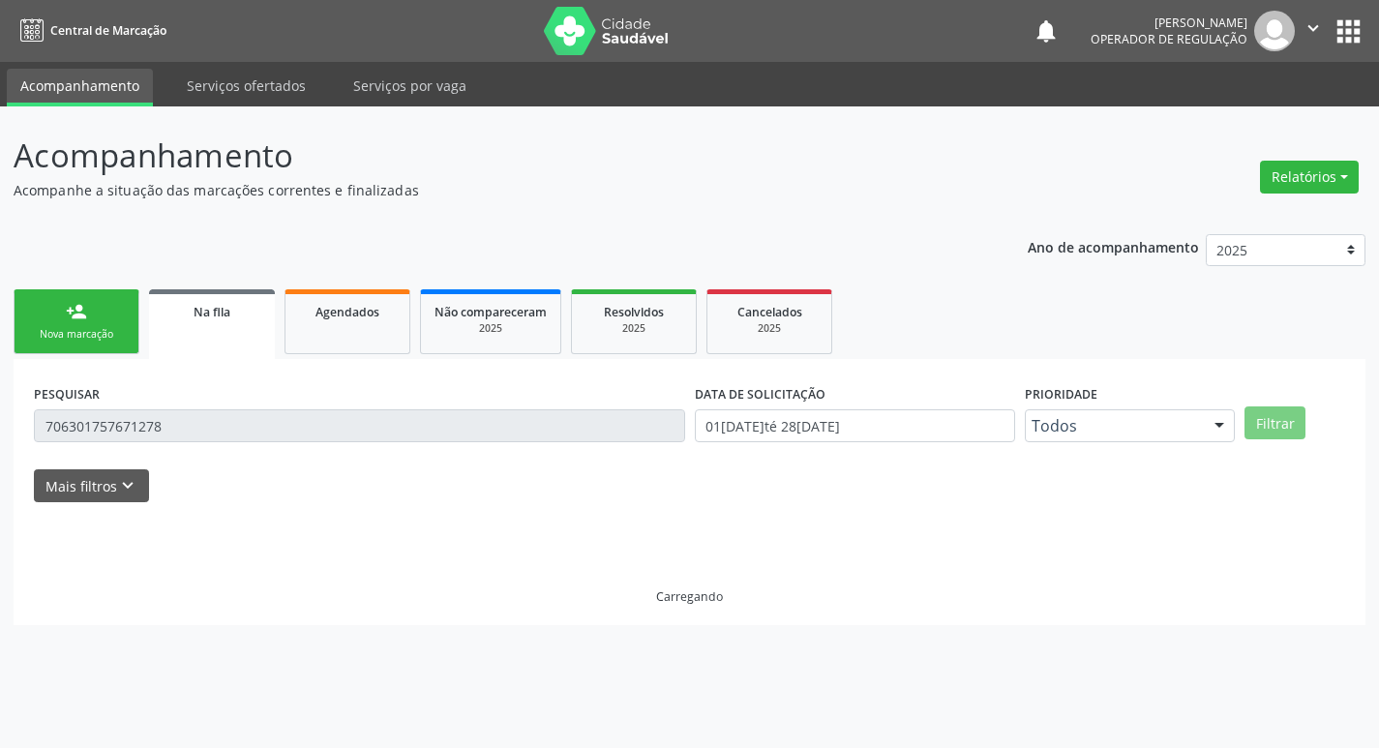
scroll to position [0, 0]
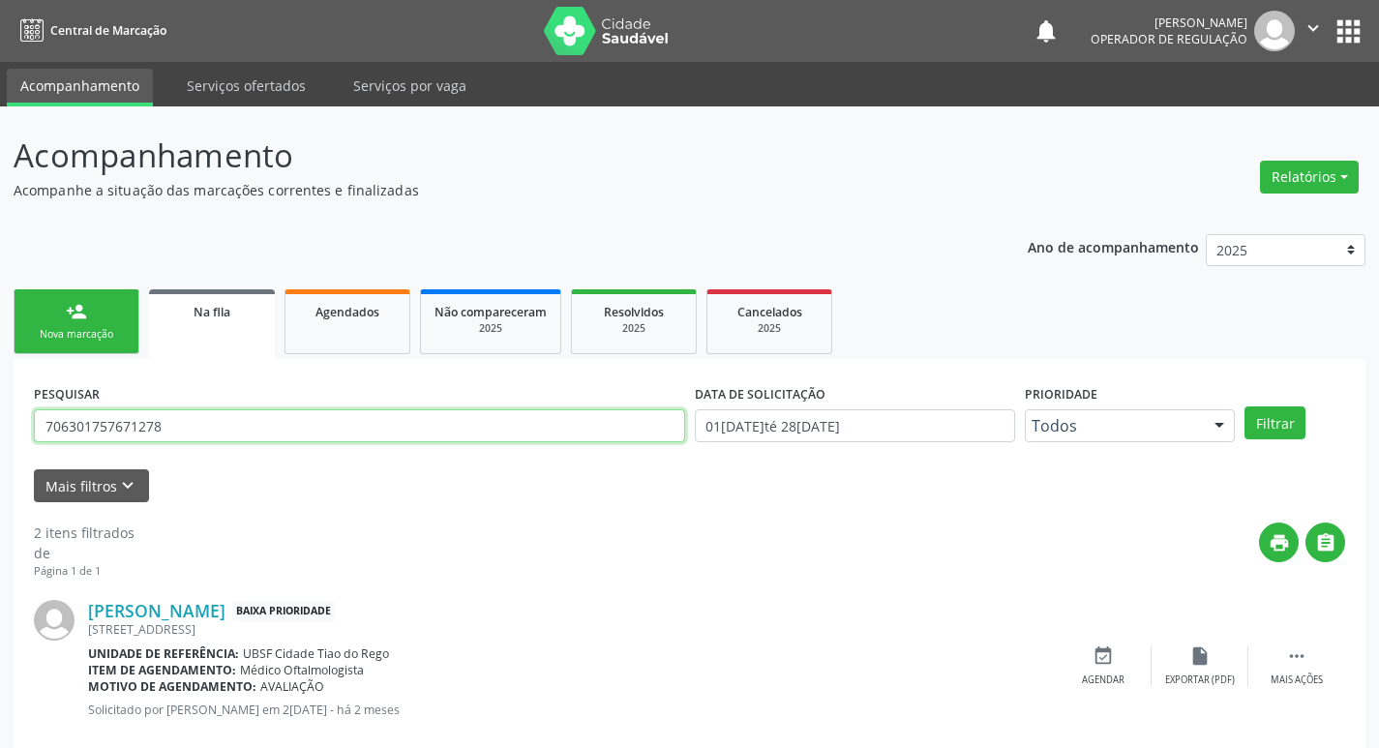
click at [172, 410] on input "706301757671278" at bounding box center [359, 425] width 651 height 33
drag, startPoint x: 240, startPoint y: 419, endPoint x: 0, endPoint y: 419, distance: 240.0
click at [0, 419] on div "Acompanhamento Acompanhe a situação das marcações correntes e finalizadas Relat…" at bounding box center [689, 532] width 1379 height 853
type input "702502294452840"
click at [1245, 406] on button "Filtrar" at bounding box center [1275, 422] width 61 height 33
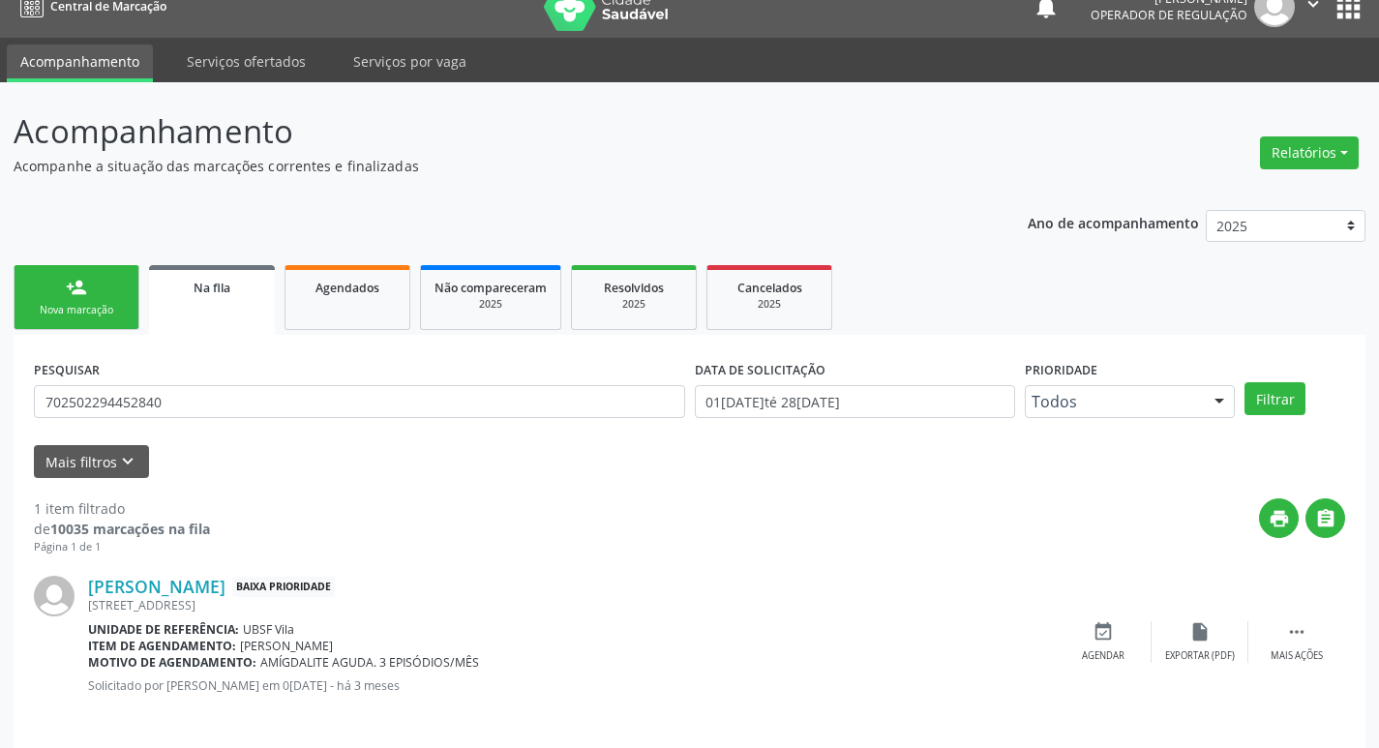
scroll to position [38, 0]
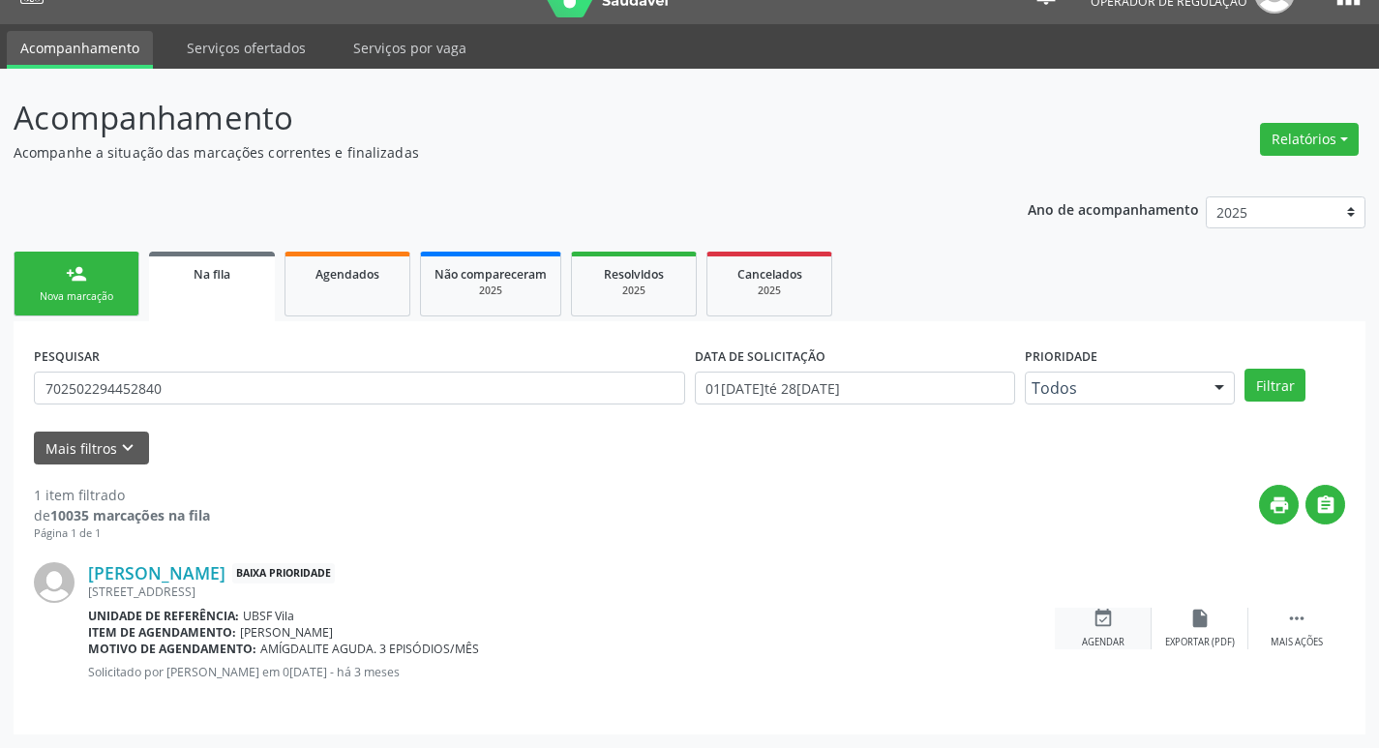
click at [1104, 619] on icon "event_available" at bounding box center [1103, 618] width 21 height 21
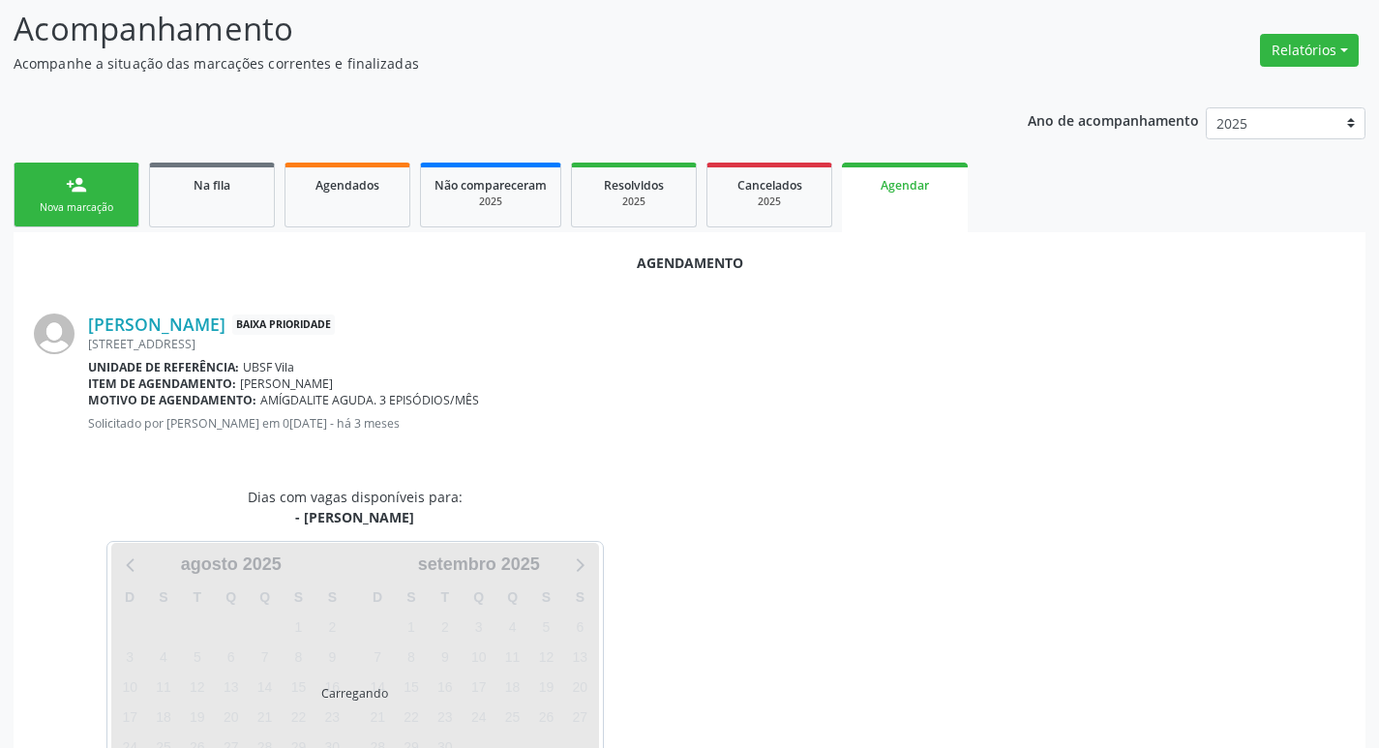
scroll to position [214, 0]
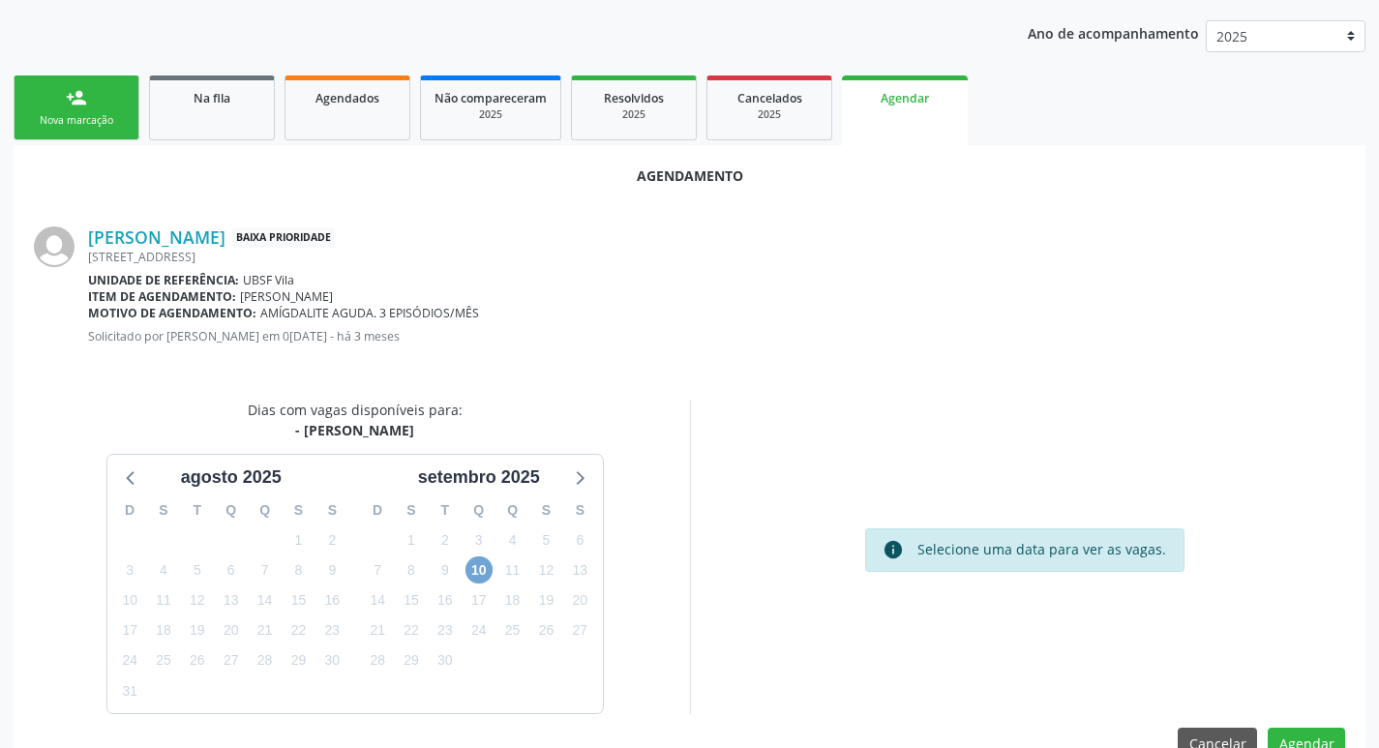
click at [481, 559] on span "10" at bounding box center [479, 569] width 27 height 27
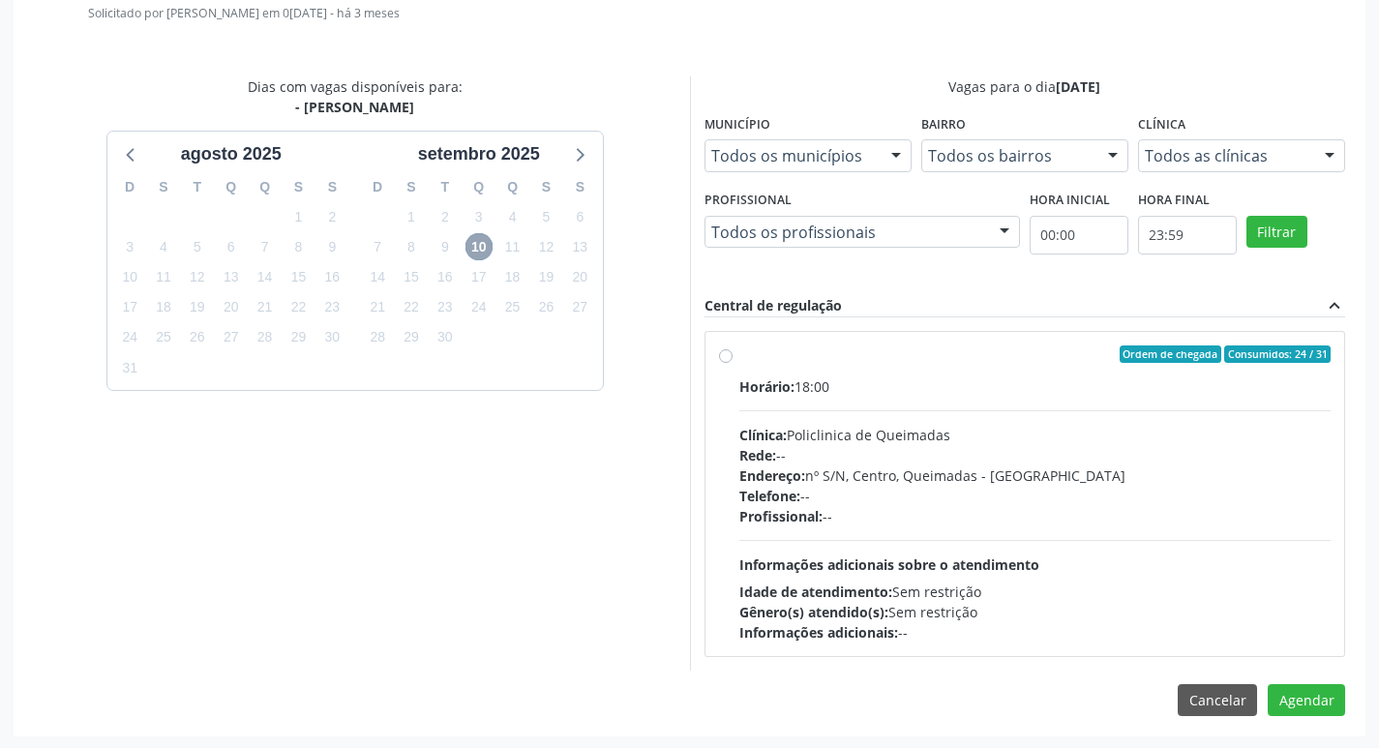
scroll to position [539, 0]
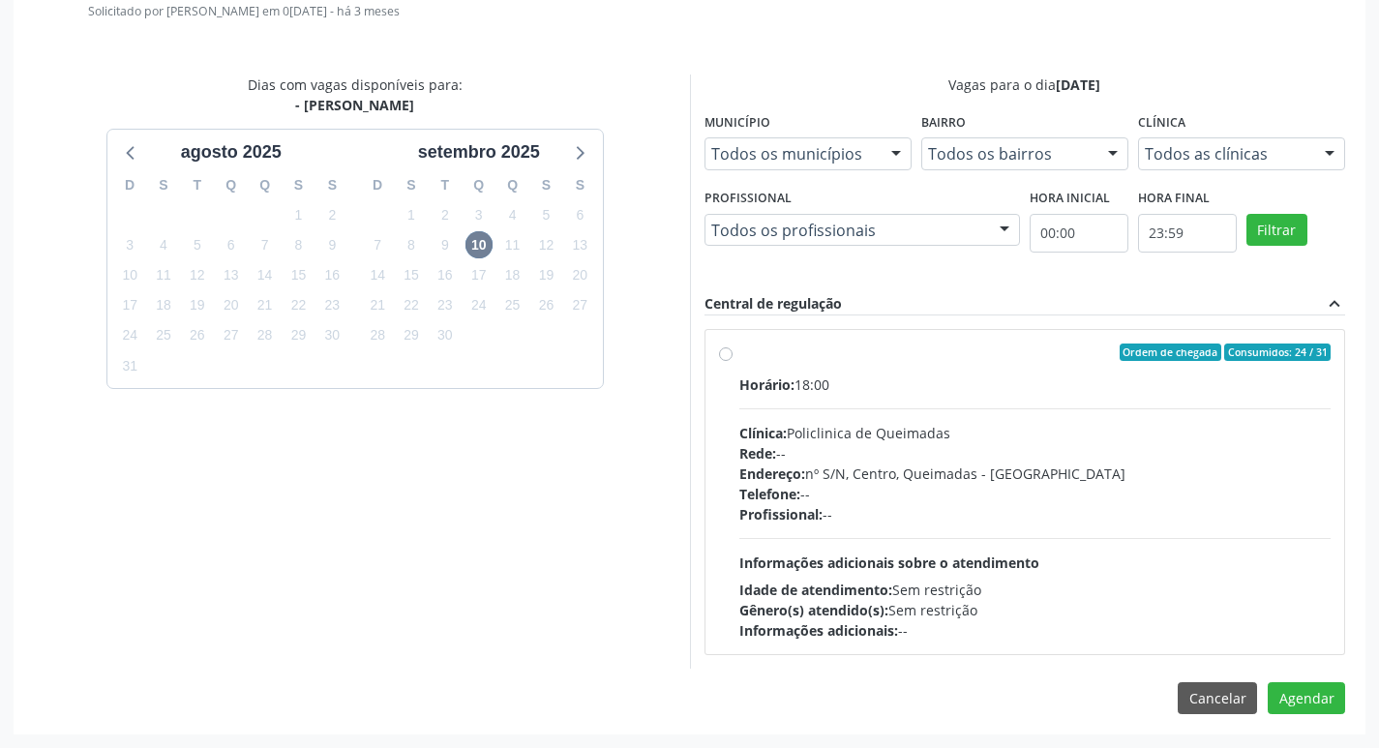
click at [937, 377] on div "Horário: 18:00" at bounding box center [1035, 385] width 592 height 20
click at [733, 361] on input "Ordem de chegada Consumidos: 24 / 31 Horário: 18:00 Clínica: Policlinica de Que…" at bounding box center [726, 352] width 14 height 17
radio input "true"
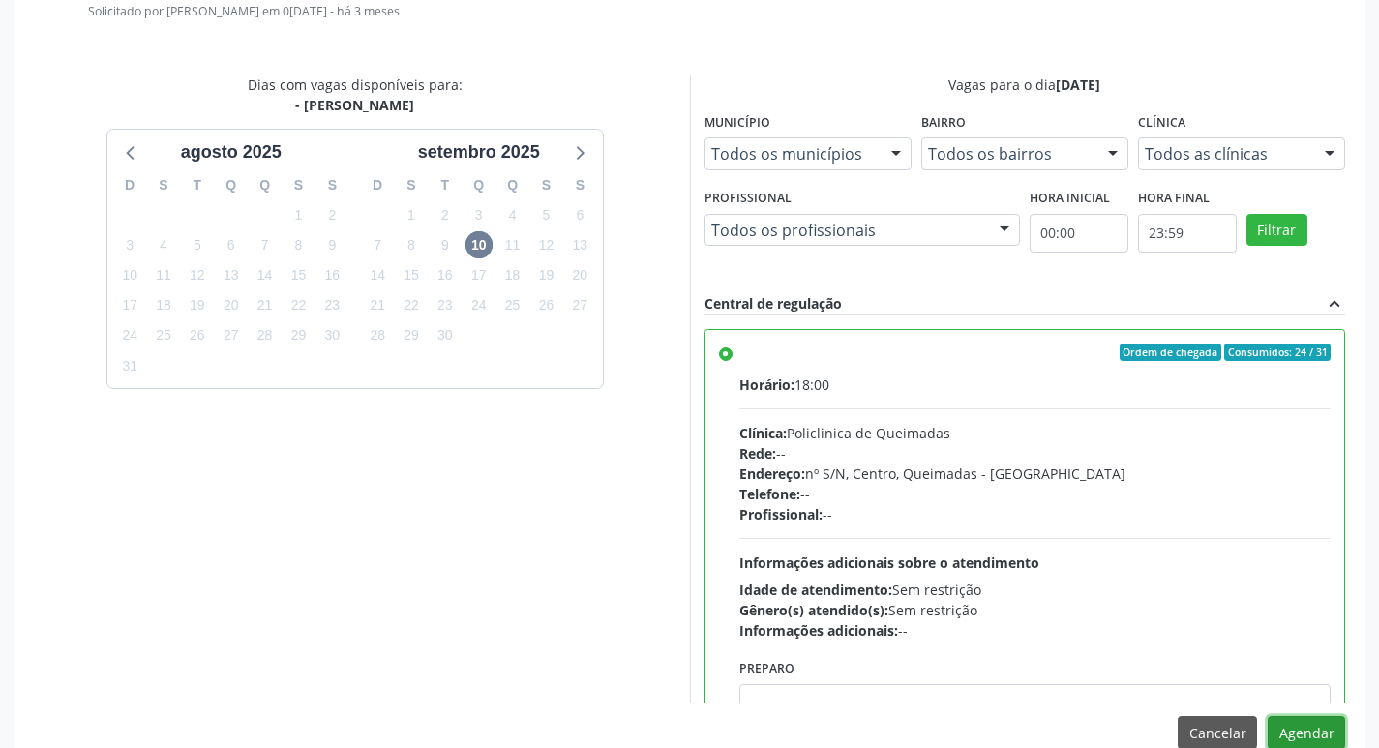
click at [1303, 731] on button "Agendar" at bounding box center [1306, 732] width 77 height 33
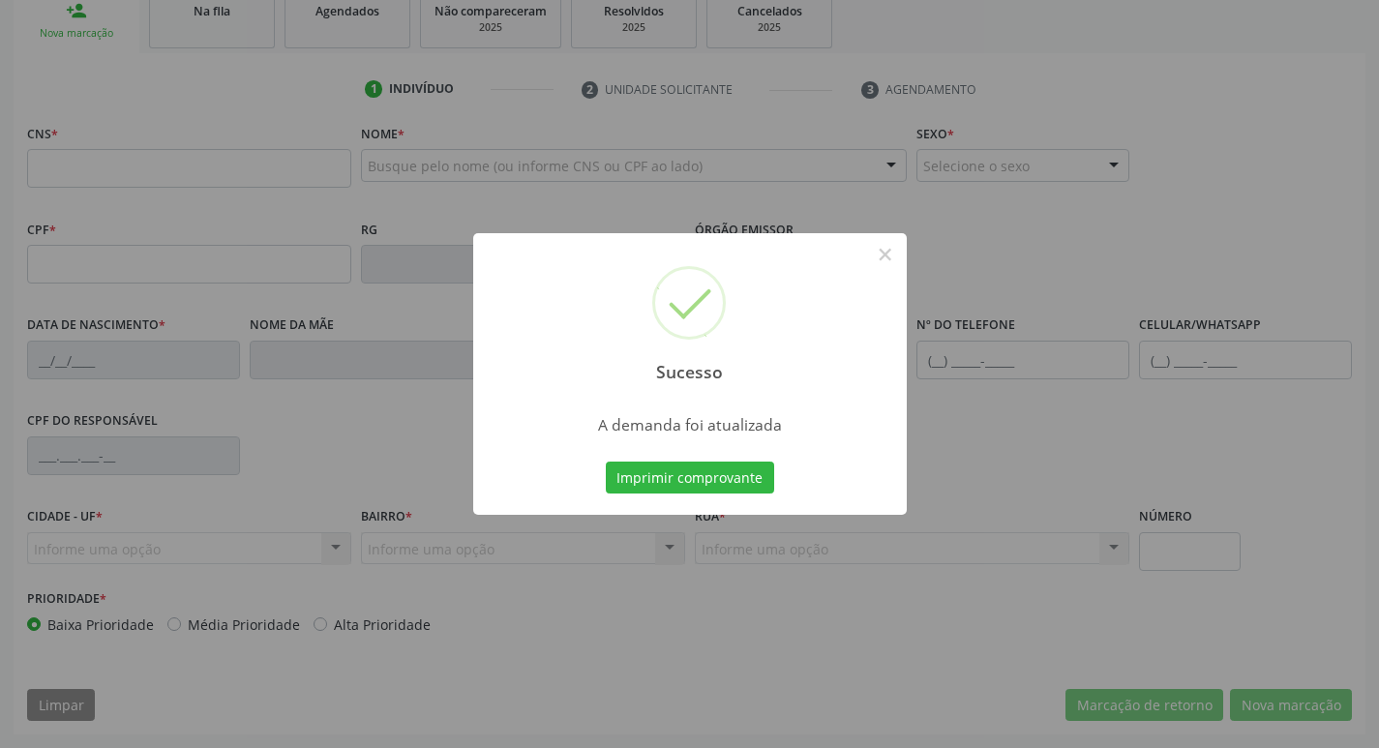
scroll to position [301, 0]
click at [664, 458] on div "Imprimir comprovante Cancel" at bounding box center [689, 478] width 177 height 41
click at [658, 469] on button "Imprimir comprovante" at bounding box center [690, 478] width 168 height 33
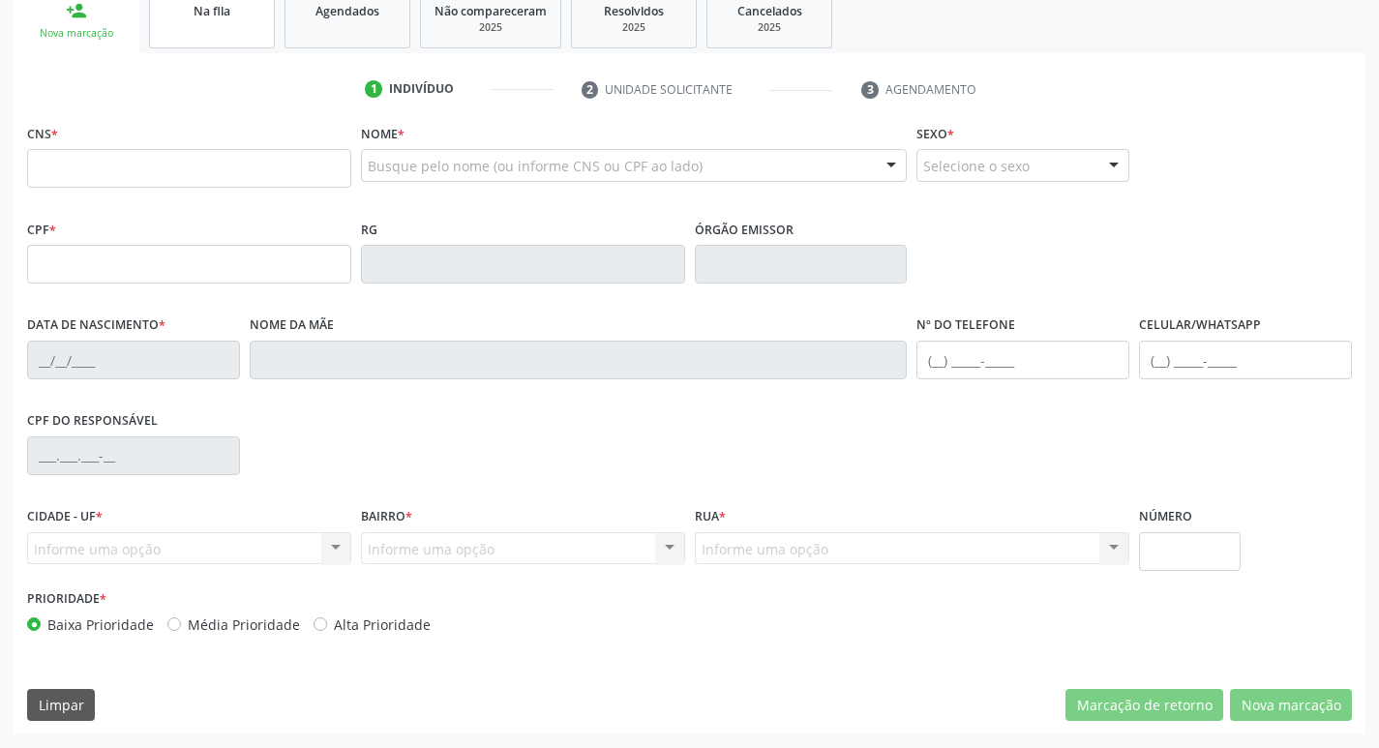
click at [220, 22] on link "Na fila" at bounding box center [212, 18] width 126 height 60
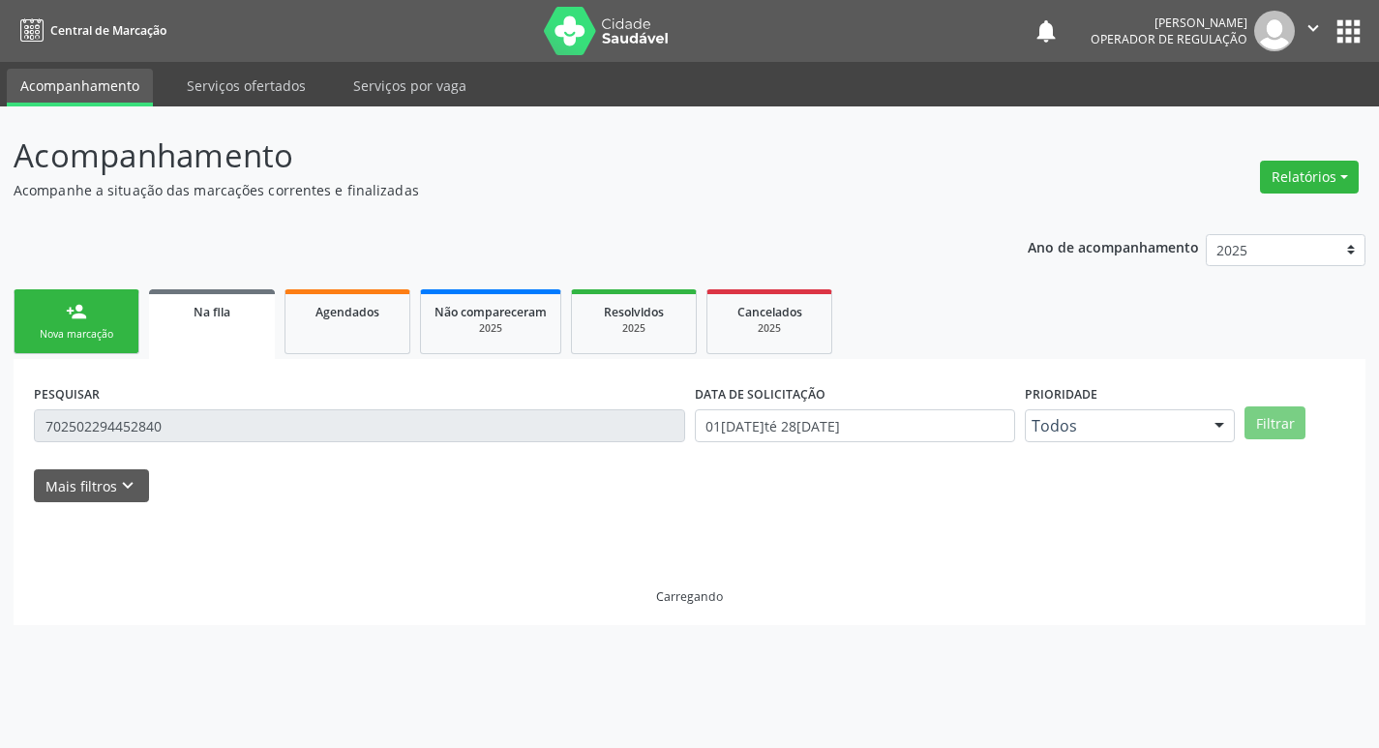
scroll to position [0, 0]
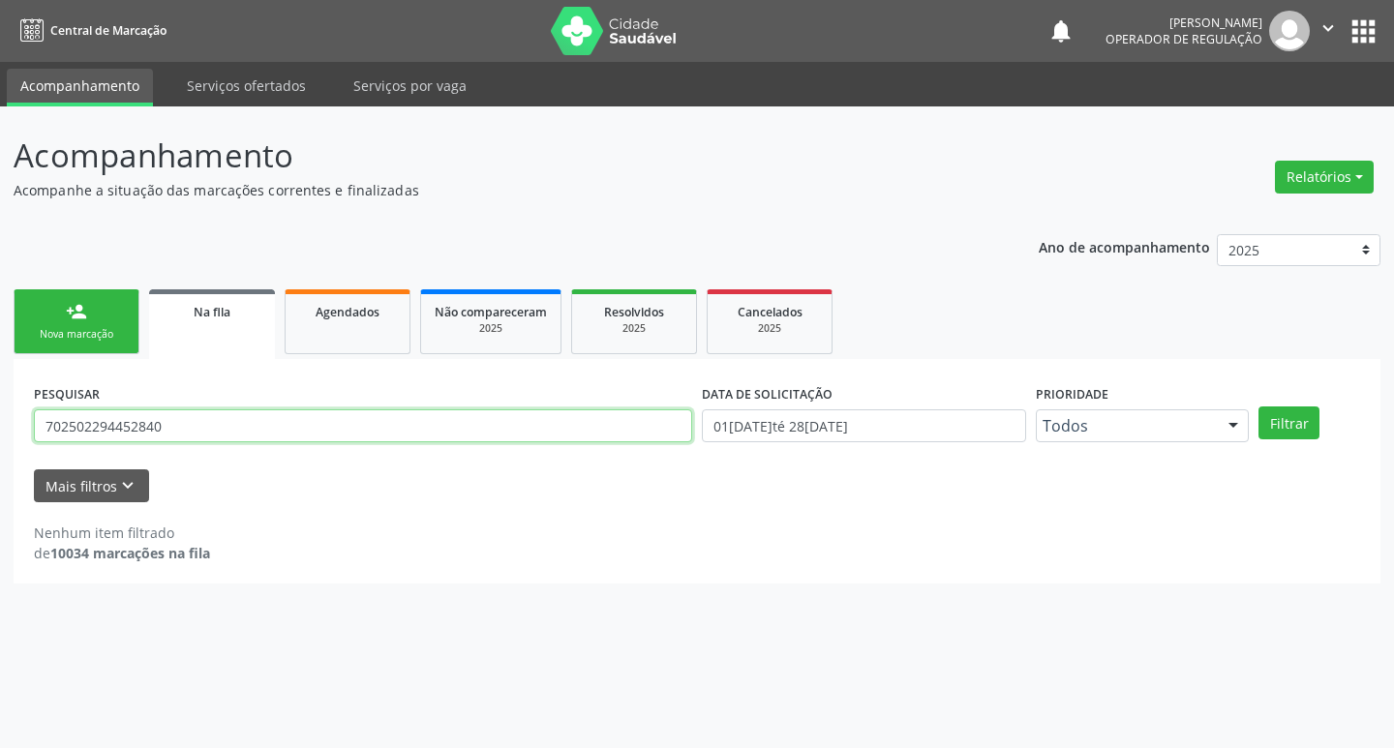
drag, startPoint x: 191, startPoint y: 430, endPoint x: 0, endPoint y: 398, distance: 193.3
click at [0, 398] on div "Acompanhamento Acompanhe a situação das marcações correntes e finalizadas Relat…" at bounding box center [697, 427] width 1394 height 642
type input "709206226011439"
click at [1258, 406] on button "Filtrar" at bounding box center [1288, 422] width 61 height 33
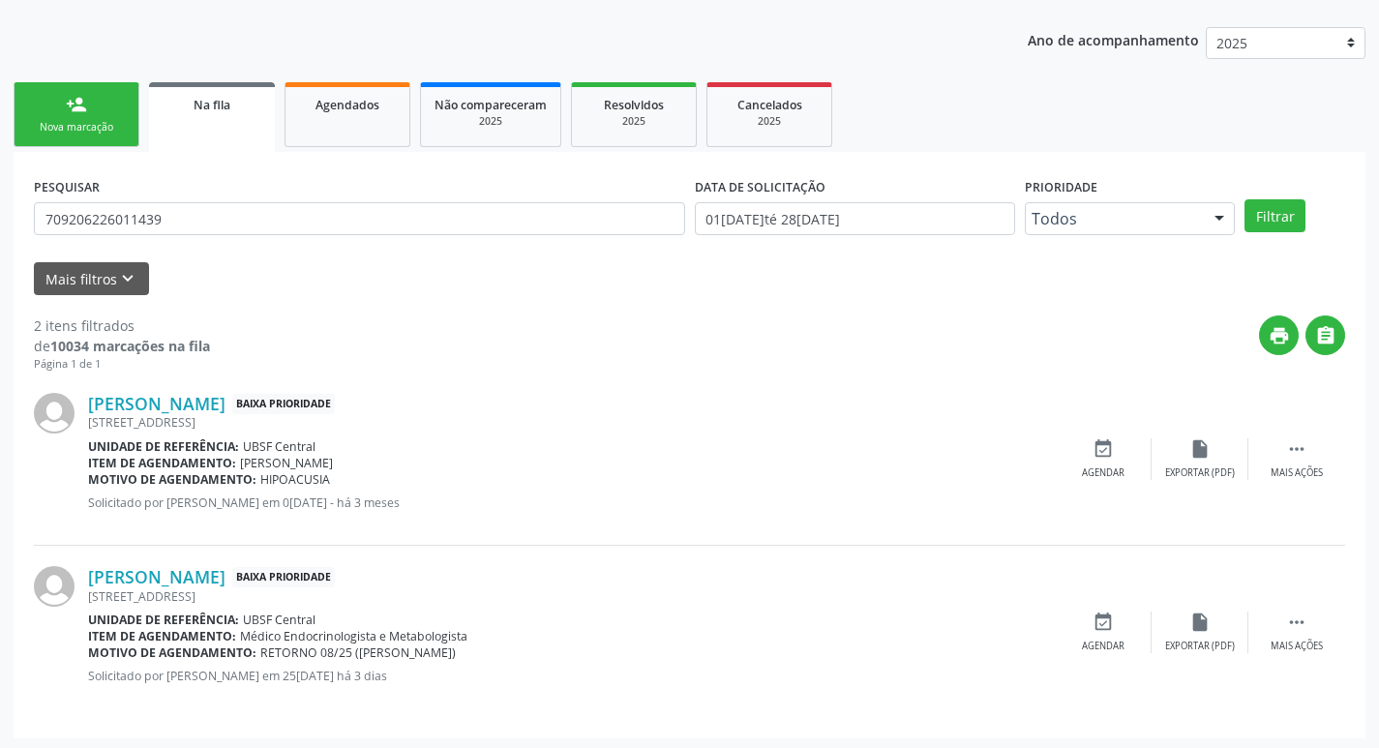
scroll to position [211, 0]
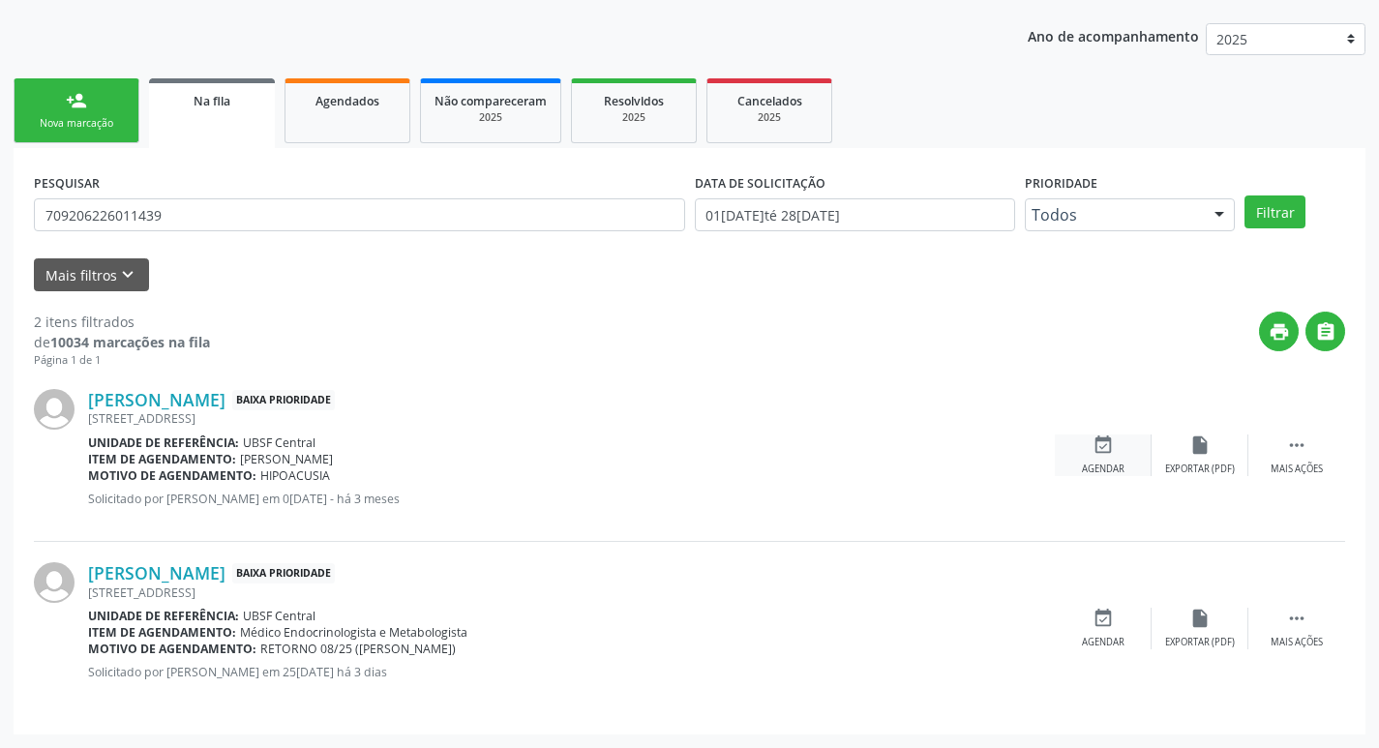
click at [1123, 454] on div "event_available Agendar" at bounding box center [1103, 456] width 97 height 42
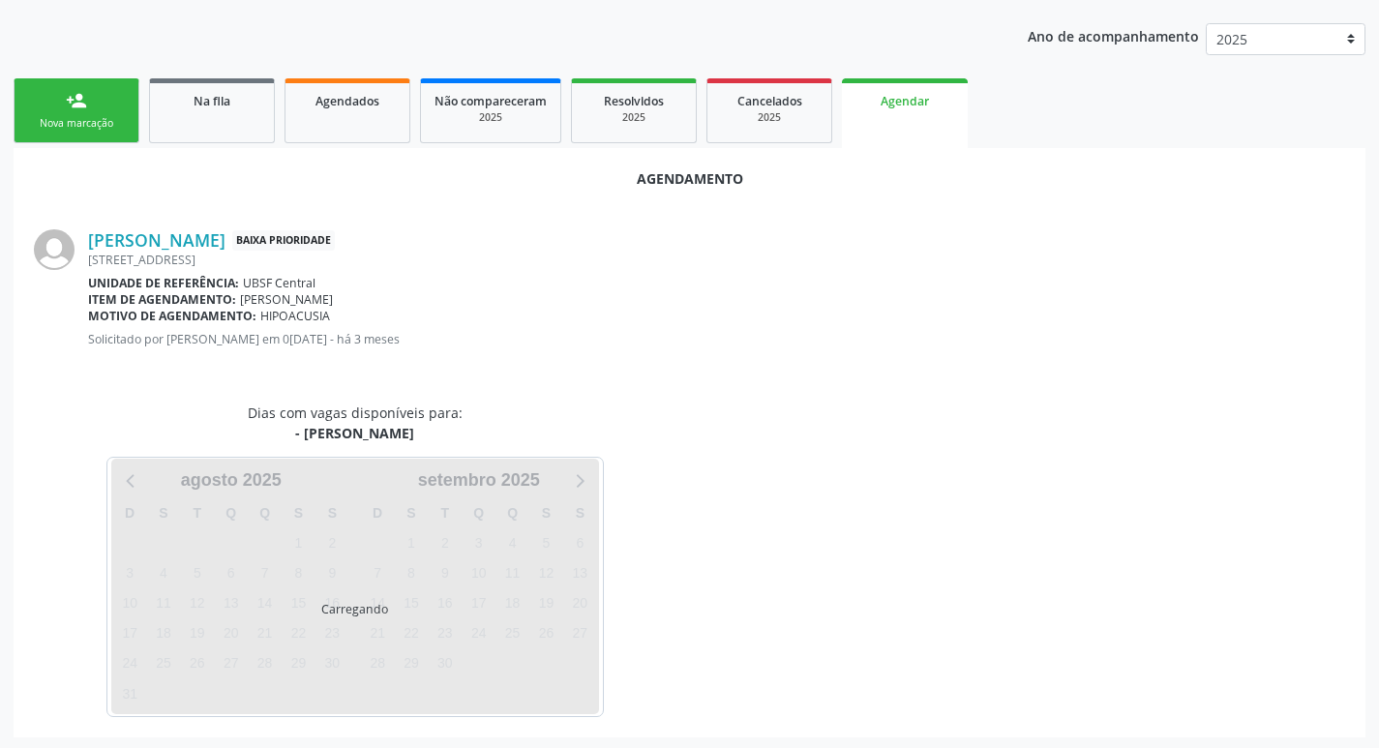
scroll to position [214, 0]
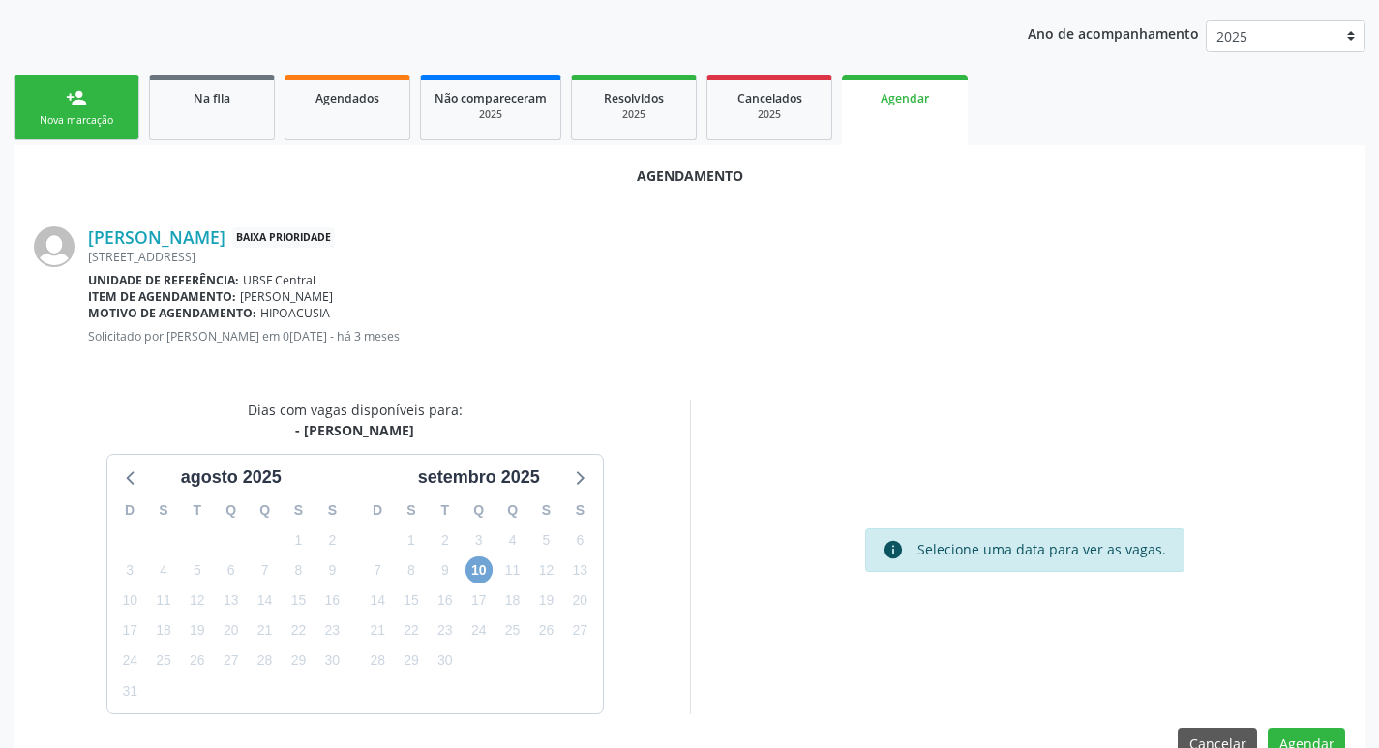
click at [482, 573] on span "10" at bounding box center [479, 569] width 27 height 27
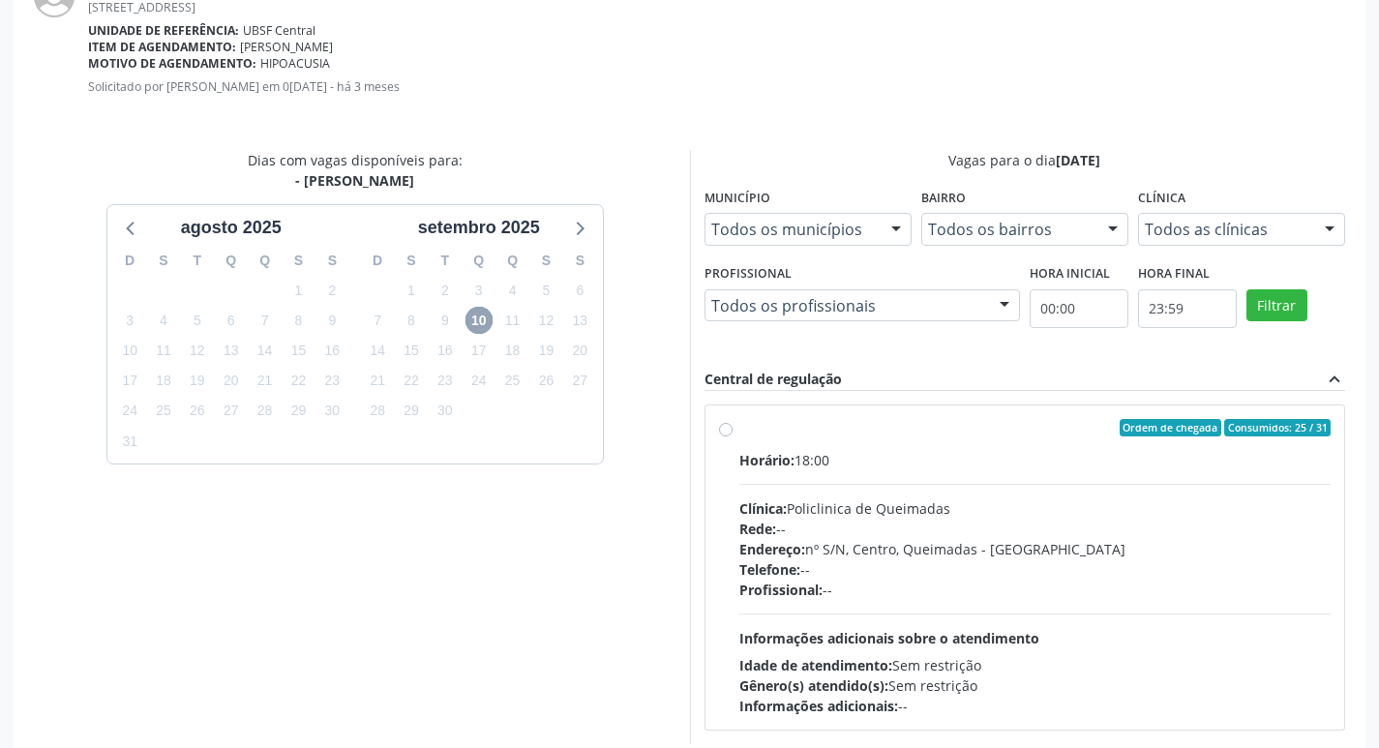
scroll to position [539, 0]
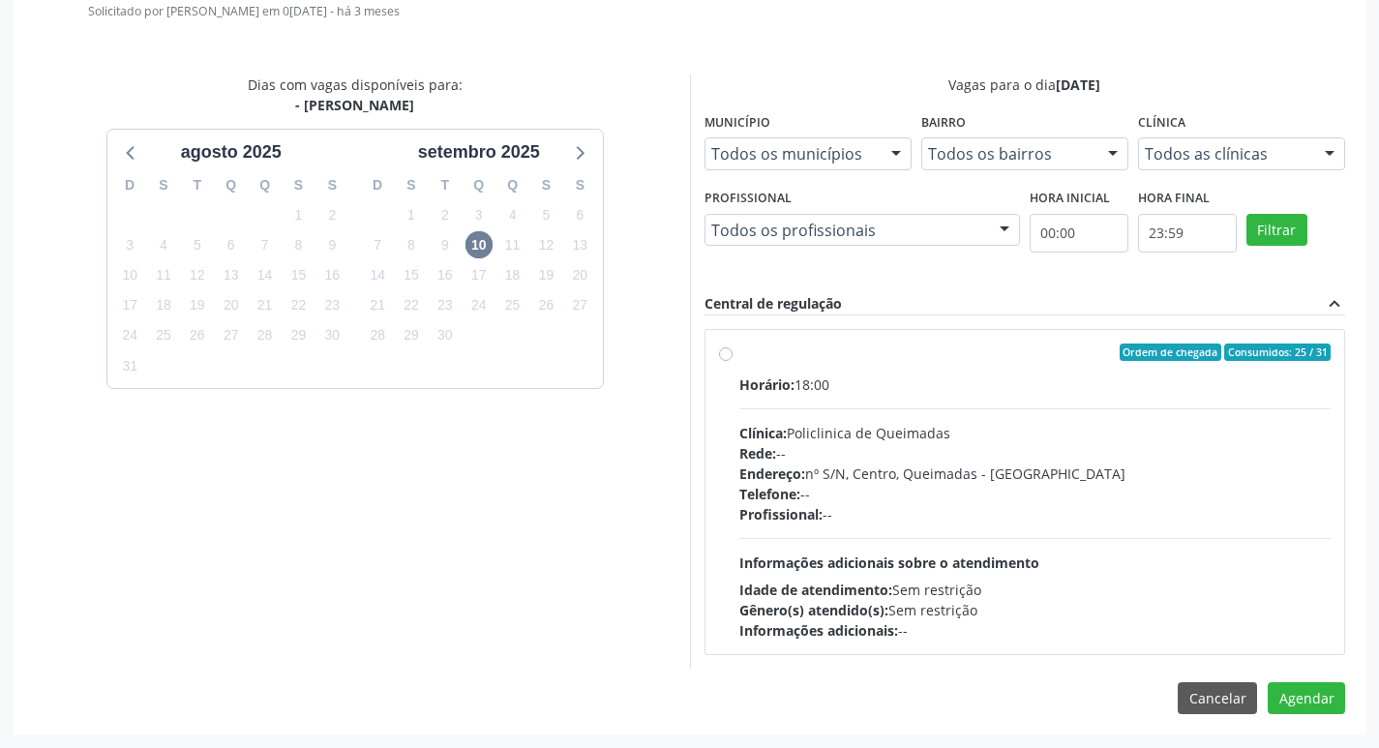
click at [1014, 381] on div "Horário: 18:00" at bounding box center [1035, 385] width 592 height 20
click at [733, 361] on input "Ordem de chegada Consumidos: 25 / 31 Horário: 18:00 Clínica: Policlinica de Que…" at bounding box center [726, 352] width 14 height 17
radio input "true"
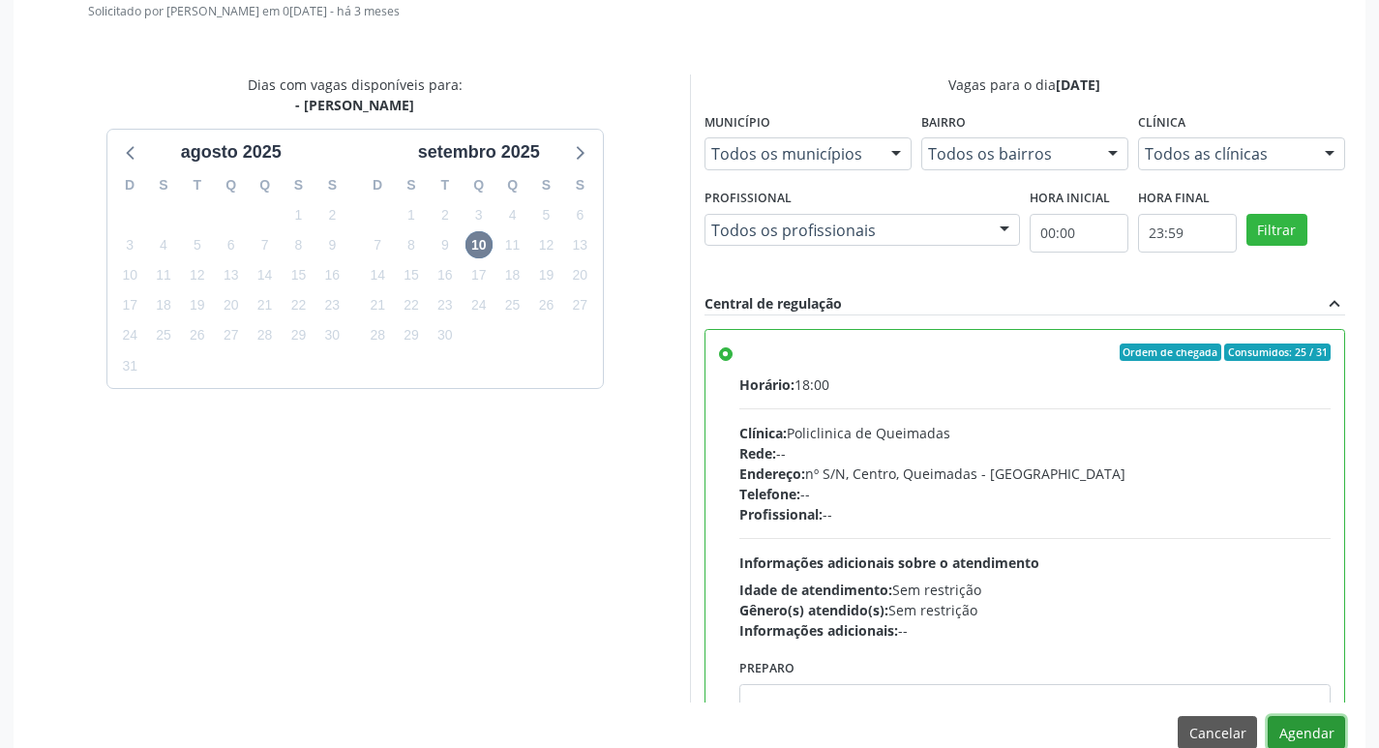
click at [1302, 727] on button "Agendar" at bounding box center [1306, 732] width 77 height 33
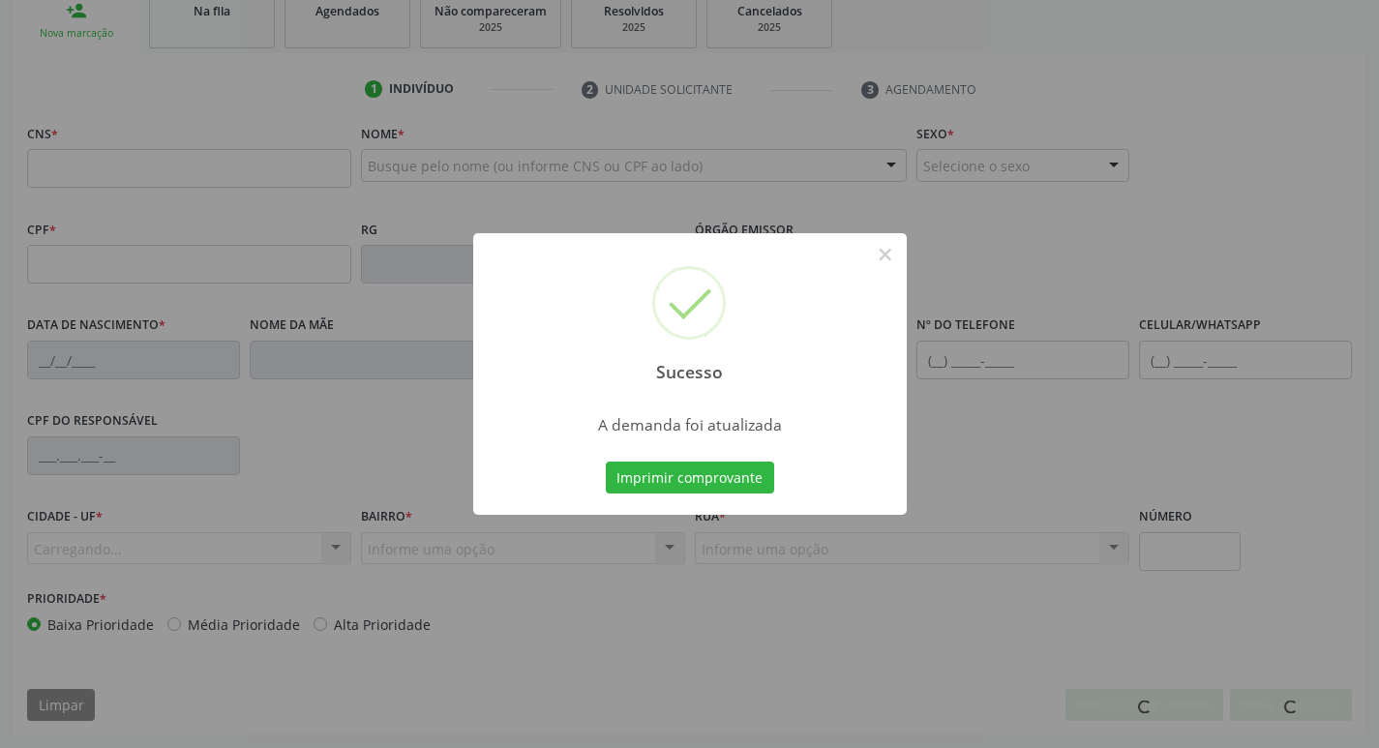
scroll to position [301, 0]
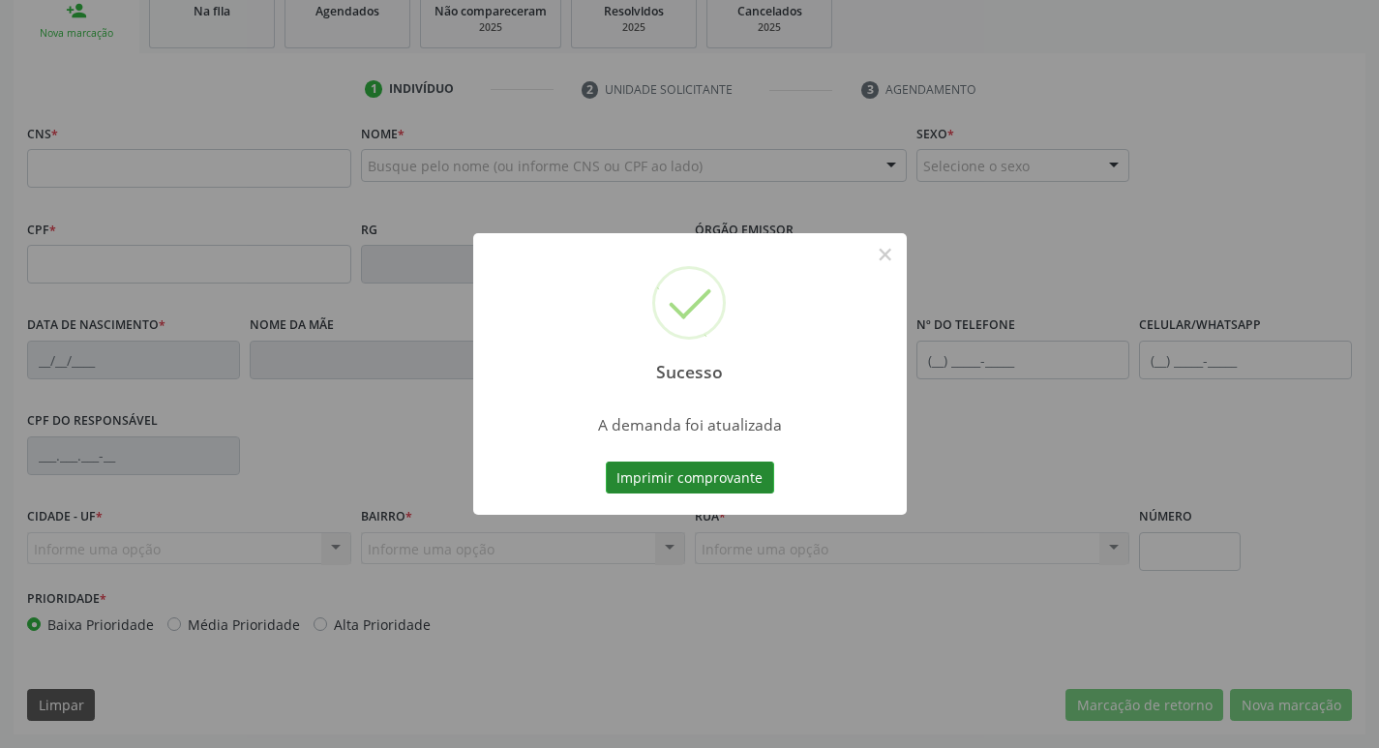
click at [719, 478] on button "Imprimir comprovante" at bounding box center [690, 478] width 168 height 33
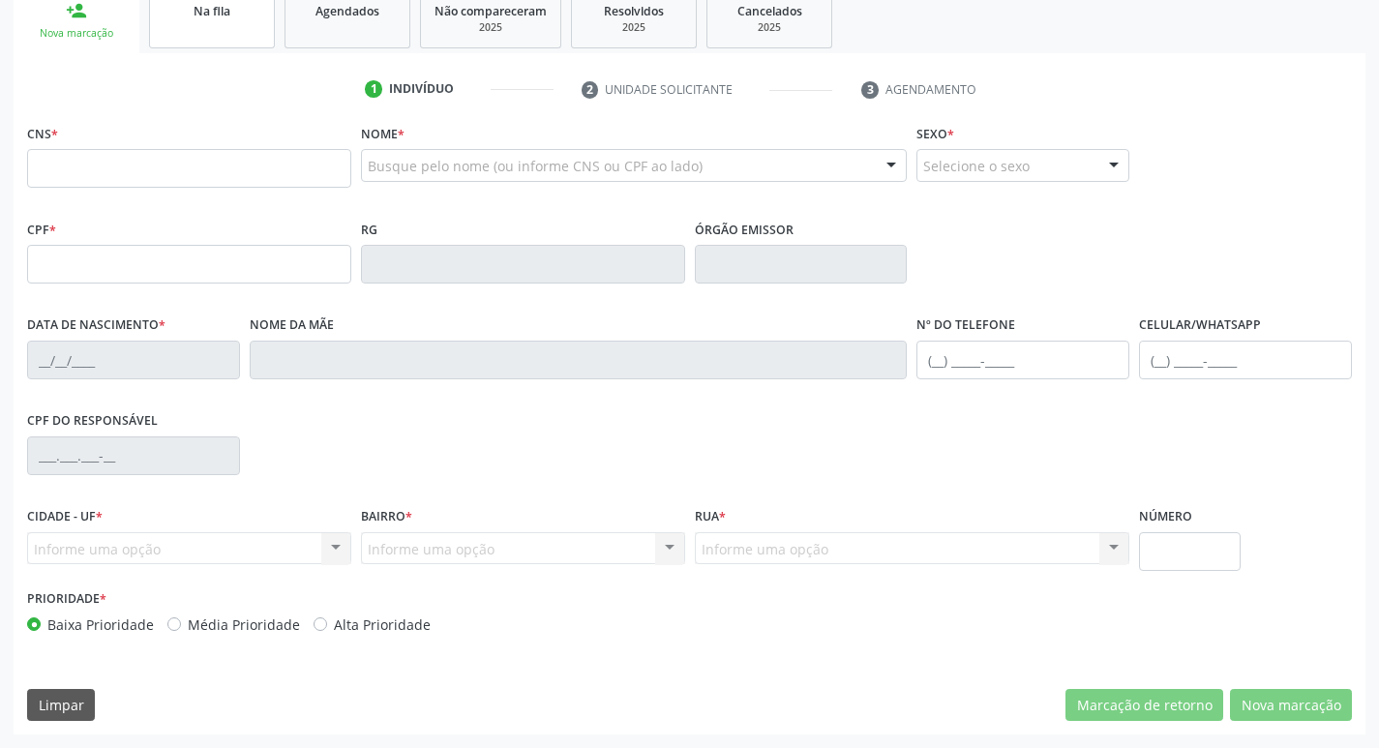
click at [226, 1] on div "Na fila" at bounding box center [212, 10] width 97 height 20
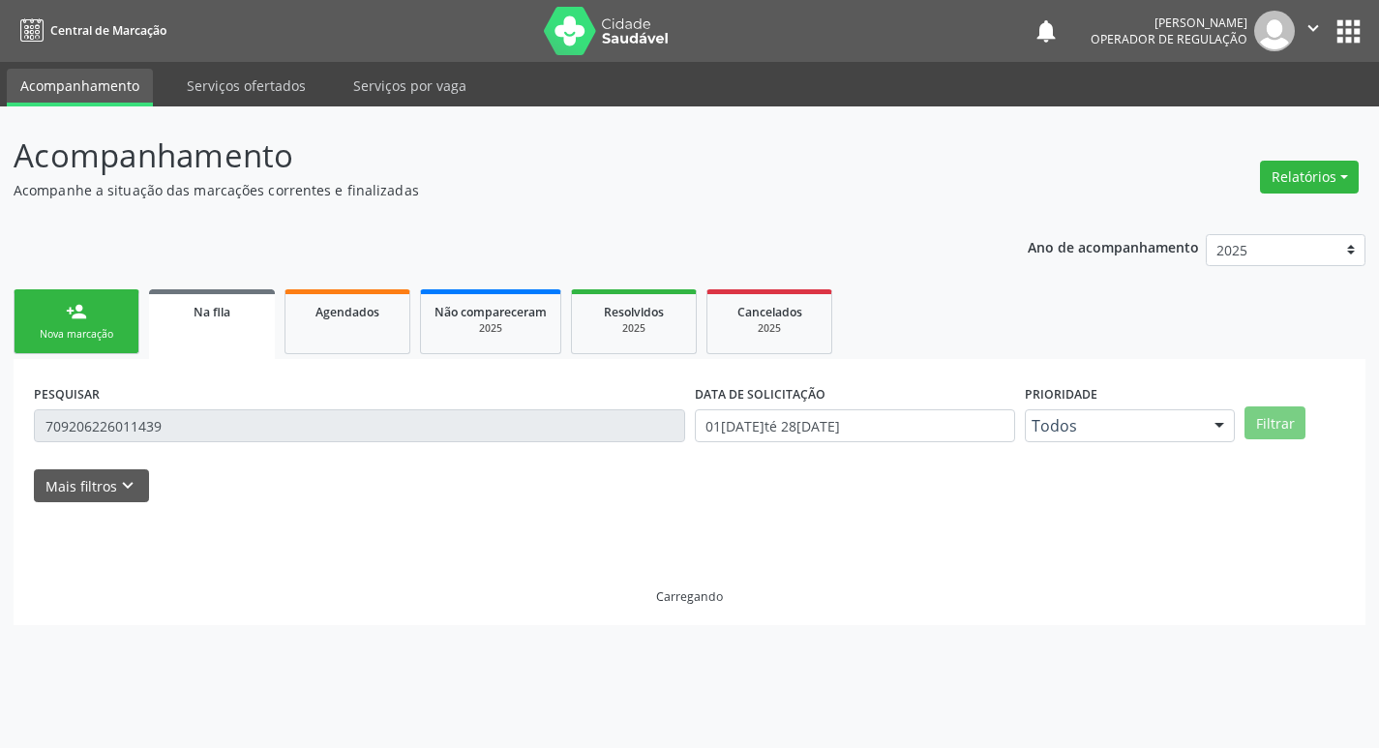
scroll to position [0, 0]
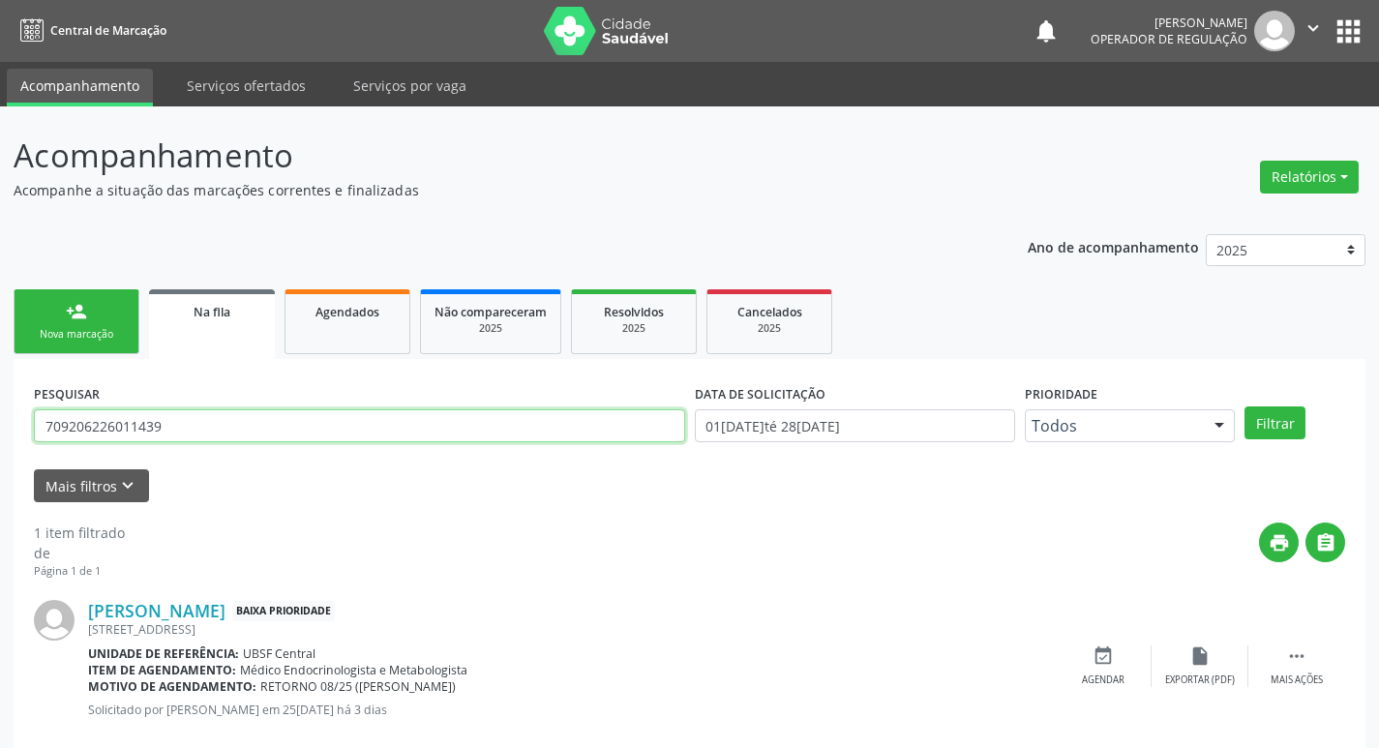
drag, startPoint x: 187, startPoint y: 423, endPoint x: 0, endPoint y: 459, distance: 190.2
click at [0, 459] on div "Acompanhamento Acompanhe a situação das marcações correntes e finalizadas Relat…" at bounding box center [689, 445] width 1379 height 679
type input "705006225579457"
click at [1245, 406] on button "Filtrar" at bounding box center [1275, 422] width 61 height 33
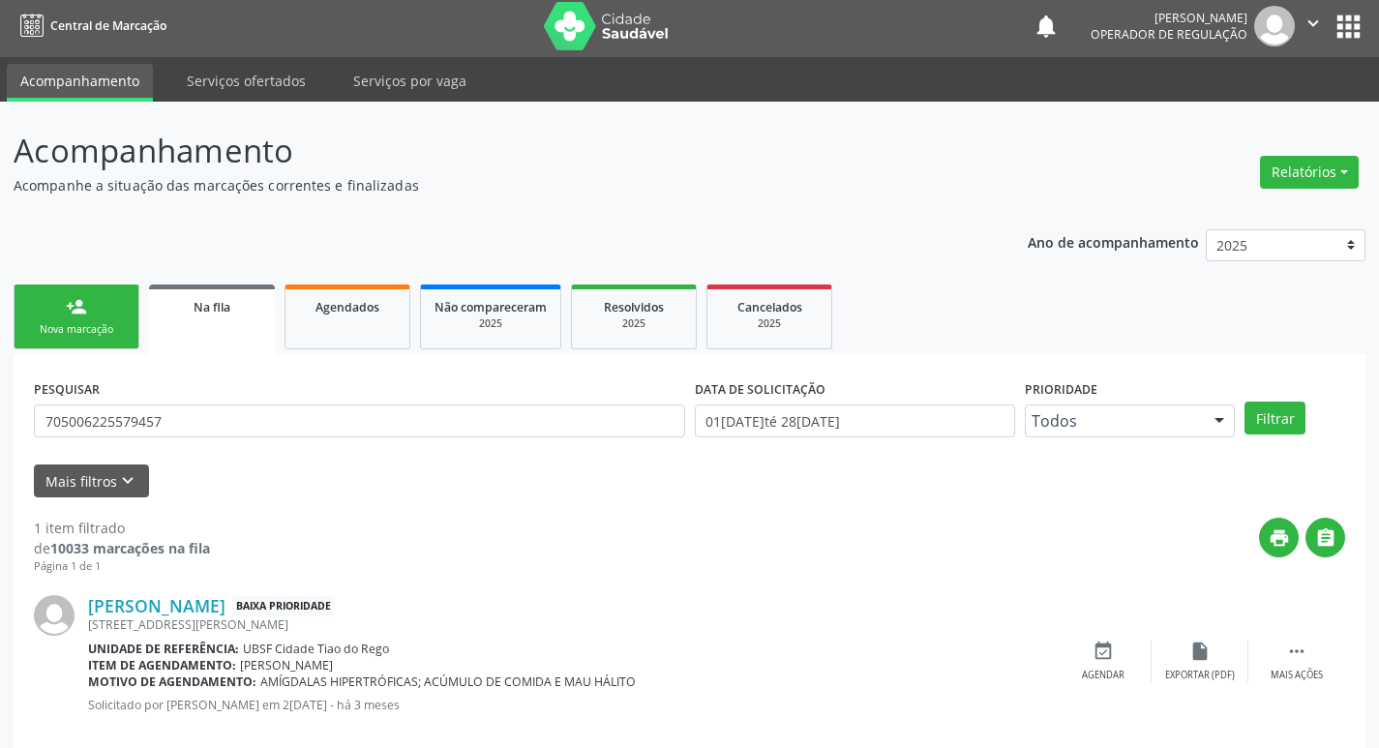
scroll to position [38, 0]
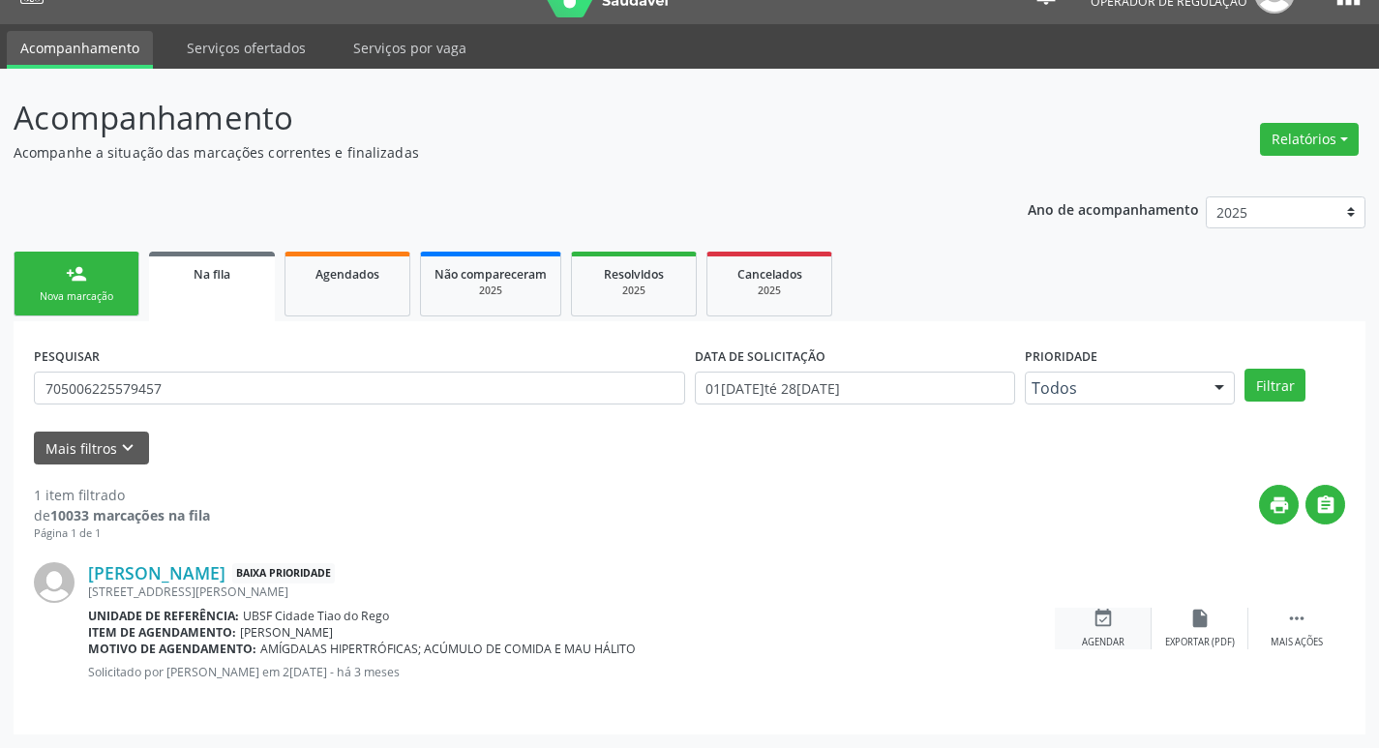
click at [1122, 629] on div "event_available Agendar" at bounding box center [1103, 629] width 97 height 42
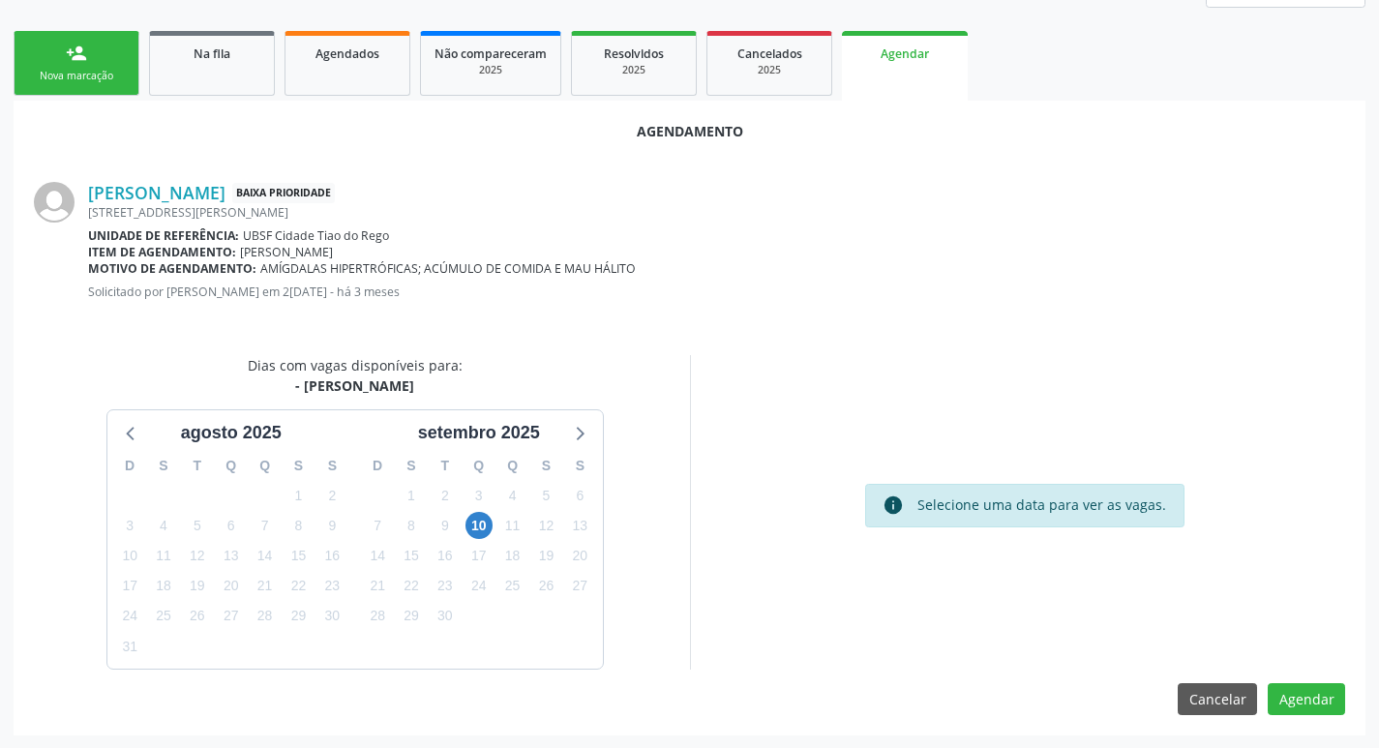
scroll to position [259, 0]
click at [472, 521] on span "10" at bounding box center [479, 524] width 27 height 27
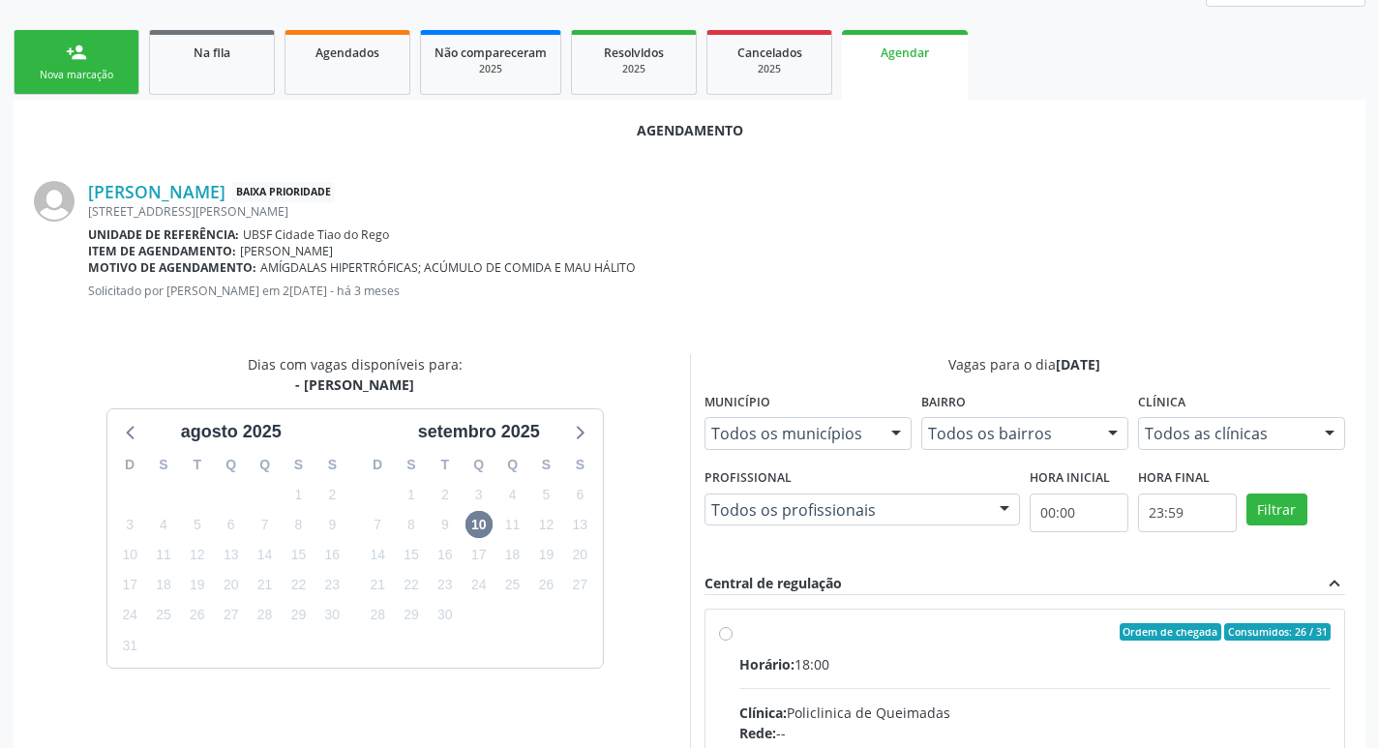
click at [750, 628] on div "Ordem de chegada Consumidos: 26 / 31" at bounding box center [1035, 631] width 592 height 17
click at [733, 628] on input "Ordem de chegada Consumidos: 26 / 31 Horário: 18:00 Clínica: Policlinica de Que…" at bounding box center [726, 631] width 14 height 17
radio input "true"
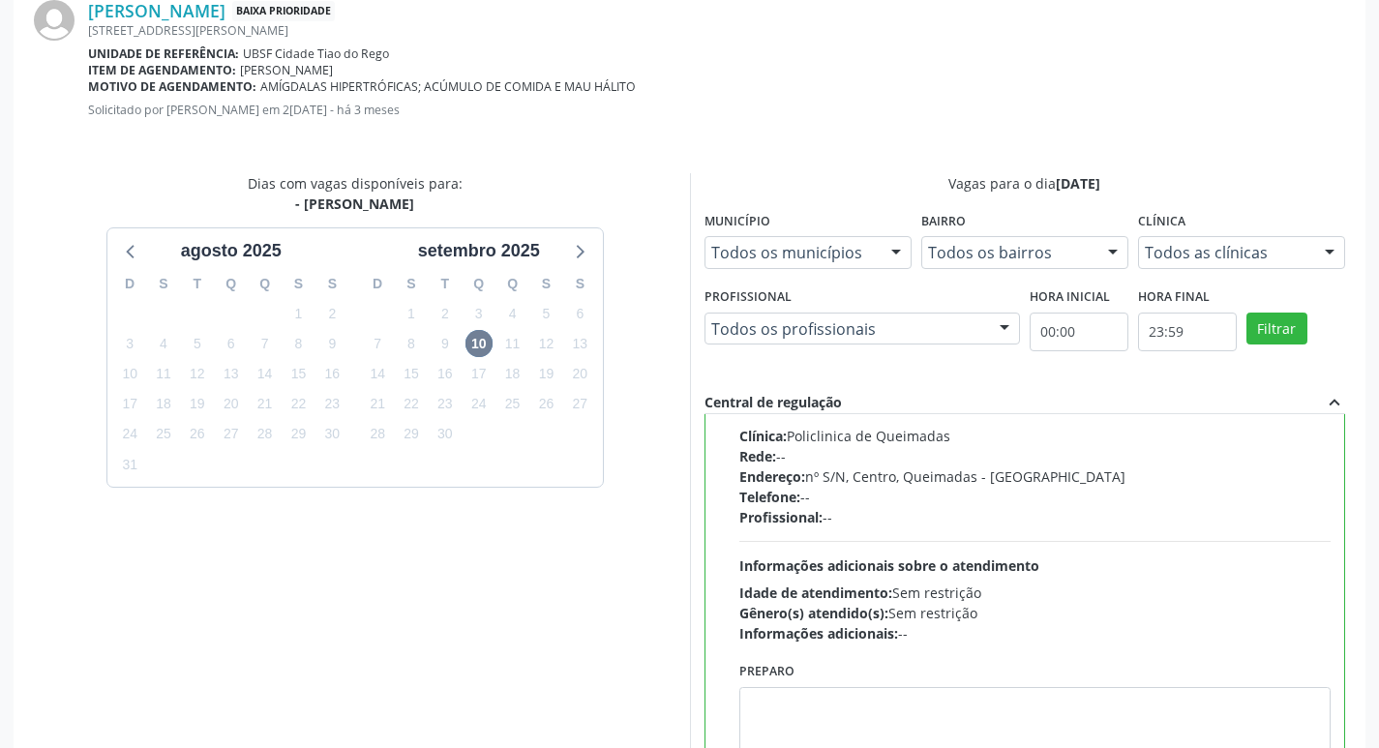
scroll to position [574, 0]
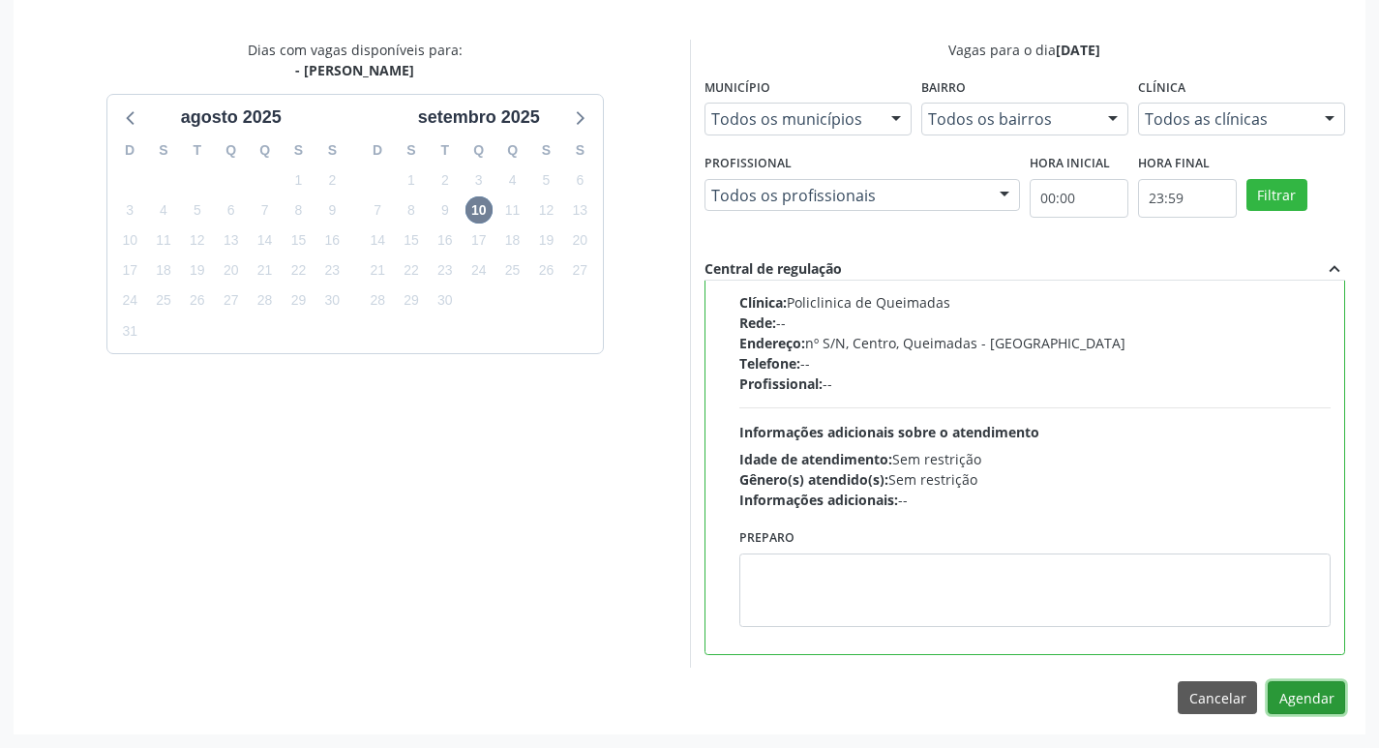
click at [1319, 710] on button "Agendar" at bounding box center [1306, 697] width 77 height 33
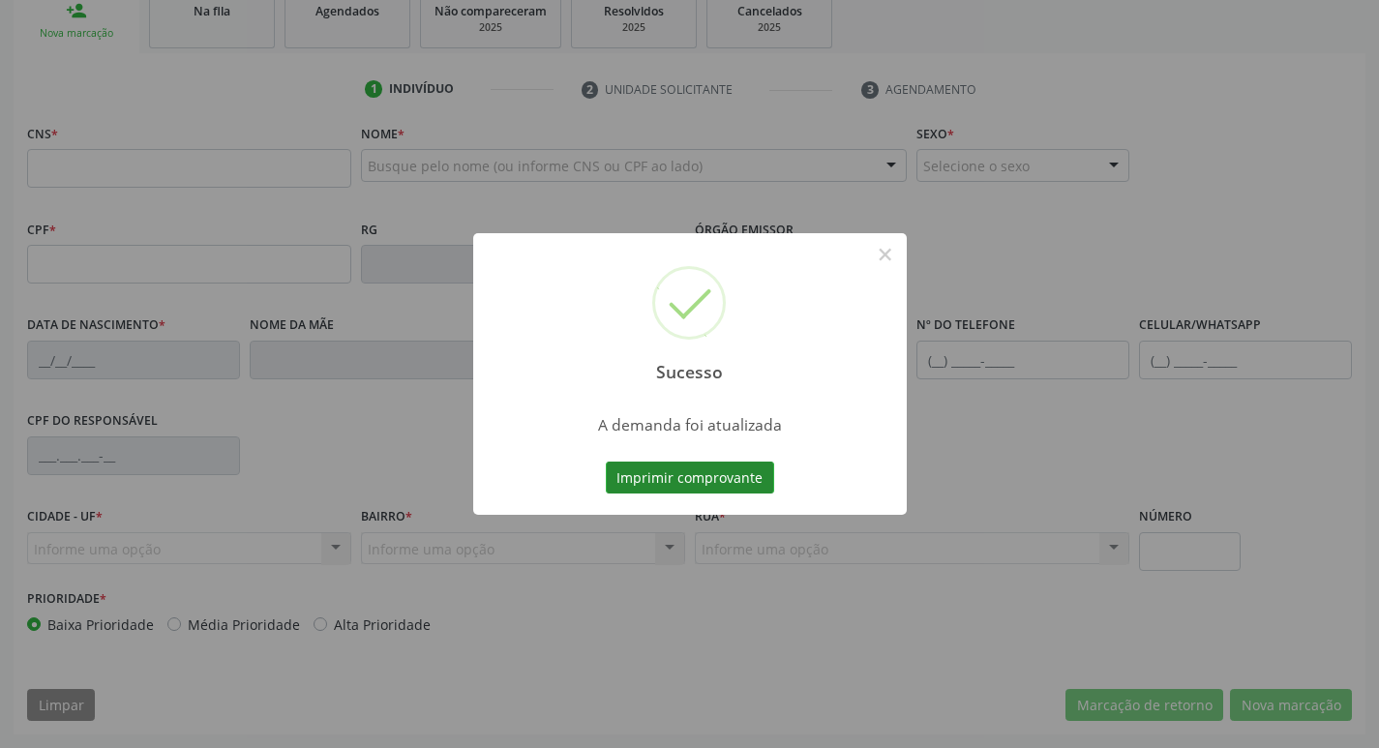
scroll to position [301, 0]
click at [716, 472] on button "Imprimir comprovante" at bounding box center [690, 478] width 168 height 33
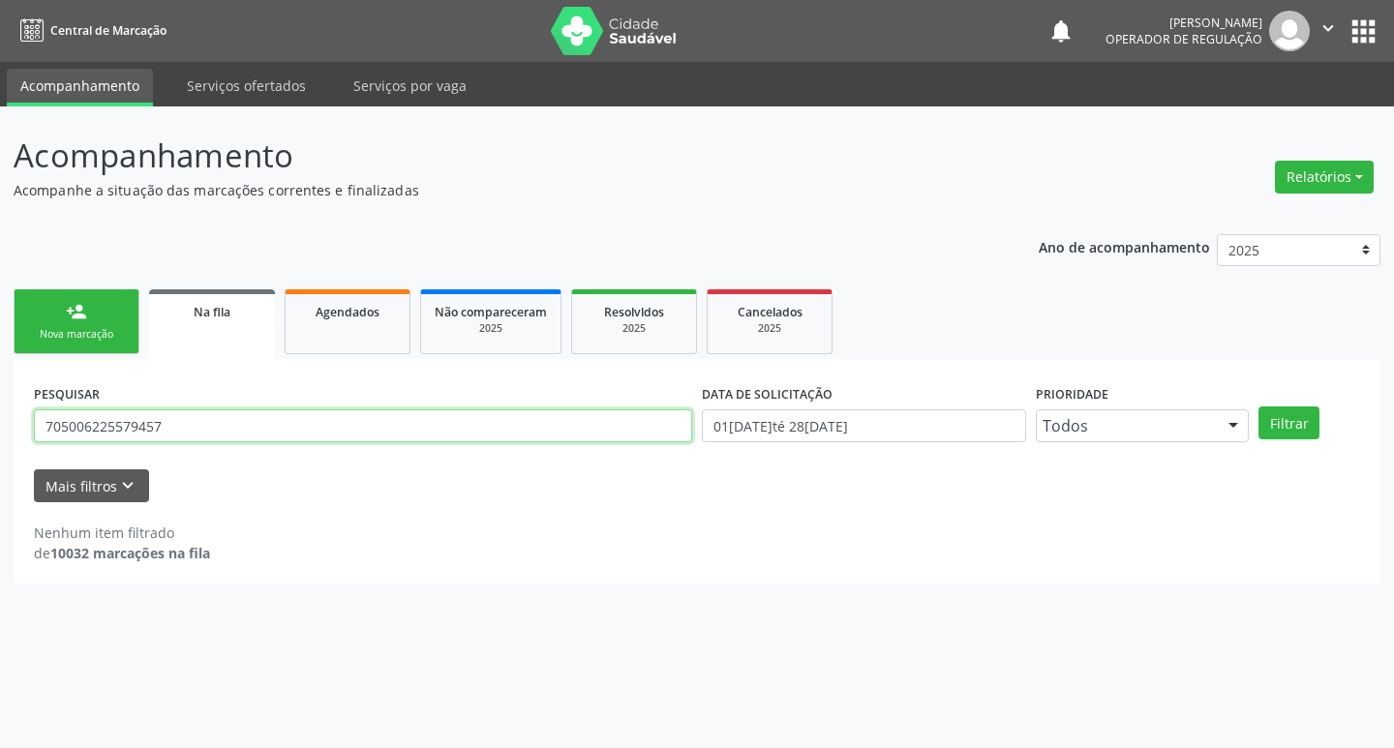
drag, startPoint x: 191, startPoint y: 436, endPoint x: 0, endPoint y: 468, distance: 193.5
click at [0, 468] on div "Acompanhamento Acompanhe a situação das marcações correntes e finalizadas Relat…" at bounding box center [697, 427] width 1394 height 642
type input "705409484796593"
click at [1258, 406] on button "Filtrar" at bounding box center [1288, 422] width 61 height 33
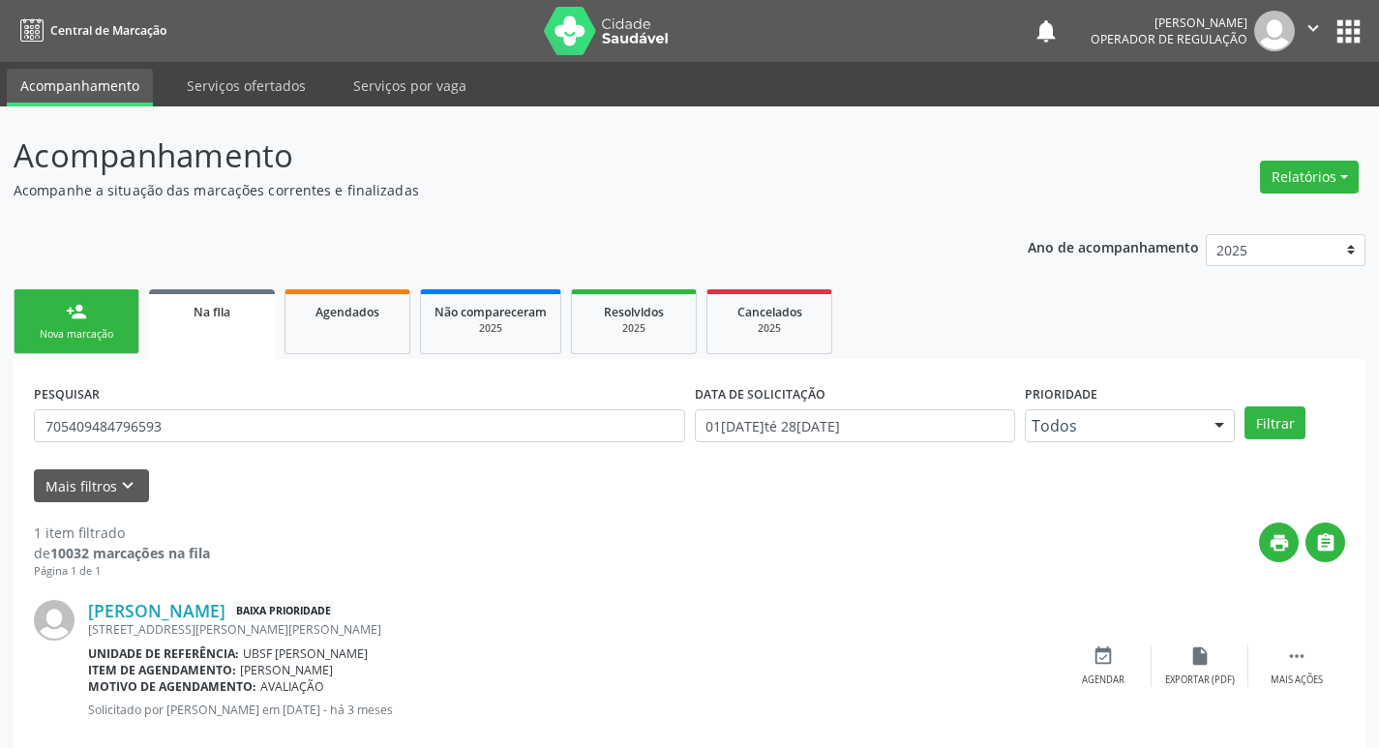
scroll to position [38, 0]
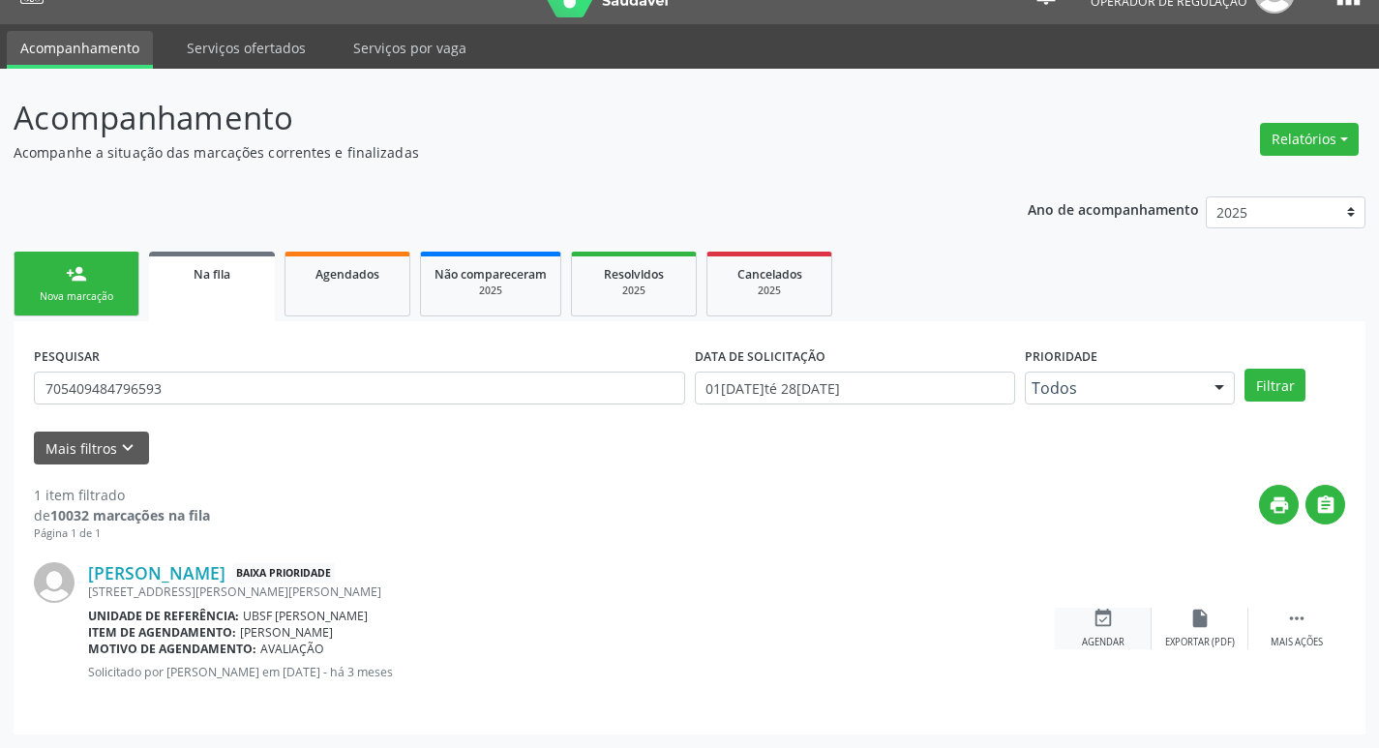
click at [1099, 636] on div "Agendar" at bounding box center [1103, 643] width 43 height 14
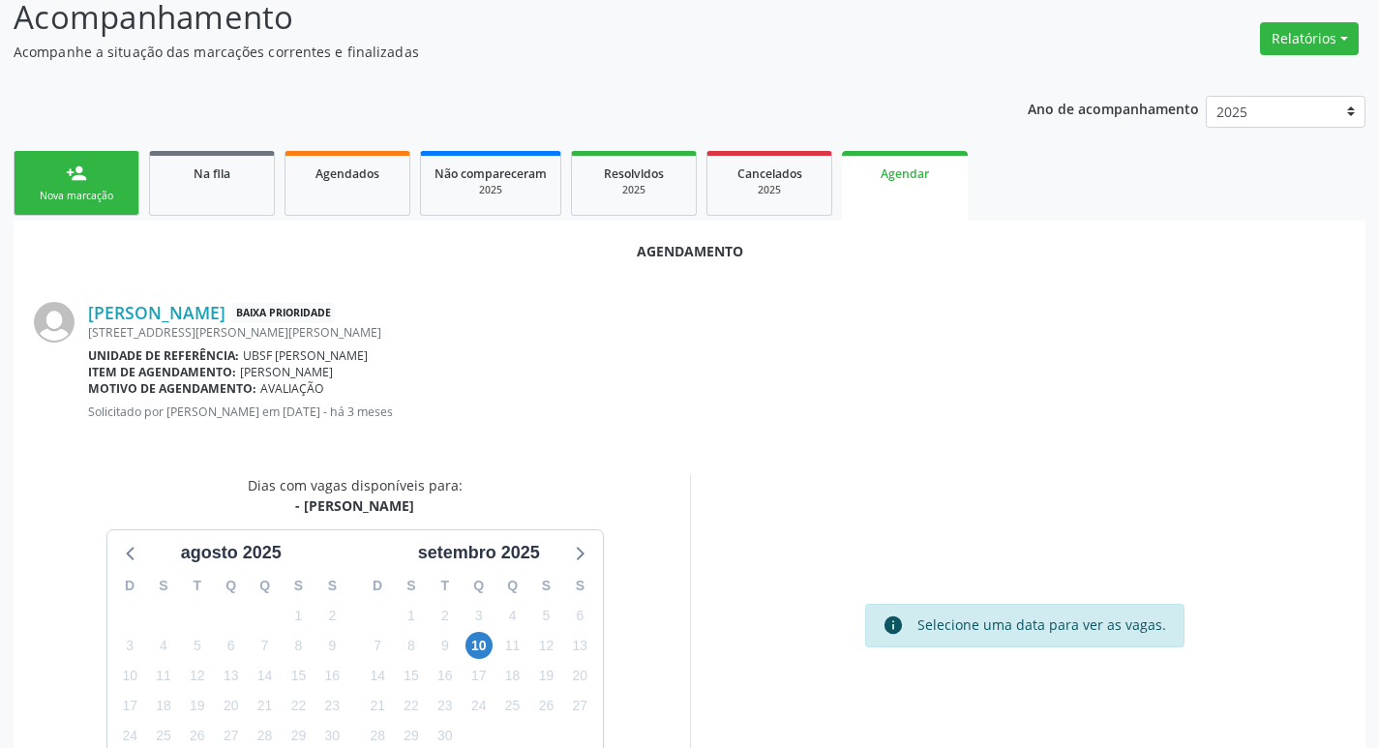
scroll to position [259, 0]
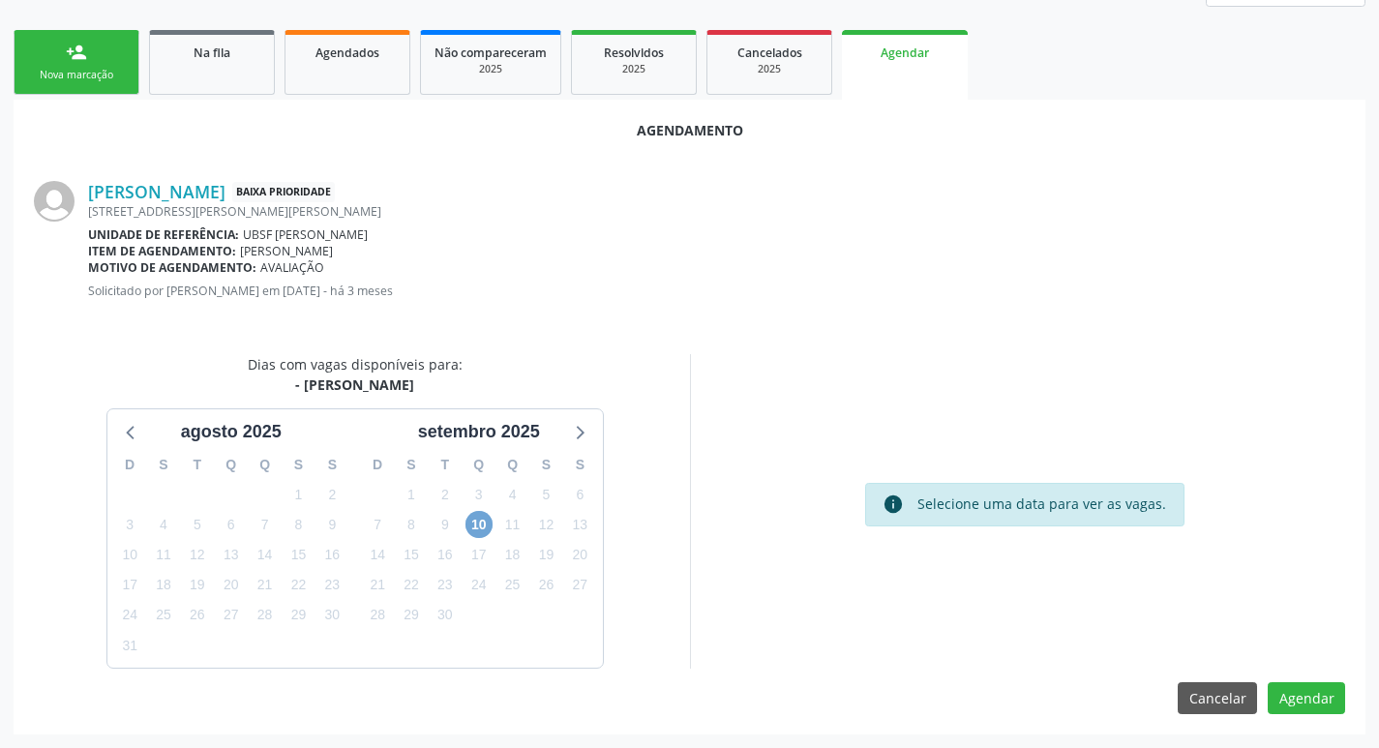
click at [467, 532] on span "10" at bounding box center [479, 524] width 27 height 27
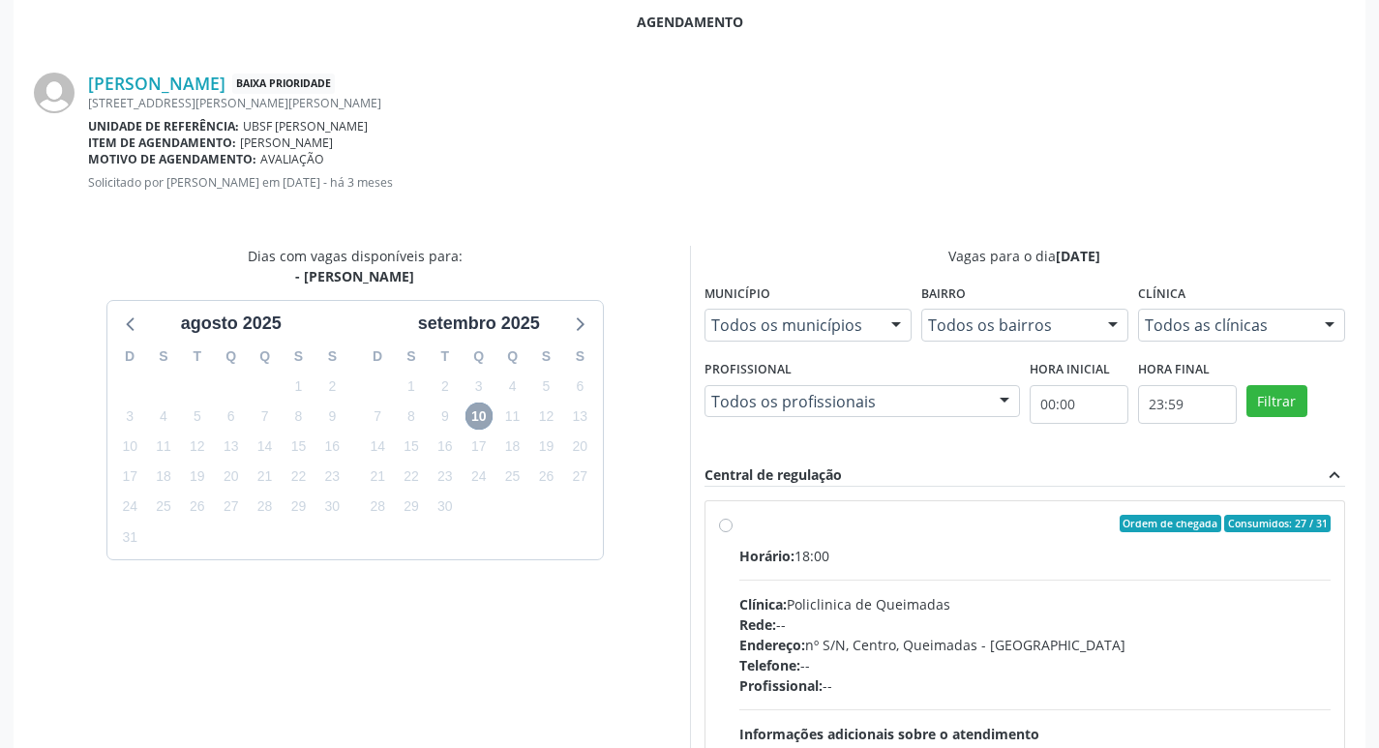
scroll to position [539, 0]
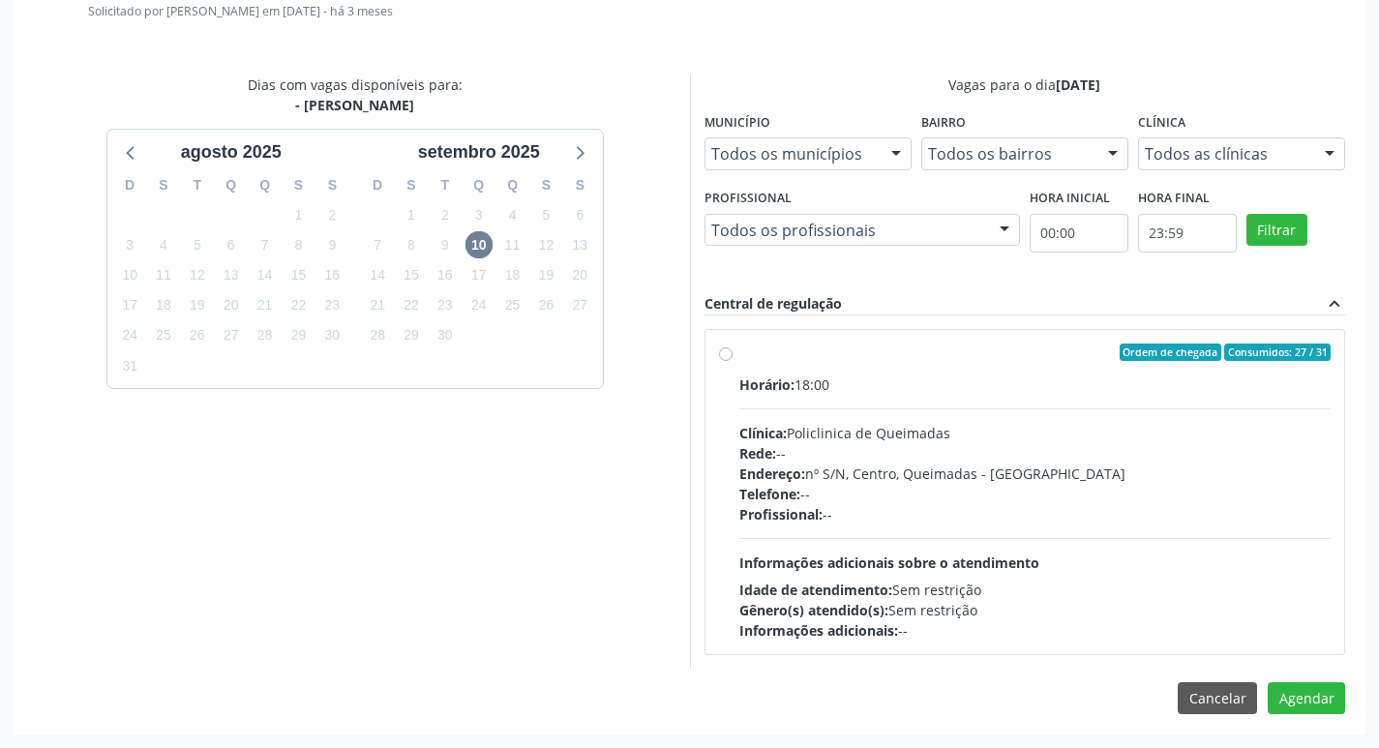
click at [1041, 356] on div "Ordem de chegada Consumidos: 27 / 31" at bounding box center [1035, 352] width 592 height 17
click at [733, 356] on input "Ordem de chegada Consumidos: 27 / 31 Horário: 18:00 Clínica: Policlinica de Que…" at bounding box center [726, 352] width 14 height 17
radio input "true"
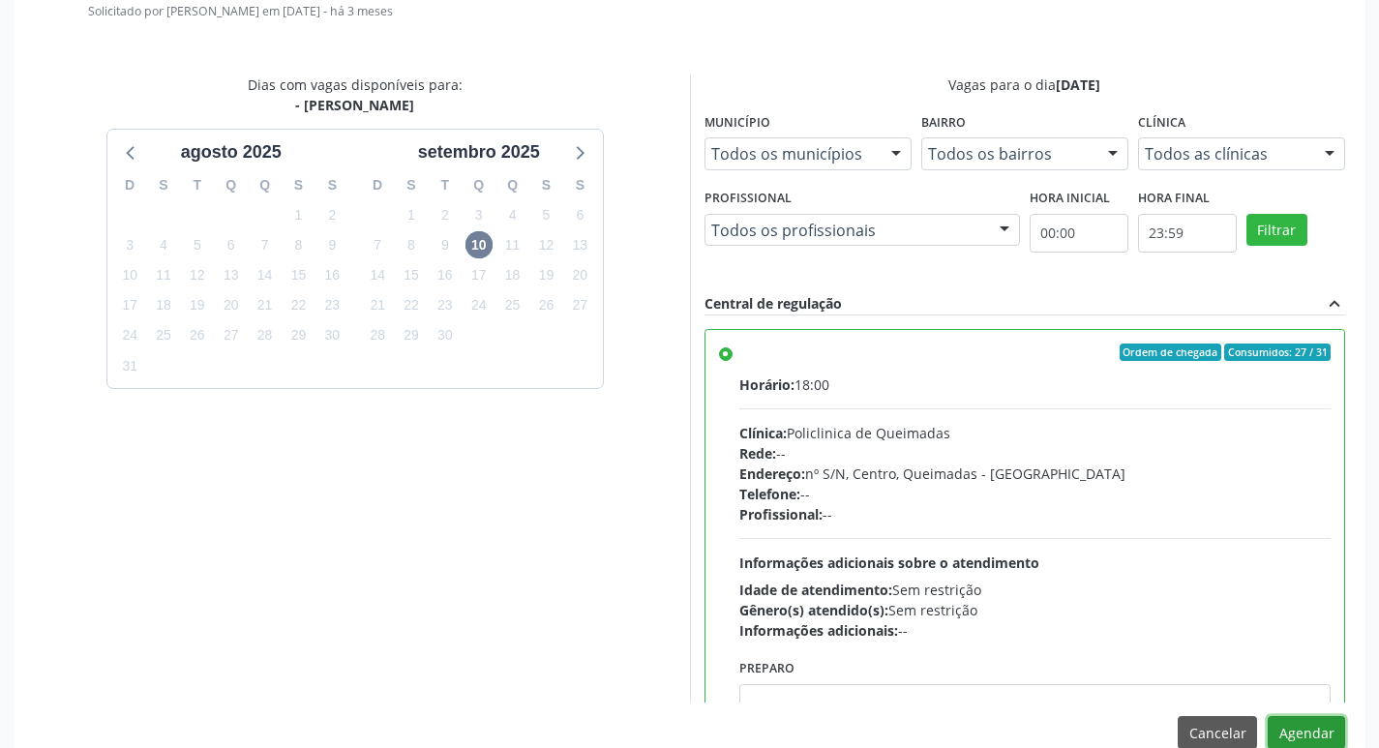
click at [1292, 730] on button "Agendar" at bounding box center [1306, 732] width 77 height 33
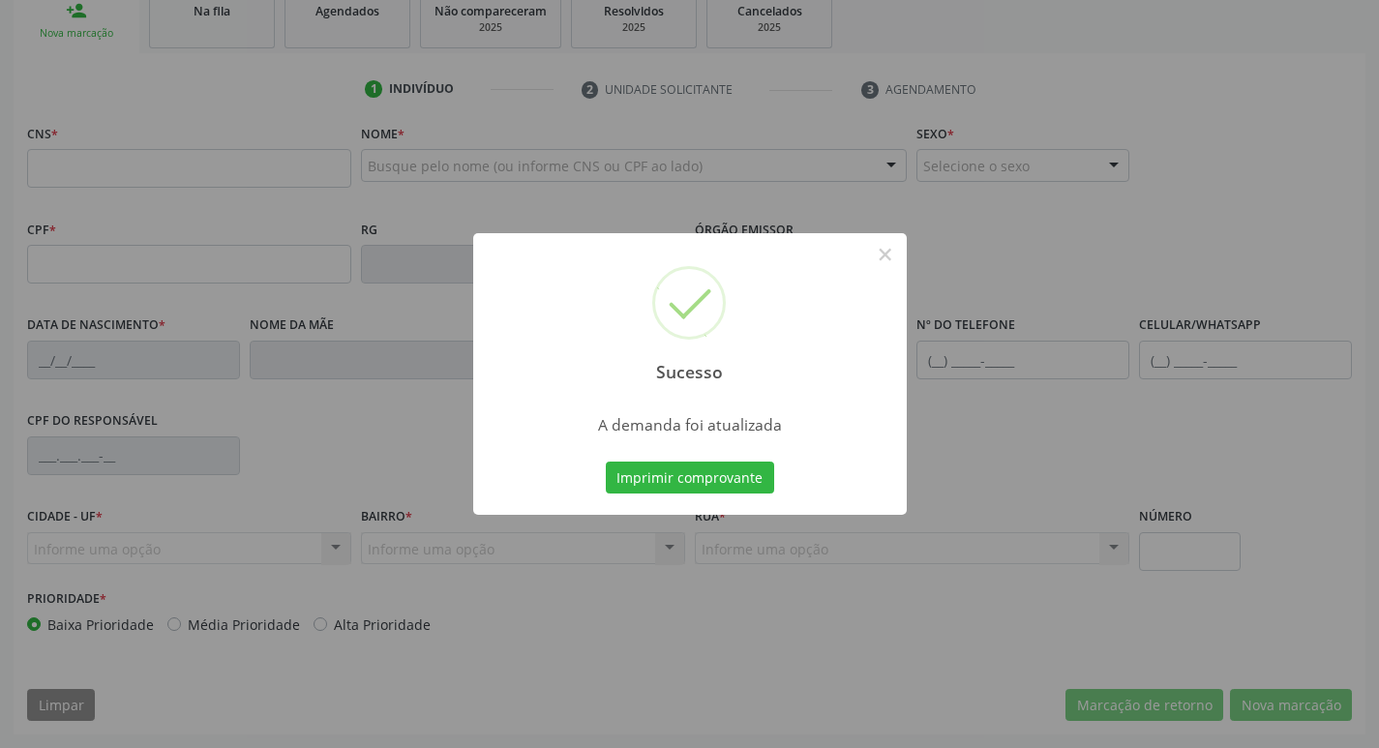
scroll to position [301, 0]
click at [732, 473] on button "Imprimir comprovante" at bounding box center [690, 478] width 168 height 33
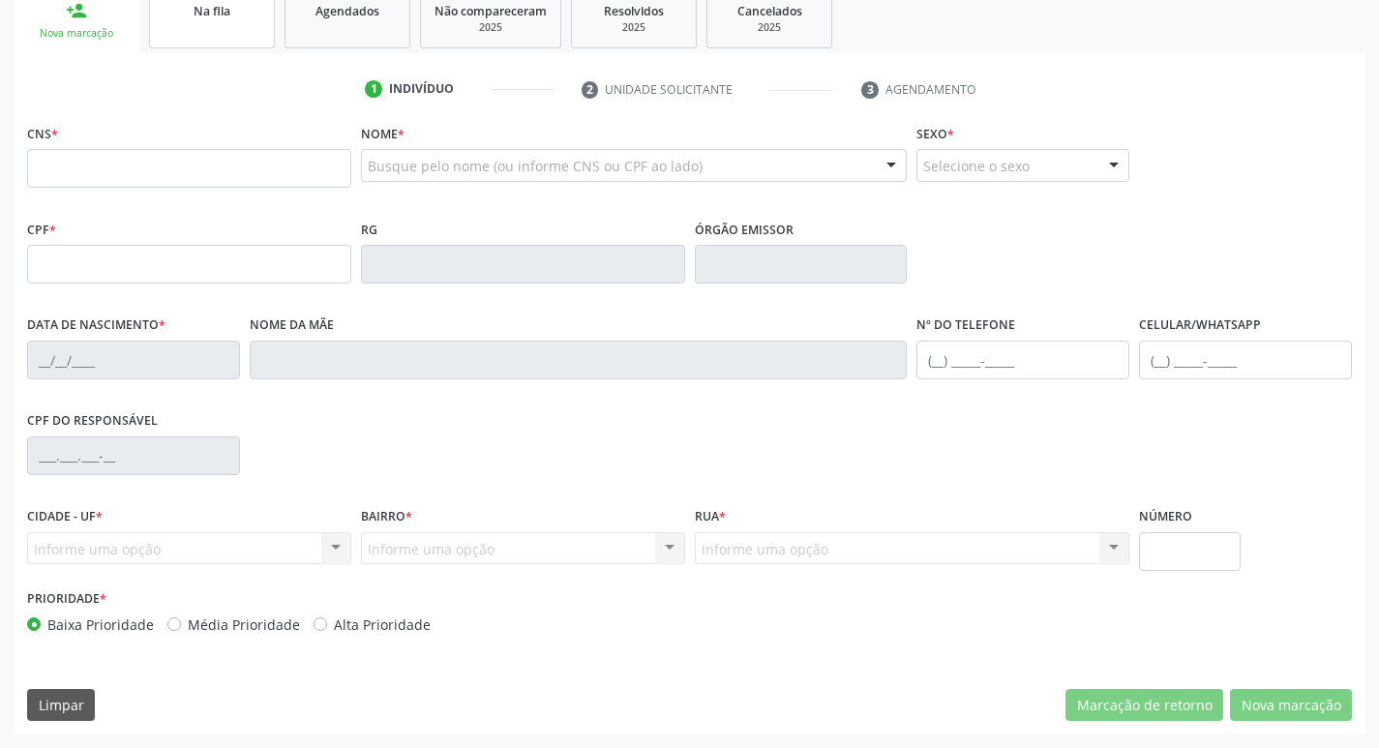
click at [232, 4] on div "Na fila" at bounding box center [212, 10] width 97 height 20
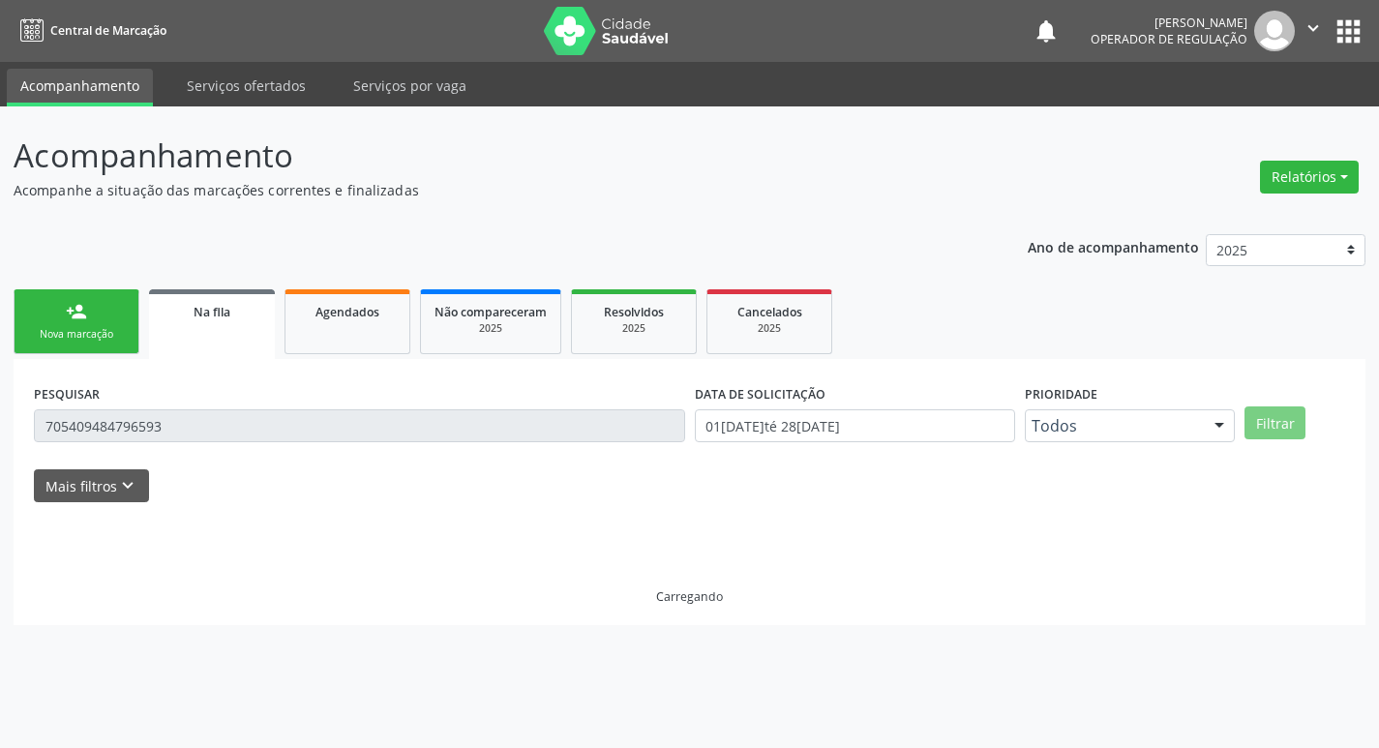
scroll to position [0, 0]
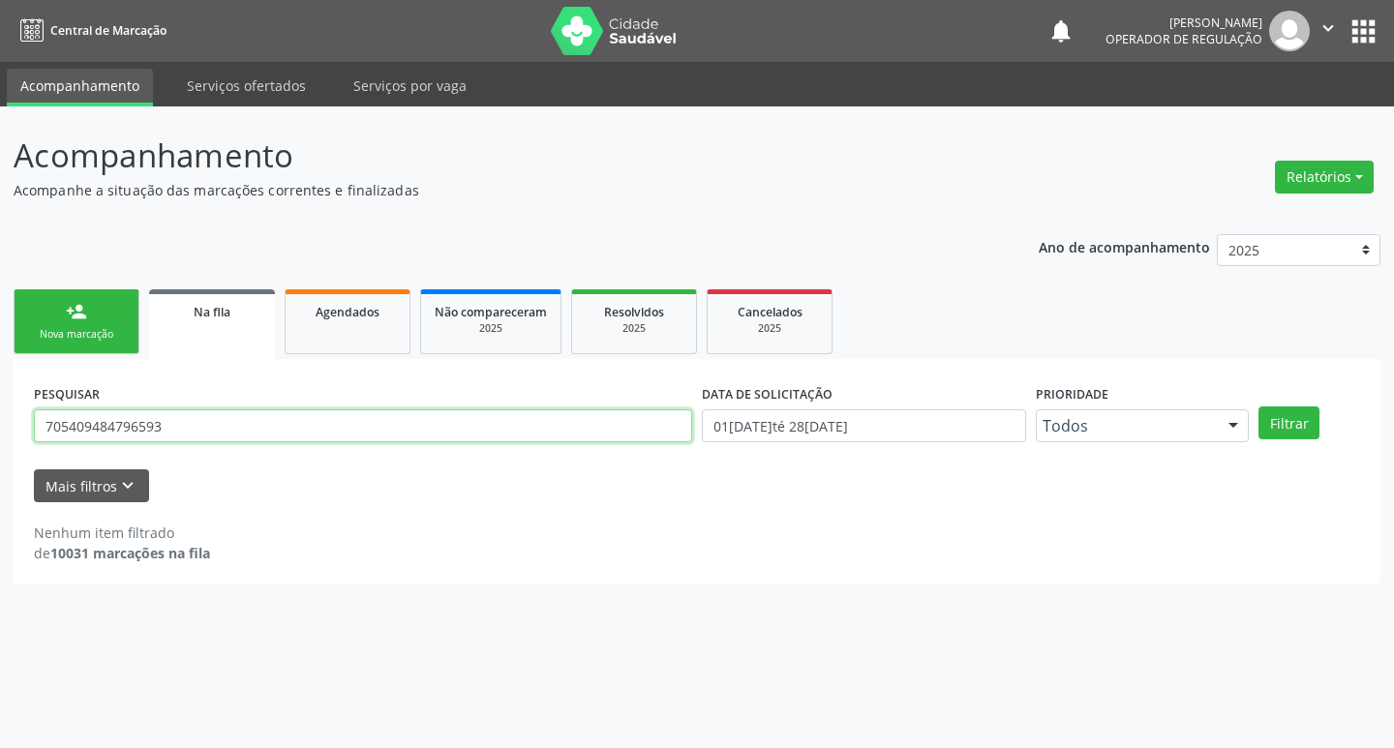
click at [195, 421] on input "705409484796593" at bounding box center [363, 425] width 658 height 33
click at [191, 419] on input "705409484796593" at bounding box center [363, 425] width 658 height 33
type input "7"
type input "709206226011439"
click at [1258, 406] on button "Filtrar" at bounding box center [1288, 422] width 61 height 33
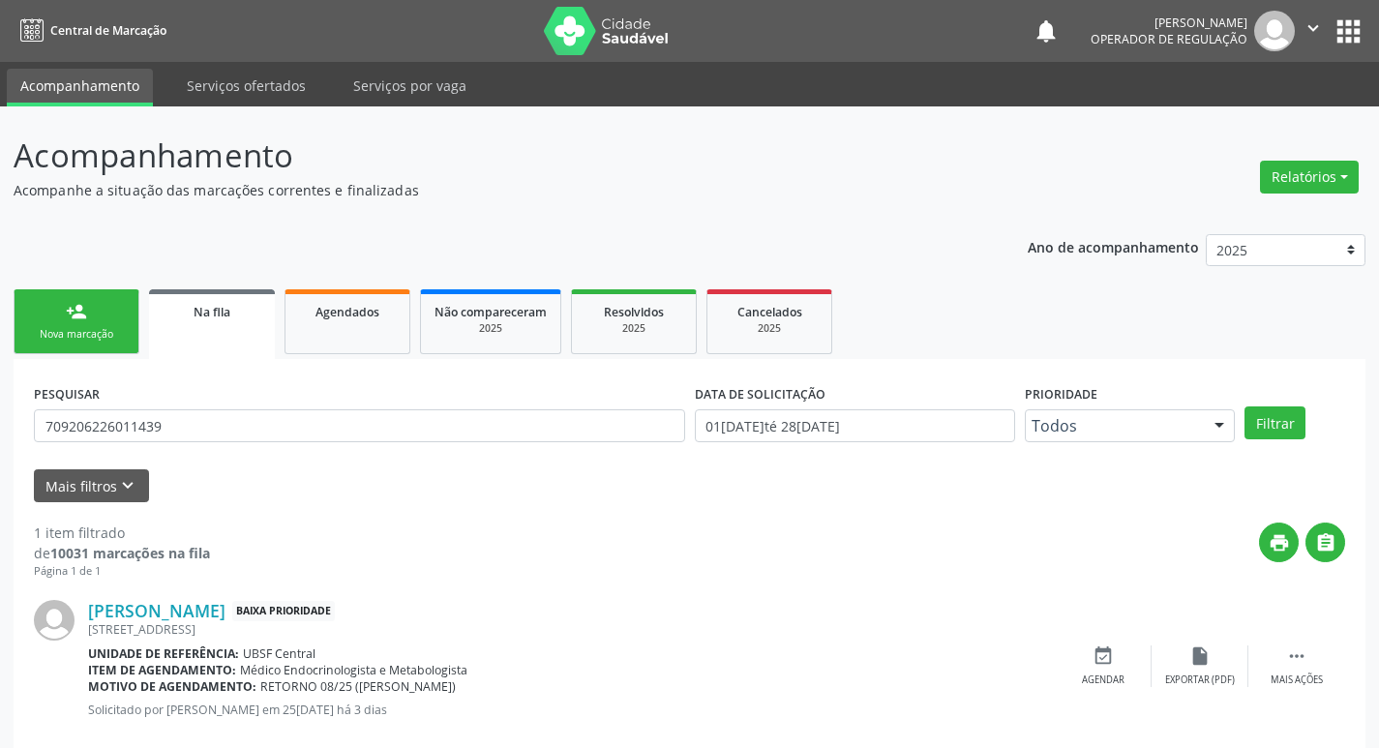
scroll to position [38, 0]
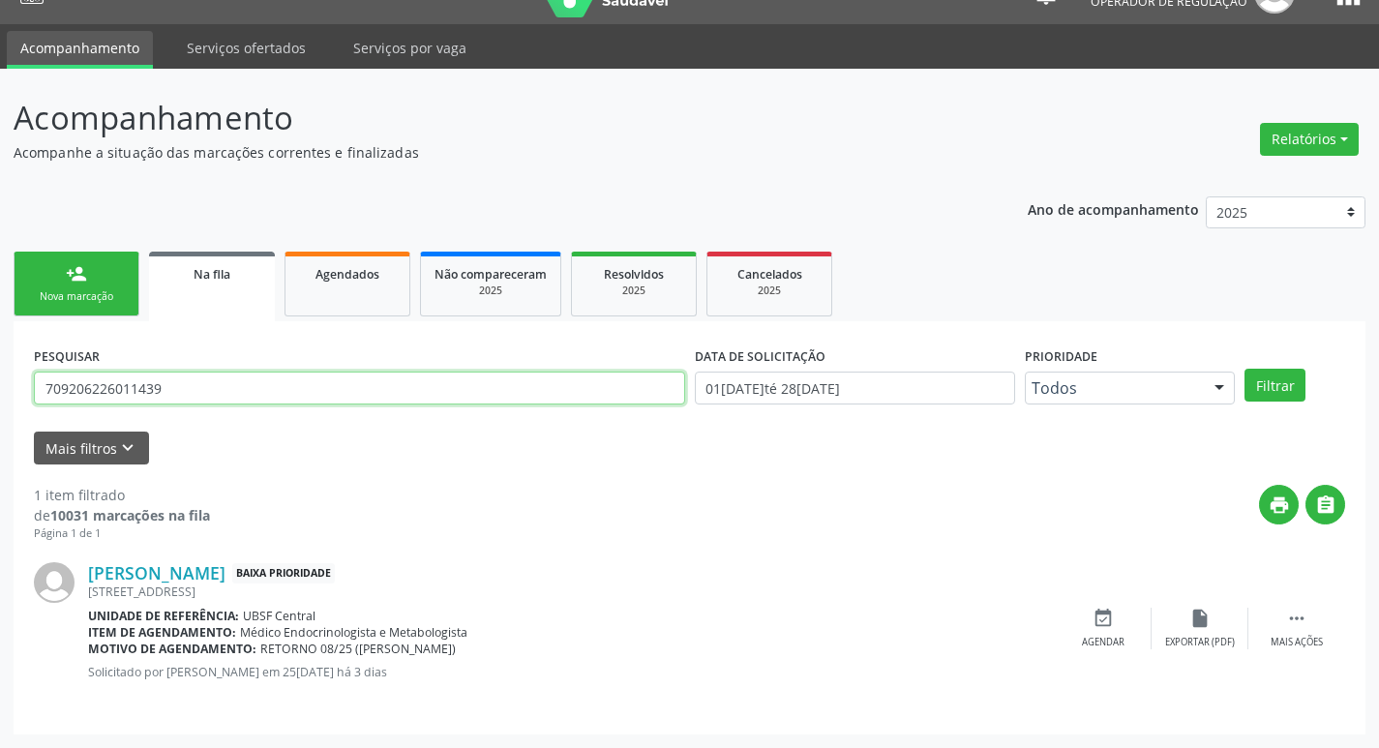
drag, startPoint x: 195, startPoint y: 397, endPoint x: 0, endPoint y: 414, distance: 196.3
click at [0, 416] on div "Acompanhamento Acompanhe a situação das marcações correntes e finalizadas Relat…" at bounding box center [689, 408] width 1379 height 679
type input "708502016002080"
click at [1245, 369] on button "Filtrar" at bounding box center [1275, 385] width 61 height 33
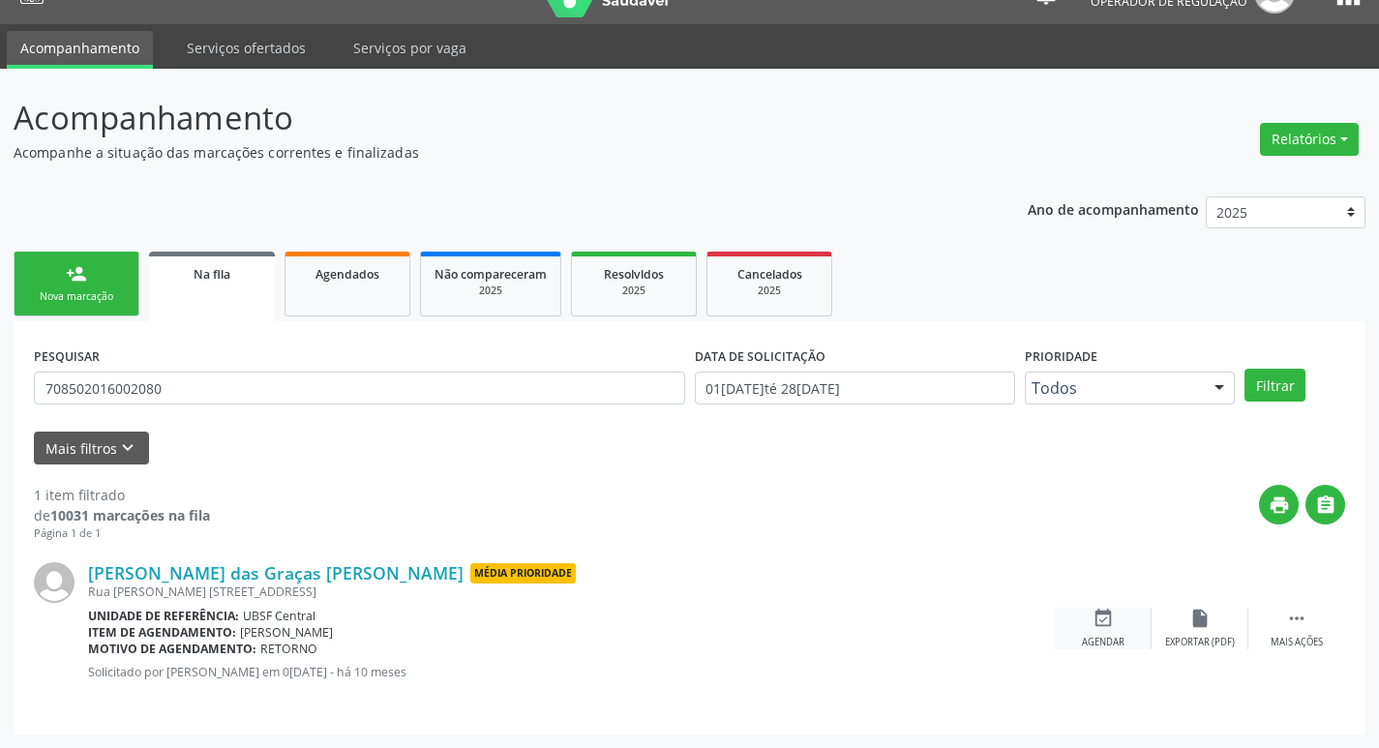
click at [1123, 624] on div "event_available Agendar" at bounding box center [1103, 629] width 97 height 42
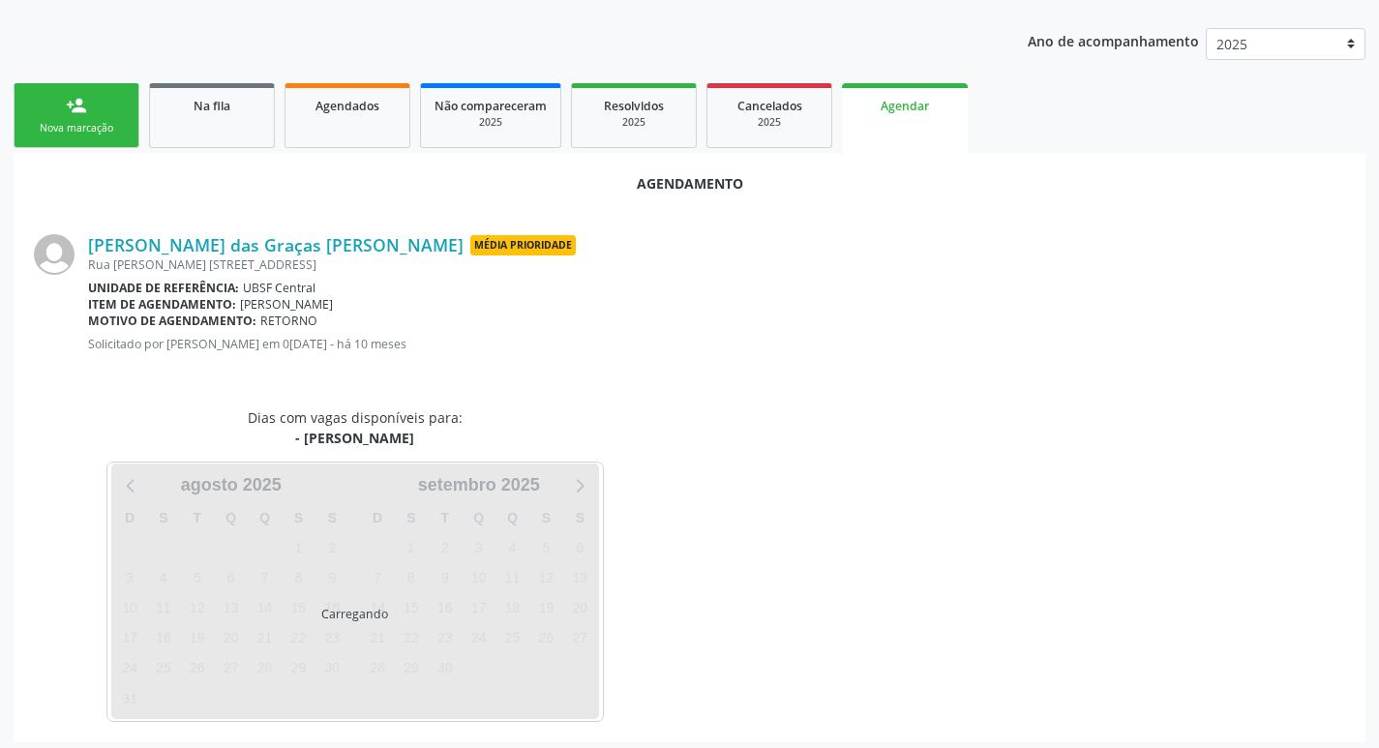
scroll to position [214, 0]
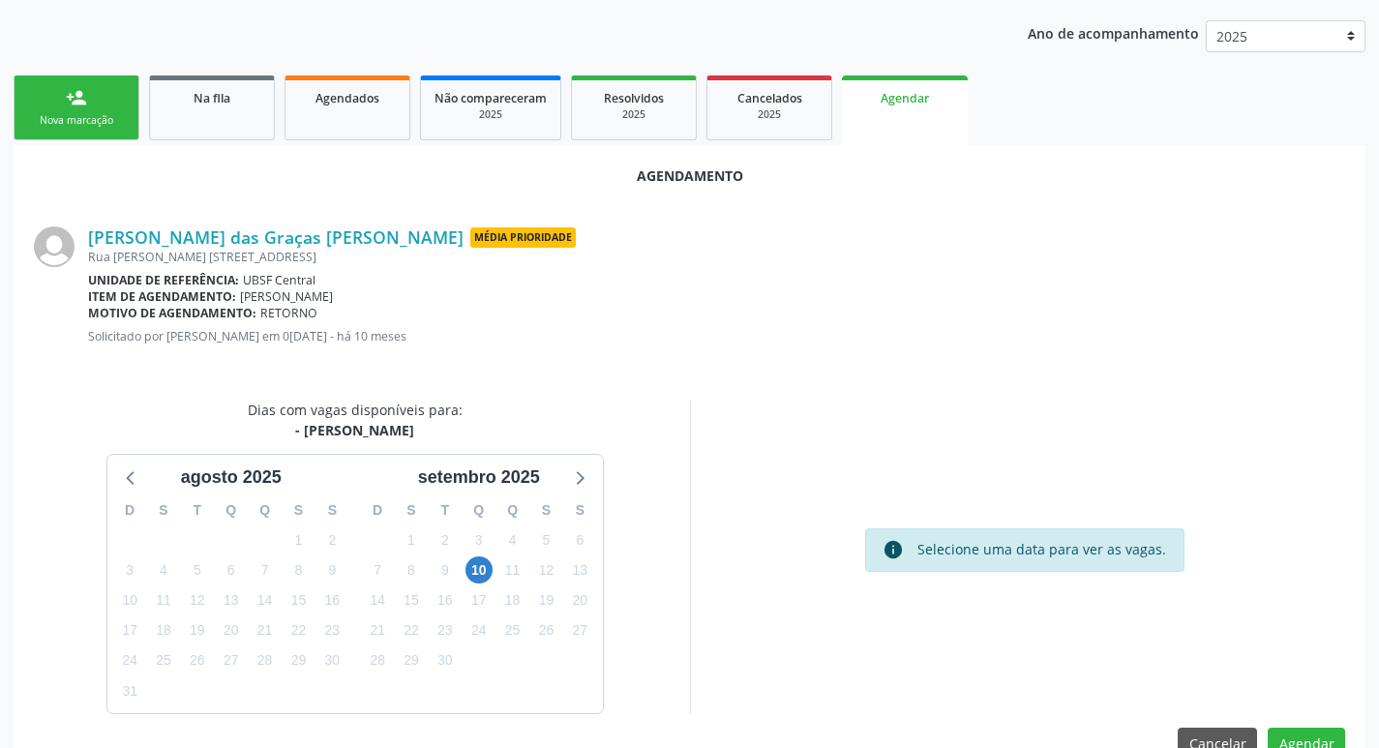
click at [493, 574] on div "10" at bounding box center [479, 571] width 34 height 30
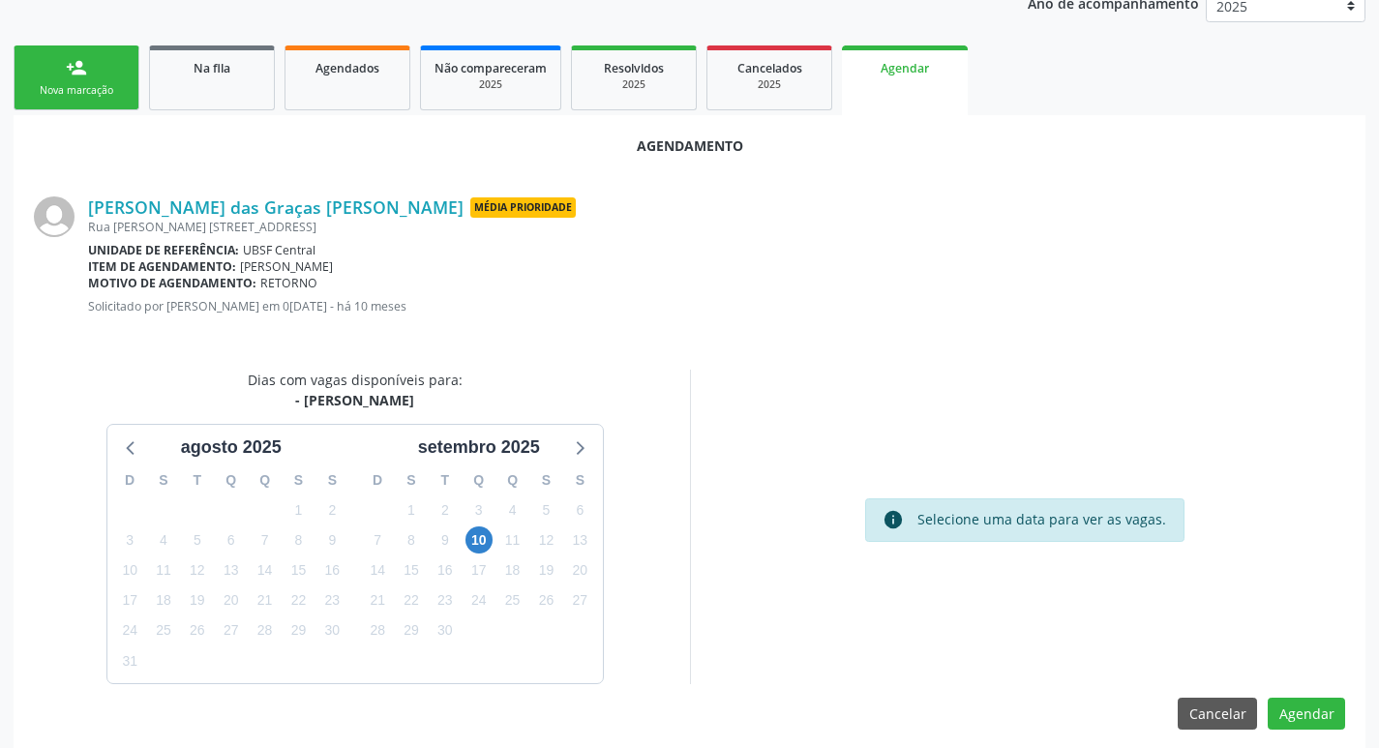
scroll to position [259, 0]
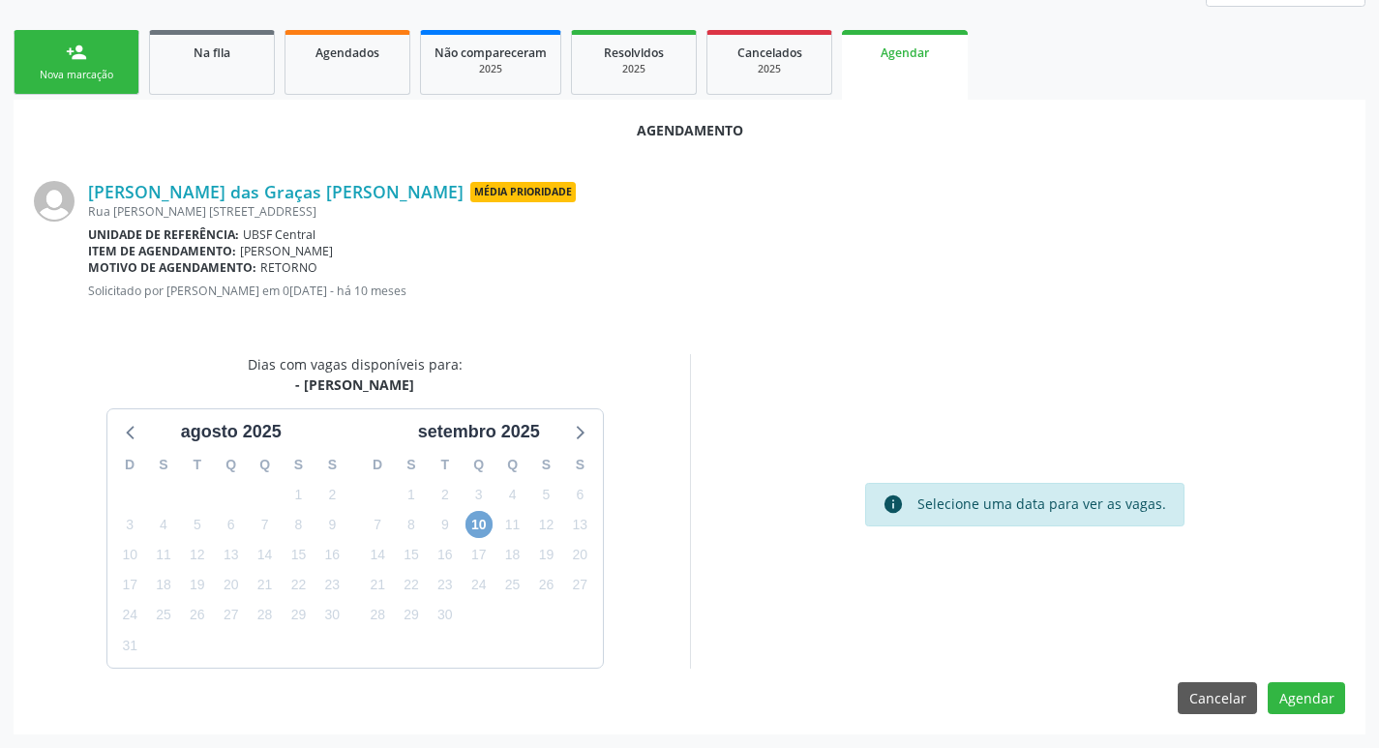
click at [486, 519] on span "10" at bounding box center [479, 524] width 27 height 27
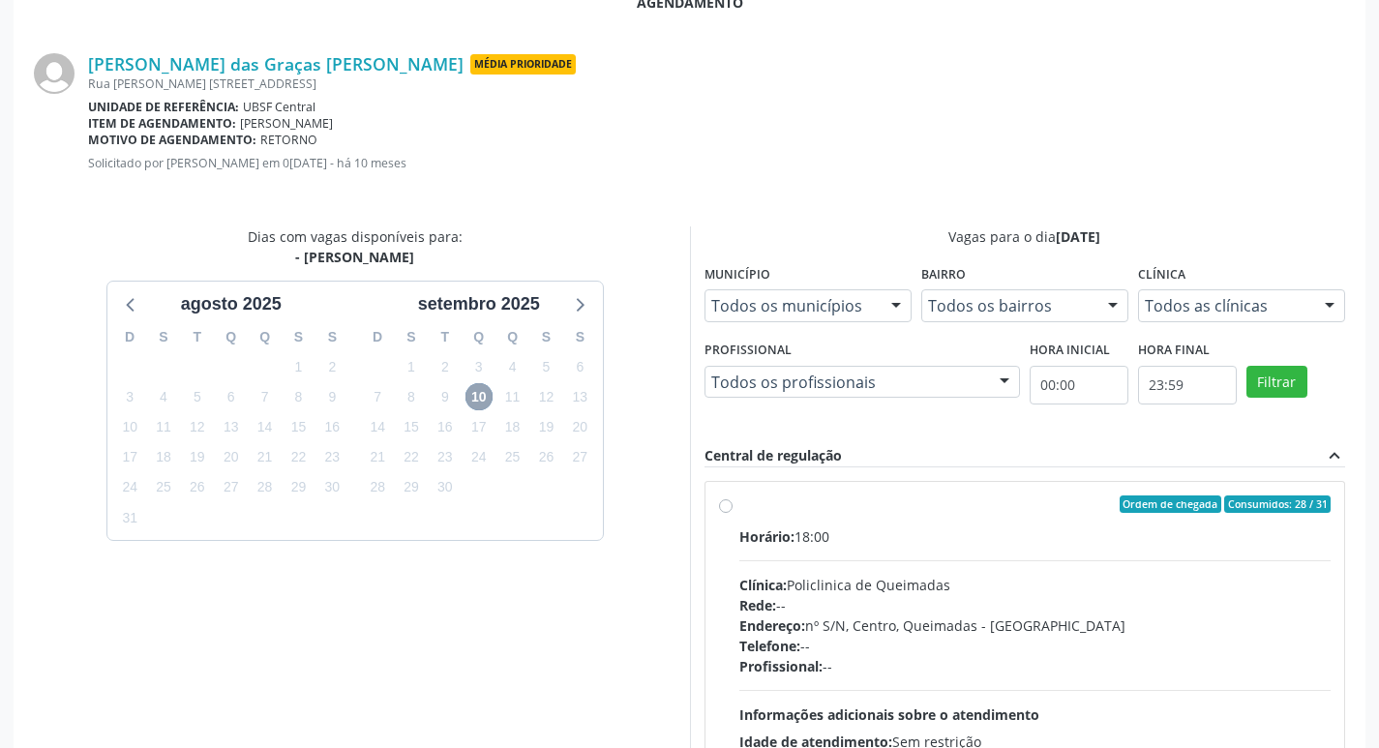
scroll to position [539, 0]
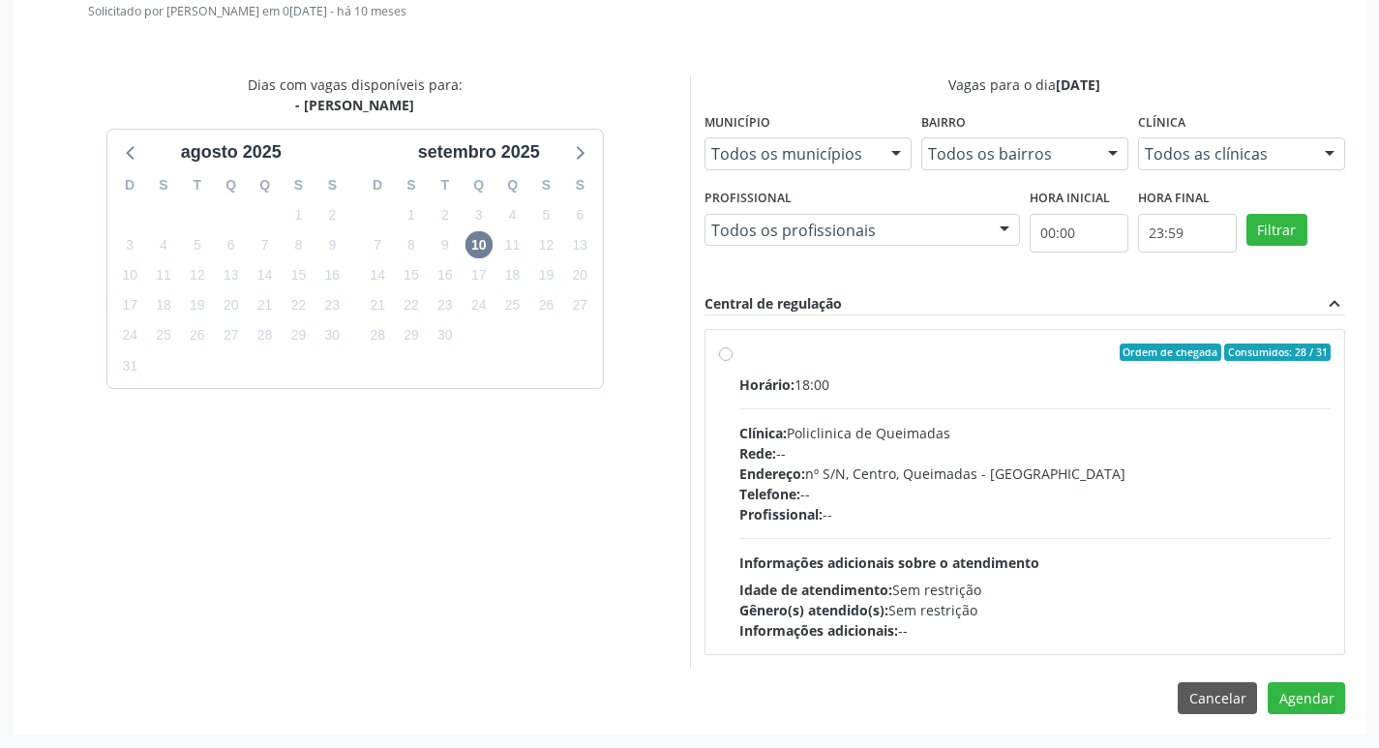
click at [862, 369] on label "Ordem de chegada Consumidos: 28 / 31 Horário: 18:00 Clínica: Policlinica de Que…" at bounding box center [1035, 492] width 592 height 297
click at [733, 361] on input "Ordem de chegada Consumidos: 28 / 31 Horário: 18:00 Clínica: Policlinica de Que…" at bounding box center [726, 352] width 14 height 17
radio input "true"
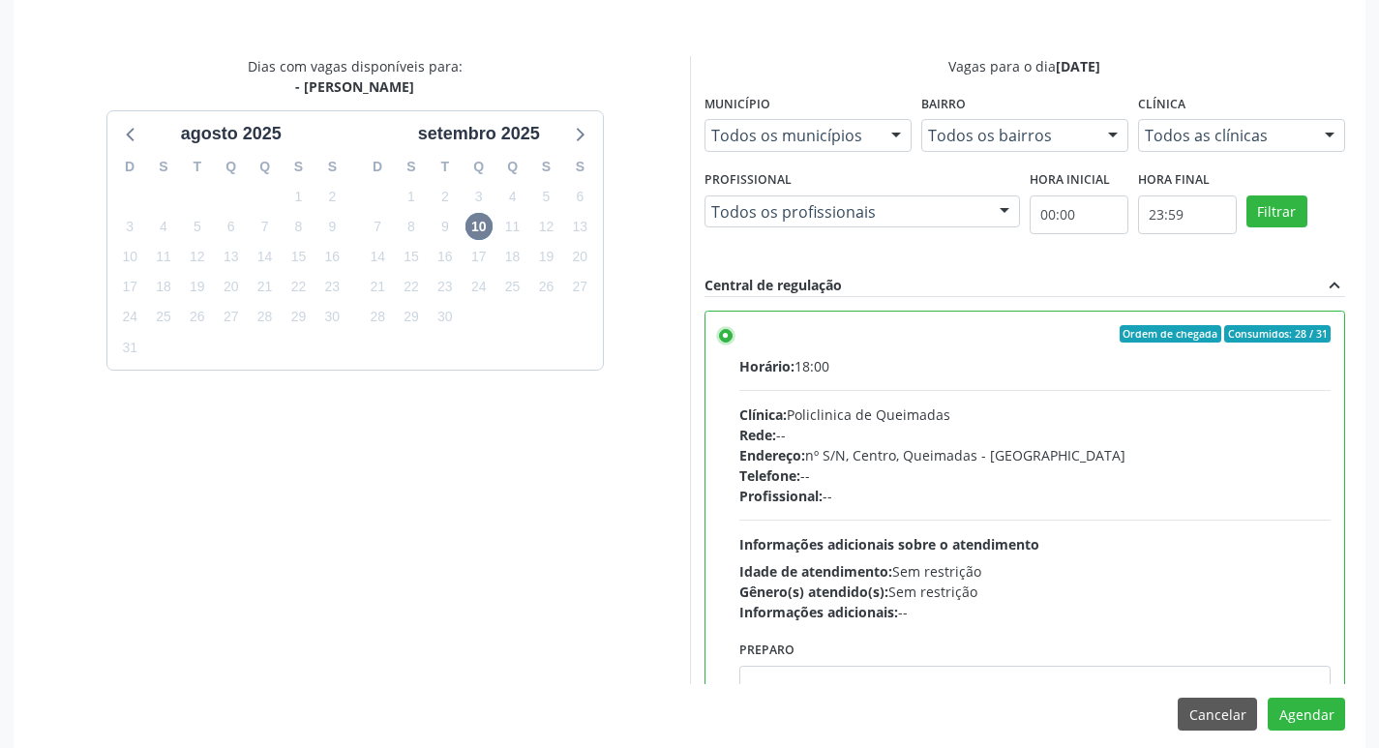
scroll to position [574, 0]
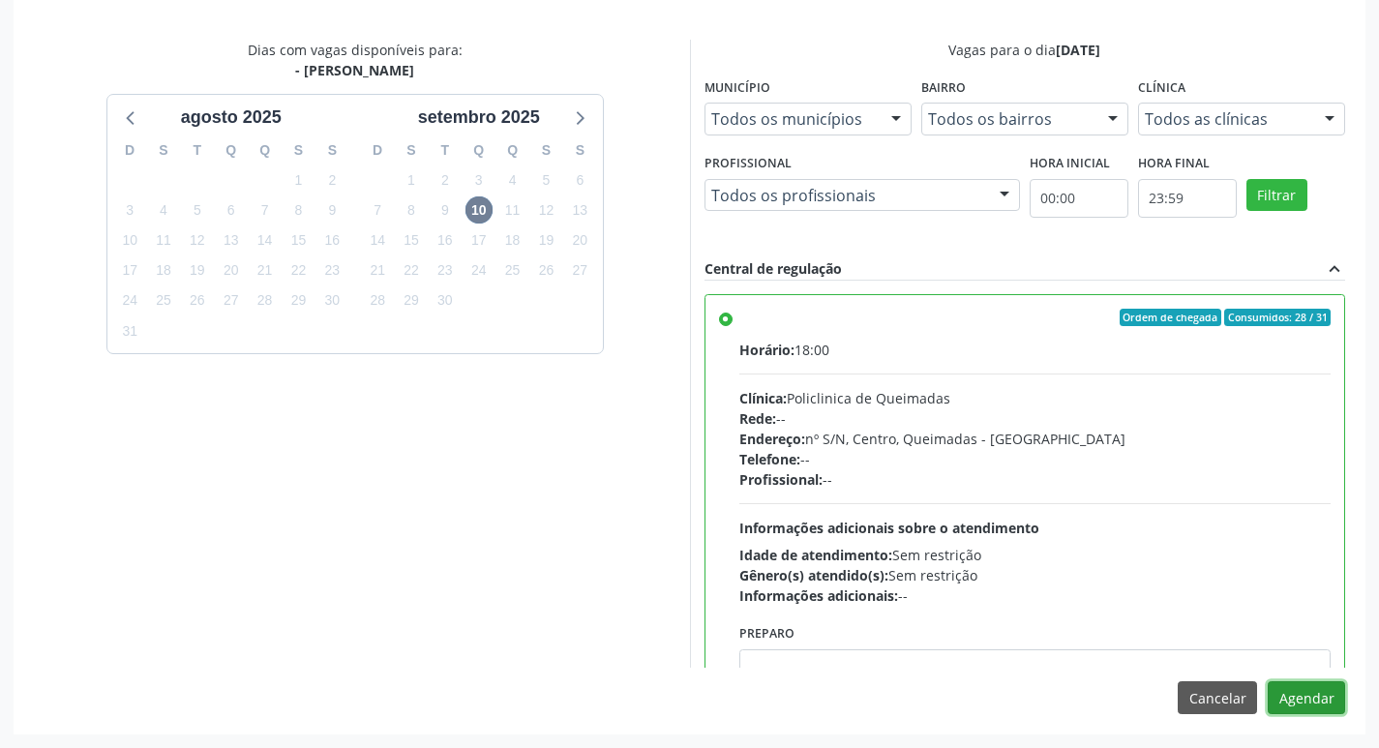
click at [1317, 691] on button "Agendar" at bounding box center [1306, 697] width 77 height 33
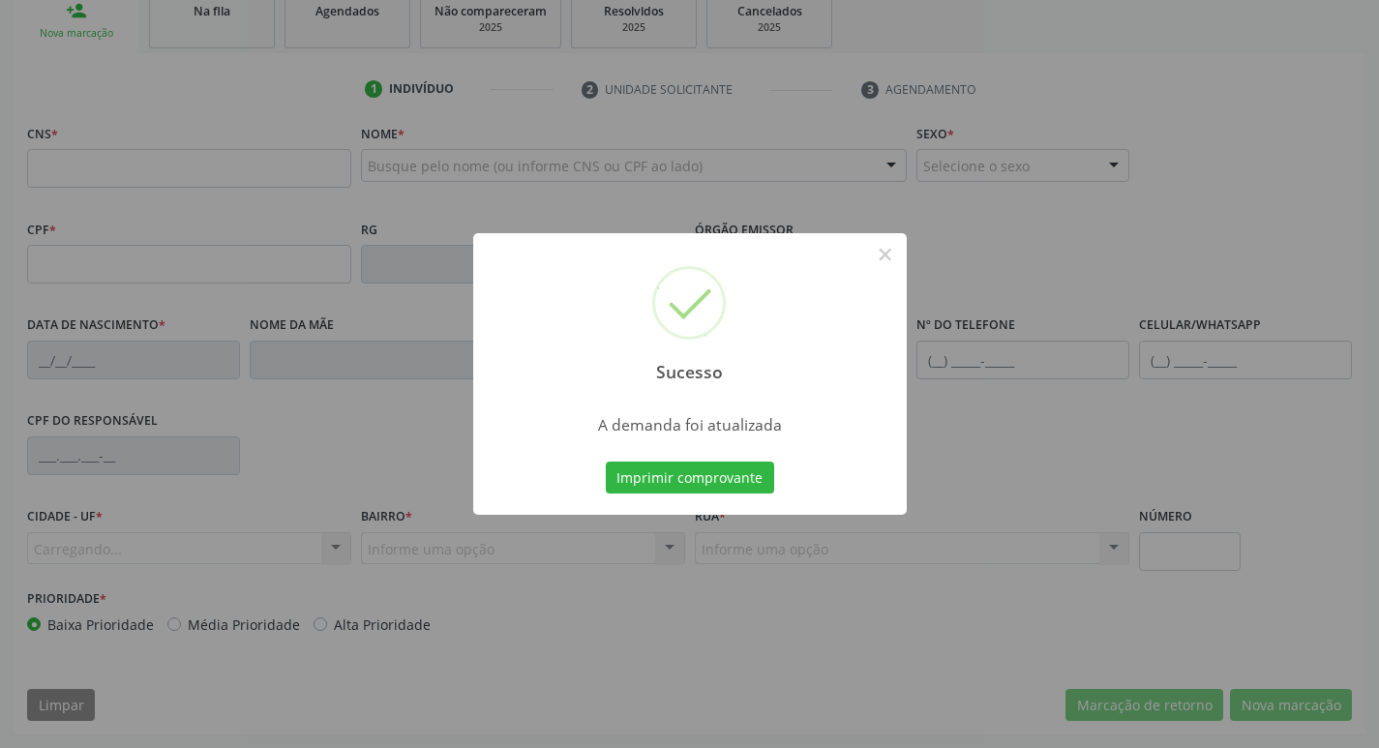
scroll to position [301, 0]
click at [656, 482] on button "Imprimir comprovante" at bounding box center [690, 478] width 168 height 33
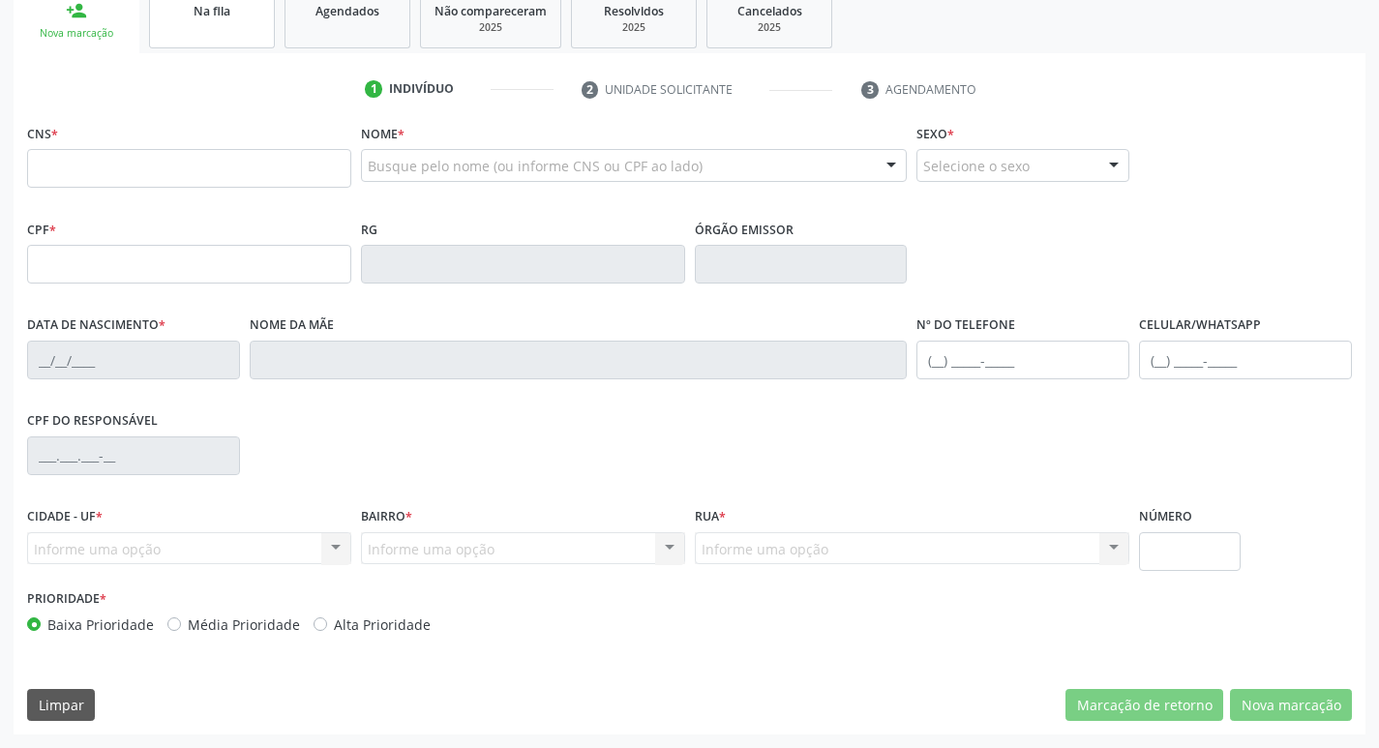
click at [178, 24] on link "Na fila" at bounding box center [212, 18] width 126 height 60
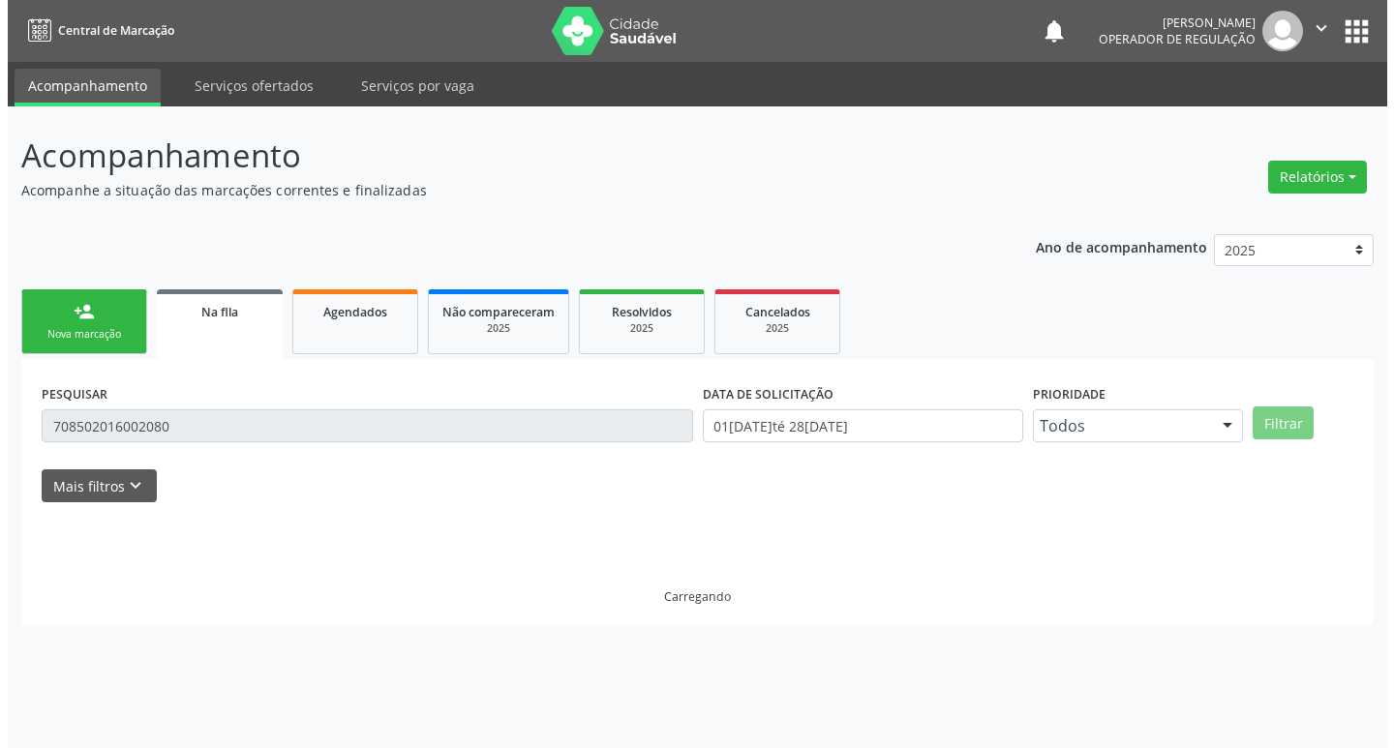
scroll to position [0, 0]
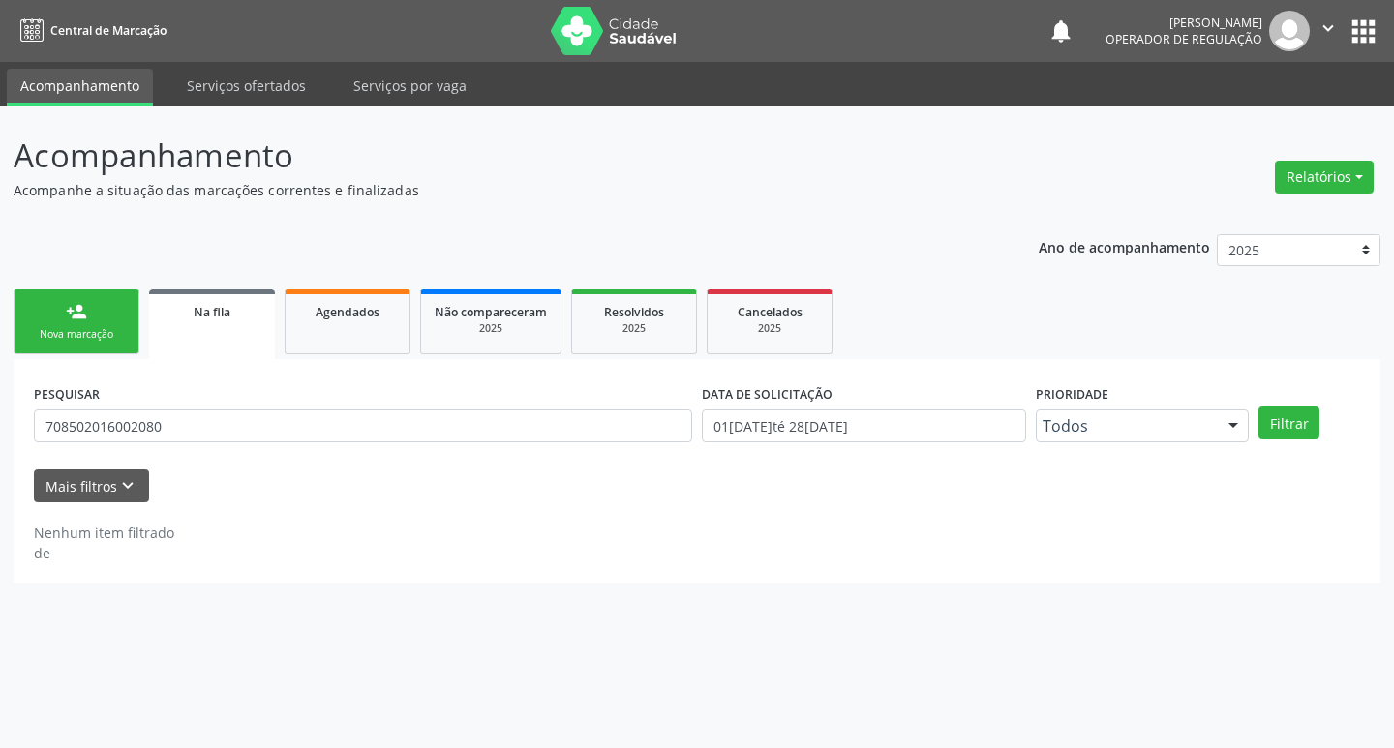
drag, startPoint x: 193, startPoint y: 452, endPoint x: 173, endPoint y: 454, distance: 19.5
click at [173, 454] on div "PESQUISAR 708502016002080" at bounding box center [363, 416] width 668 height 75
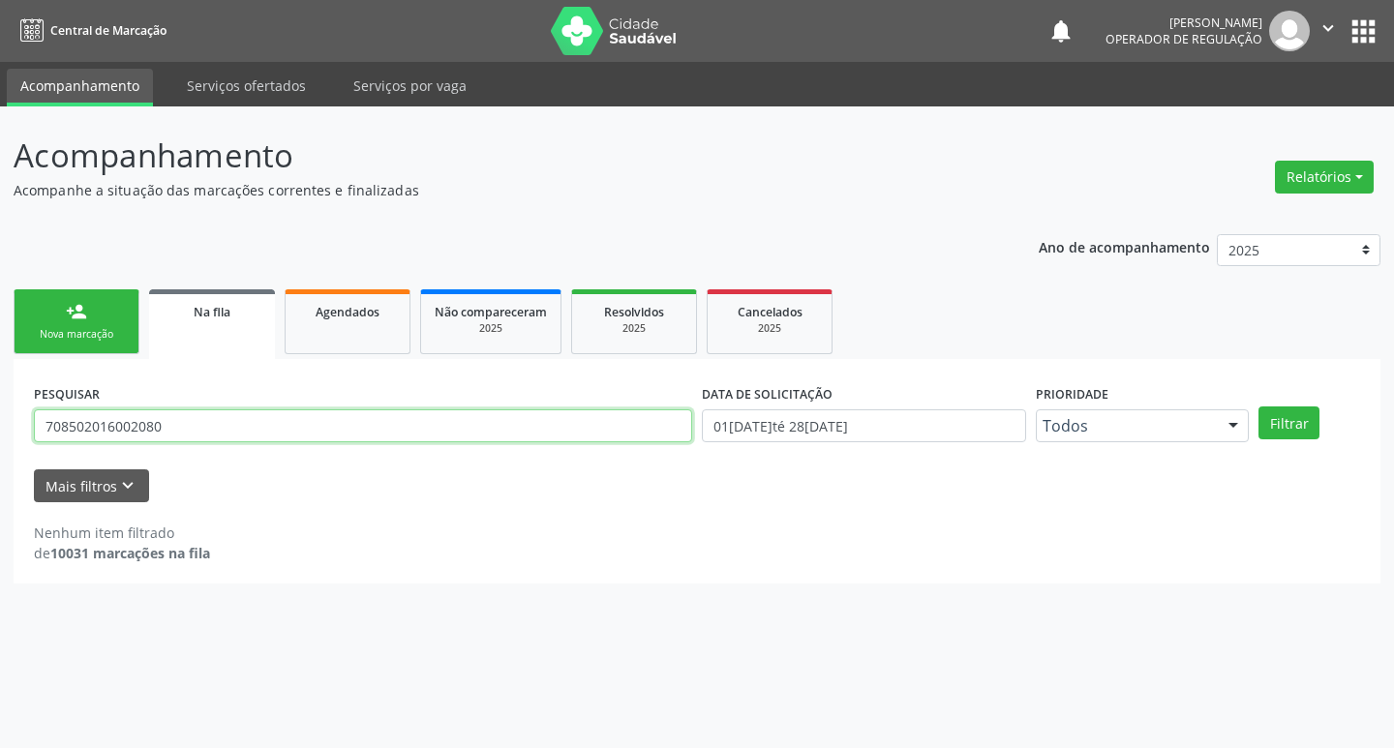
click at [192, 429] on input "708502016002080" at bounding box center [363, 425] width 658 height 33
type input "703604017454031"
click at [1258, 406] on button "Filtrar" at bounding box center [1288, 422] width 61 height 33
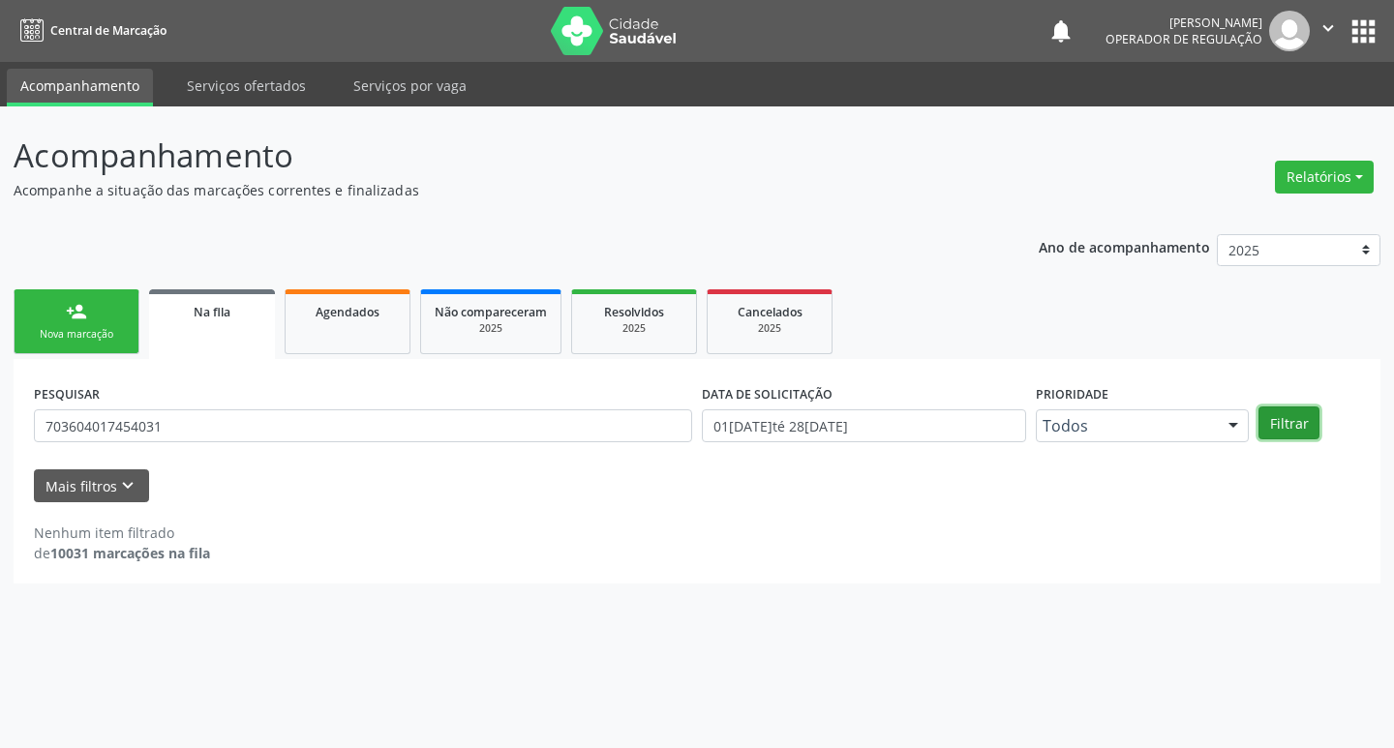
click at [1291, 432] on button "Filtrar" at bounding box center [1288, 422] width 61 height 33
drag, startPoint x: 195, startPoint y: 406, endPoint x: 42, endPoint y: 399, distance: 153.1
click at [37, 399] on div "PESQUISAR 703604017454031" at bounding box center [363, 416] width 668 height 75
click at [214, 398] on div "PESQUISAR 703604017454031" at bounding box center [363, 416] width 668 height 75
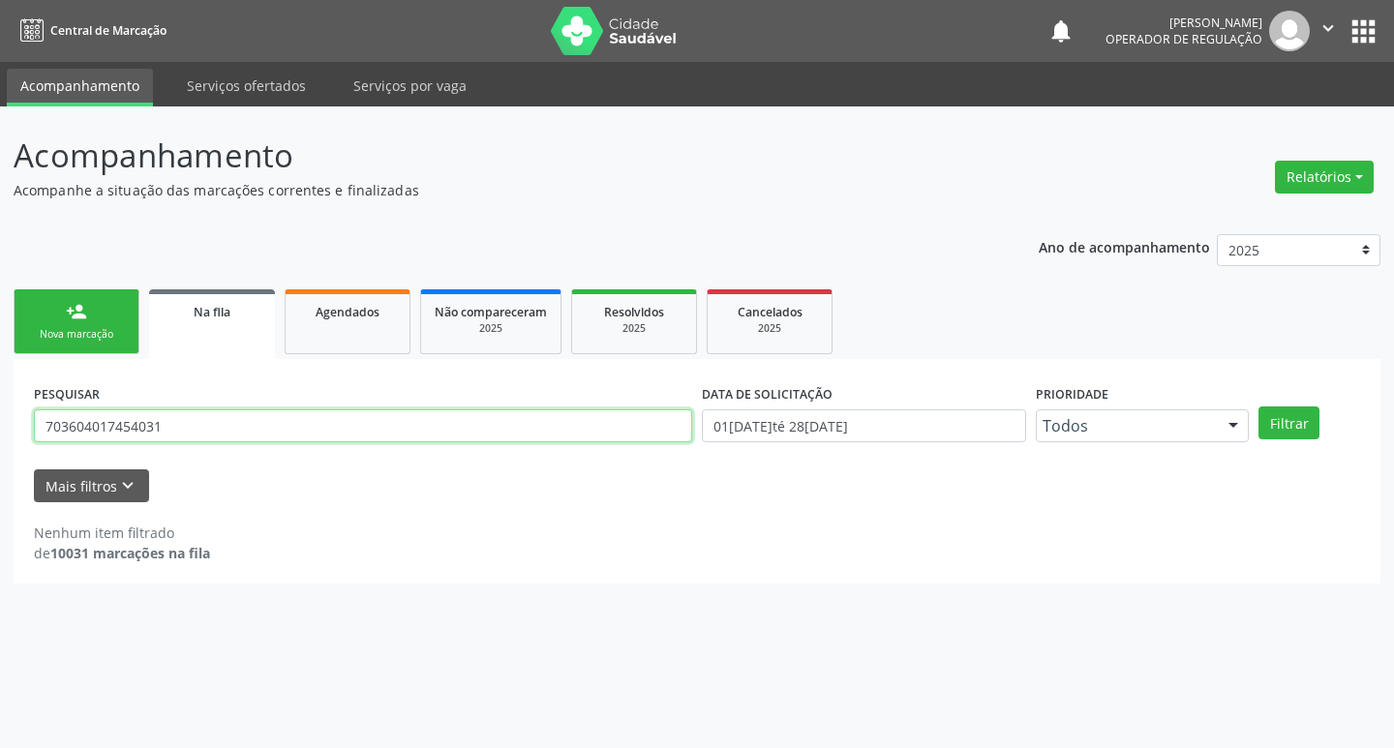
click at [207, 415] on input "703604017454031" at bounding box center [363, 425] width 658 height 33
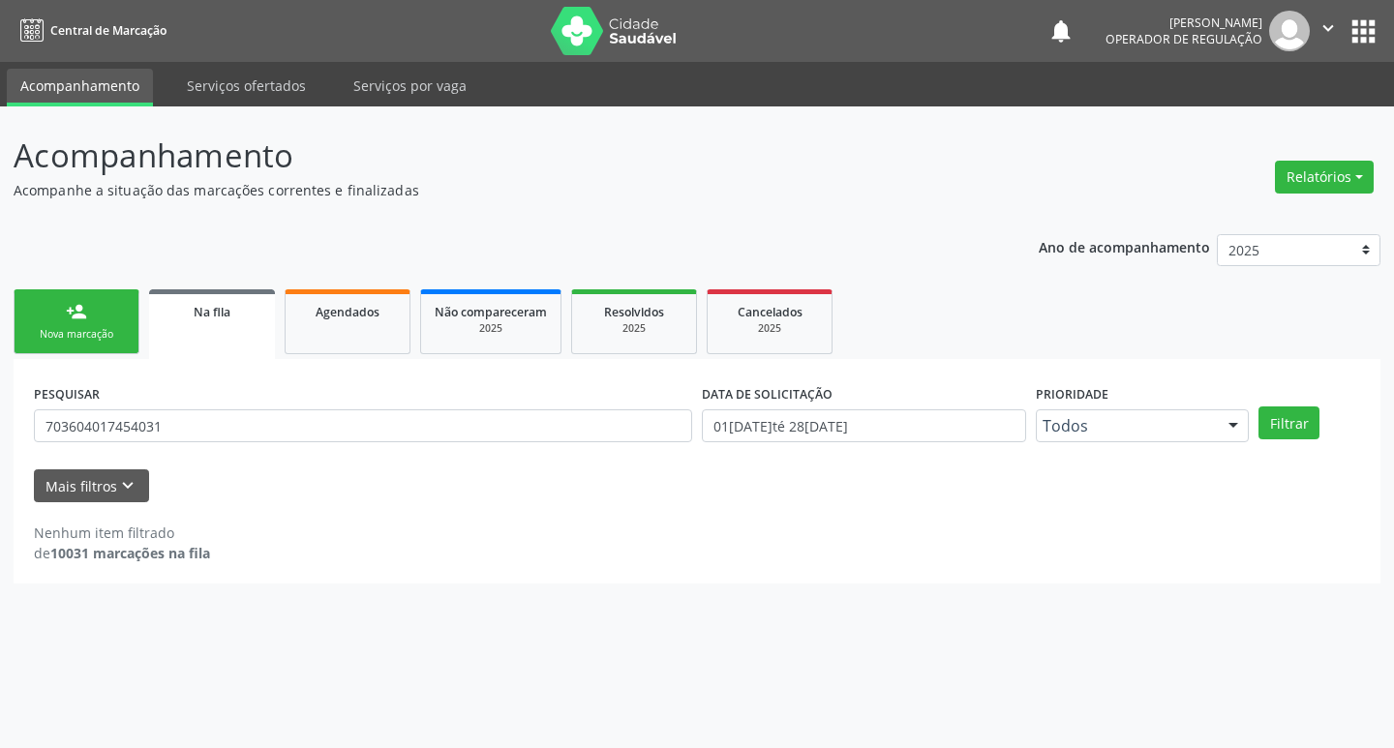
click at [41, 322] on link "person_add Nova marcação" at bounding box center [77, 321] width 126 height 65
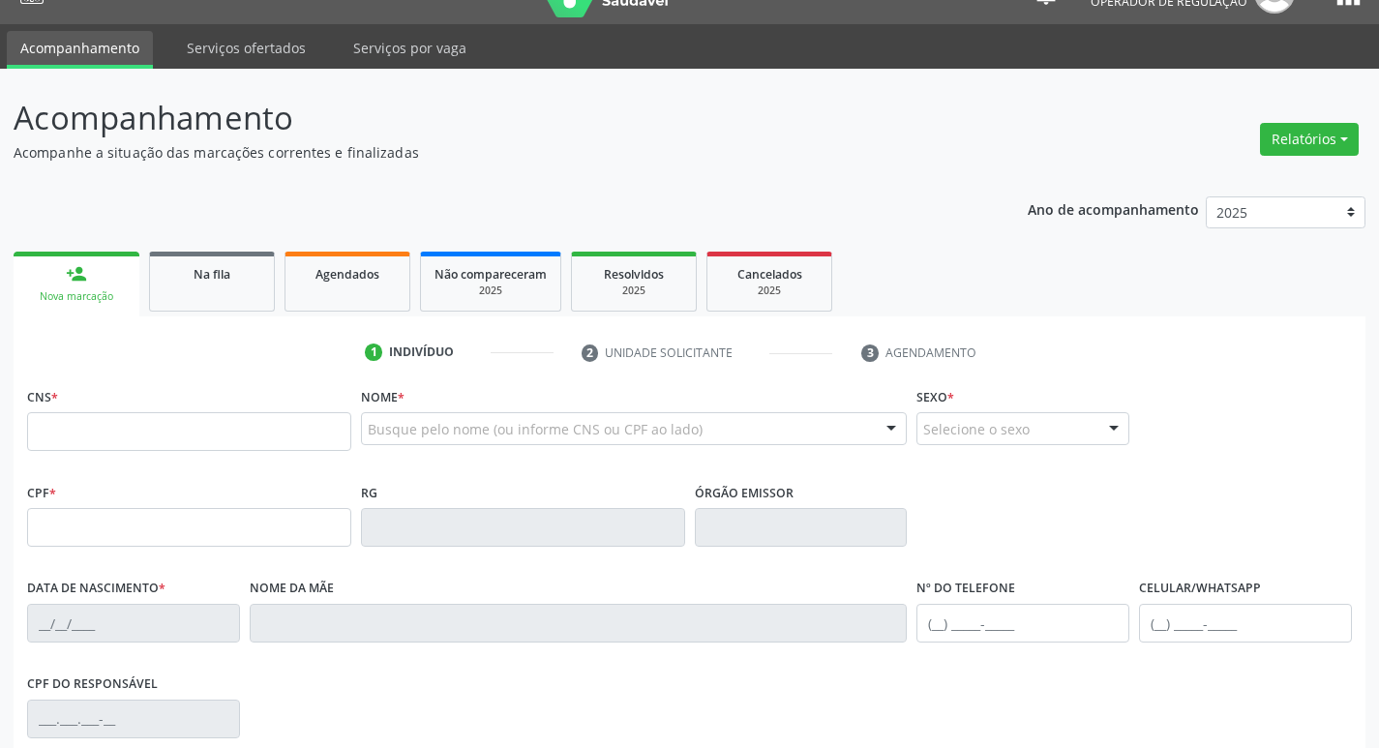
scroll to position [194, 0]
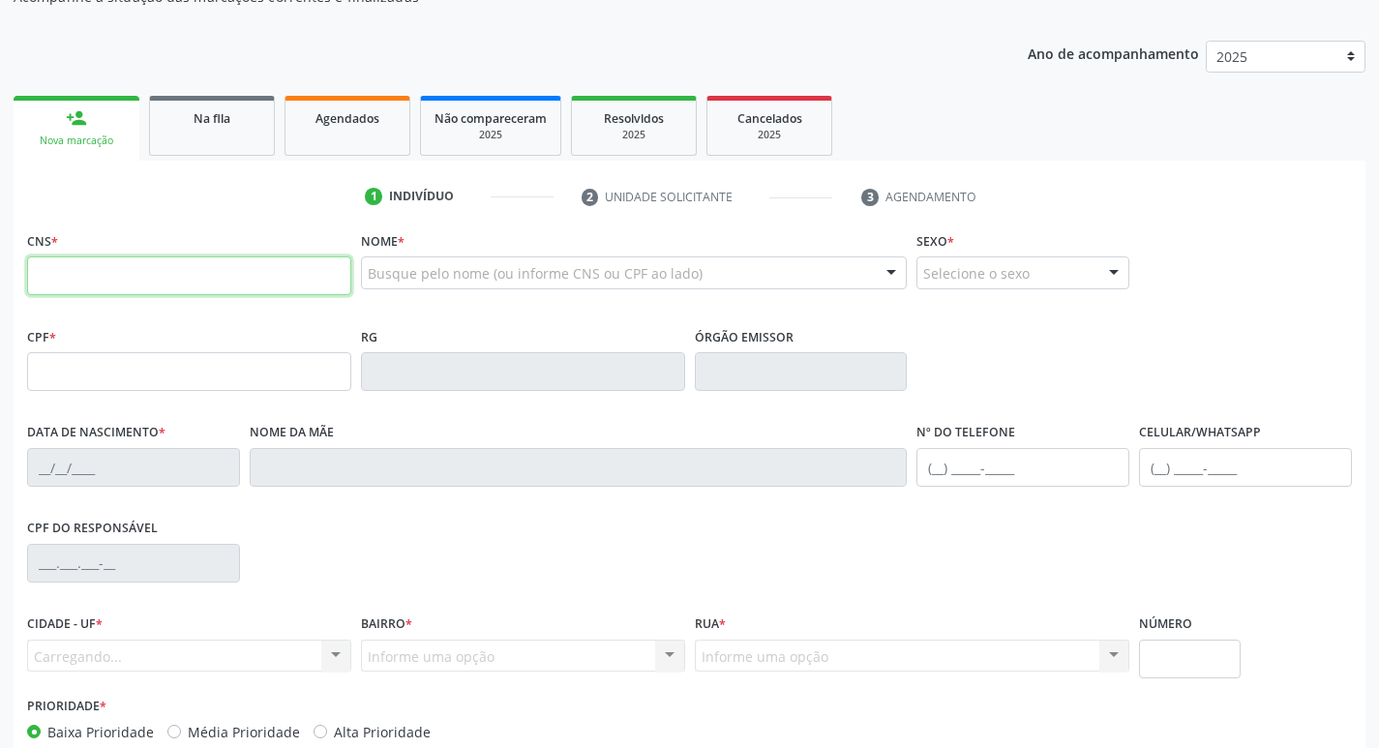
click at [171, 270] on input "text" at bounding box center [189, 275] width 324 height 39
paste input "703 6040 1745 4031"
type input "703 6040 1745 4031"
type input "619.975.444-15"
type input "26/08/1955"
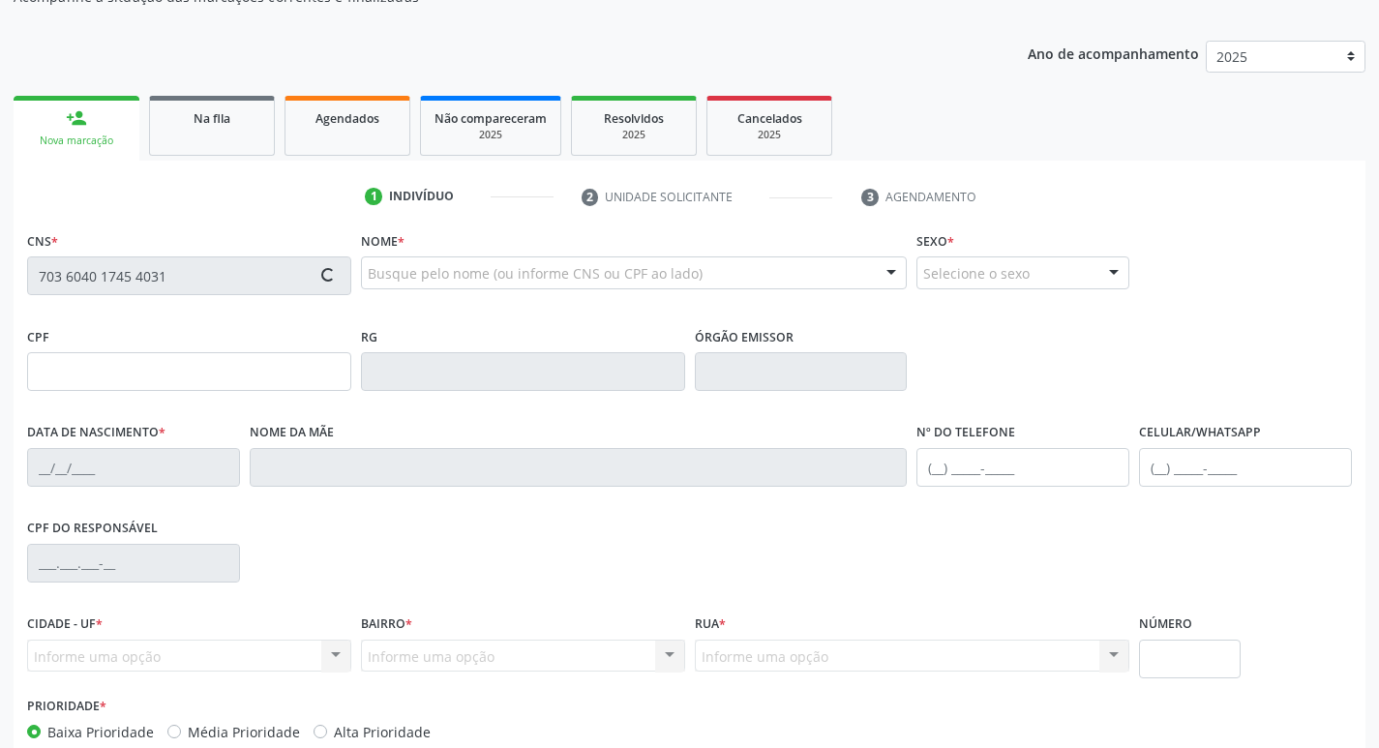
type input "Josefa Maria da Conceição"
type input "(83) 99357-7018"
type input "9"
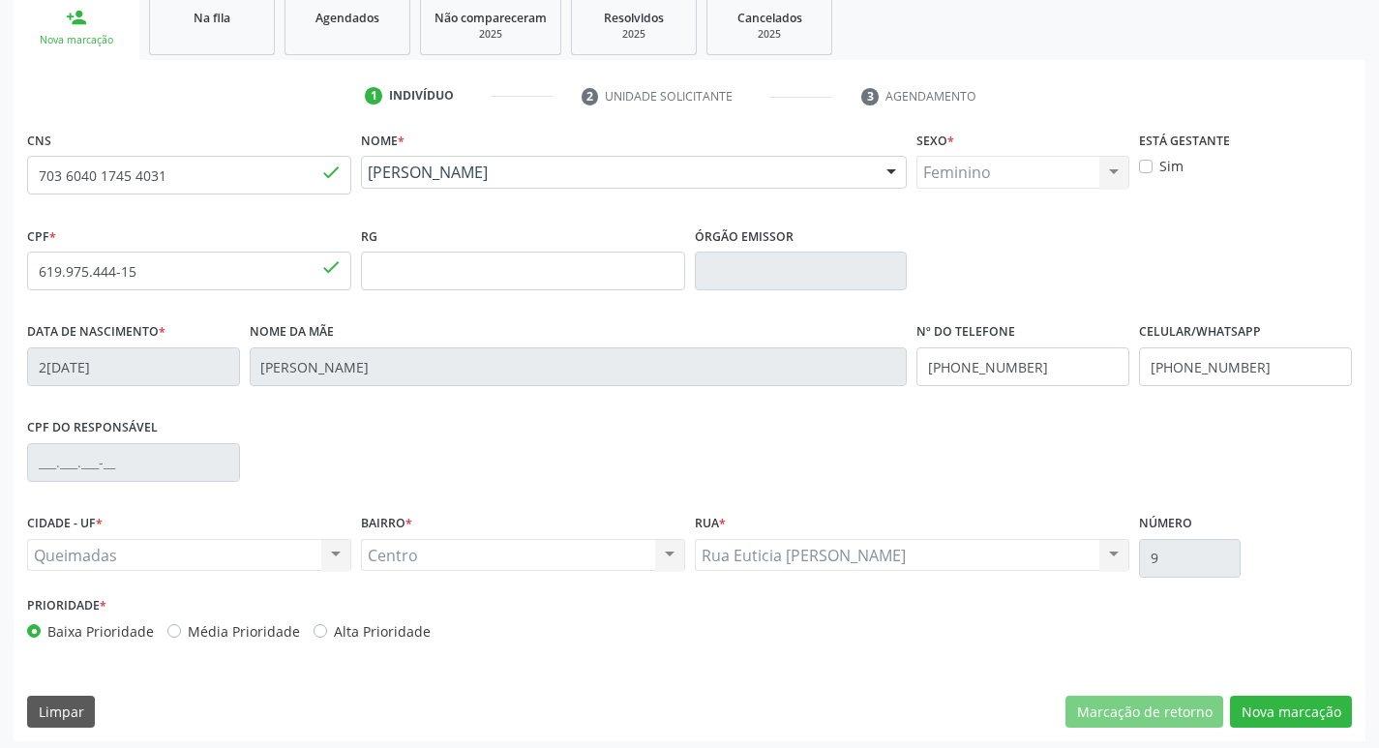
scroll to position [301, 0]
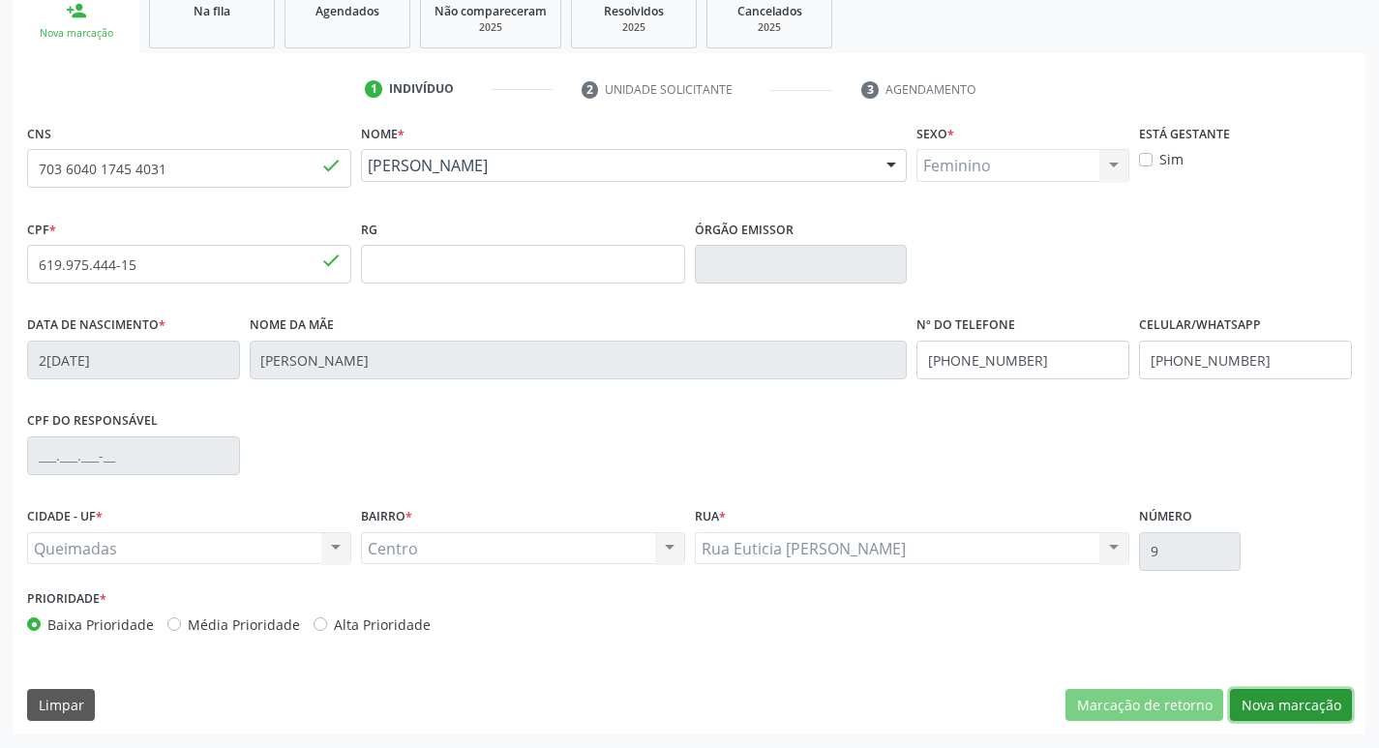
click at [1323, 710] on button "Nova marcação" at bounding box center [1291, 705] width 122 height 33
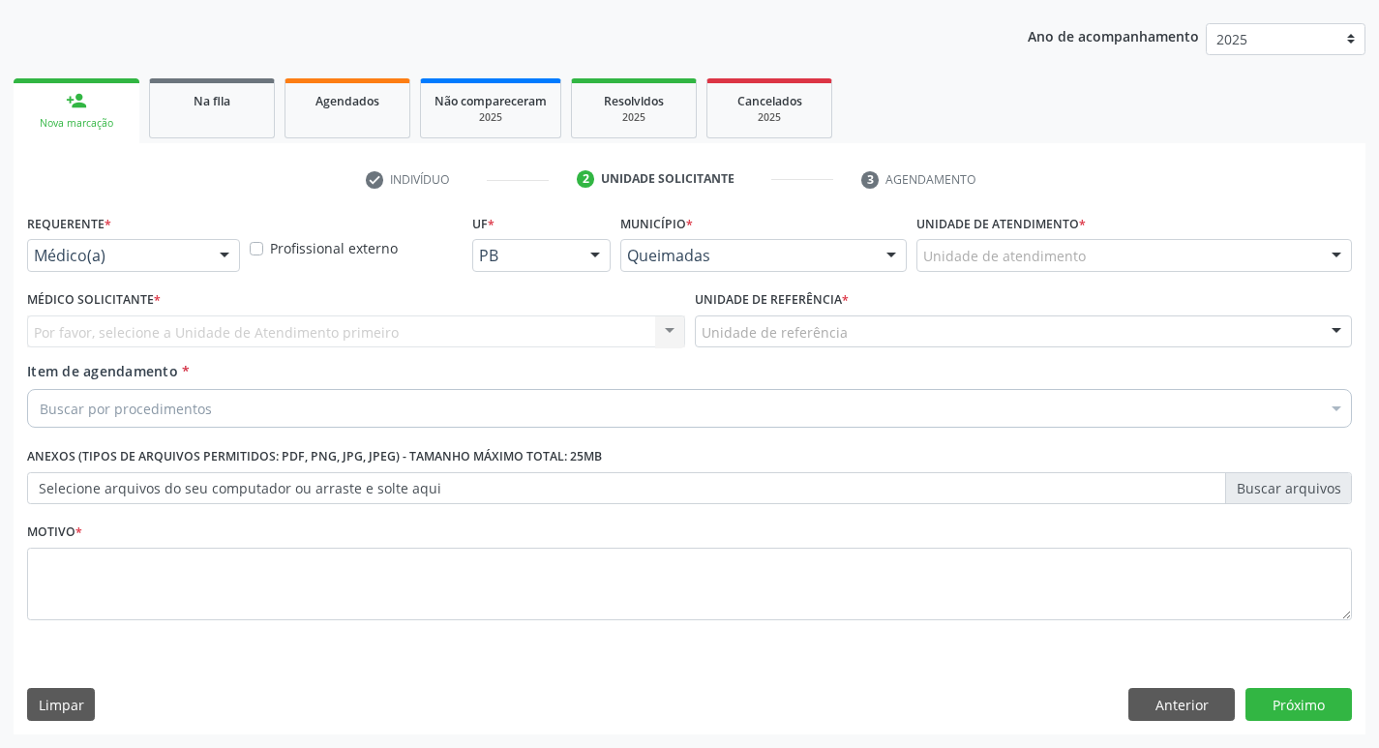
scroll to position [211, 0]
click at [140, 268] on div "Médico(a)" at bounding box center [133, 255] width 213 height 33
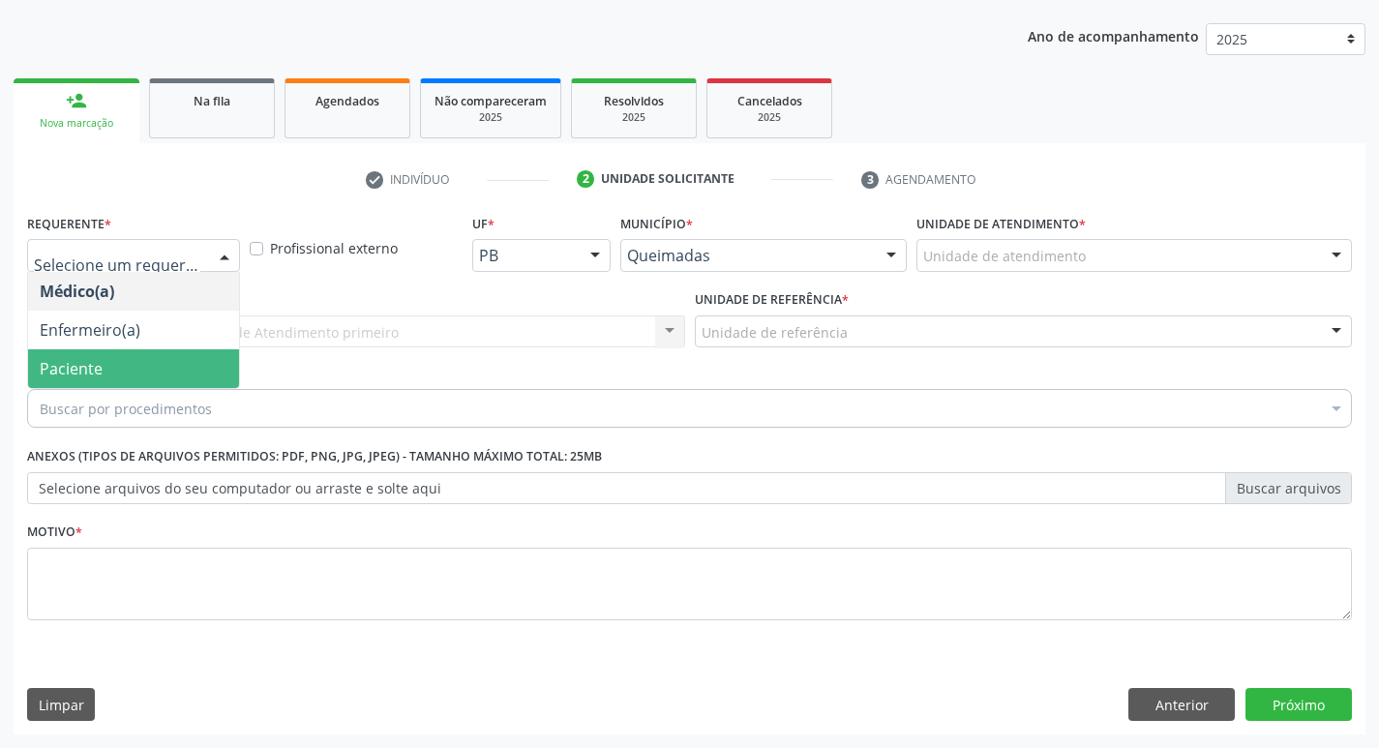
click at [139, 362] on span "Paciente" at bounding box center [133, 368] width 211 height 39
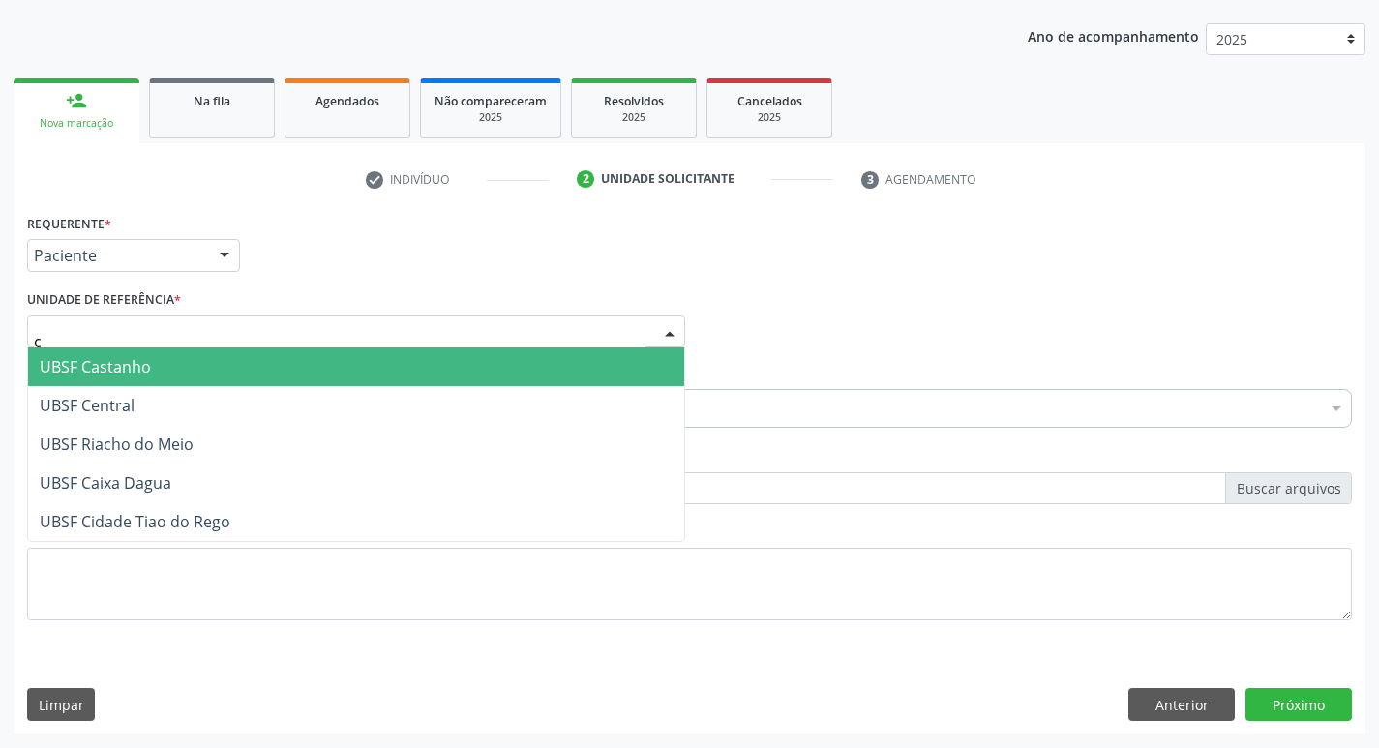
type input "ce"
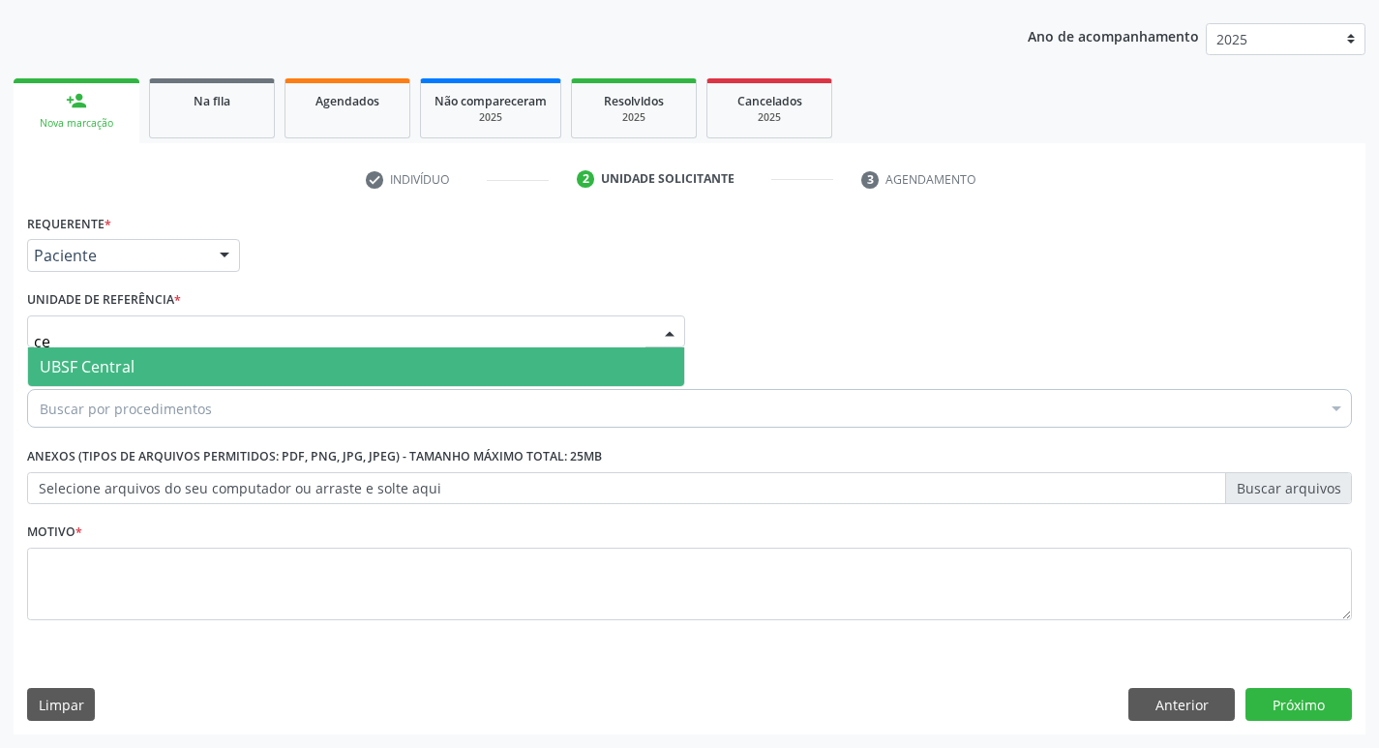
click at [165, 358] on span "UBSF Central" at bounding box center [356, 366] width 656 height 39
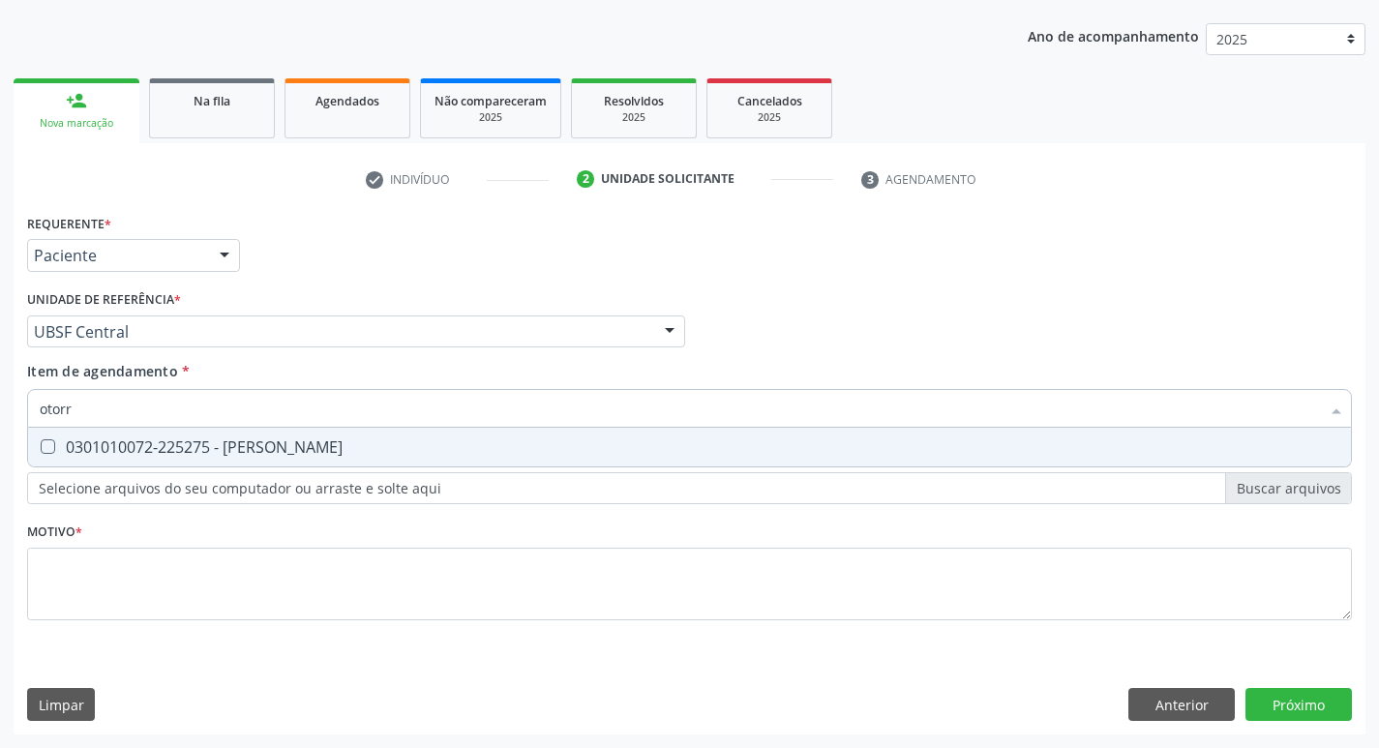
type input "otorri"
click at [184, 455] on div "0301010072-225275 - [PERSON_NAME]" at bounding box center [690, 446] width 1300 height 15
checkbox Otorrinolaringologista "true"
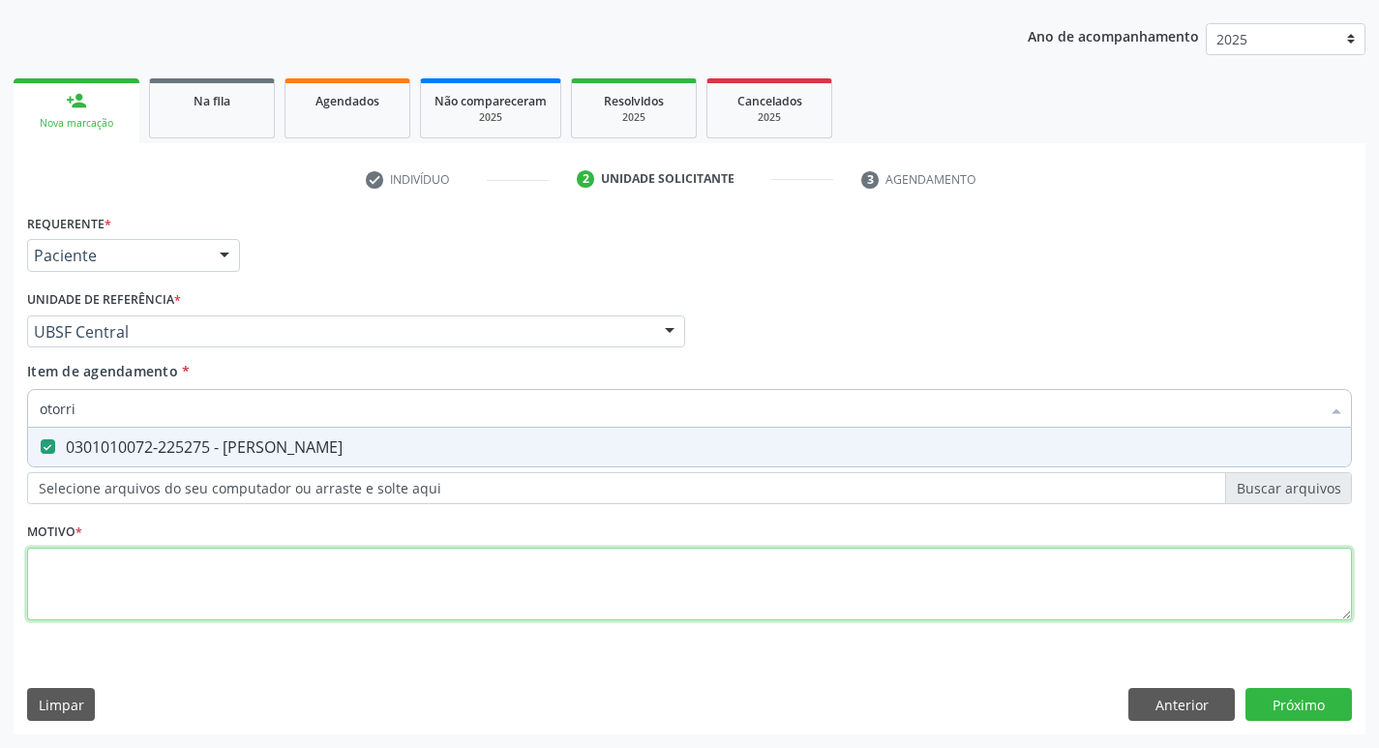
click at [176, 595] on div "Requerente * Paciente Médico(a) Enfermeiro(a) Paciente Nenhum resultado encontr…" at bounding box center [689, 428] width 1325 height 438
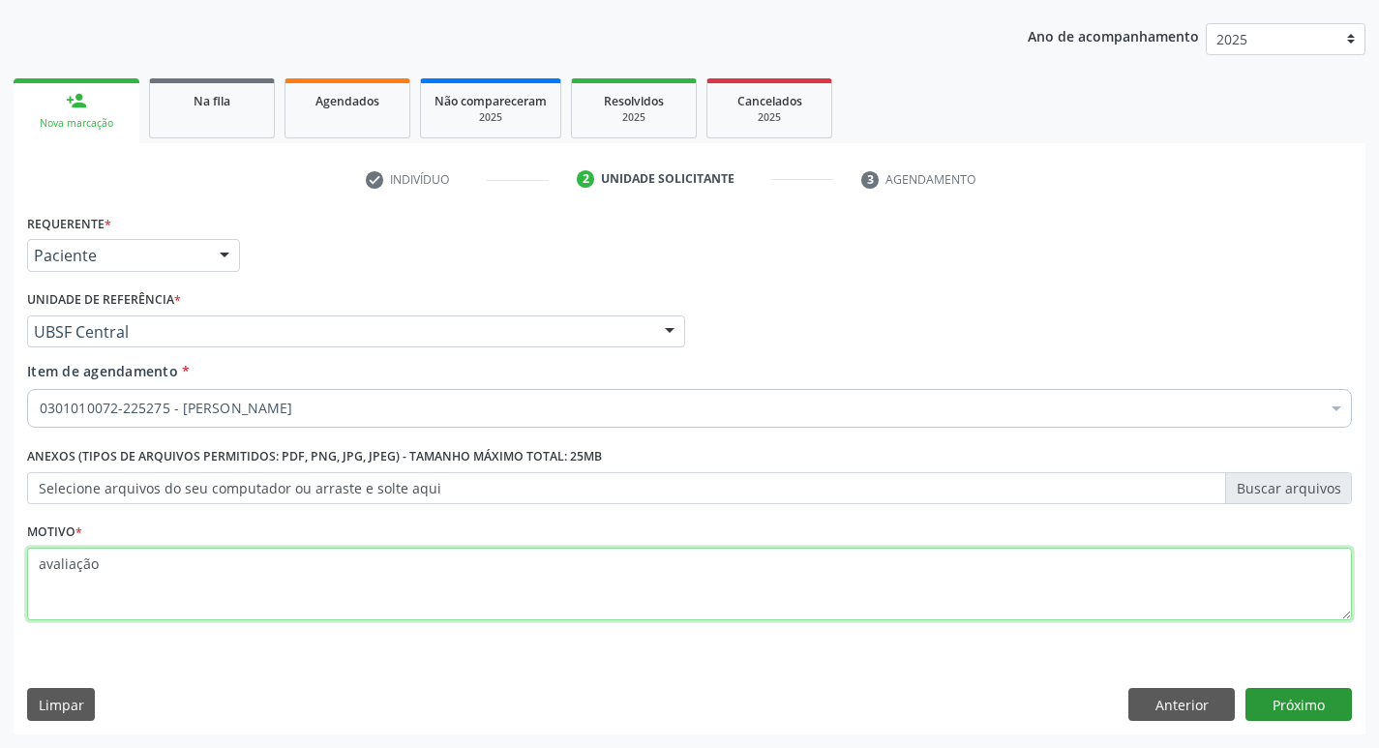
type textarea "avaliação"
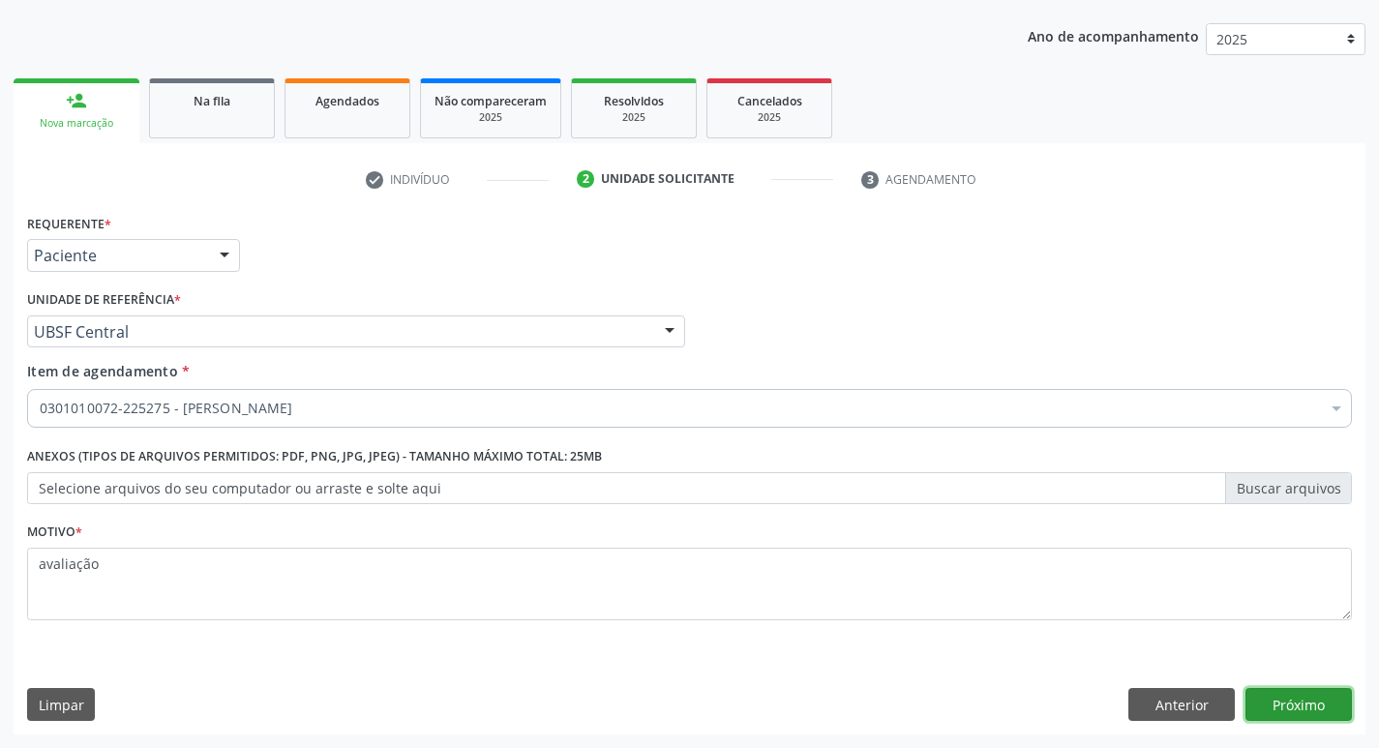
click at [1330, 705] on button "Próximo" at bounding box center [1299, 704] width 106 height 33
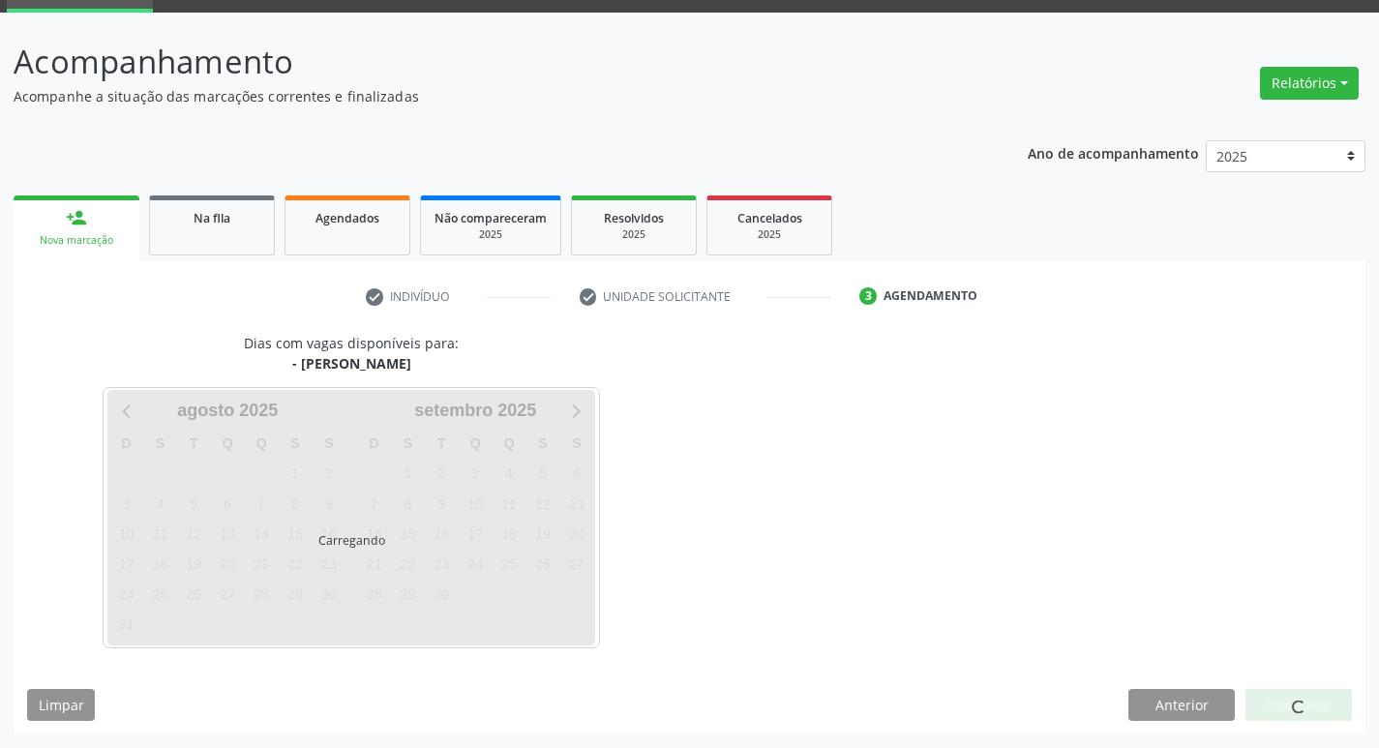
scroll to position [94, 0]
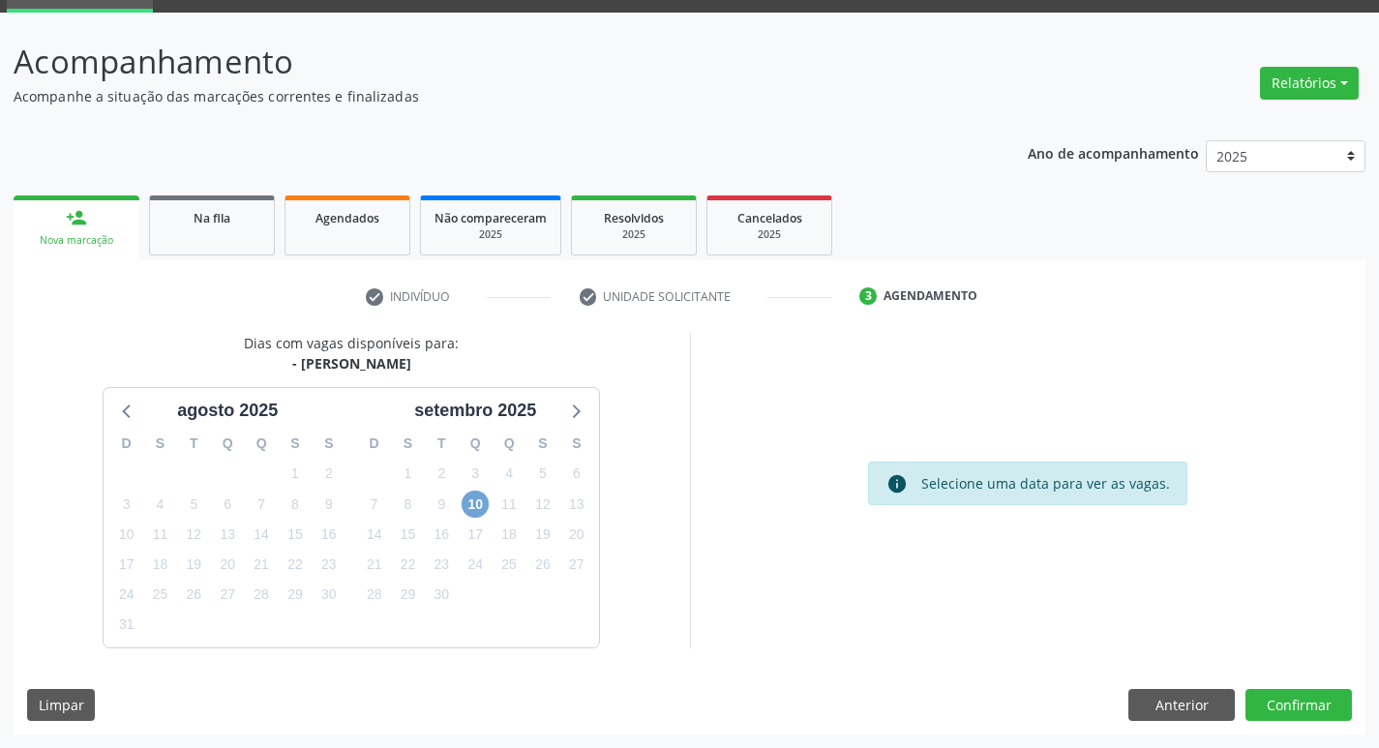
click at [476, 508] on span "10" at bounding box center [475, 504] width 27 height 27
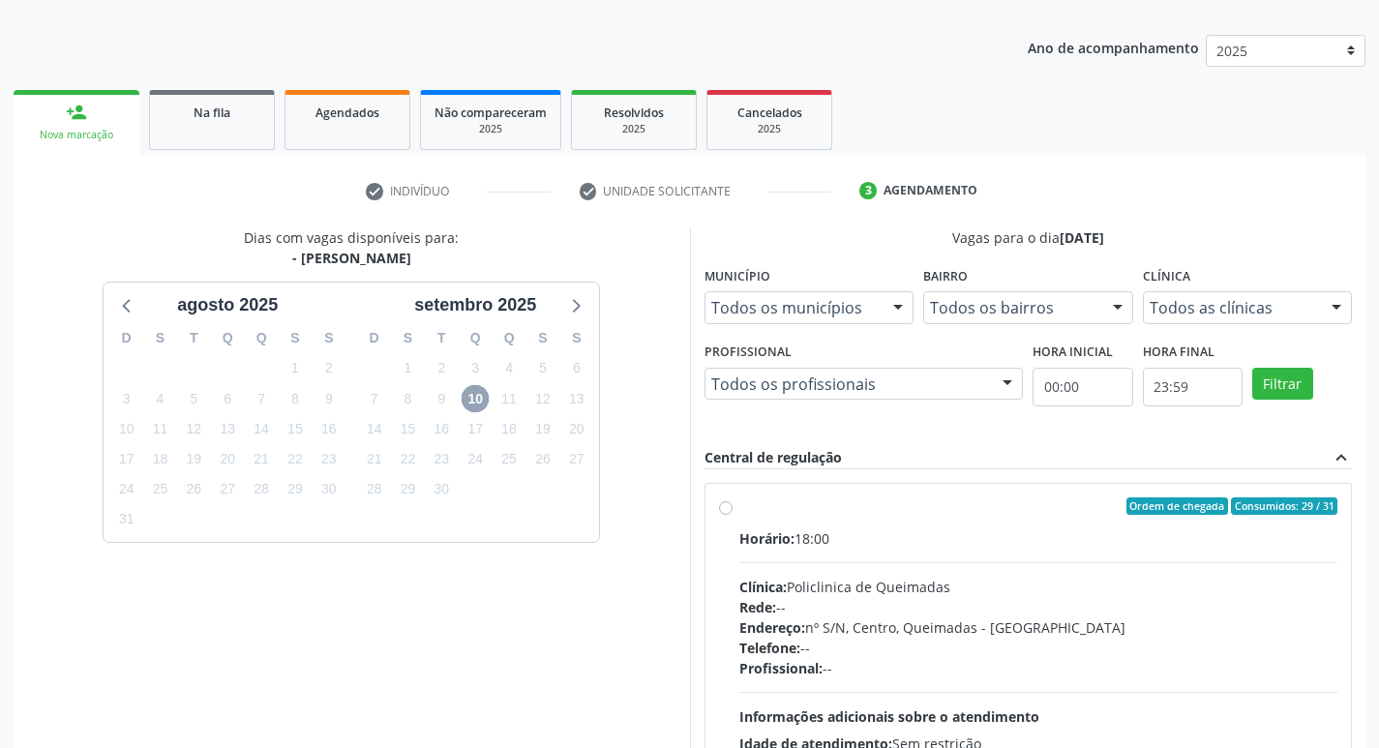
scroll to position [374, 0]
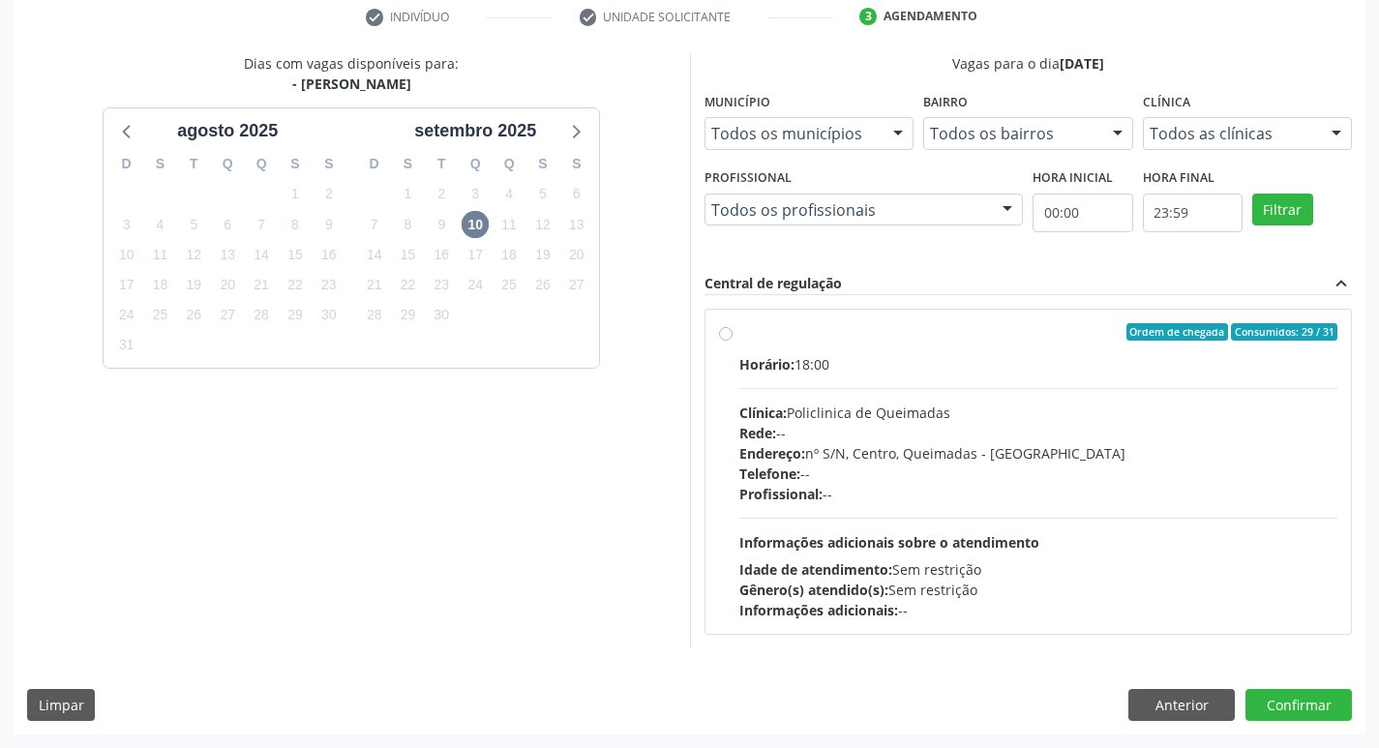
click at [947, 345] on label "Ordem de chegada Consumidos: 29 / 31 Horário: 18:00 Clínica: Policlinica de Que…" at bounding box center [1038, 471] width 599 height 297
click at [733, 341] on input "Ordem de chegada Consumidos: 29 / 31 Horário: 18:00 Clínica: Policlinica de Que…" at bounding box center [726, 331] width 14 height 17
radio input "true"
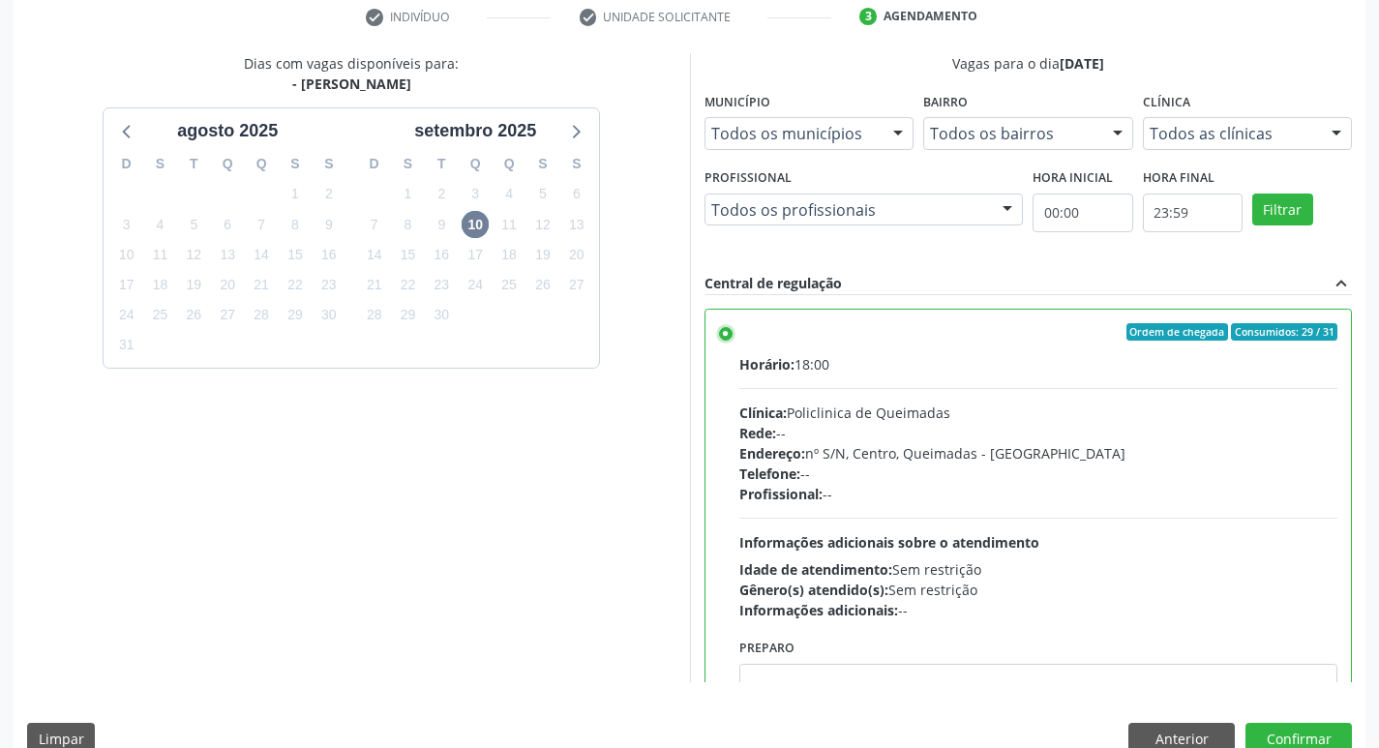
scroll to position [96, 0]
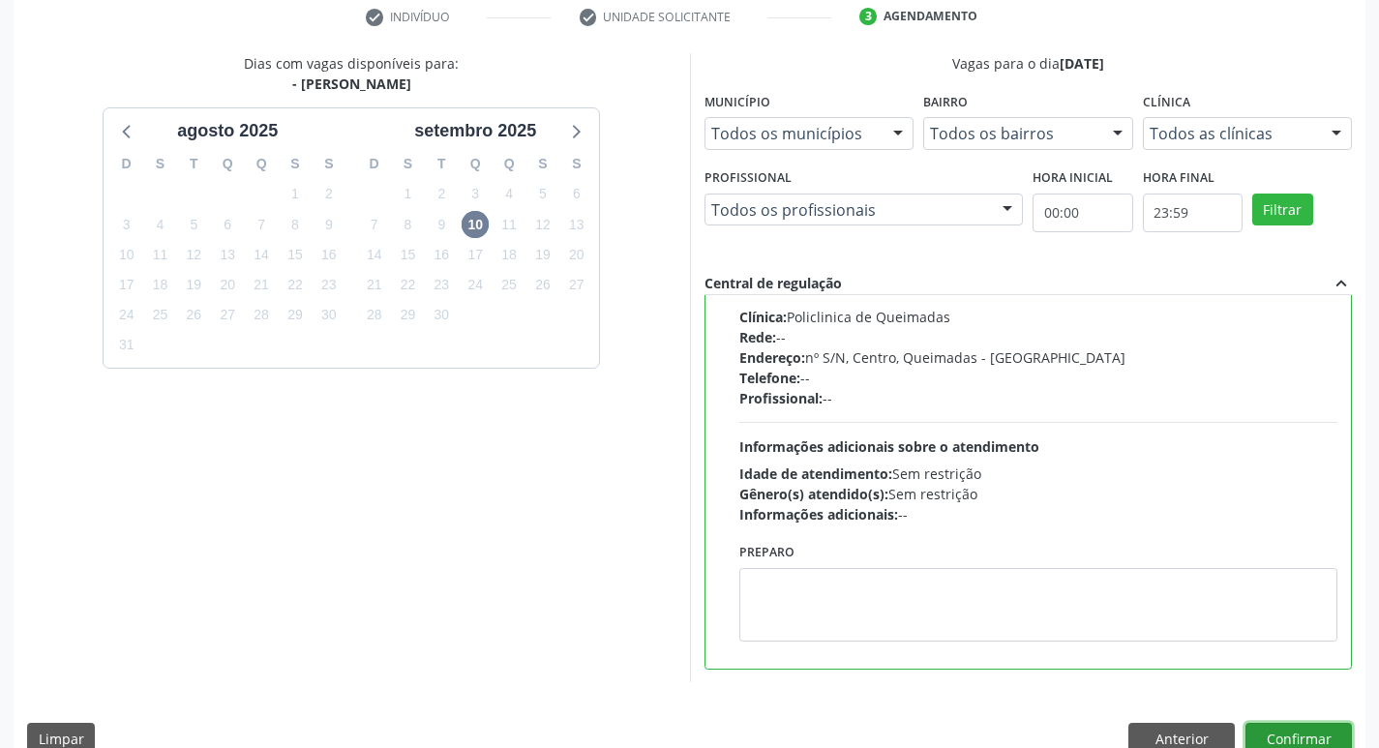
click at [1293, 737] on button "Confirmar" at bounding box center [1299, 739] width 106 height 33
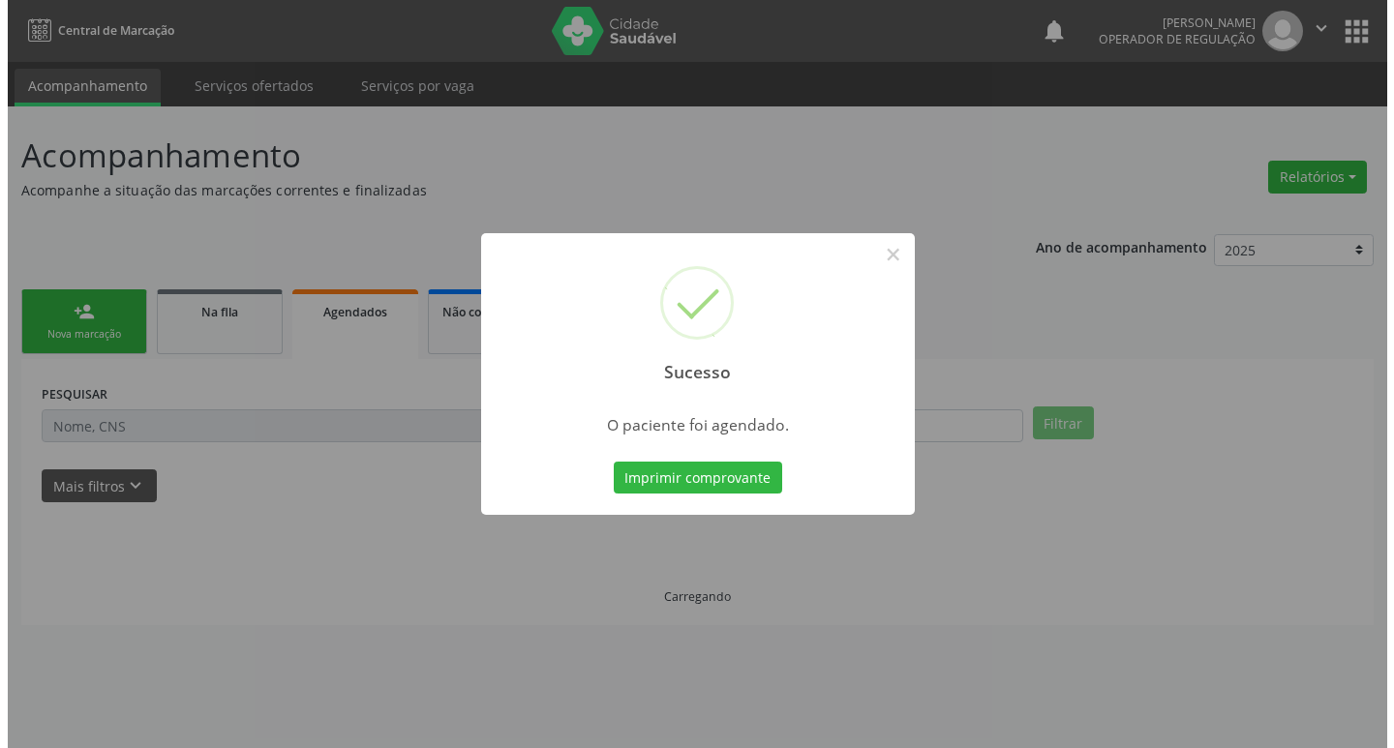
scroll to position [0, 0]
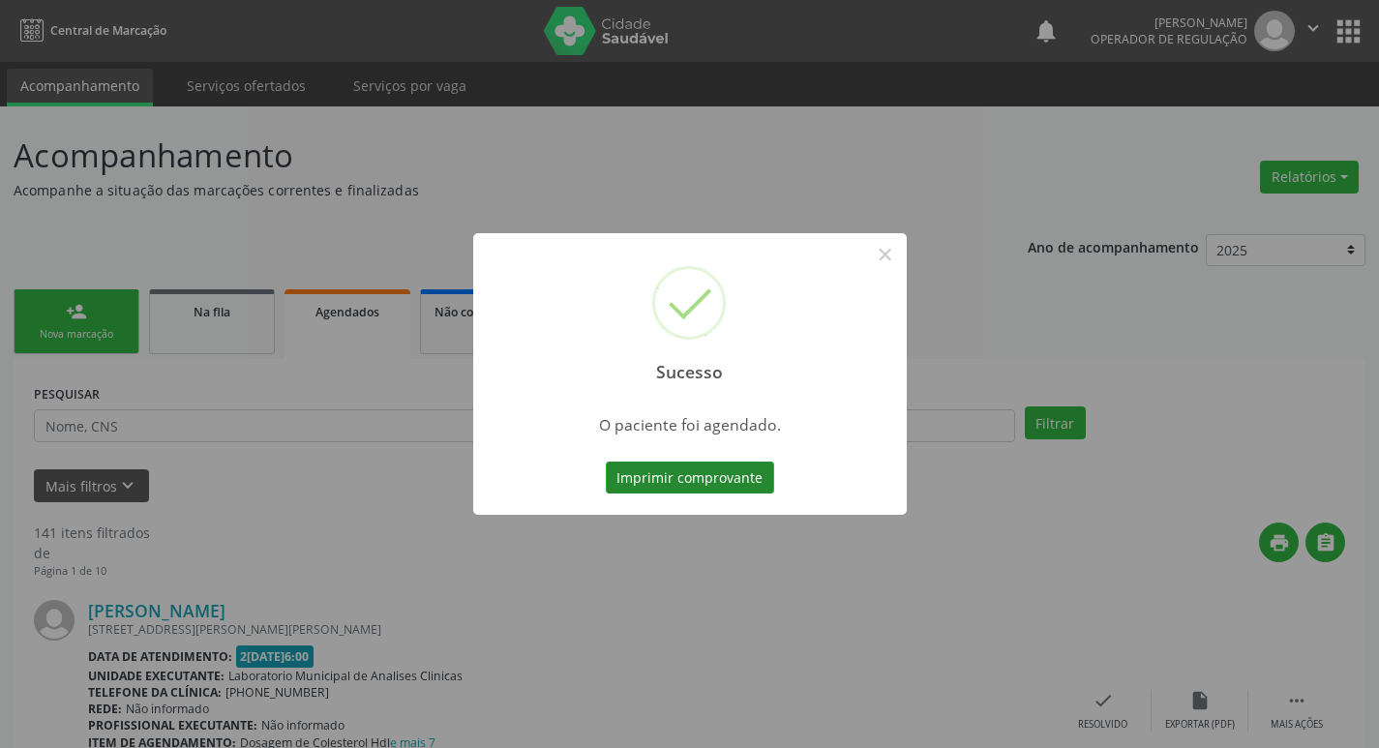
click at [737, 466] on button "Imprimir comprovante" at bounding box center [690, 478] width 168 height 33
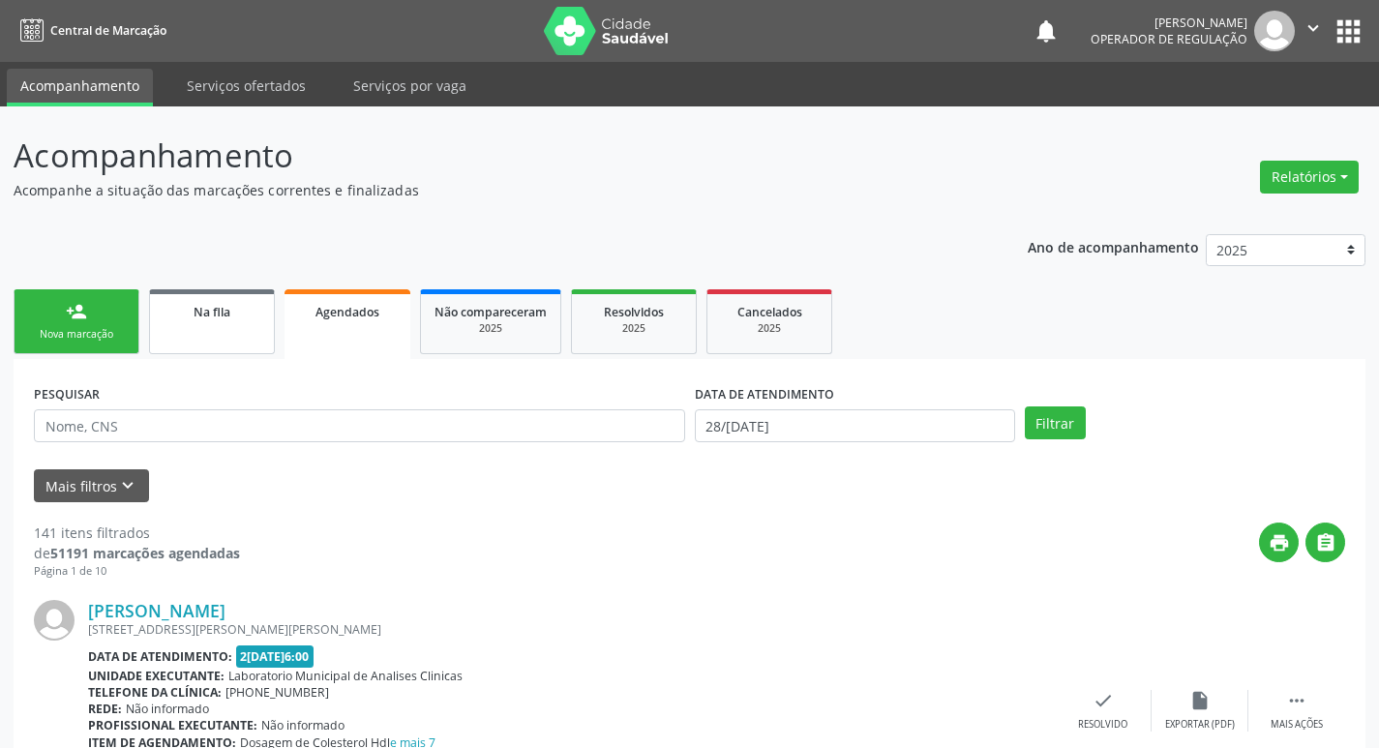
click at [225, 317] on span "Na fila" at bounding box center [212, 312] width 37 height 16
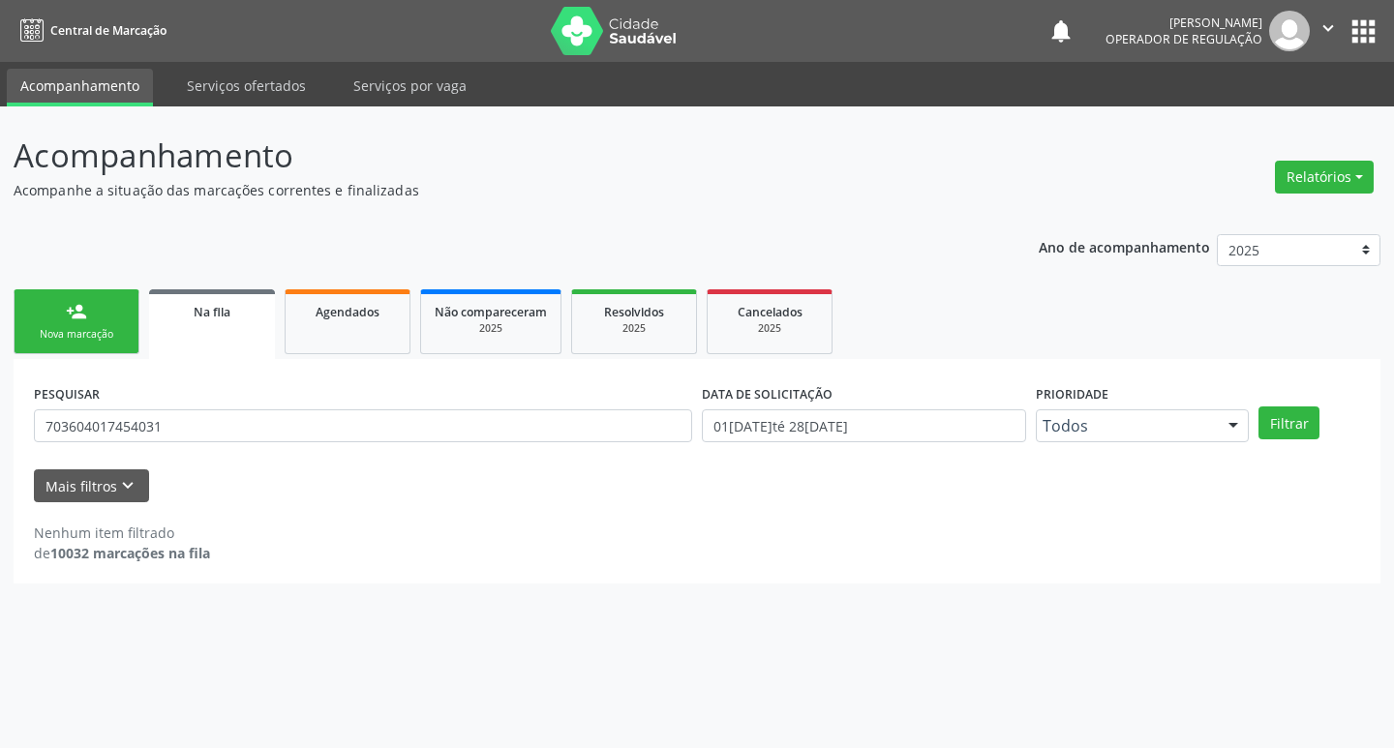
drag, startPoint x: 1338, startPoint y: 20, endPoint x: 1334, endPoint y: 33, distance: 13.5
click at [1338, 19] on button "" at bounding box center [1327, 31] width 37 height 41
click at [1283, 115] on link "Sair" at bounding box center [1279, 118] width 134 height 27
